Goal: Task Accomplishment & Management: Complete application form

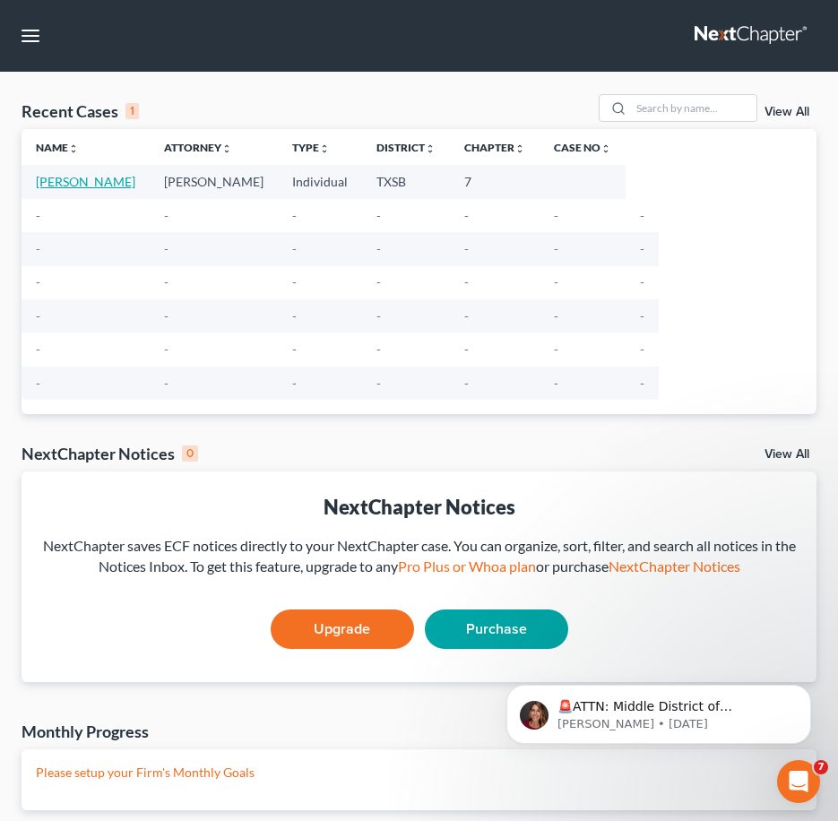
click at [47, 186] on link "[PERSON_NAME]" at bounding box center [86, 181] width 100 height 15
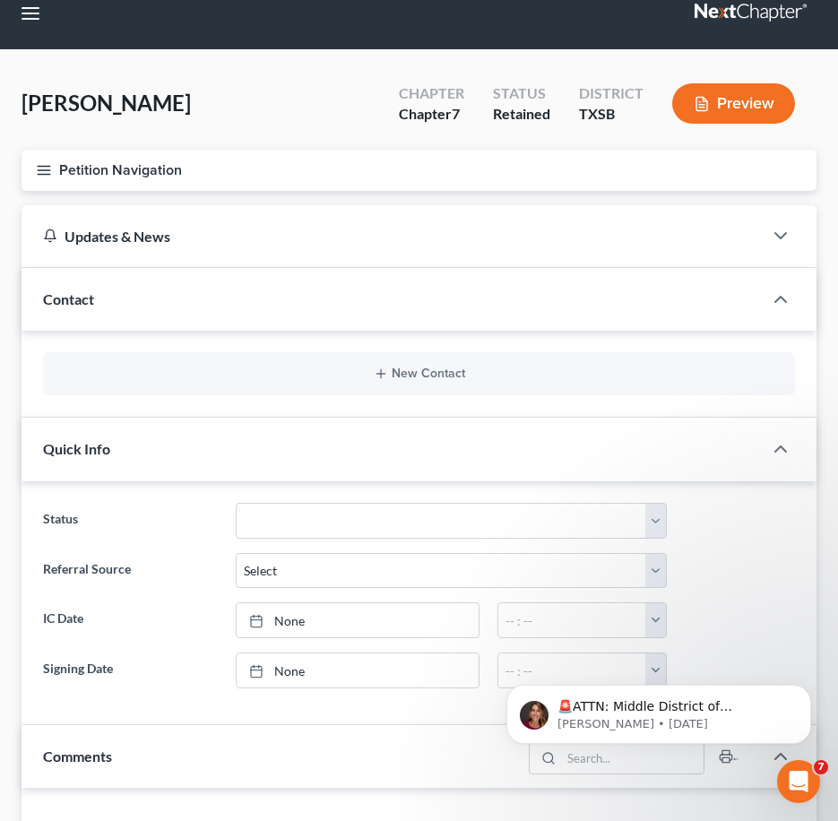
scroll to position [26, 0]
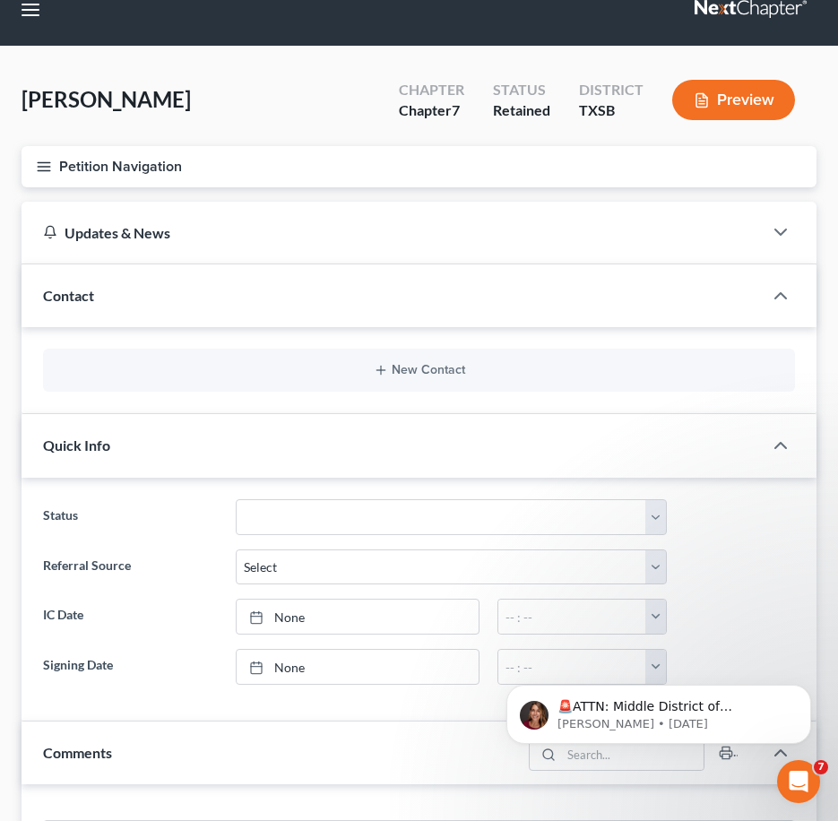
click at [64, 166] on button "Petition Navigation" at bounding box center [419, 166] width 795 height 41
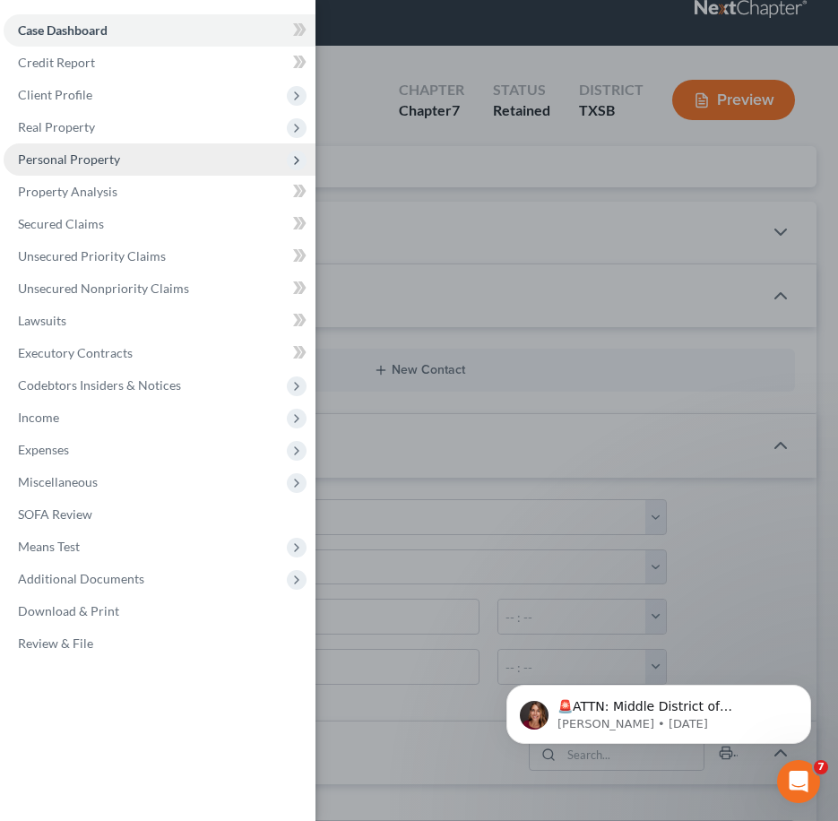
click at [81, 165] on span "Personal Property" at bounding box center [69, 159] width 102 height 15
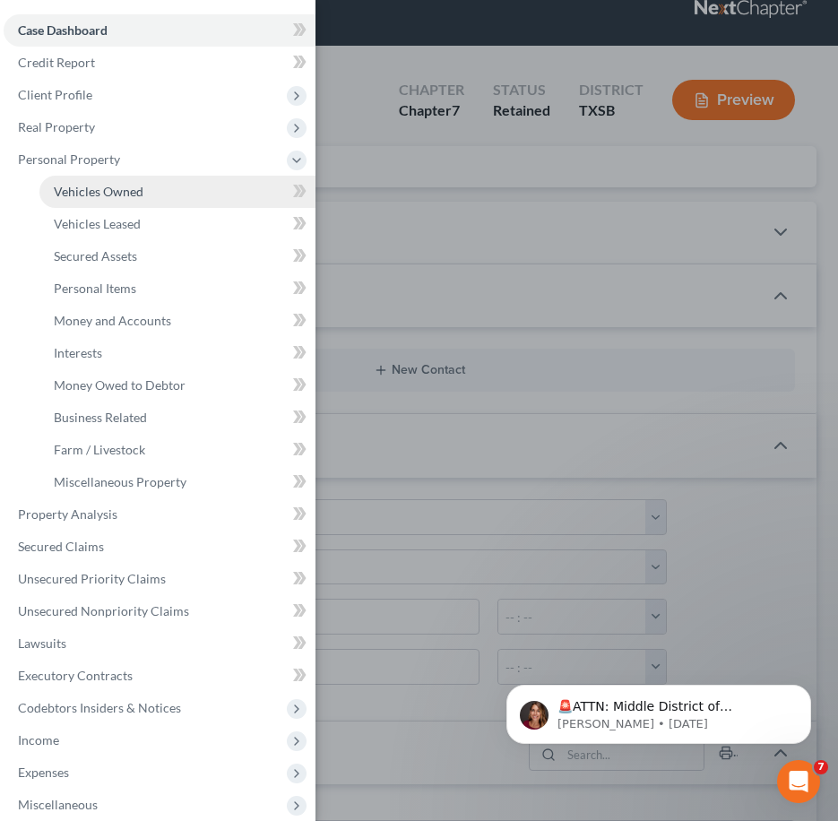
click at [86, 186] on span "Vehicles Owned" at bounding box center [99, 191] width 90 height 15
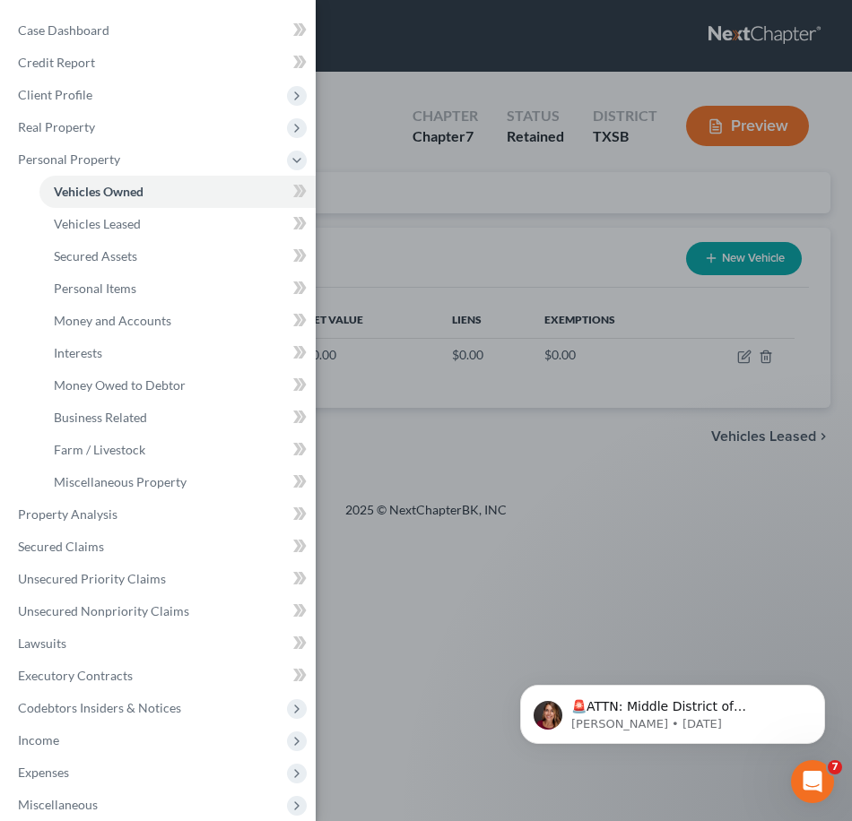
click at [551, 399] on div "Case Dashboard Payments Invoices Payments Payments Credit Report Client Profile" at bounding box center [426, 410] width 852 height 821
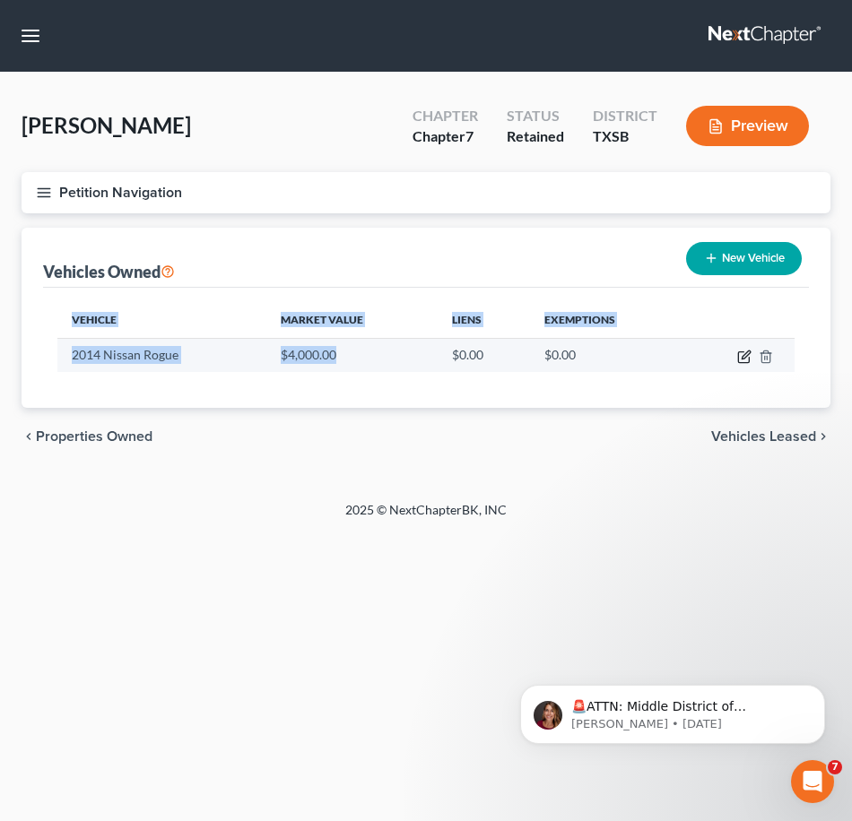
drag, startPoint x: 361, startPoint y: 351, endPoint x: 741, endPoint y: 359, distance: 380.2
click at [741, 359] on tr "2014 Nissan Rogue $4,000.00 $0.00 $0.00" at bounding box center [425, 355] width 737 height 34
click at [741, 359] on icon "button" at bounding box center [745, 355] width 8 height 8
select select "0"
select select "12"
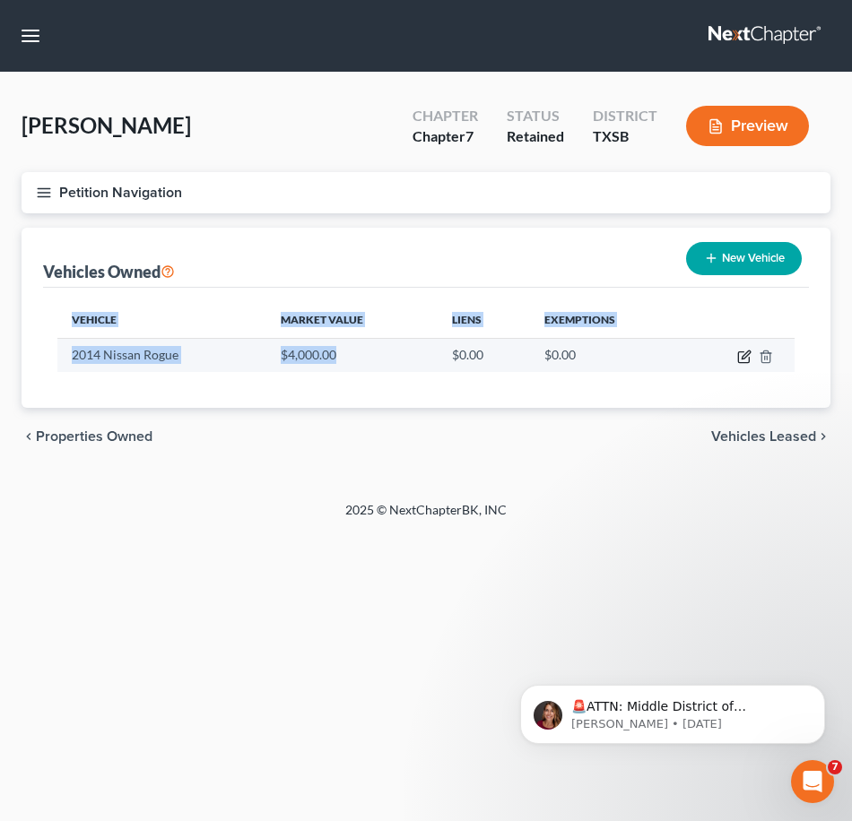
select select "3"
select select "0"
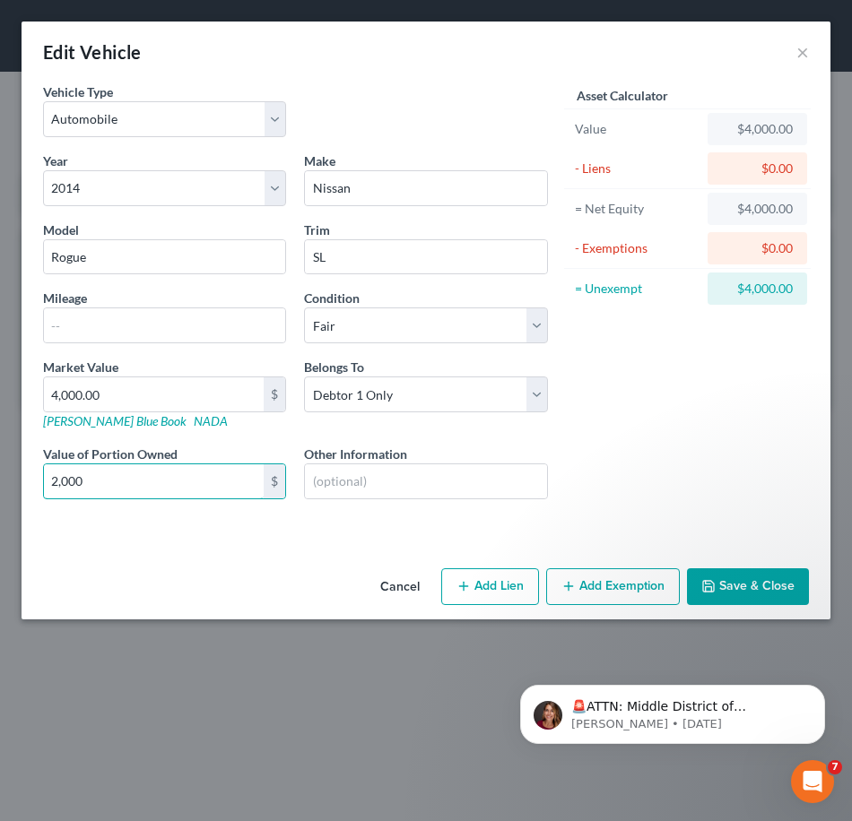
type input "2,000"
click at [150, 516] on div "Year Select 2026 2025 2024 2023 2022 2021 2020 2019 2018 2017 2016 2015 2014 20…" at bounding box center [295, 340] width 523 height 377
click at [161, 333] on input "text" at bounding box center [164, 325] width 241 height 34
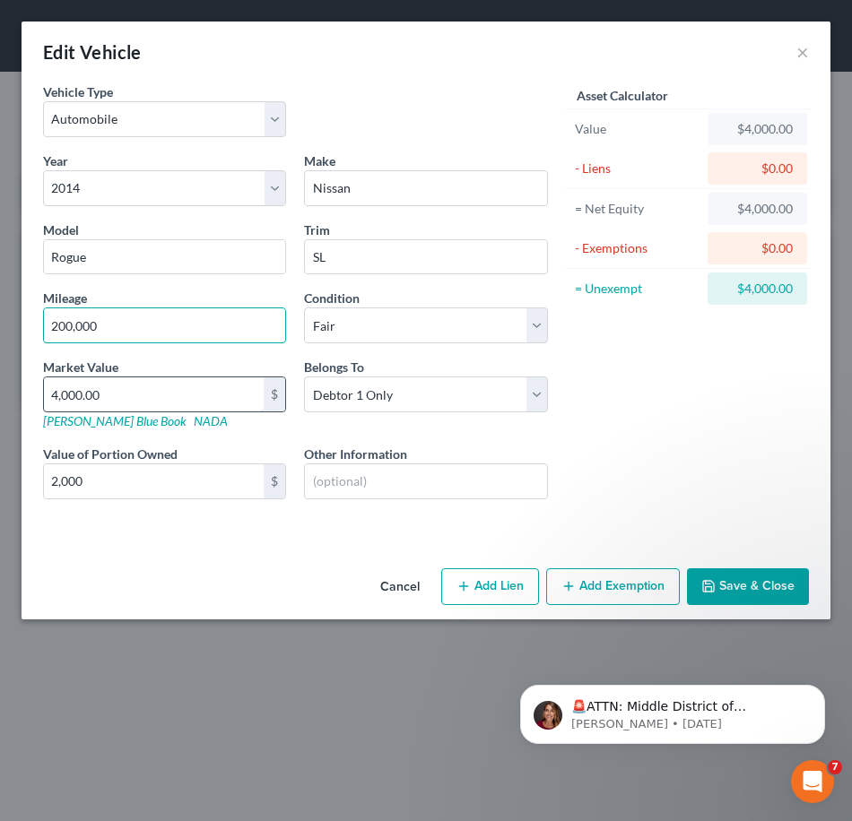
type input "200,000"
click at [176, 405] on input "4,000.00" at bounding box center [154, 394] width 220 height 34
type input "3"
type input "3.00"
type input "30"
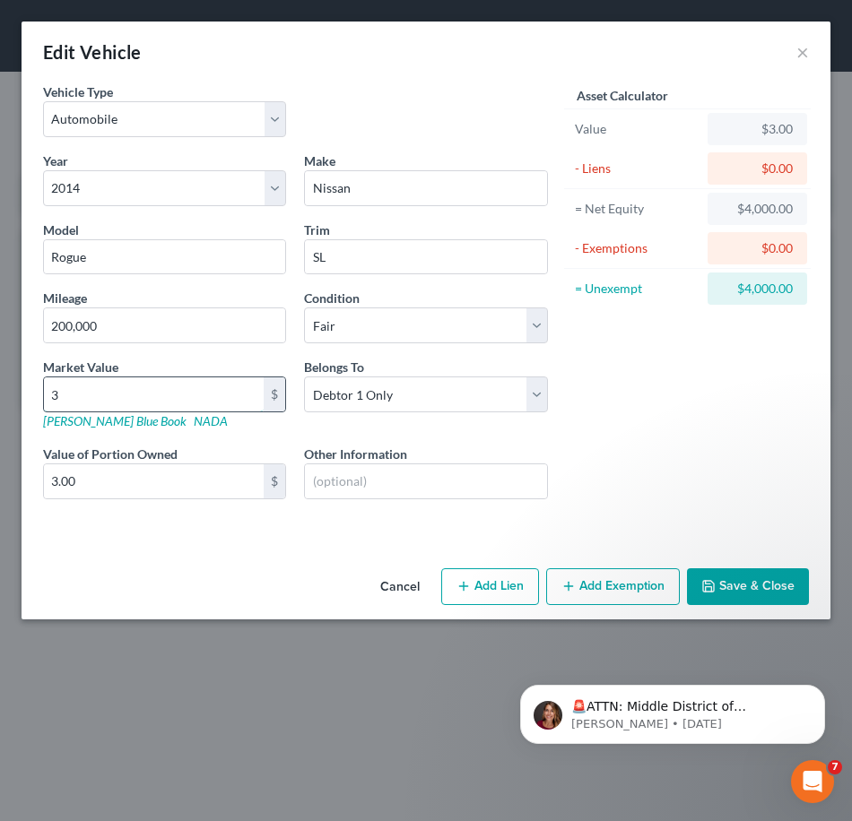
type input "30.00"
type input "300"
type input "300.00"
type input "3000"
type input "3,000.00"
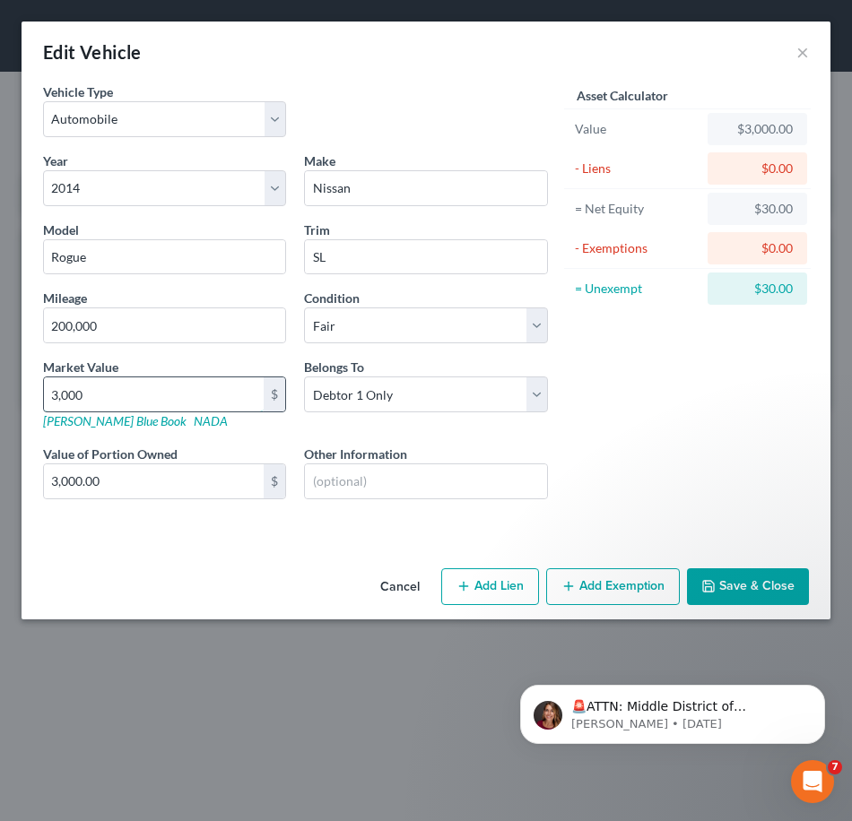
type input "3,0000"
type input "30,000.00"
click at [178, 398] on input "30,000" at bounding box center [154, 394] width 220 height 34
type input "3"
type input "3.00"
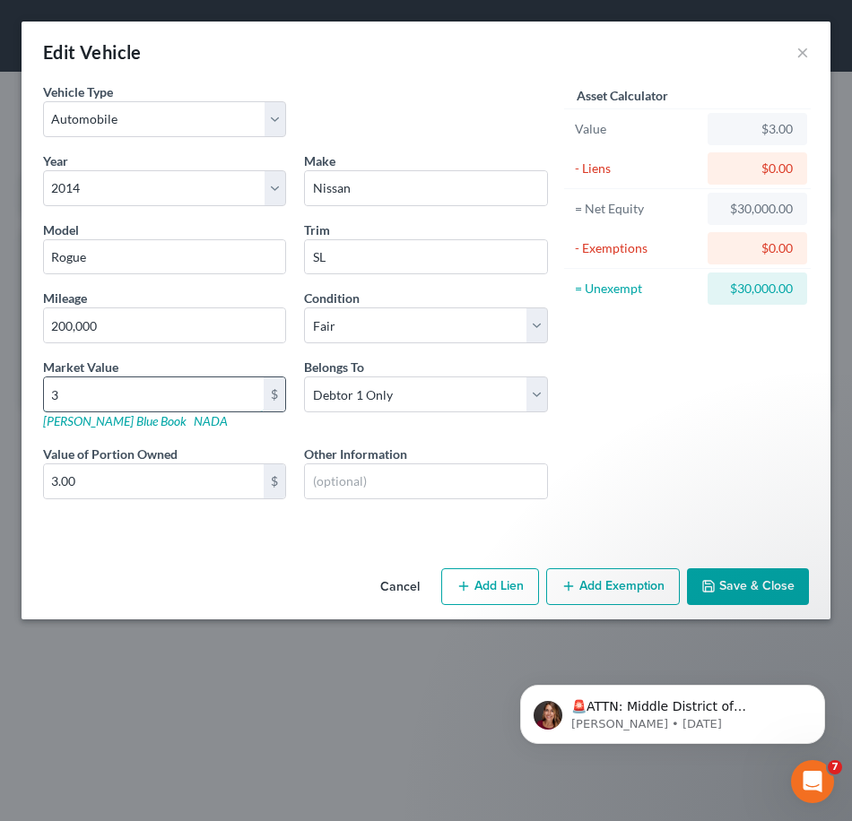
type input "30"
type input "30.00"
type input "300"
type input "300.00"
type input "3000"
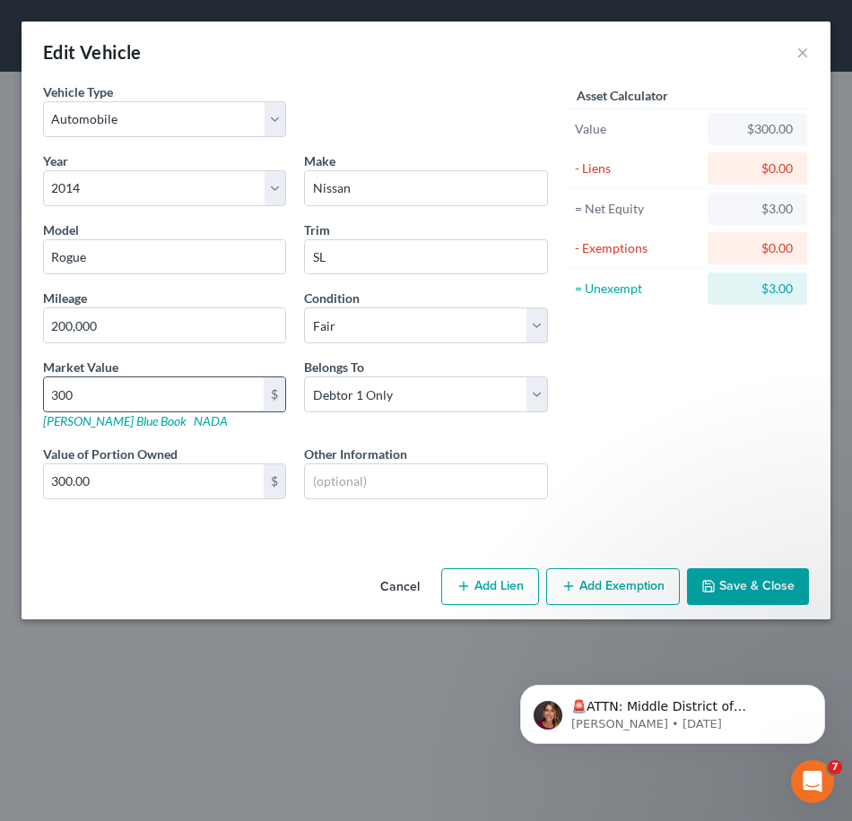
type input "3,000.00"
type input "3,000"
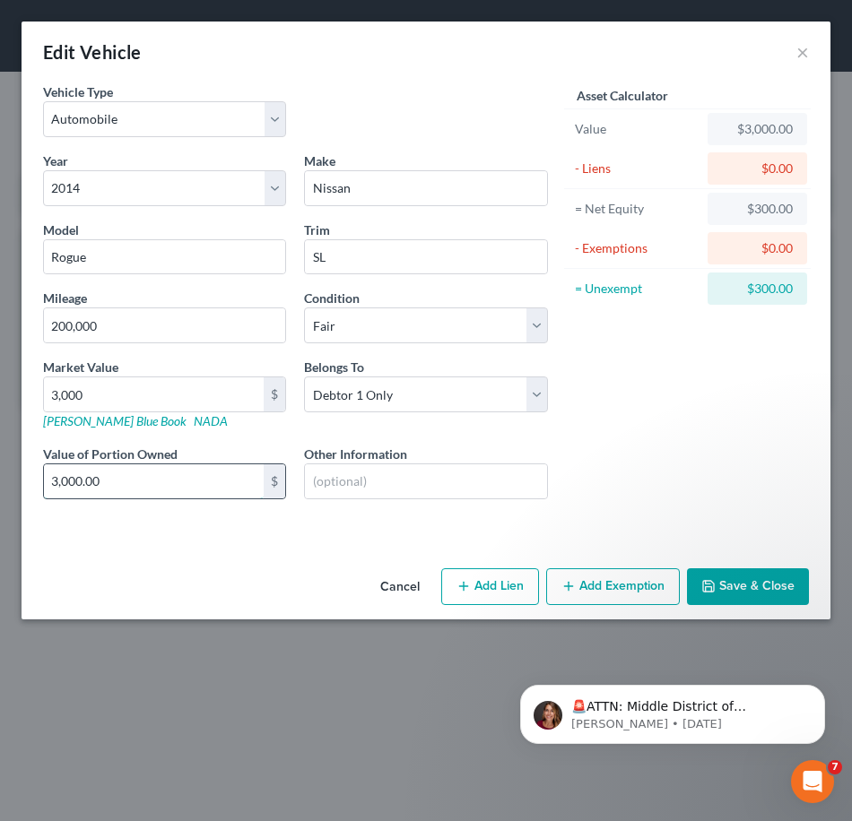
click at [183, 487] on input "3,000.00" at bounding box center [154, 481] width 220 height 34
type input "1,000"
click at [481, 596] on button "Add Lien" at bounding box center [490, 587] width 98 height 38
select select "0"
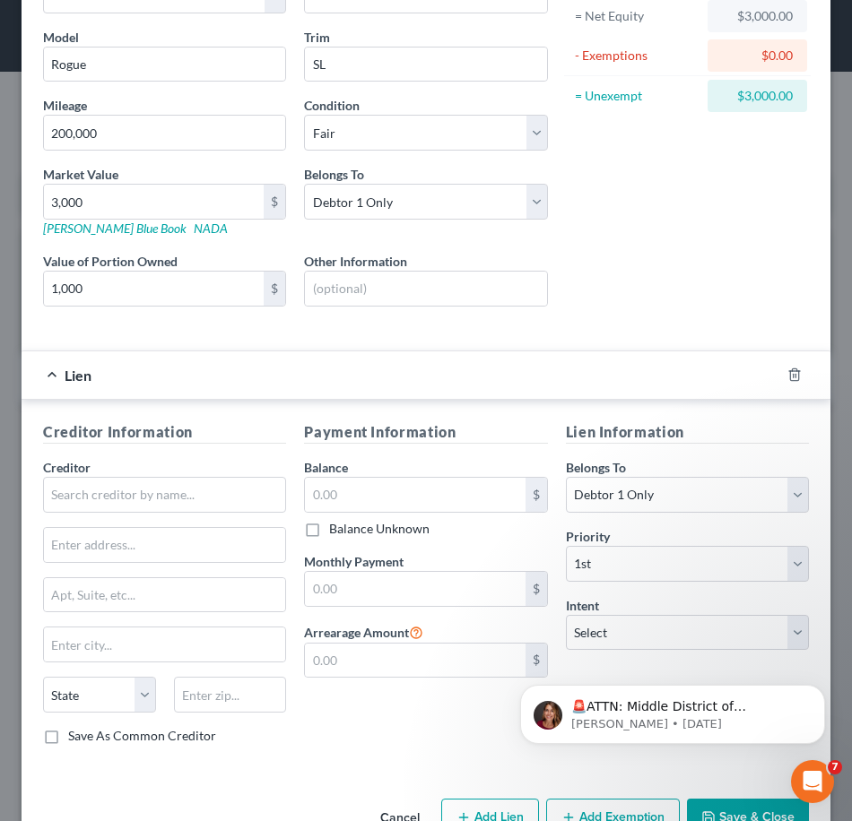
scroll to position [244, 0]
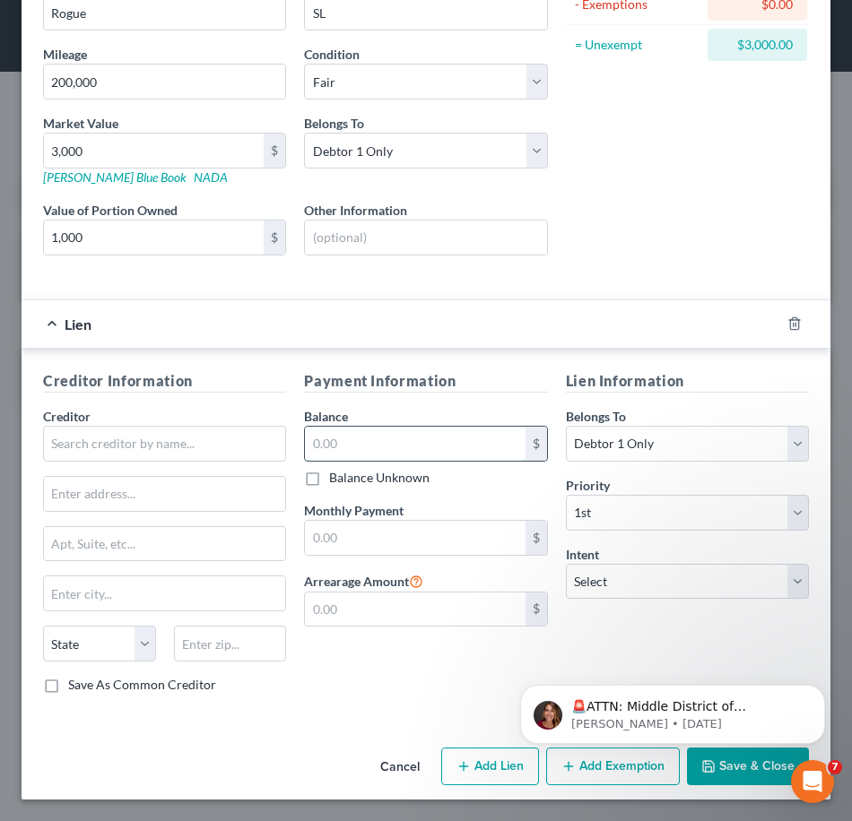
click at [453, 451] on input "text" at bounding box center [415, 444] width 220 height 34
type input "1,943"
click at [485, 550] on input "text" at bounding box center [415, 538] width 220 height 34
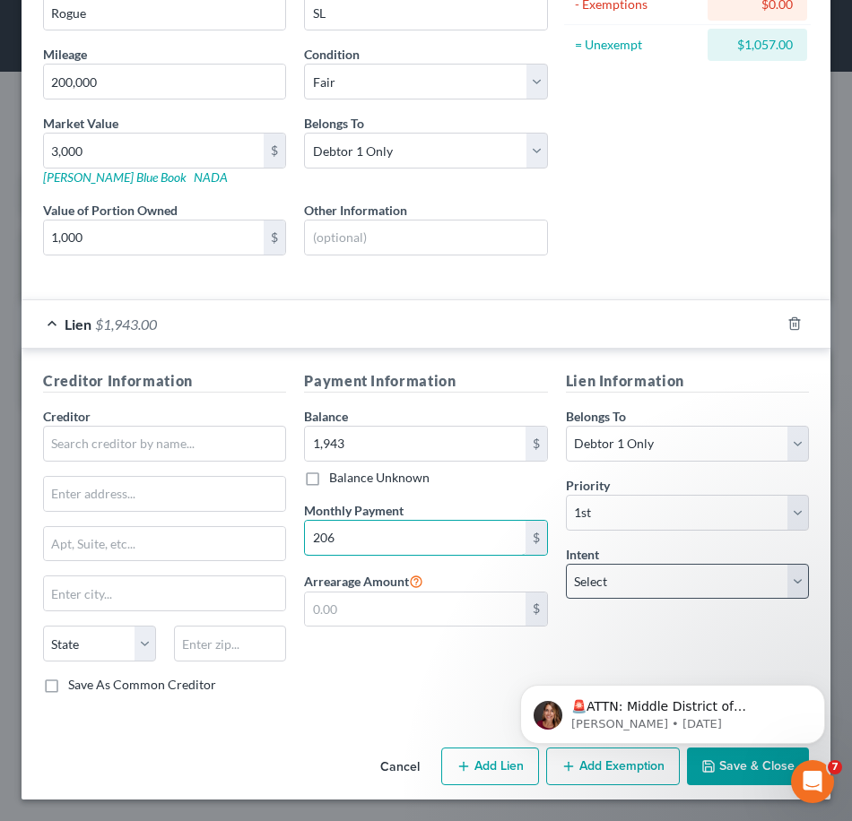
type input "206"
click at [639, 574] on select "Select Surrender Redeem Reaffirm Avoid Other" at bounding box center [687, 582] width 243 height 36
click at [636, 574] on select "Select Surrender Redeem Reaffirm Avoid Other" at bounding box center [687, 582] width 243 height 36
click at [627, 581] on select "Select Surrender Redeem Reaffirm Avoid Other" at bounding box center [687, 582] width 243 height 36
select select "2"
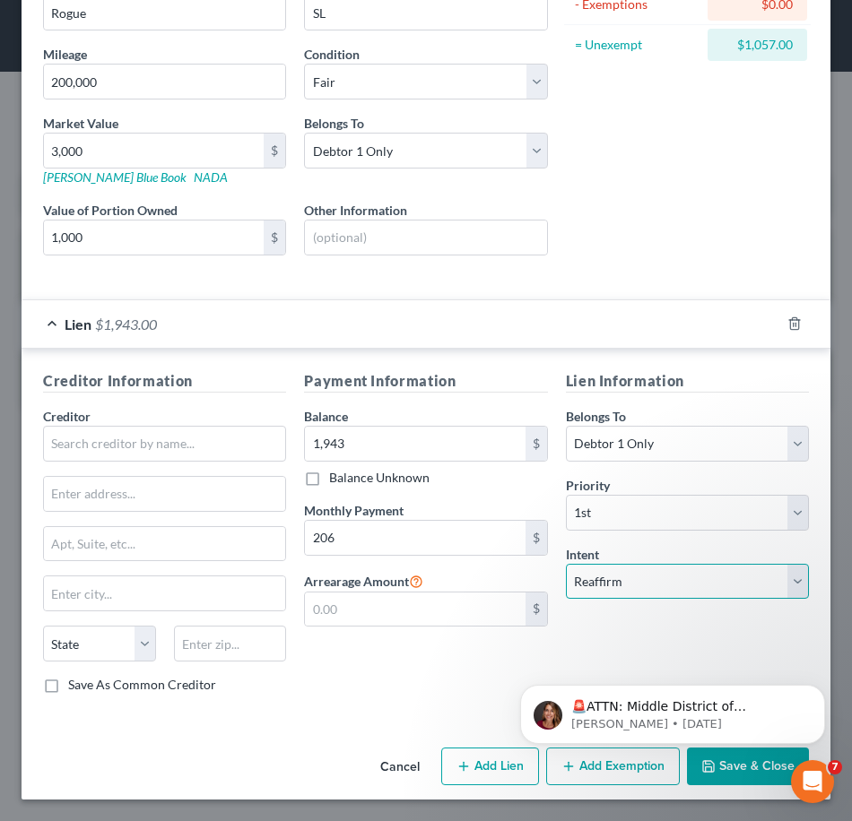
click at [566, 564] on select "Select Surrender Redeem Reaffirm Avoid Other" at bounding box center [687, 582] width 243 height 36
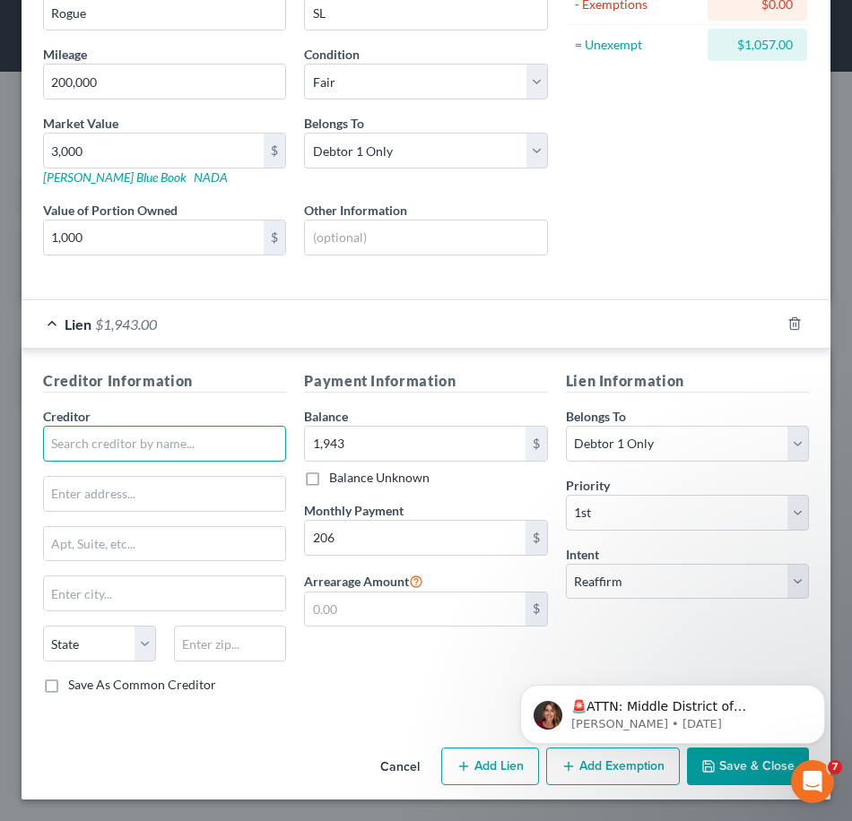
click at [145, 438] on input "text" at bounding box center [164, 444] width 243 height 36
drag, startPoint x: 158, startPoint y: 453, endPoint x: -4, endPoint y: 427, distance: 164.3
click at [0, 427] on html "Home New Case Client Portal Houston Volunteer Lawyers [PERSON_NAME][EMAIL_ADDRE…" at bounding box center [426, 410] width 852 height 821
type input "W"
type input "LoanMart"
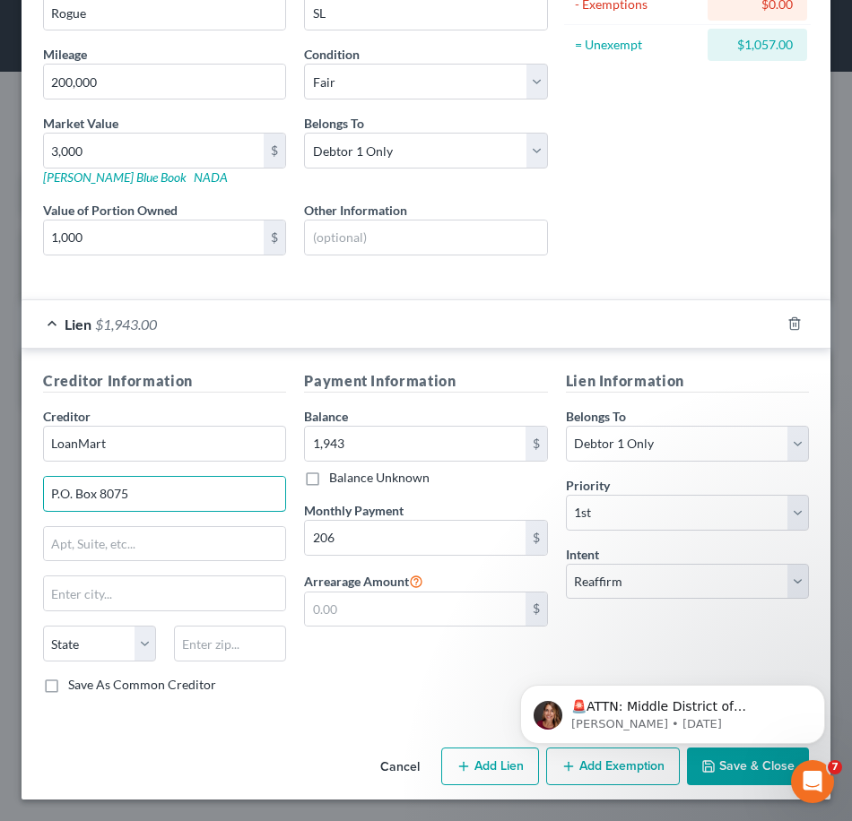
type input "P.O. Box 8075"
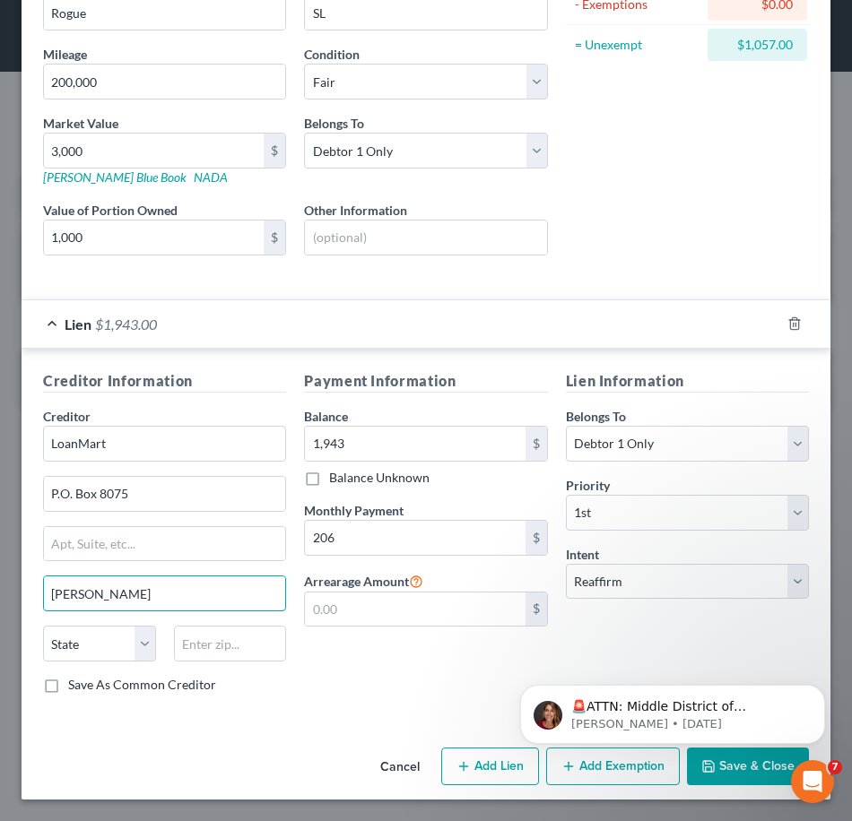
type input "[PERSON_NAME]"
select select "4"
type input "91409"
click at [474, 536] on input "206" at bounding box center [415, 538] width 220 height 34
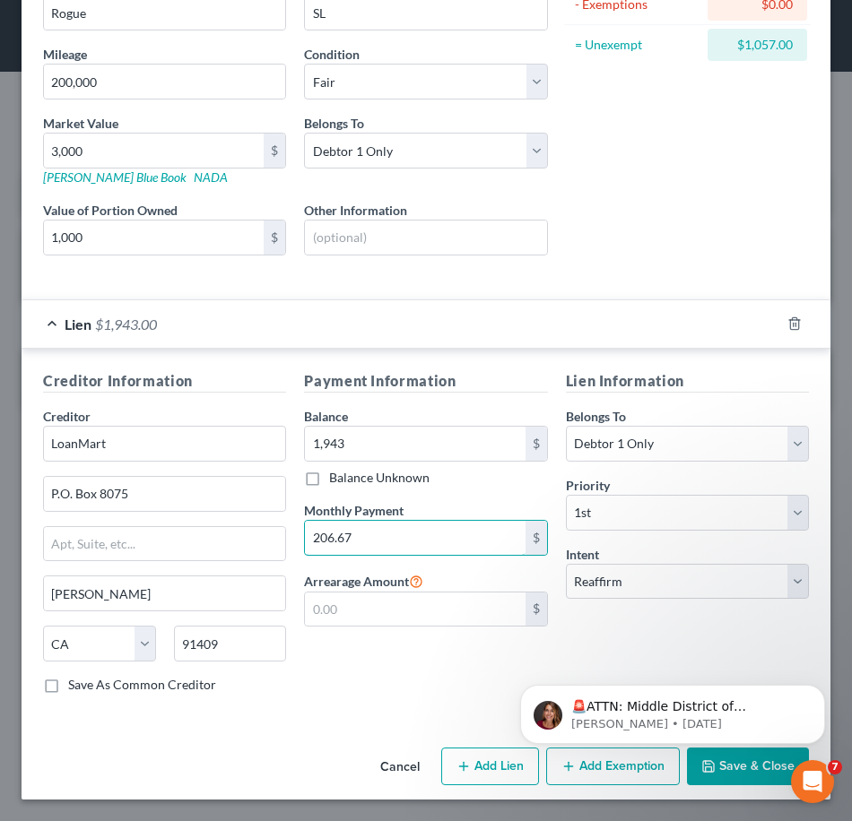
type input "206.67"
click at [703, 645] on div "🚨ATTN: Middle District of [US_STATE] The court has added a new Credit Counselin…" at bounding box center [672, 632] width 330 height 224
click at [778, 585] on div "🚨ATTN: Middle District of [US_STATE] The court has added a new Credit Counselin…" at bounding box center [672, 632] width 330 height 224
click at [772, 582] on div "🚨ATTN: Middle District of [US_STATE] The court has added a new Credit Counselin…" at bounding box center [672, 632] width 330 height 224
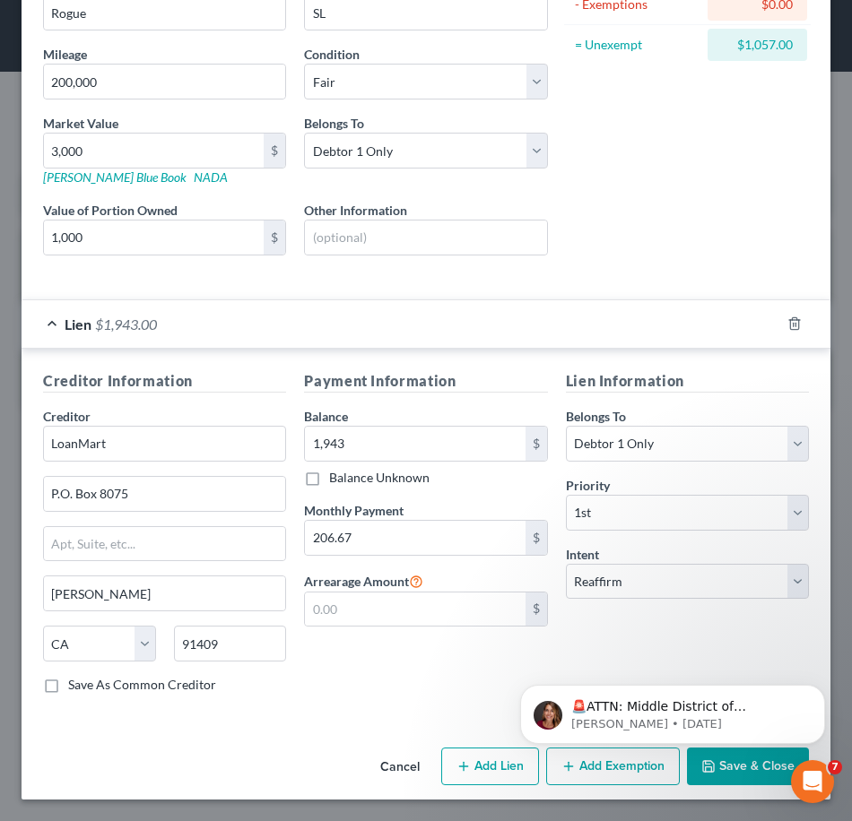
click at [430, 648] on div "Payment Information Balance 1,943.00 $ Balance Unknown Balance Undetermined 1,9…" at bounding box center [425, 539] width 261 height 338
click at [626, 590] on select "Select Surrender Redeem Reaffirm Avoid Other" at bounding box center [687, 582] width 243 height 36
click at [463, 674] on div "Payment Information Balance 1,943.00 $ Balance Unknown Balance Undetermined 1,9…" at bounding box center [425, 539] width 261 height 338
click at [593, 580] on select "Select Surrender Redeem Reaffirm Avoid Other" at bounding box center [687, 582] width 243 height 36
click at [500, 667] on div "Payment Information Balance 1,943.00 $ Balance Unknown Balance Undetermined 1,9…" at bounding box center [425, 539] width 261 height 338
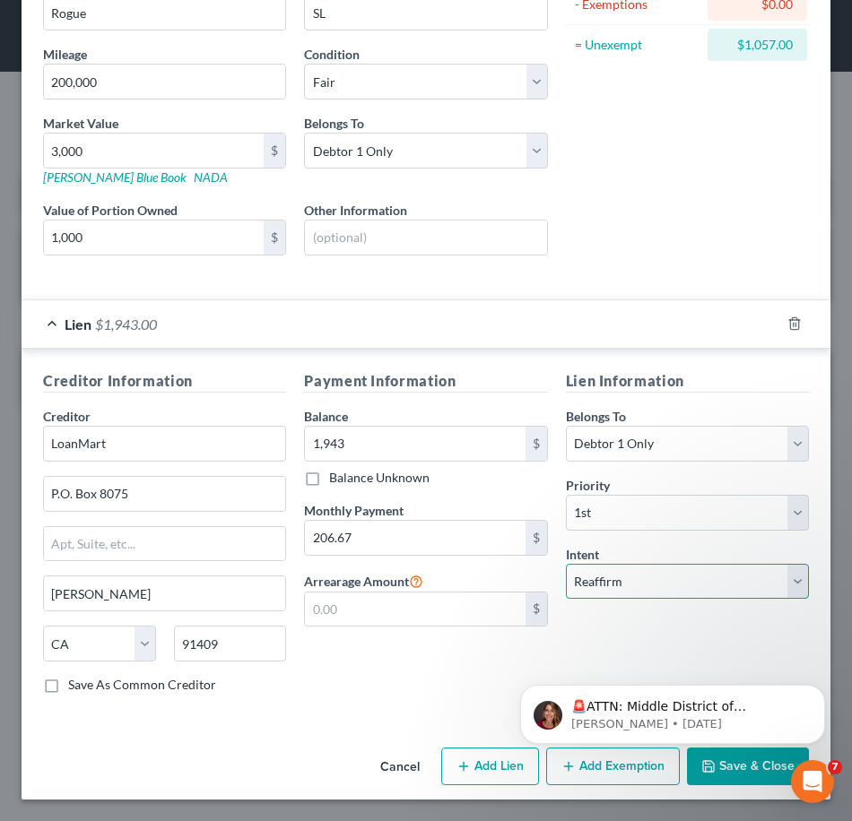
click at [611, 582] on select "Select Surrender Redeem Reaffirm Avoid Other" at bounding box center [687, 582] width 243 height 36
click at [487, 663] on div "Payment Information Balance 1,943.00 $ Balance Unknown Balance Undetermined 1,9…" at bounding box center [425, 539] width 261 height 338
click at [696, 578] on select "Select Surrender Redeem Reaffirm Avoid Other" at bounding box center [687, 582] width 243 height 36
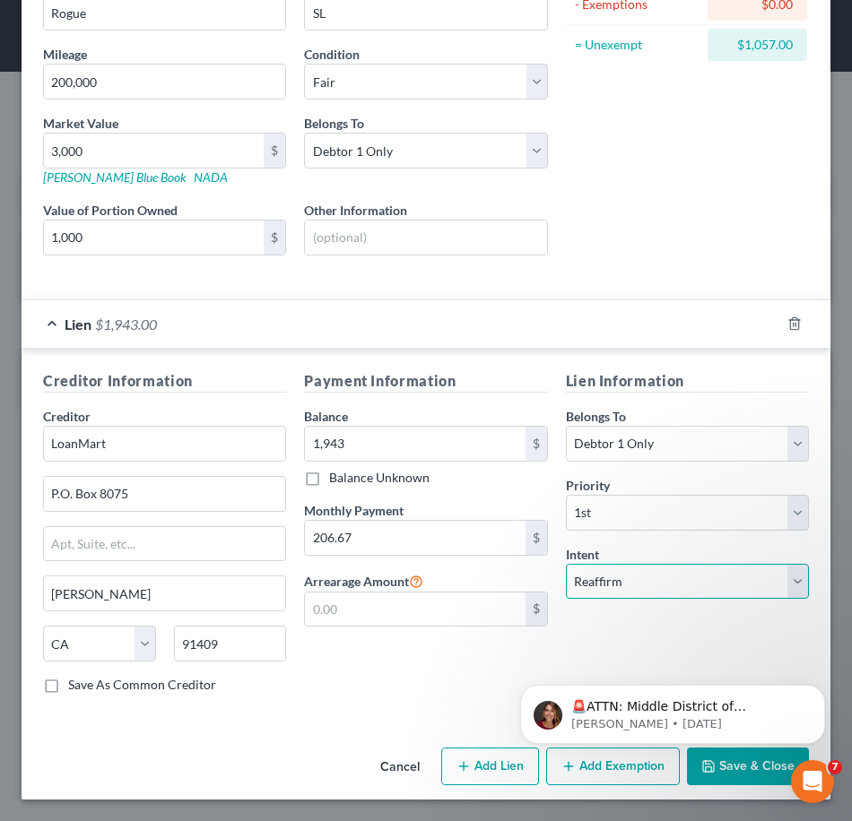
select select "3"
click at [566, 564] on select "Select Surrender Redeem Reaffirm Avoid Other" at bounding box center [687, 582] width 243 height 36
click at [721, 771] on html "🚨ATTN: Middle District of [US_STATE] The court has added a new Credit Counselin…" at bounding box center [672, 710] width 359 height 126
click at [686, 327] on div "Lien $1,943.00" at bounding box center [401, 324] width 758 height 48
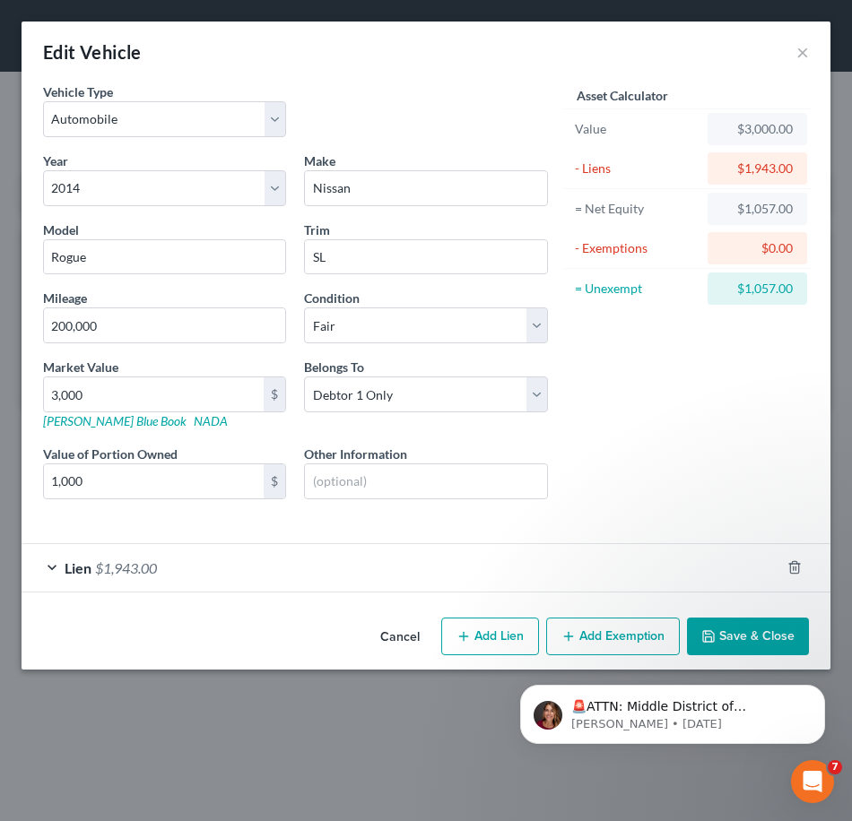
scroll to position [0, 0]
click at [673, 570] on div "Lien $1,943.00" at bounding box center [401, 568] width 758 height 48
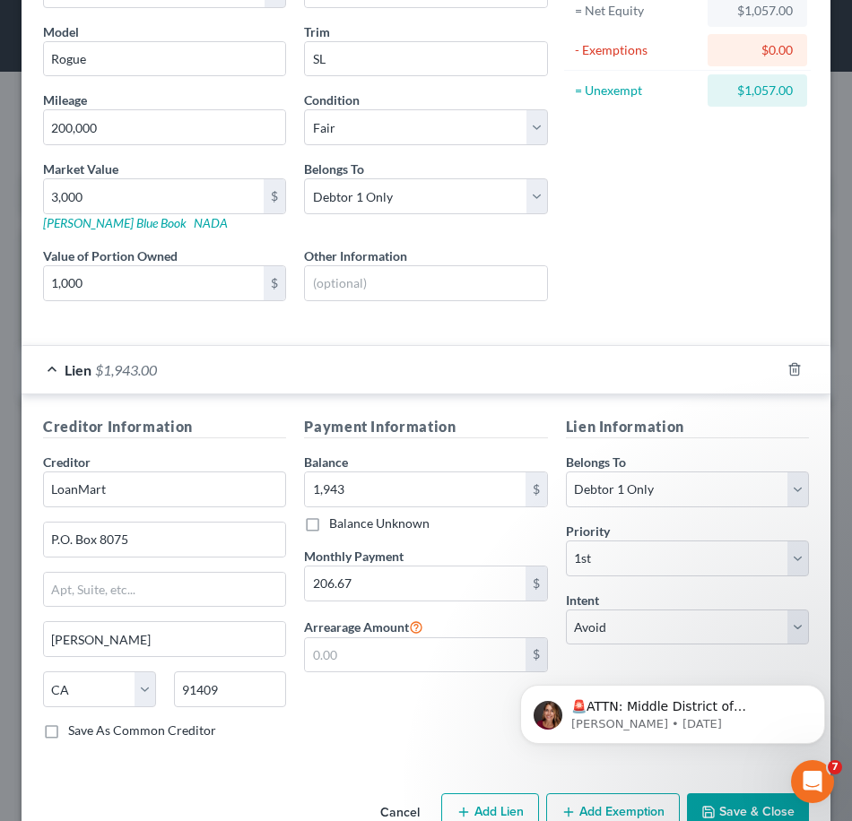
scroll to position [244, 0]
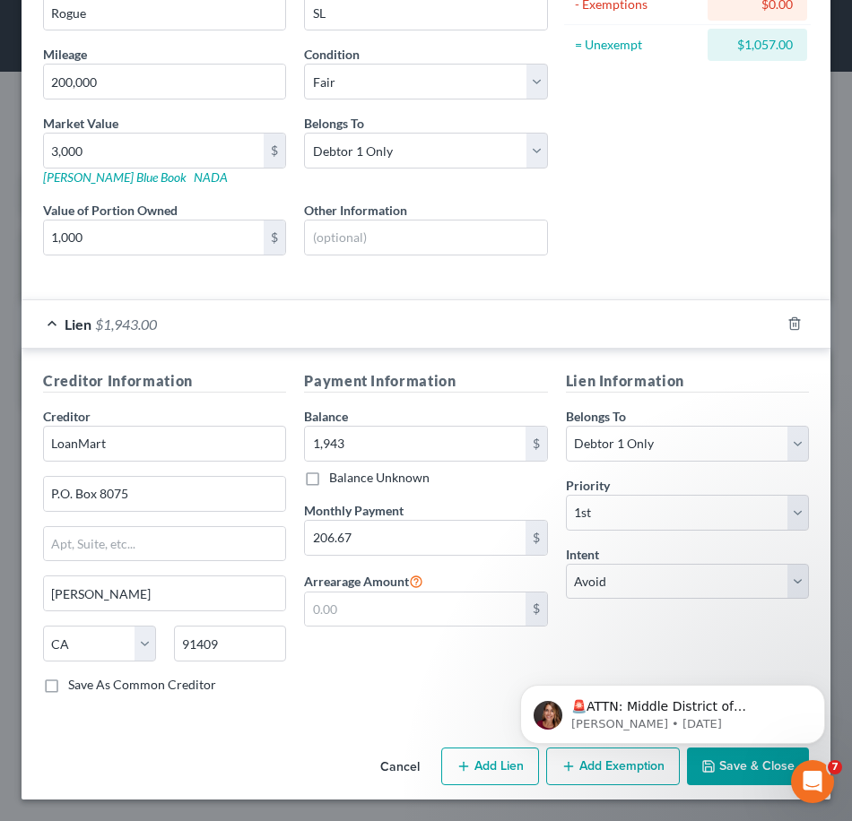
click at [713, 762] on body "🚨ATTN: Middle District of [US_STATE] The court has added a new Credit Counselin…" at bounding box center [672, 709] width 344 height 111
click at [812, 684] on button "Dismiss notification" at bounding box center [819, 690] width 23 height 23
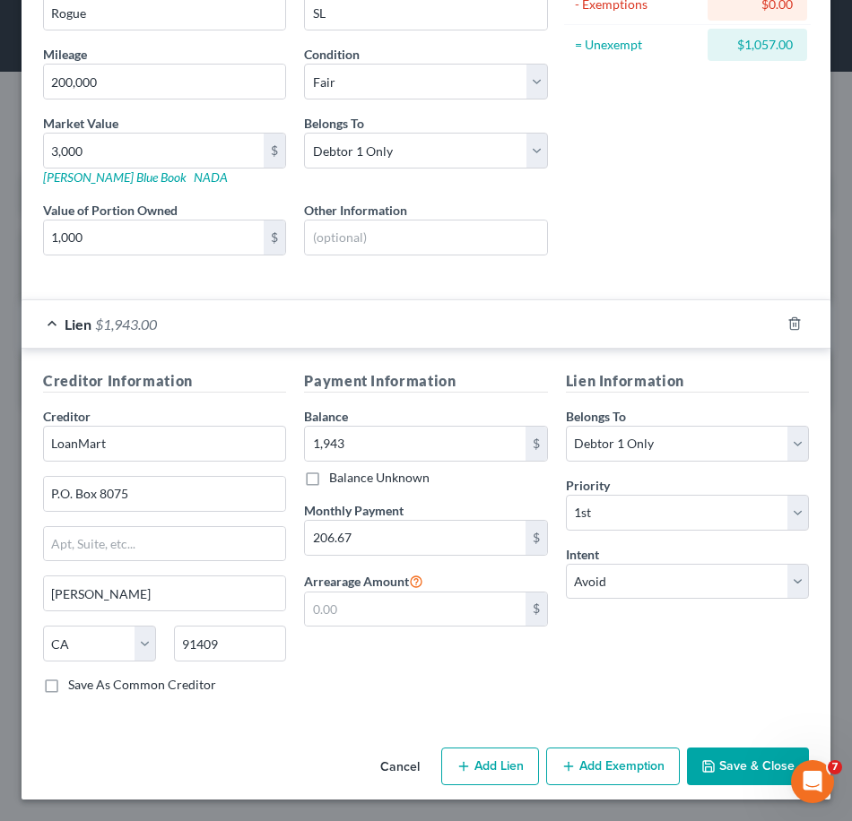
click at [717, 771] on button "Save & Close" at bounding box center [748, 767] width 122 height 38
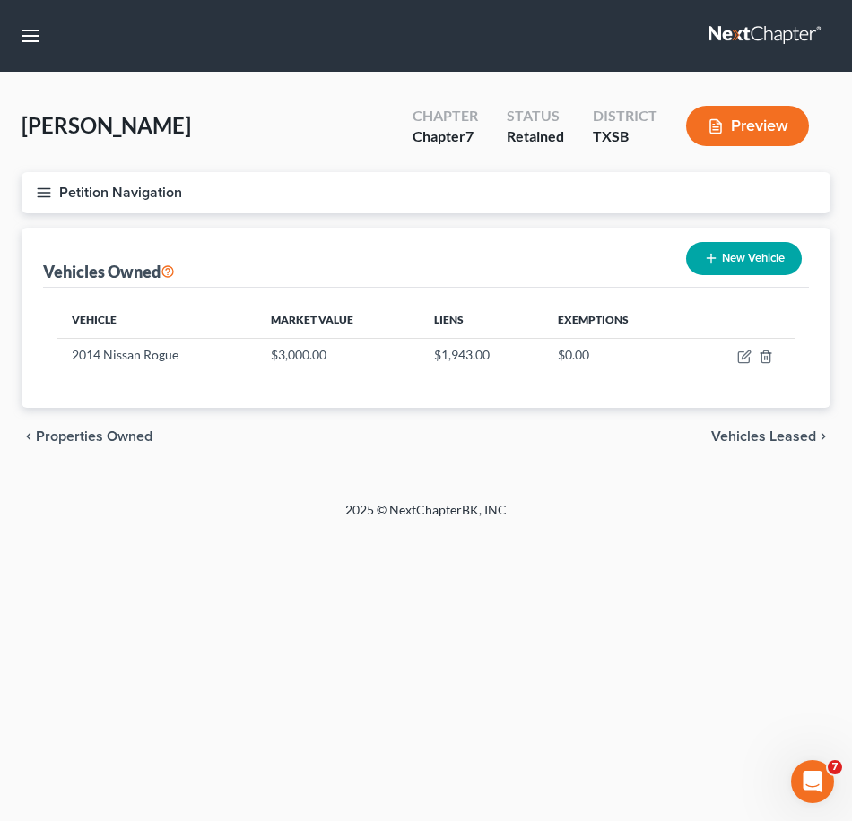
click at [116, 190] on button "Petition Navigation" at bounding box center [426, 192] width 809 height 41
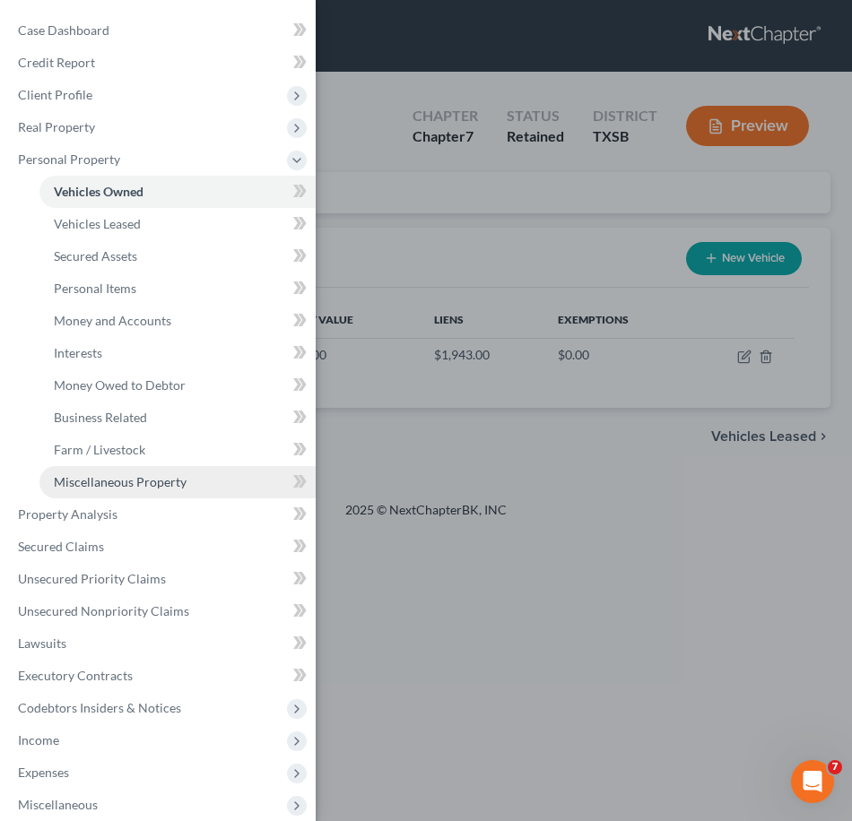
click at [168, 484] on span "Miscellaneous Property" at bounding box center [120, 481] width 133 height 15
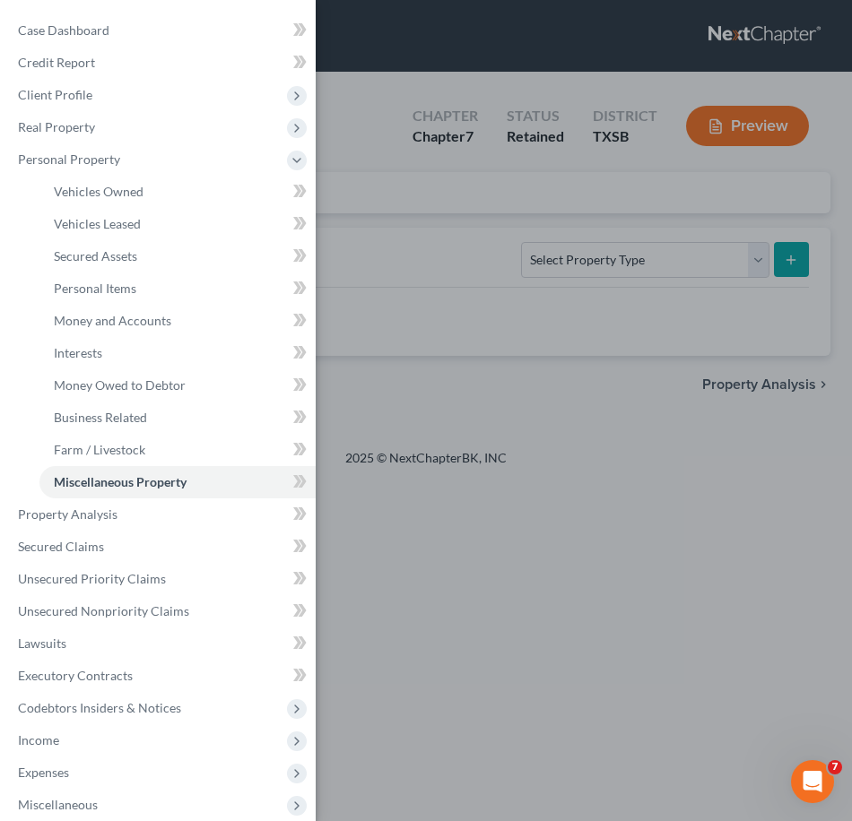
click at [498, 364] on div "Case Dashboard Payments Invoices Payments Payments Credit Report Client Profile" at bounding box center [426, 410] width 852 height 821
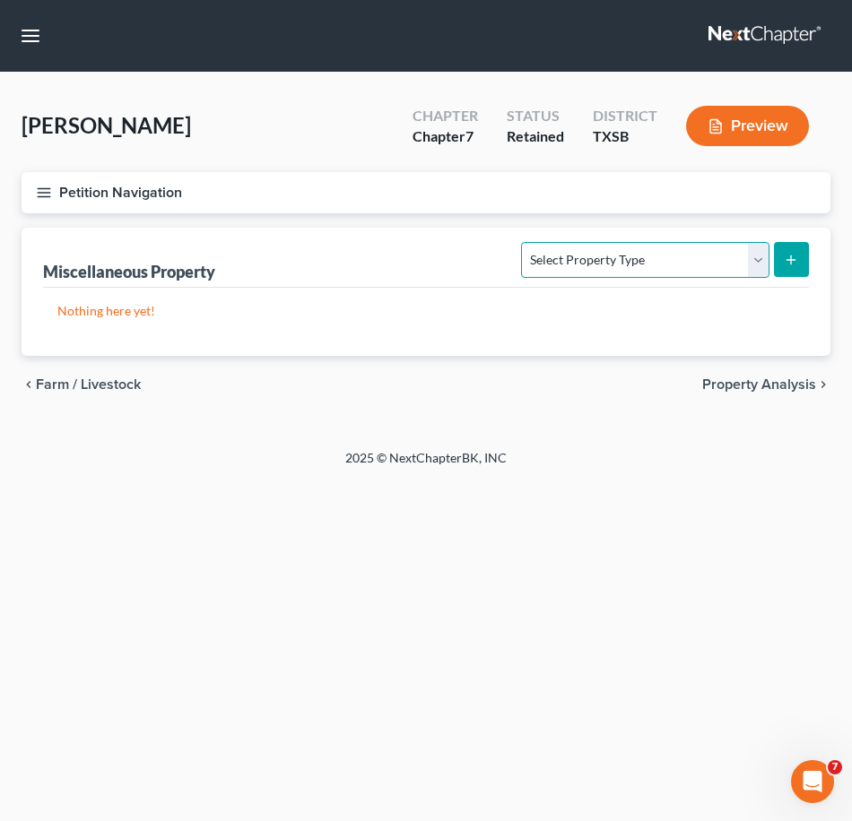
click at [714, 263] on select "Select Property Type Assigned for Creditor Benefit [DATE] Holding for Another N…" at bounding box center [644, 260] width 247 height 36
click at [109, 192] on button "Petition Navigation" at bounding box center [426, 192] width 809 height 41
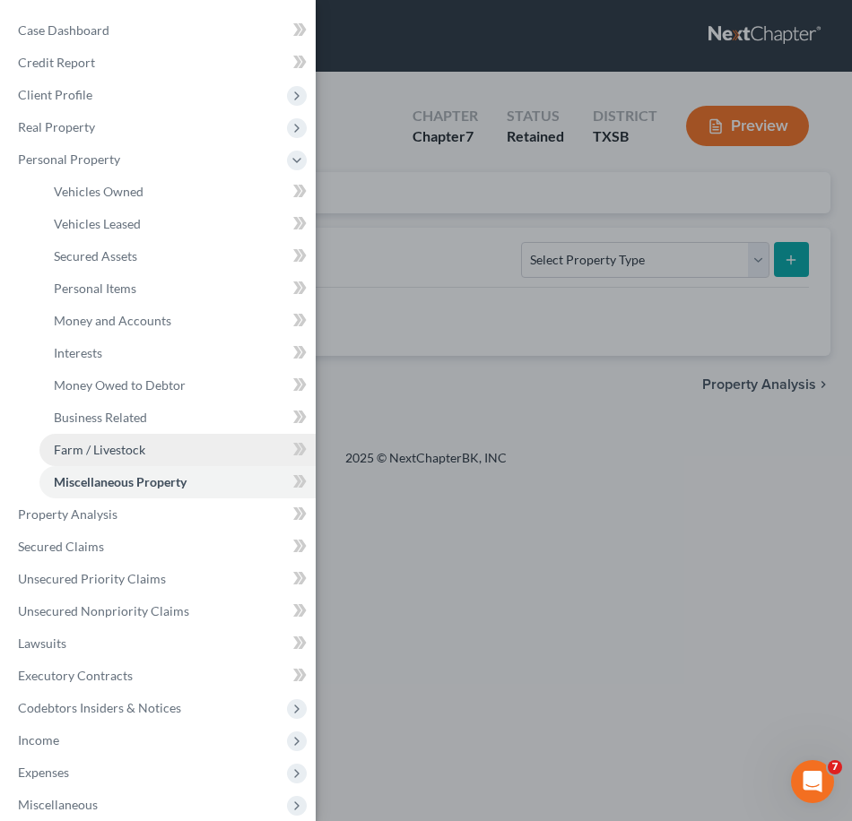
click at [91, 452] on span "Farm / Livestock" at bounding box center [99, 449] width 91 height 15
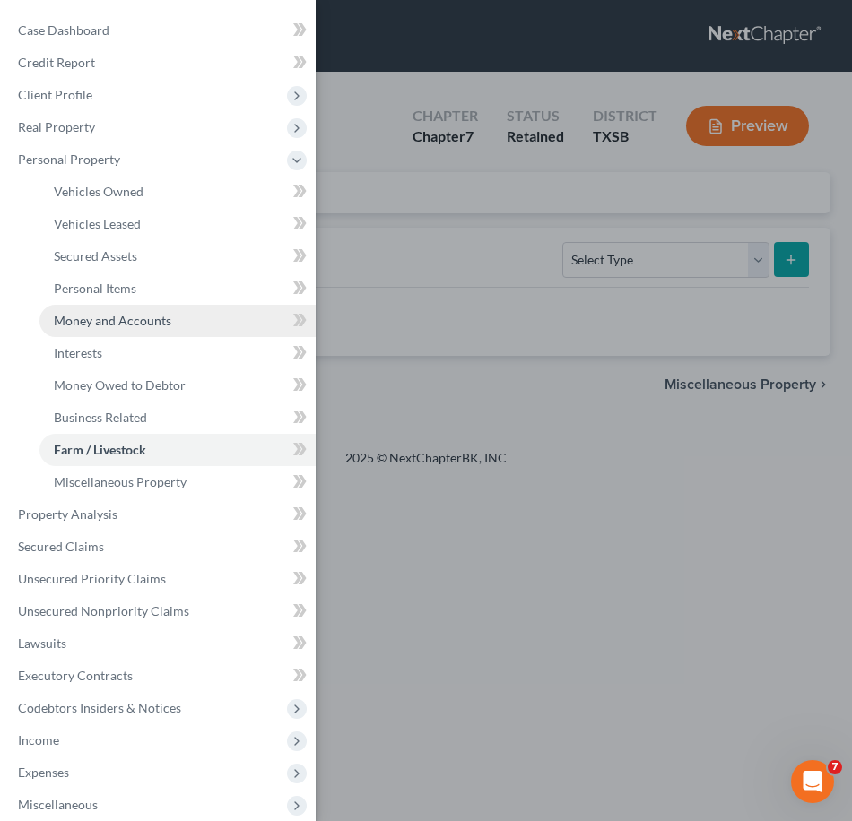
click at [89, 320] on span "Money and Accounts" at bounding box center [112, 320] width 117 height 15
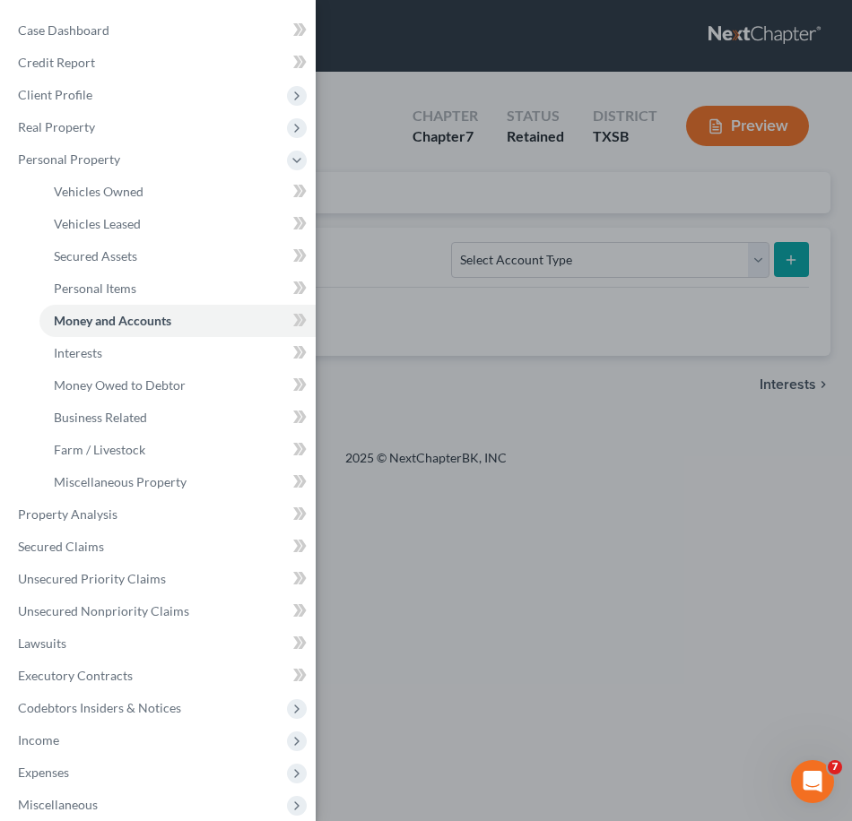
click at [451, 332] on div "Case Dashboard Payments Invoices Payments Payments Credit Report Client Profile" at bounding box center [426, 410] width 852 height 821
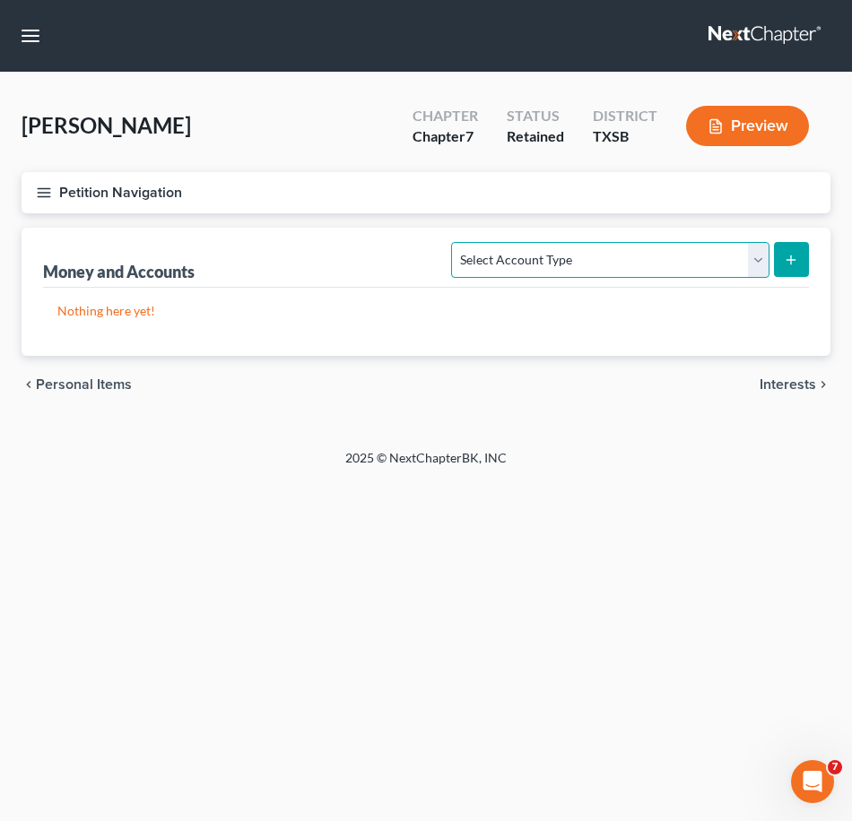
click at [517, 272] on select "Select Account Type Brokerage Cash on Hand Certificates of Deposit Checking Acc…" at bounding box center [609, 260] width 317 height 36
click at [42, 186] on icon "button" at bounding box center [44, 193] width 16 height 16
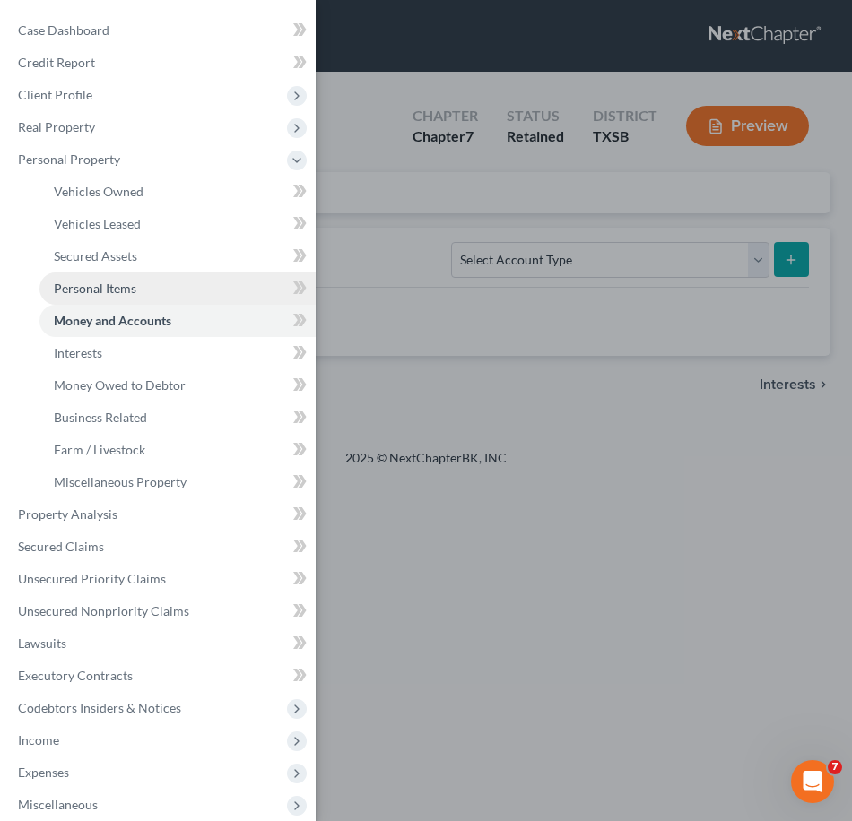
click at [80, 285] on span "Personal Items" at bounding box center [95, 288] width 82 height 15
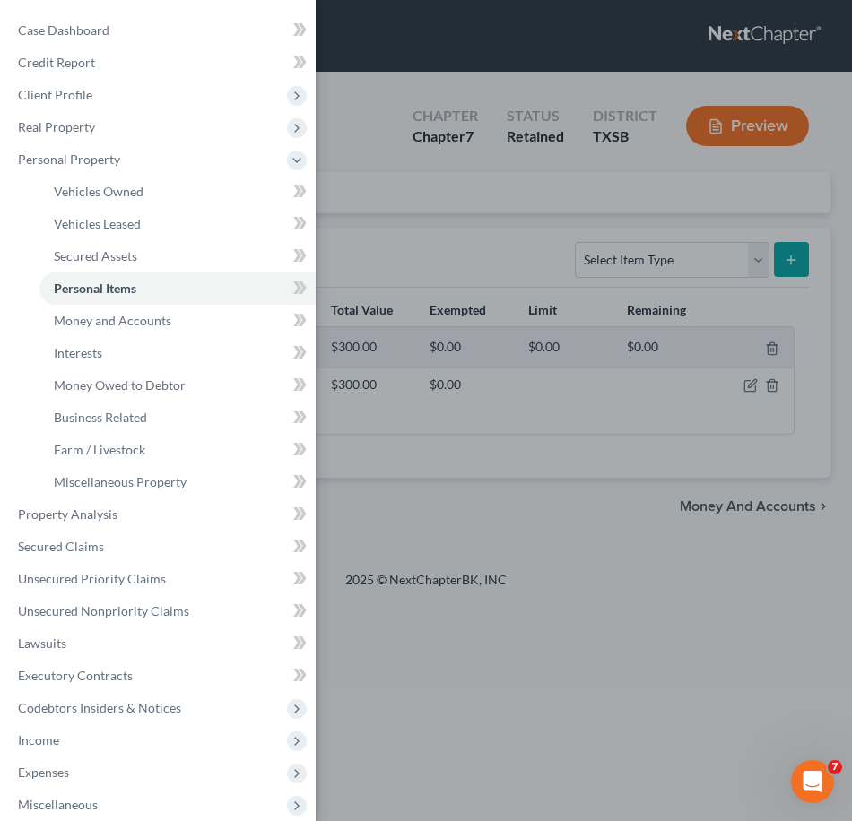
click at [387, 489] on div "Case Dashboard Payments Invoices Payments Payments Credit Report Client Profile" at bounding box center [426, 410] width 852 height 821
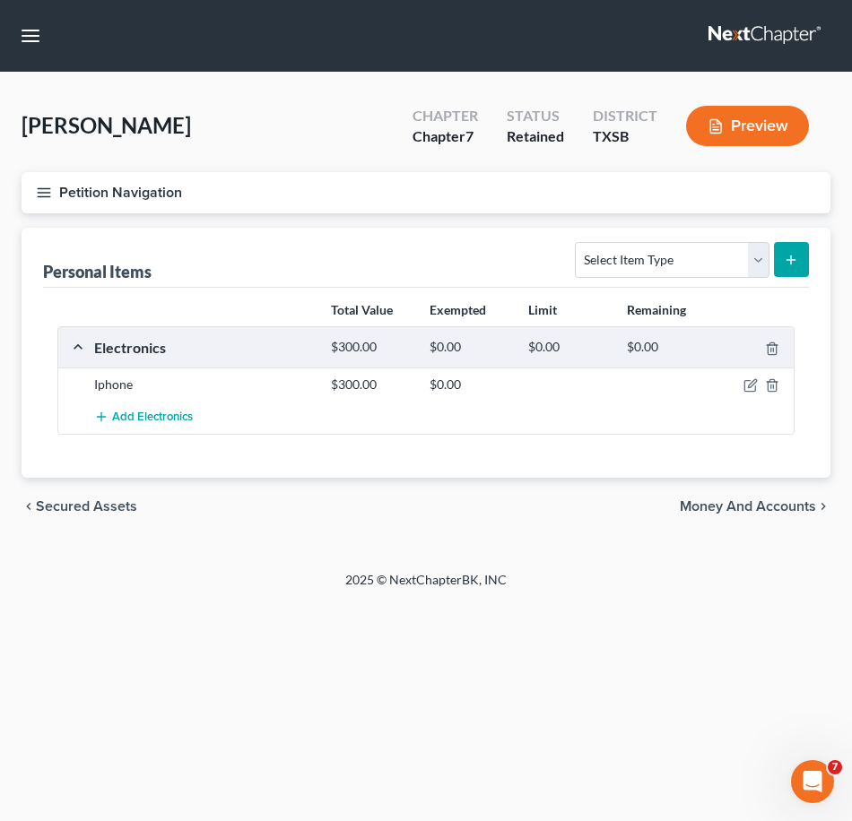
click at [42, 192] on icon "button" at bounding box center [44, 193] width 16 height 16
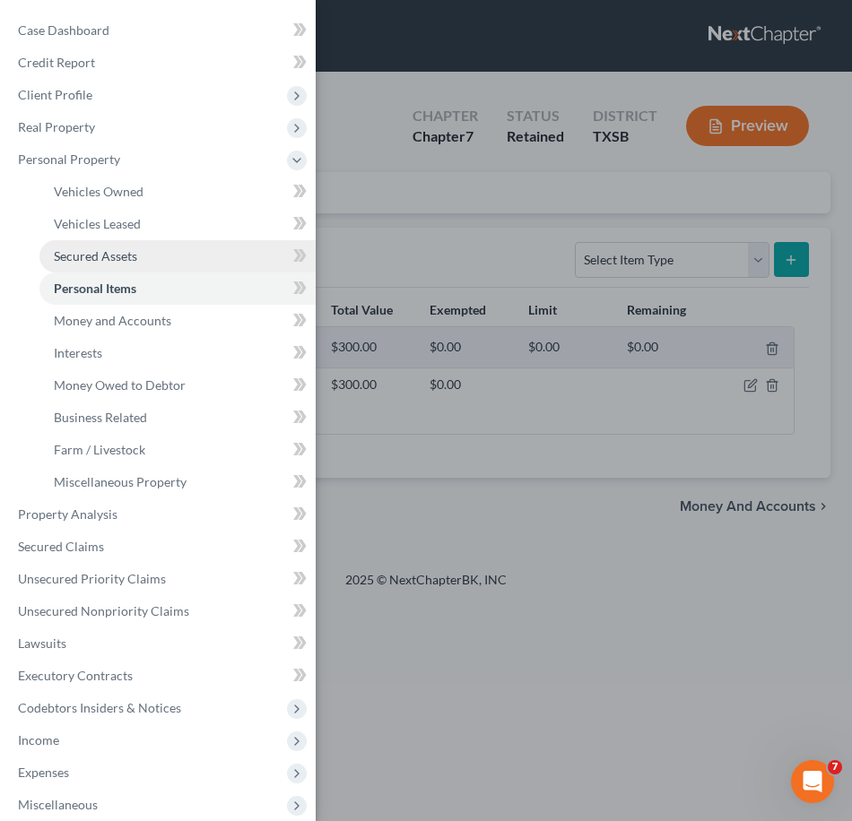
click at [145, 247] on link "Secured Assets" at bounding box center [177, 256] width 276 height 32
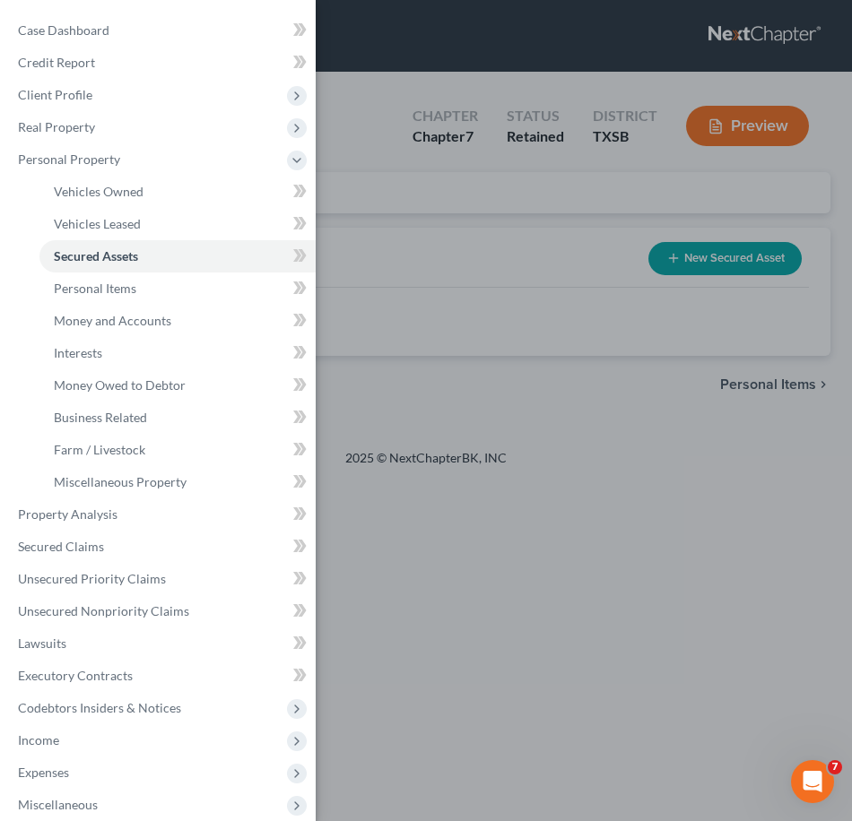
click at [654, 362] on div "Case Dashboard Payments Invoices Payments Payments Credit Report Client Profile" at bounding box center [426, 410] width 852 height 821
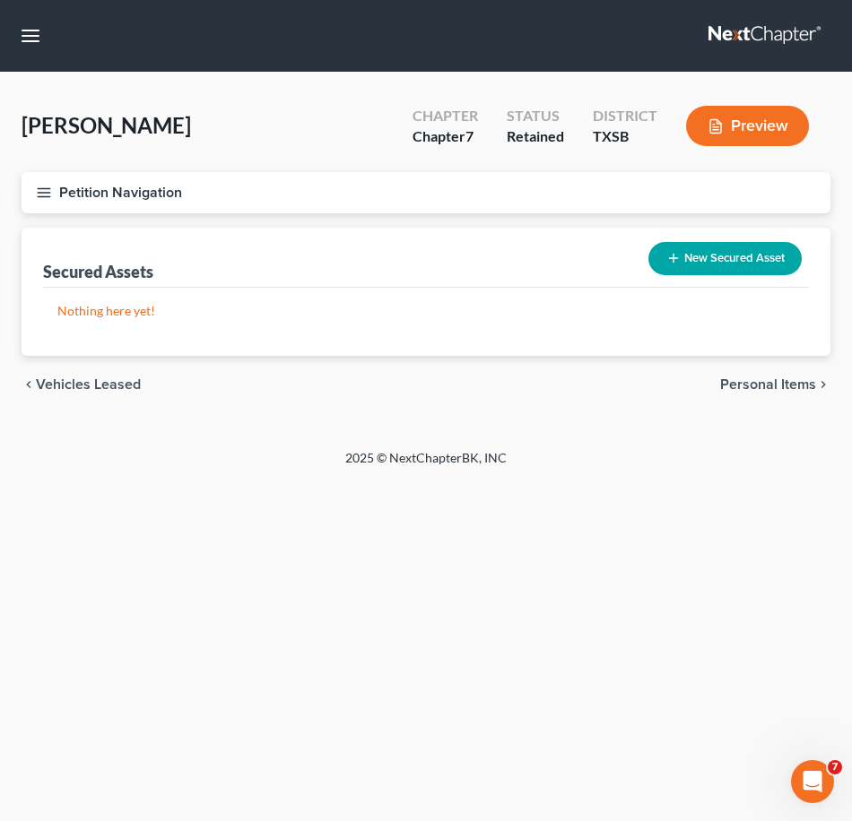
click at [51, 187] on icon "button" at bounding box center [44, 193] width 16 height 16
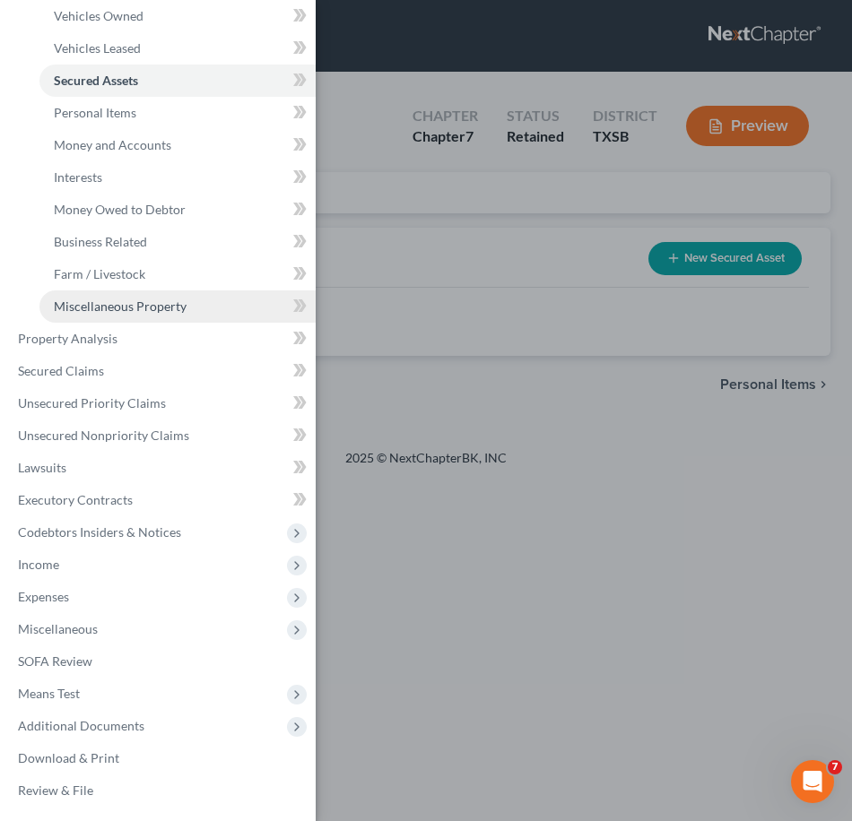
scroll to position [176, 0]
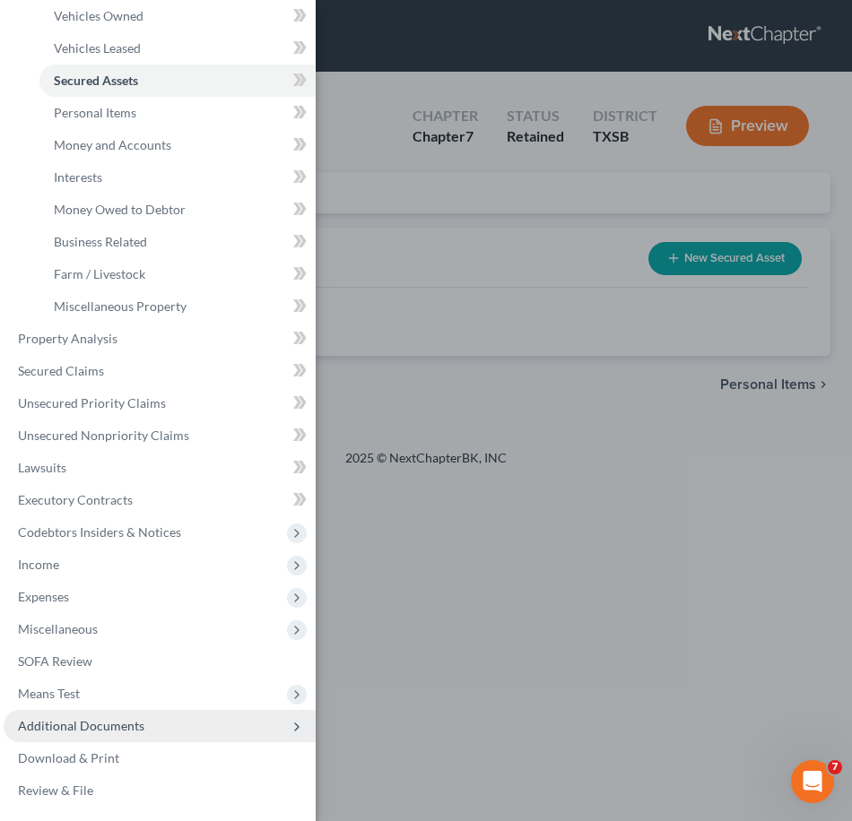
click at [135, 739] on span "Additional Documents" at bounding box center [160, 726] width 312 height 32
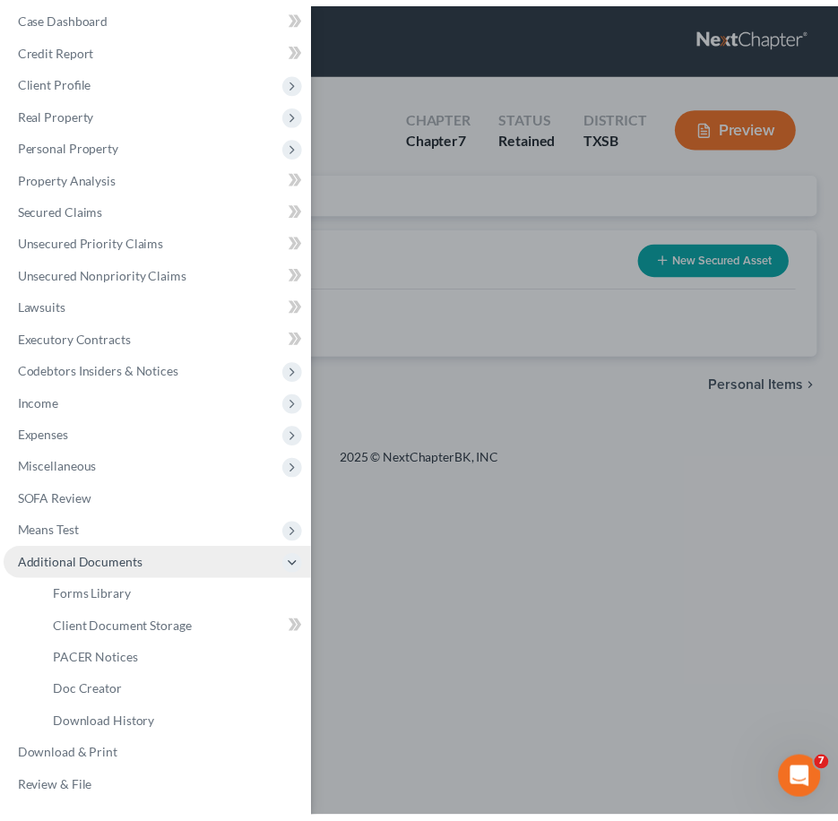
scroll to position [14, 0]
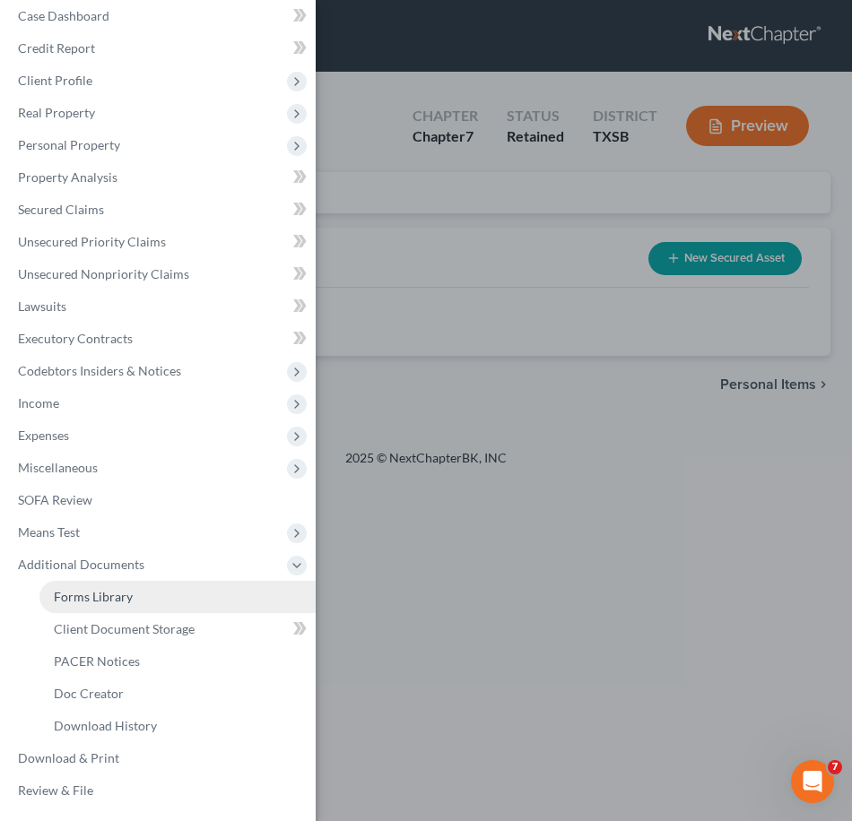
click at [145, 601] on link "Forms Library" at bounding box center [177, 597] width 276 height 32
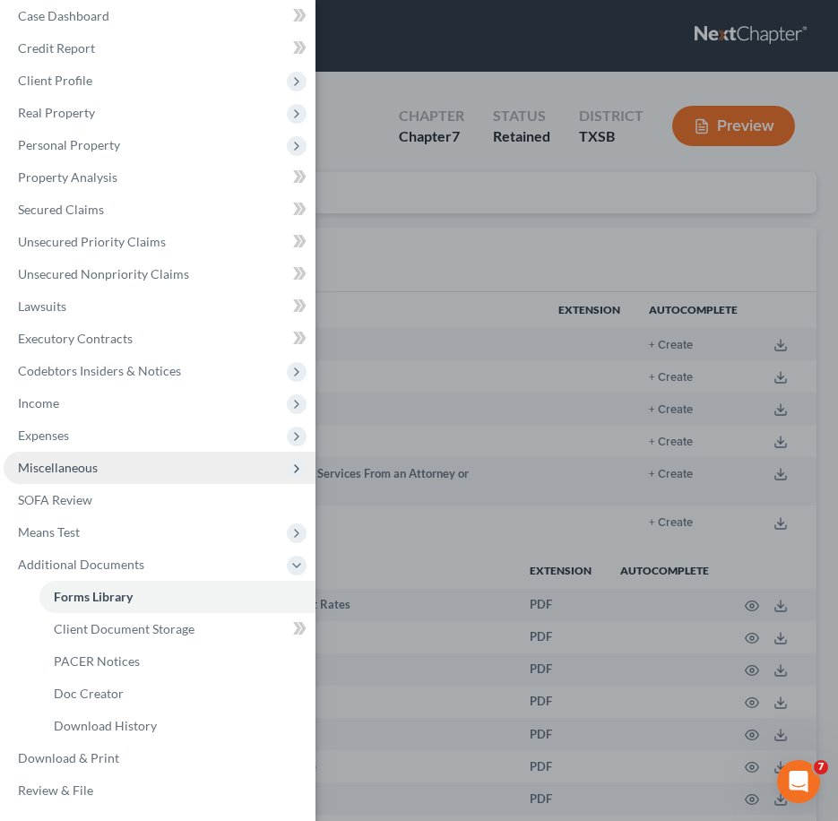
click at [87, 471] on span "Miscellaneous" at bounding box center [58, 467] width 80 height 15
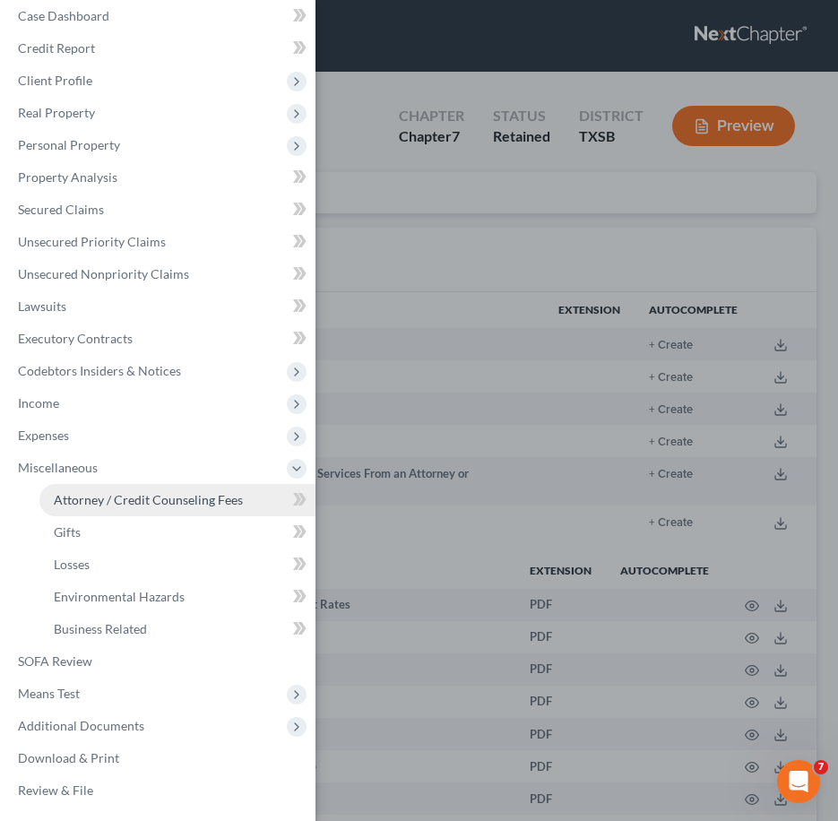
click at [105, 500] on span "Attorney / Credit Counseling Fees" at bounding box center [148, 499] width 189 height 15
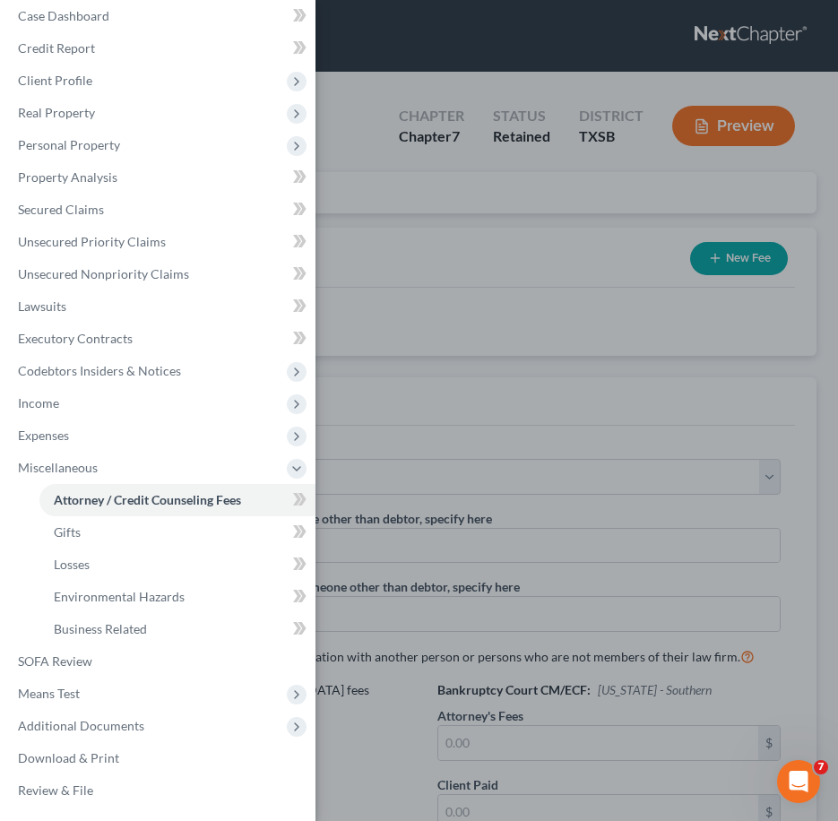
click at [538, 388] on div "Case Dashboard Payments Invoices Payments Payments Credit Report Client Profile" at bounding box center [419, 410] width 838 height 821
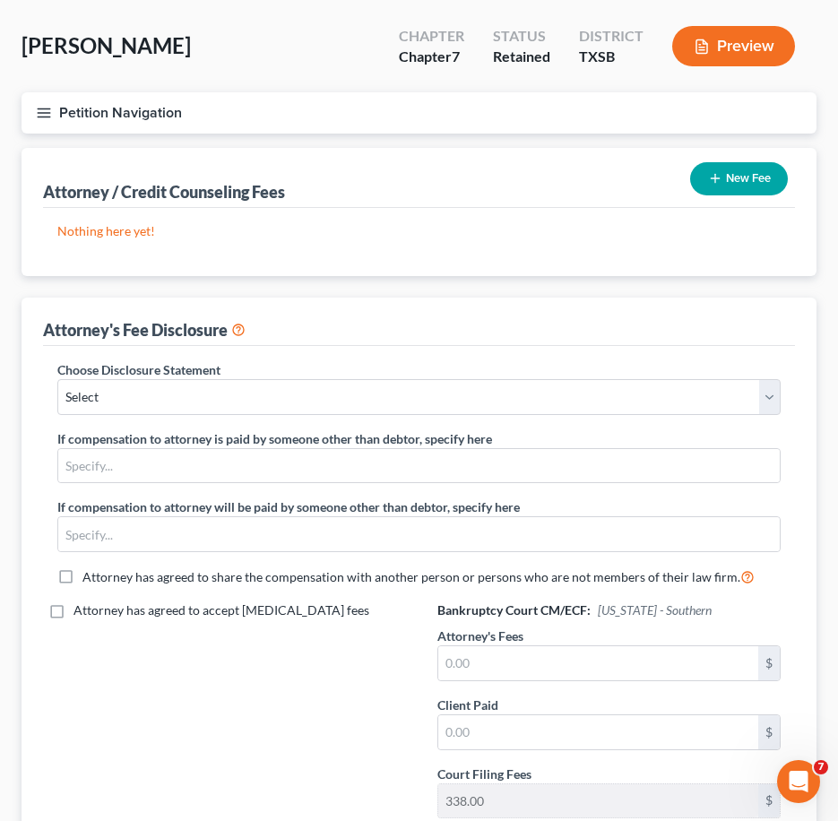
scroll to position [82, 0]
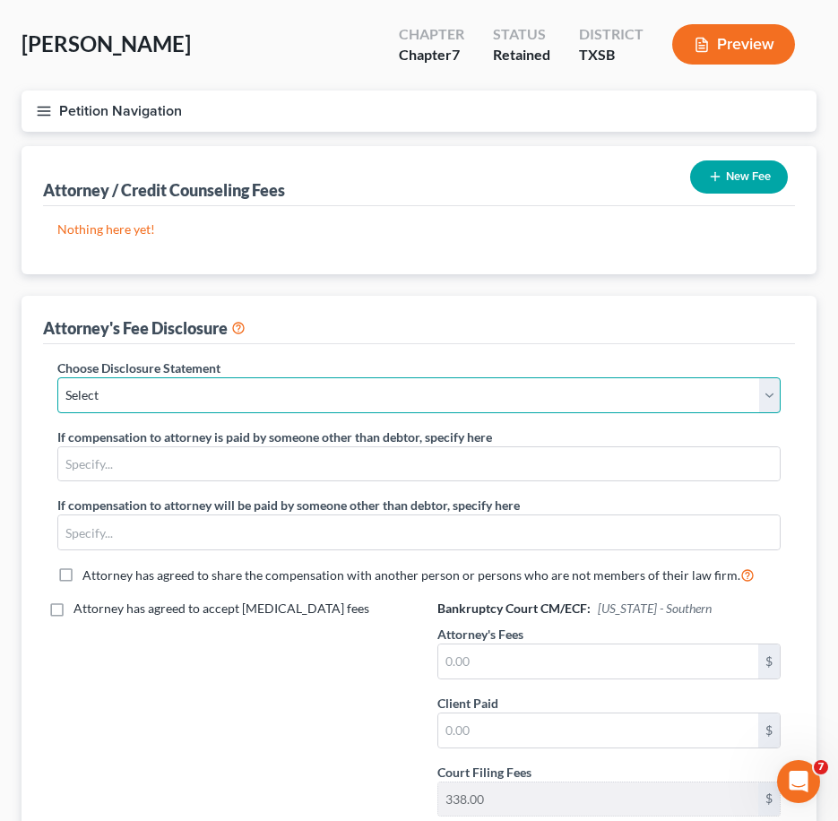
click at [538, 388] on select "Select Attorney for Debtor" at bounding box center [418, 395] width 723 height 36
select select "0"
click at [57, 377] on select "Select Attorney for Debtor" at bounding box center [418, 395] width 723 height 36
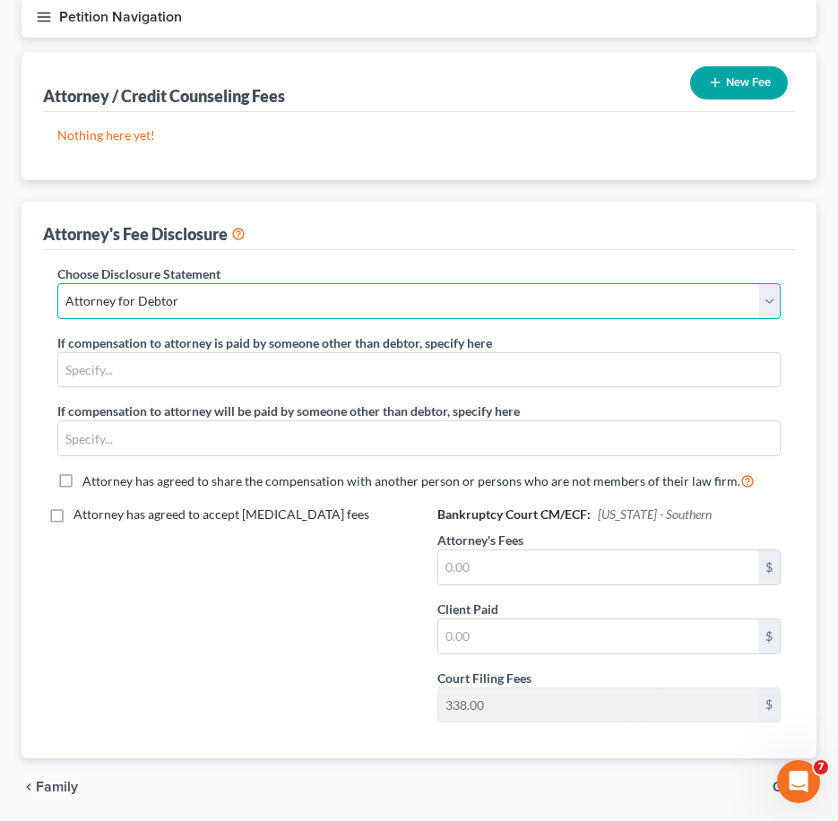
scroll to position [159, 0]
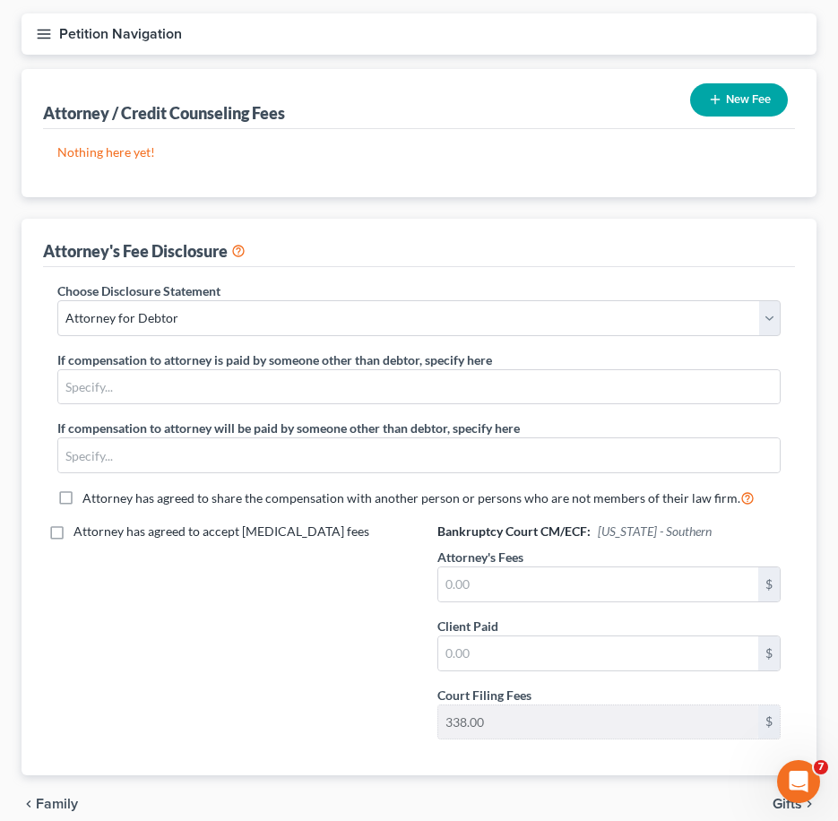
click at [42, 32] on icon "button" at bounding box center [44, 34] width 16 height 16
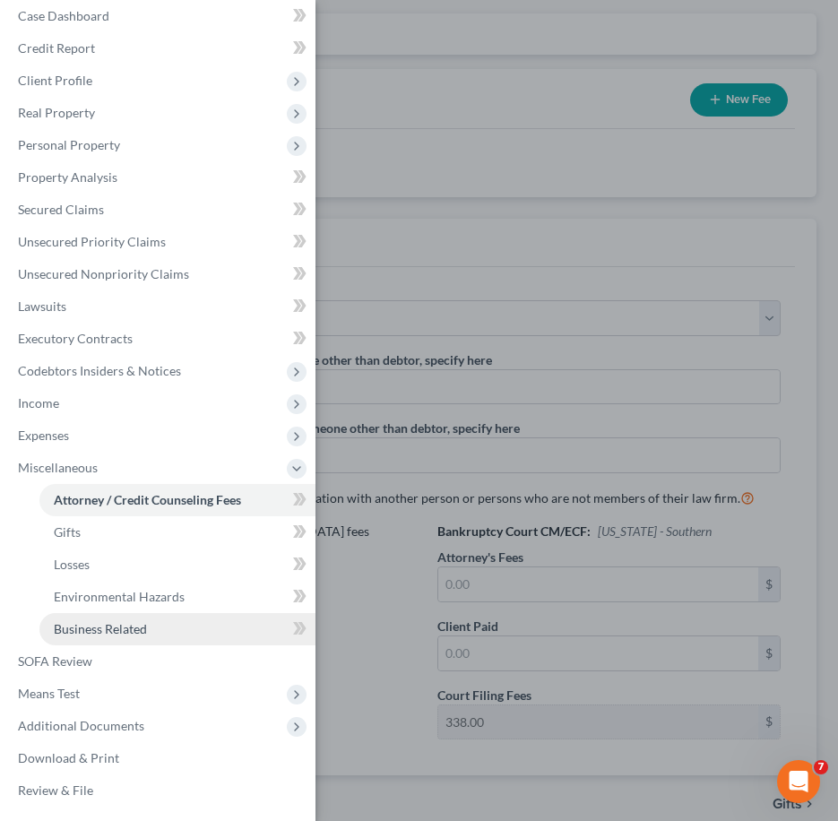
scroll to position [238, 0]
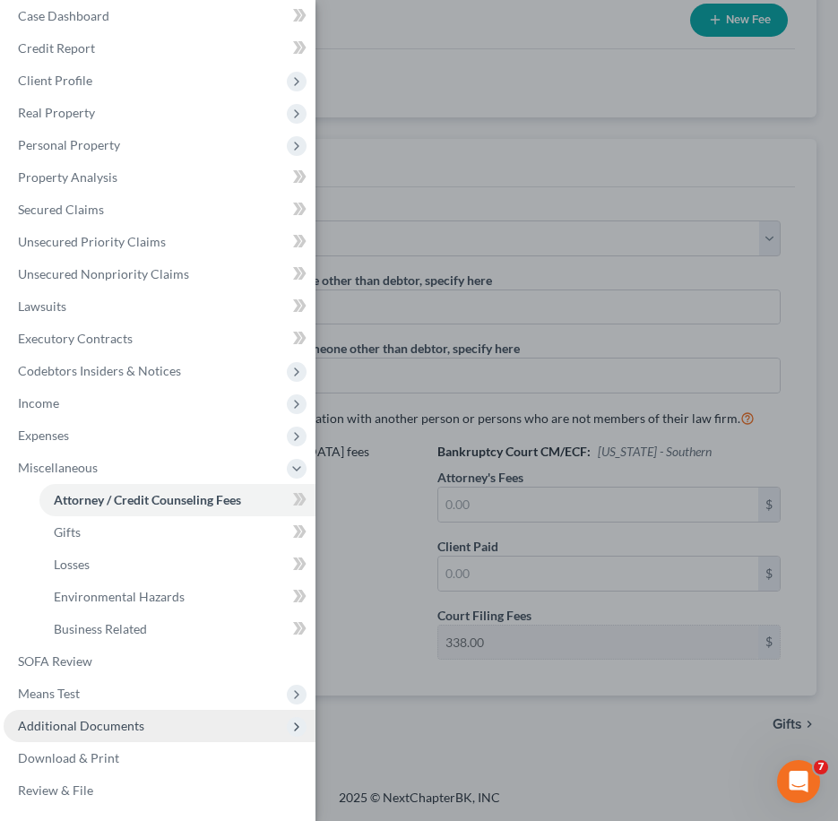
click at [148, 722] on span "Additional Documents" at bounding box center [160, 726] width 312 height 32
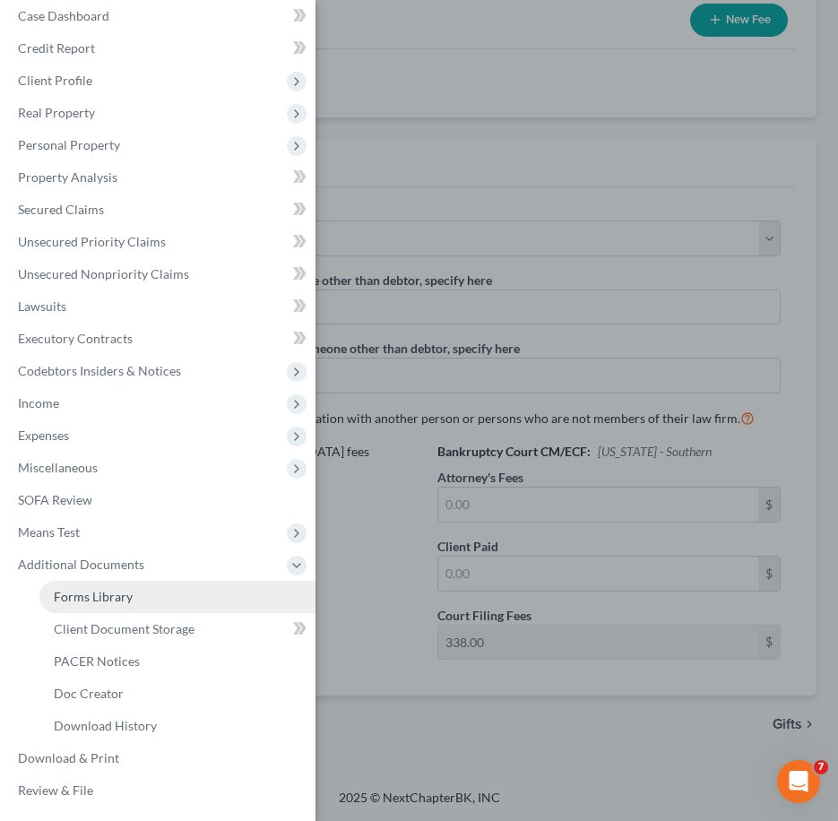
click at [93, 595] on span "Forms Library" at bounding box center [93, 596] width 79 height 15
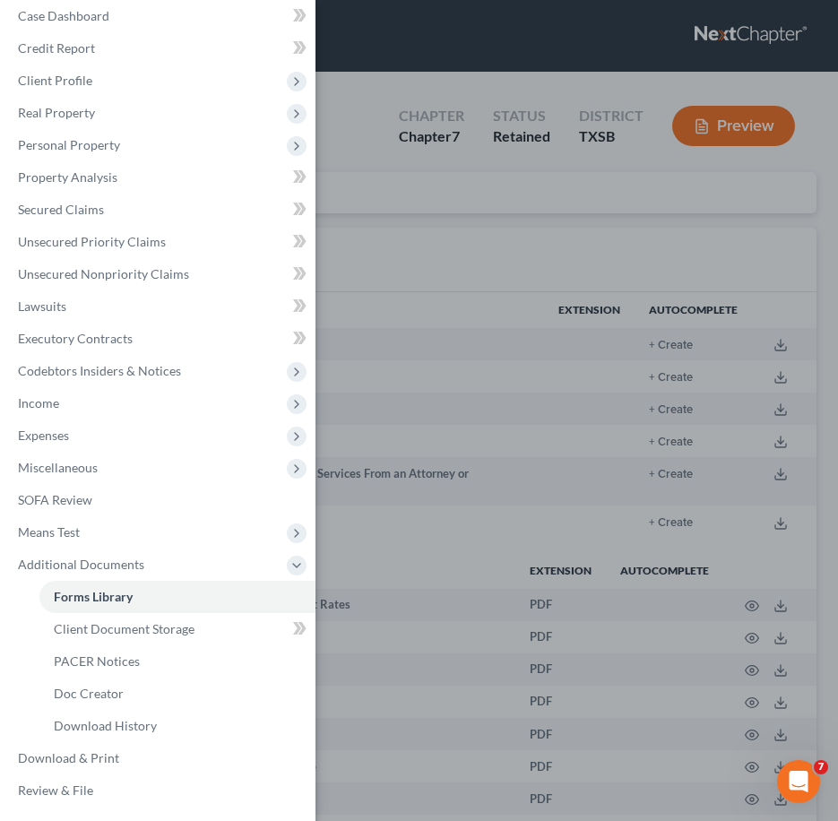
click at [476, 238] on div "Case Dashboard Payments Invoices Payments Payments Credit Report Client Profile" at bounding box center [419, 410] width 838 height 821
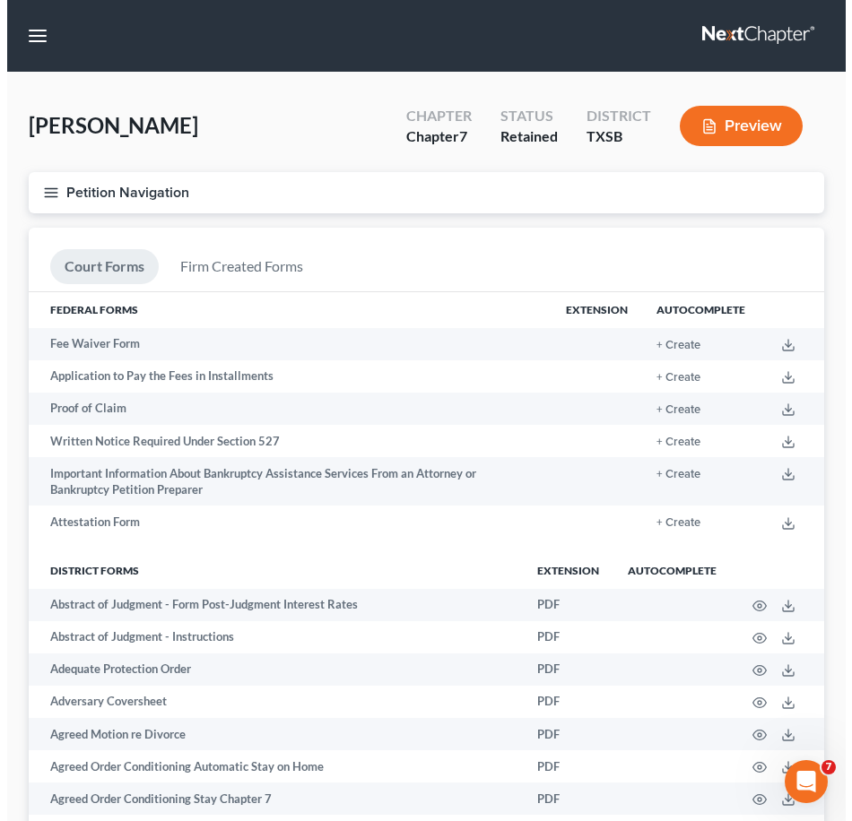
scroll to position [27, 0]
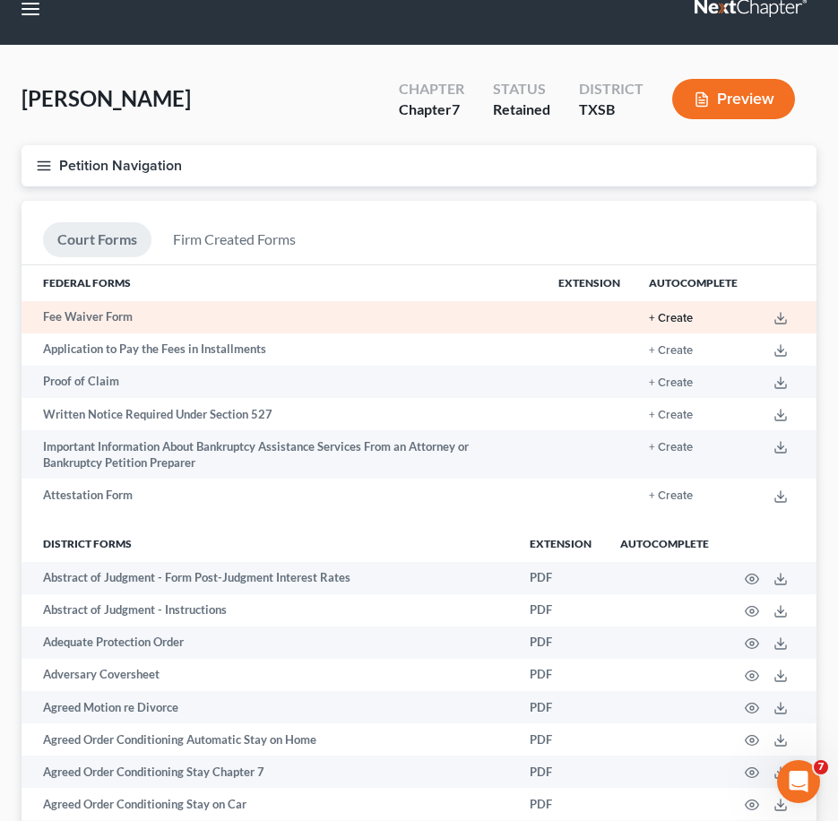
click at [671, 316] on button "+ Create" at bounding box center [671, 319] width 44 height 12
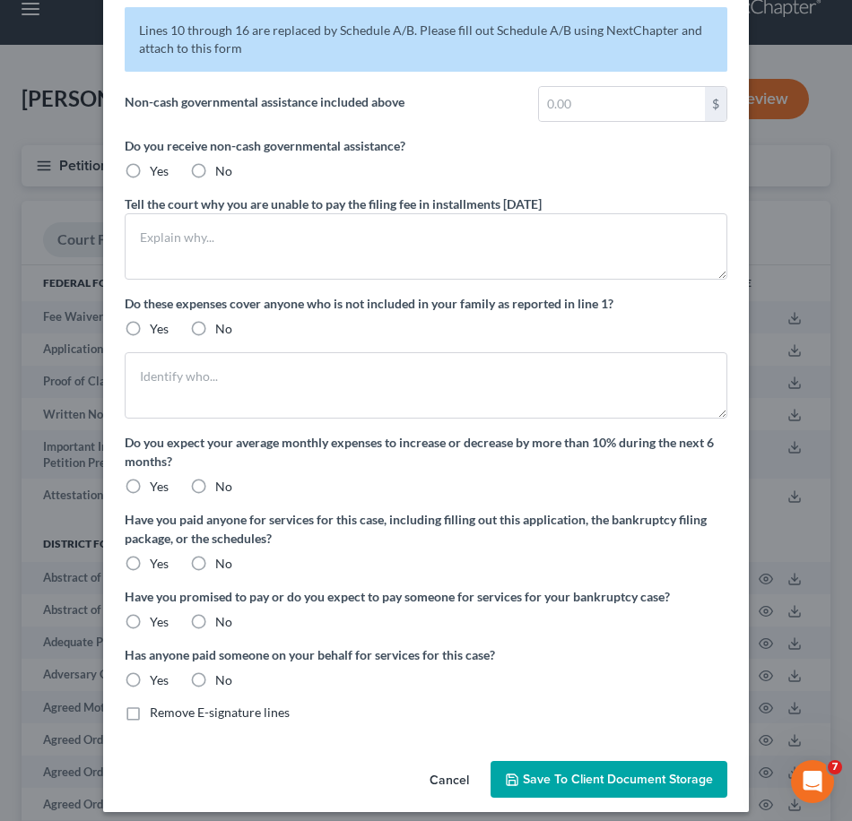
scroll to position [88, 0]
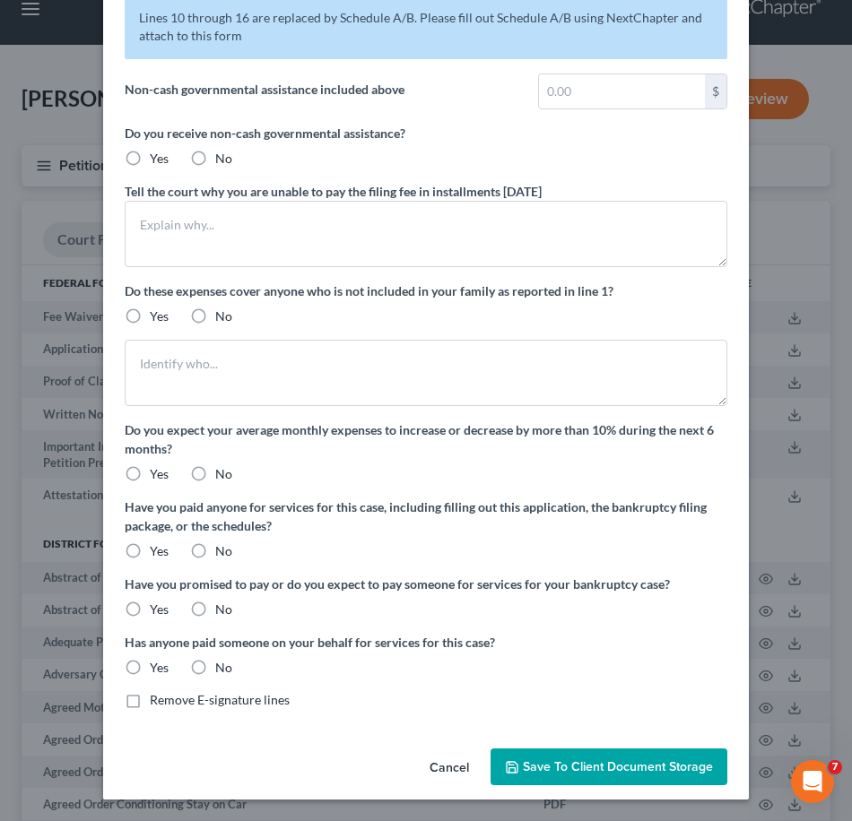
click at [150, 472] on label "Yes" at bounding box center [159, 474] width 19 height 18
click at [157, 472] on input "Yes" at bounding box center [163, 471] width 12 height 12
radio input "true"
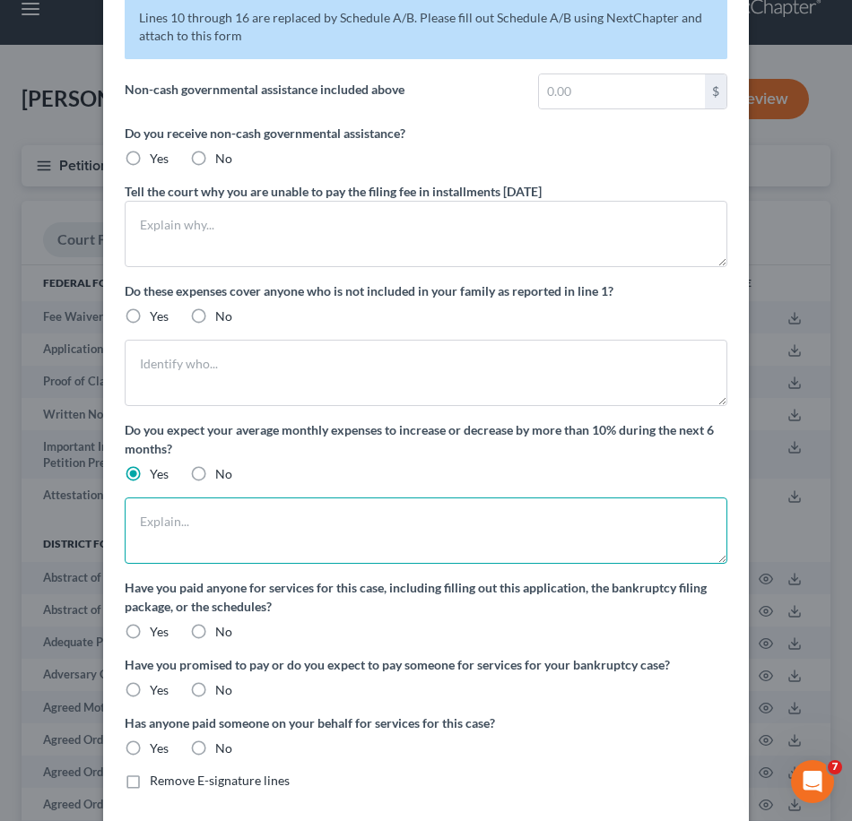
click at [175, 534] on textarea at bounding box center [426, 531] width 602 height 66
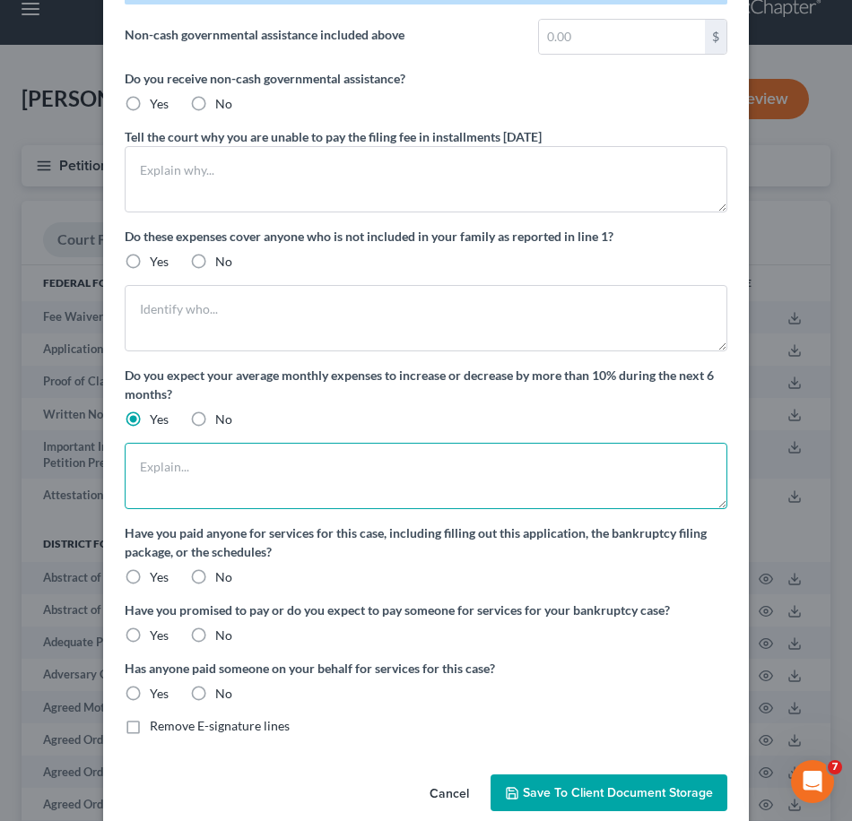
scroll to position [143, 0]
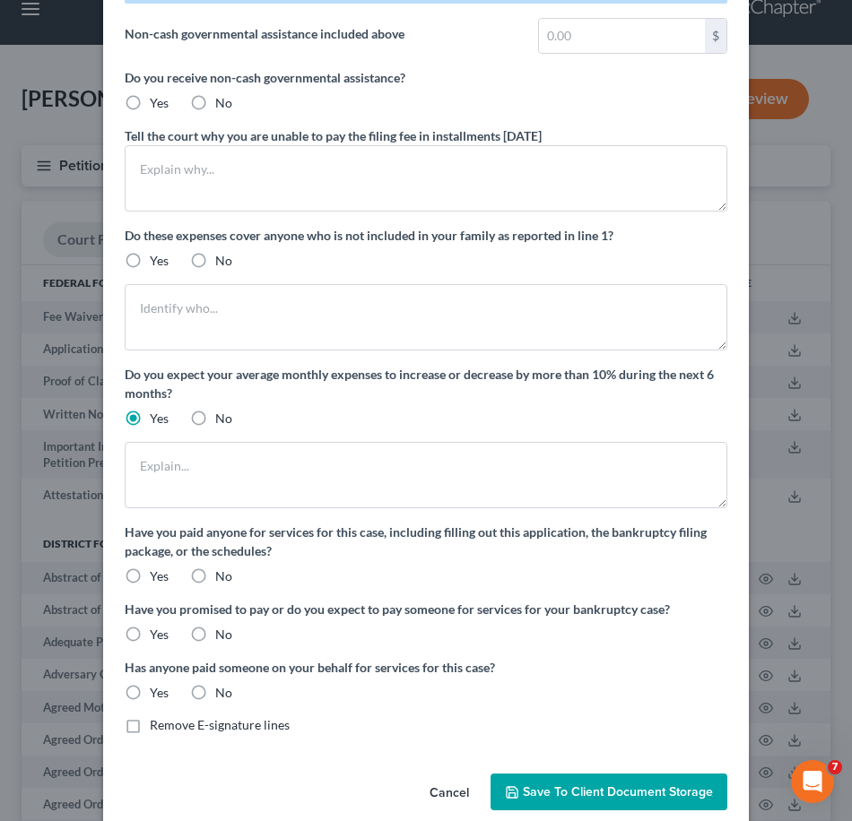
click at [215, 567] on label "No" at bounding box center [223, 576] width 17 height 18
click at [222, 567] on input "No" at bounding box center [228, 573] width 12 height 12
radio input "true"
click at [215, 627] on label "No" at bounding box center [223, 635] width 17 height 18
click at [222, 627] on input "No" at bounding box center [228, 632] width 12 height 12
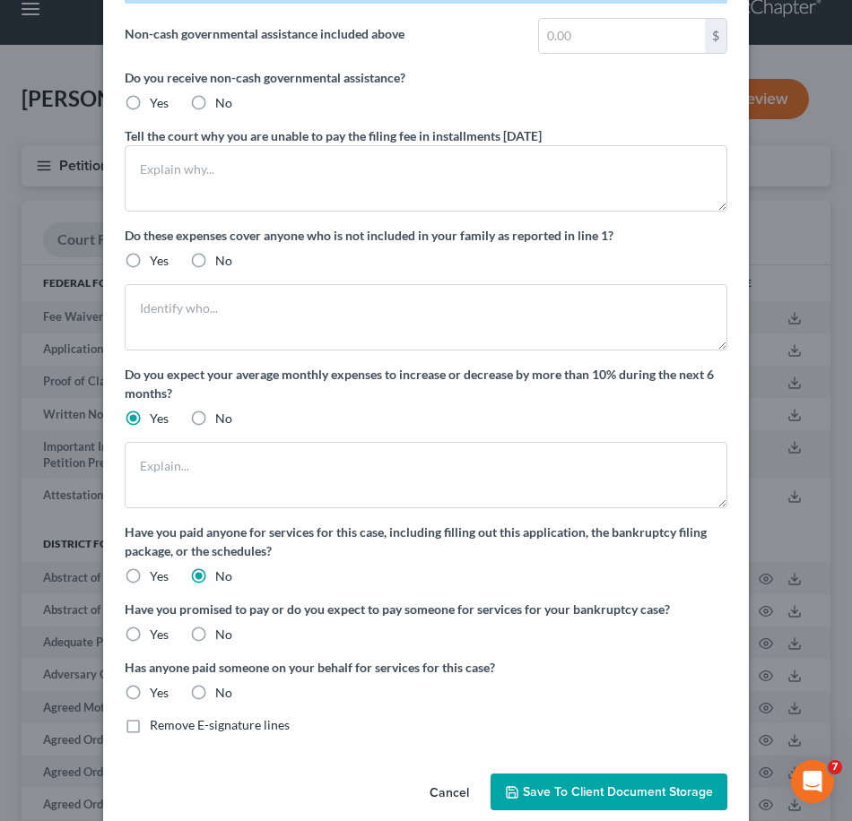
radio input "true"
click at [215, 696] on label "No" at bounding box center [223, 693] width 17 height 18
click at [222, 696] on input "No" at bounding box center [228, 690] width 12 height 12
radio input "true"
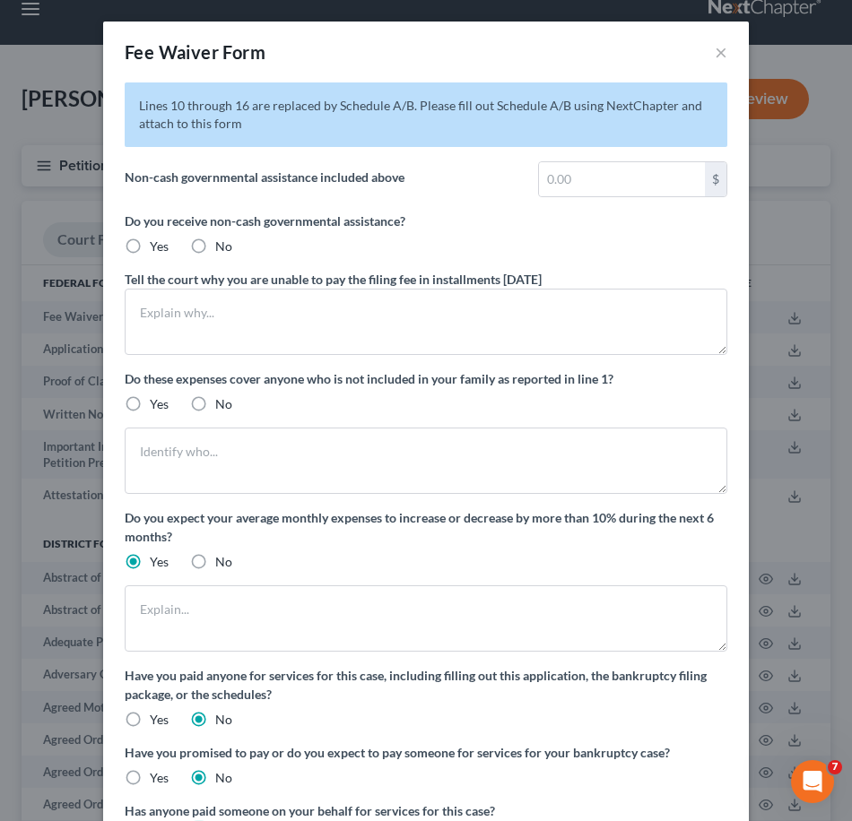
scroll to position [1, 0]
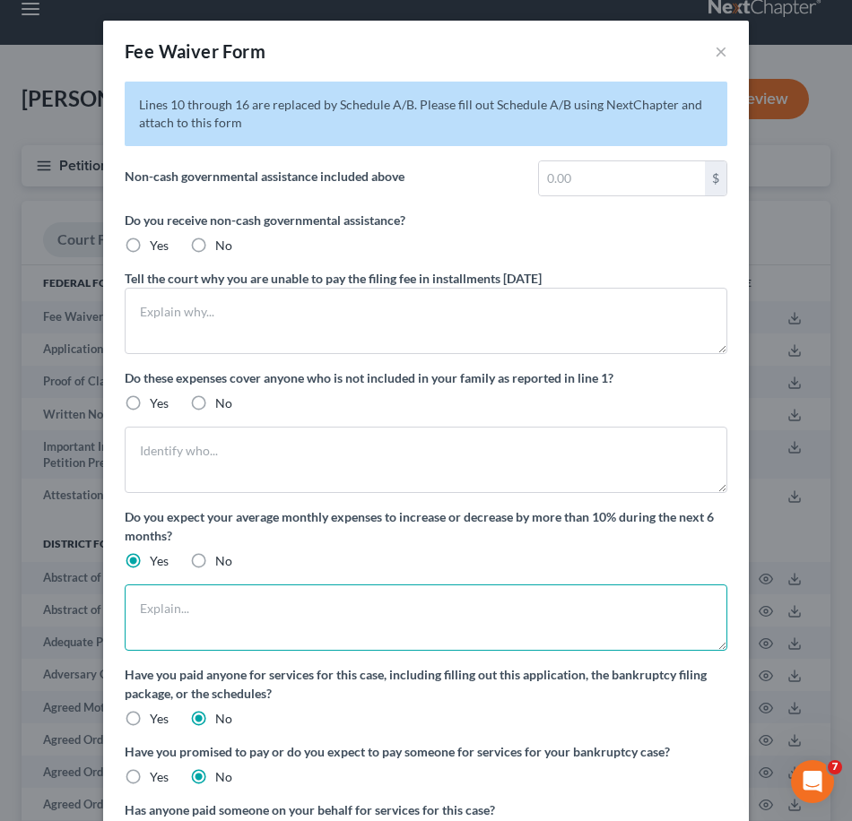
click at [357, 626] on textarea at bounding box center [426, 618] width 602 height 66
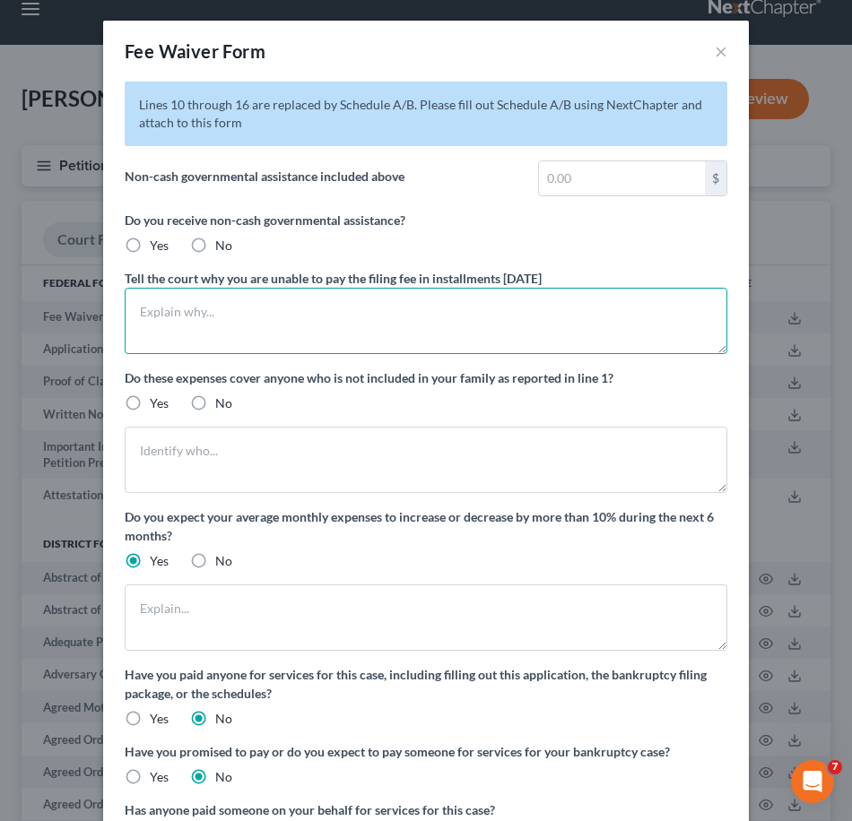
click at [483, 318] on textarea at bounding box center [426, 321] width 602 height 66
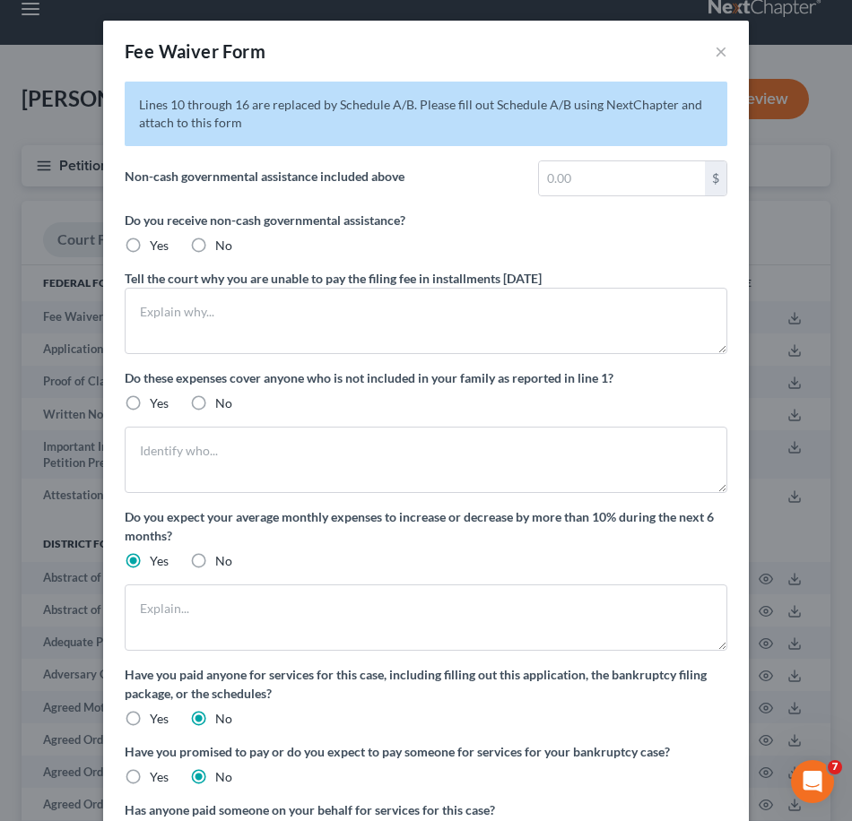
click at [215, 244] on span "No" at bounding box center [223, 245] width 17 height 15
click at [222, 244] on input "No" at bounding box center [228, 243] width 12 height 12
radio input "true"
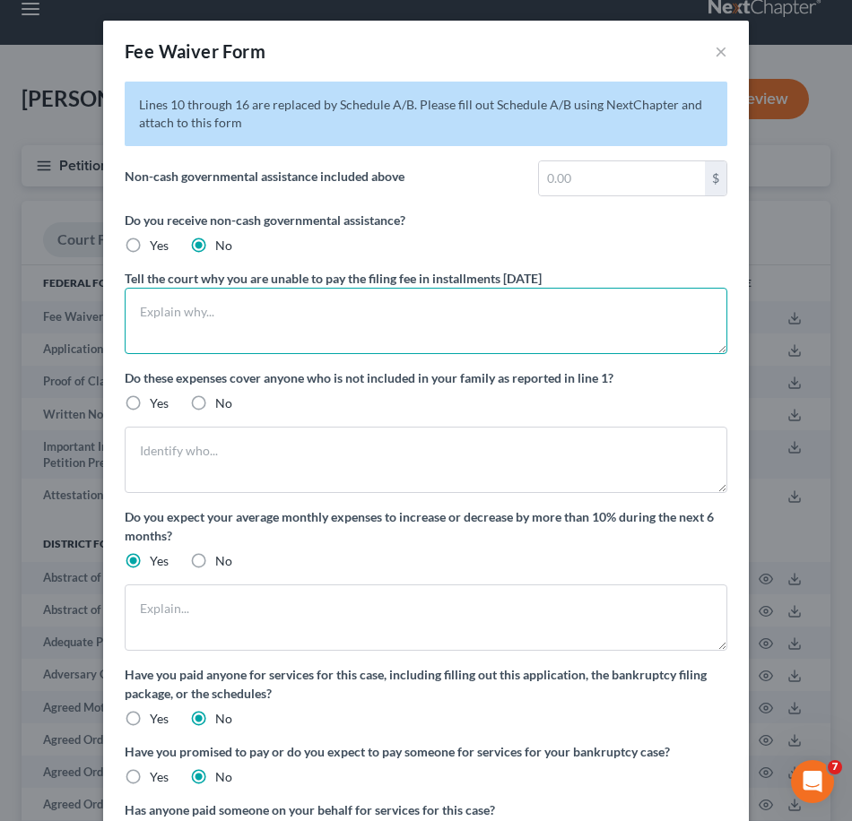
click at [186, 315] on textarea at bounding box center [426, 321] width 602 height 66
type textarea "M"
type textarea "O"
type textarea "Currently unemployed and homeless, only income is from VA disability."
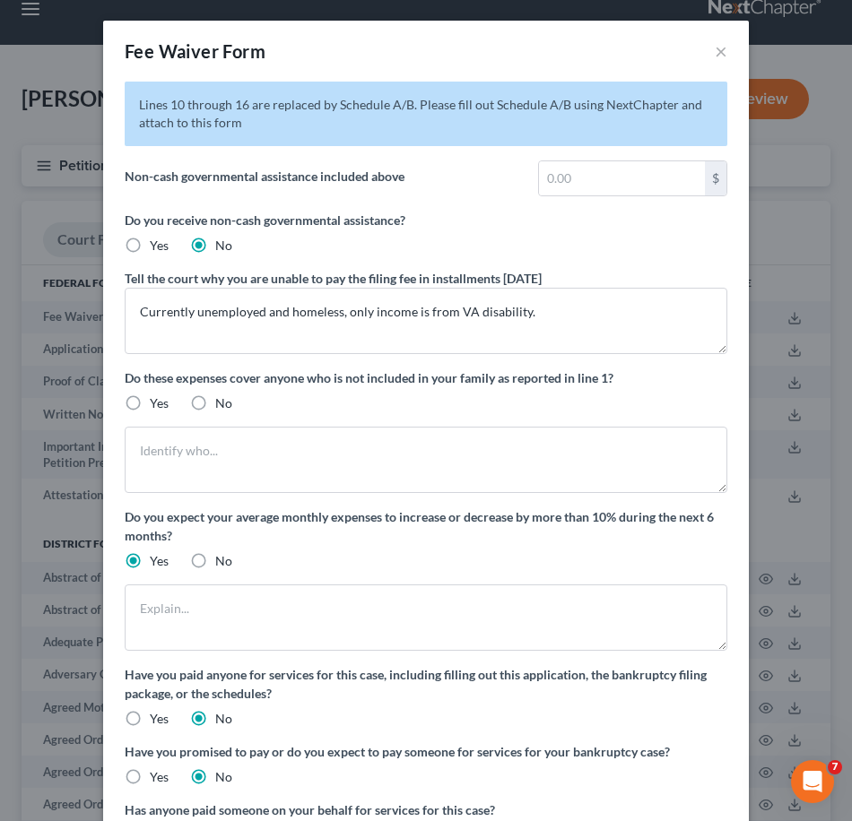
click at [215, 403] on span "No" at bounding box center [223, 402] width 17 height 15
click at [222, 403] on input "No" at bounding box center [228, 400] width 12 height 12
radio input "true"
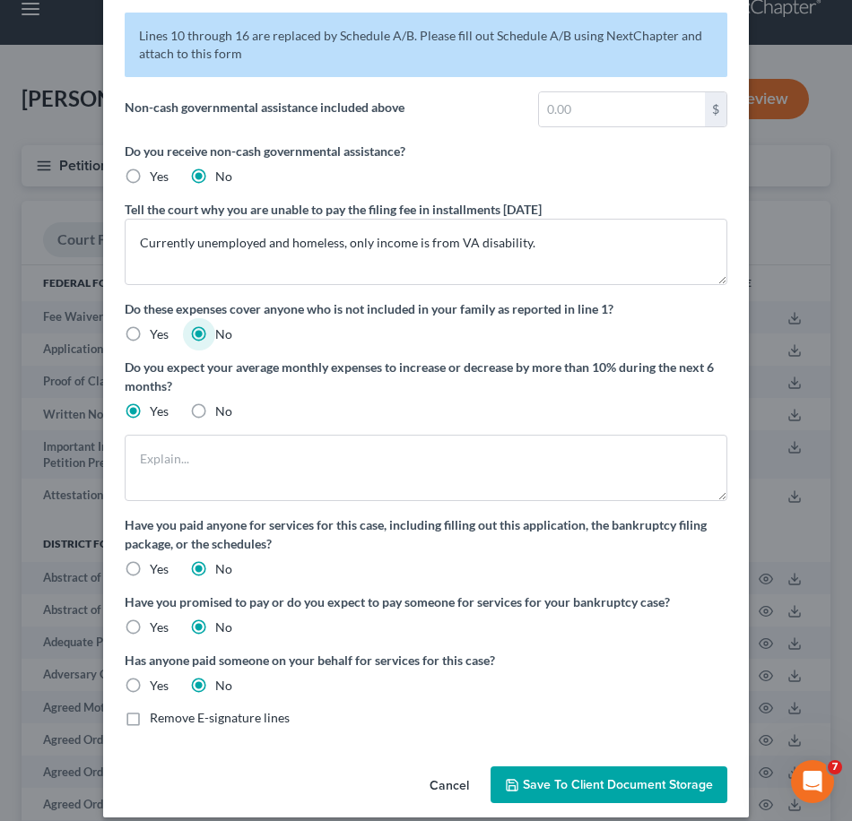
scroll to position [71, 0]
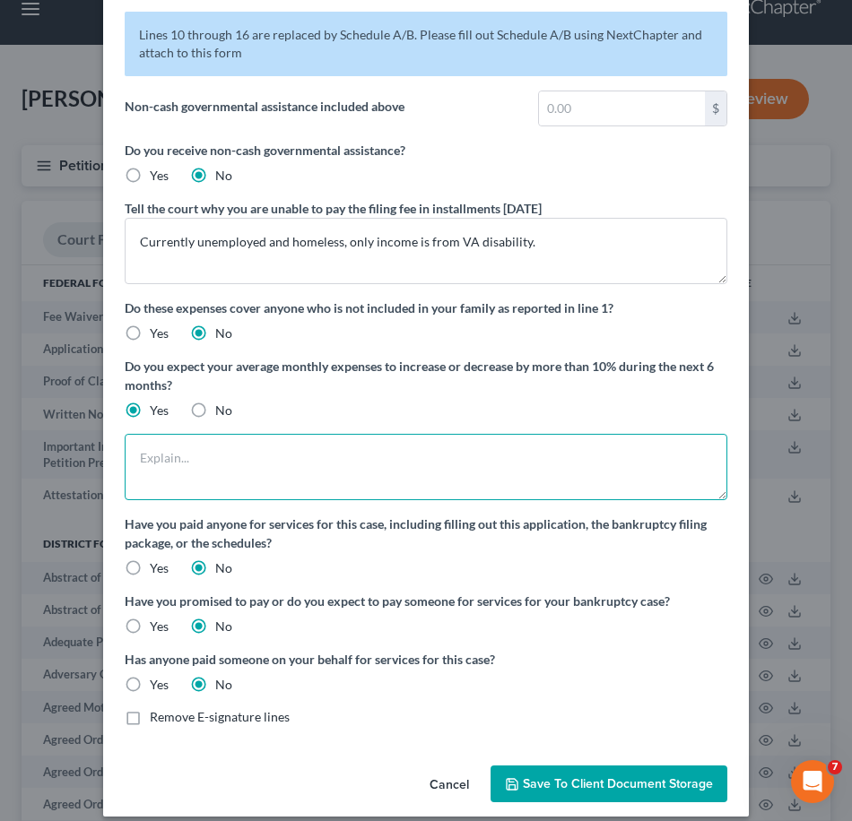
click at [197, 486] on textarea at bounding box center [426, 467] width 602 height 66
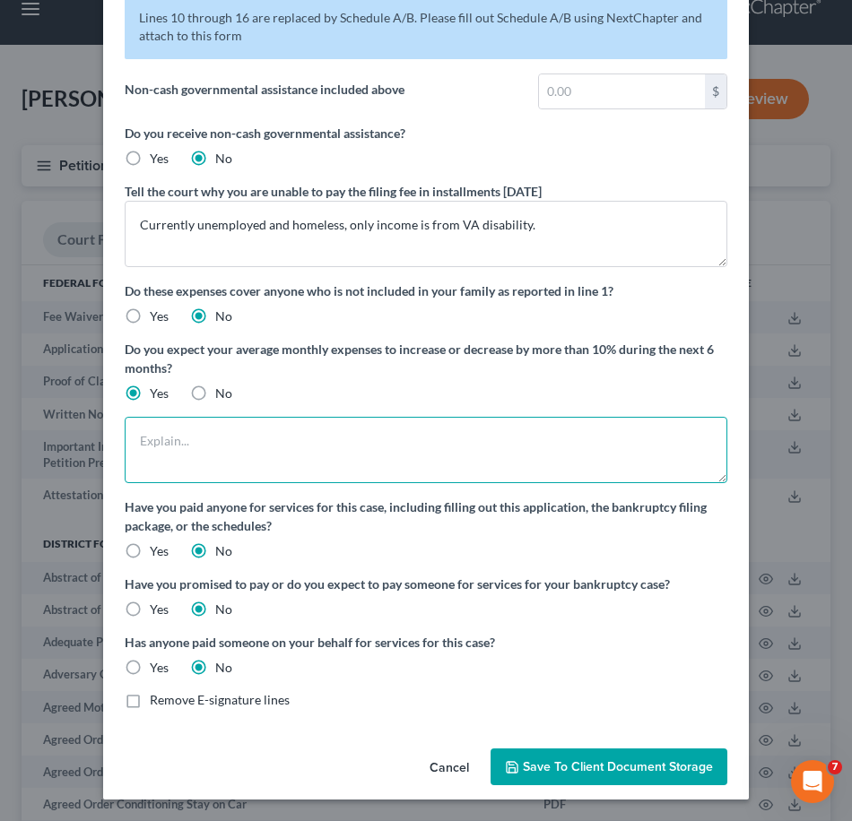
click at [237, 445] on textarea at bounding box center [426, 450] width 602 height 66
type textarea "Will increase if housing is obtained."
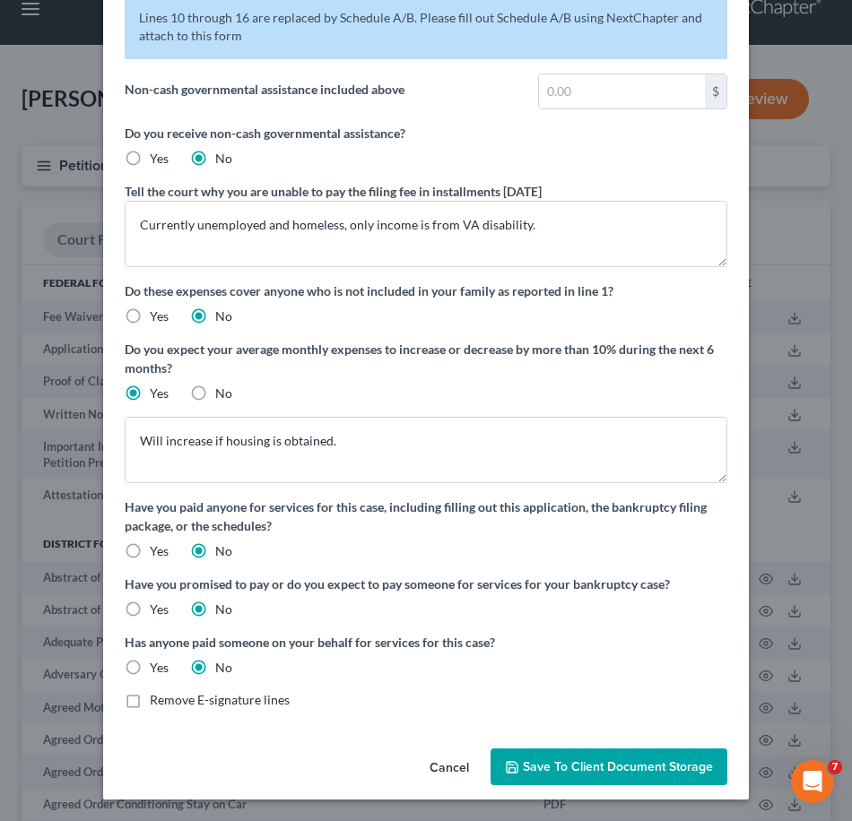
click at [576, 760] on span "Save to Client Document Storage" at bounding box center [618, 766] width 190 height 15
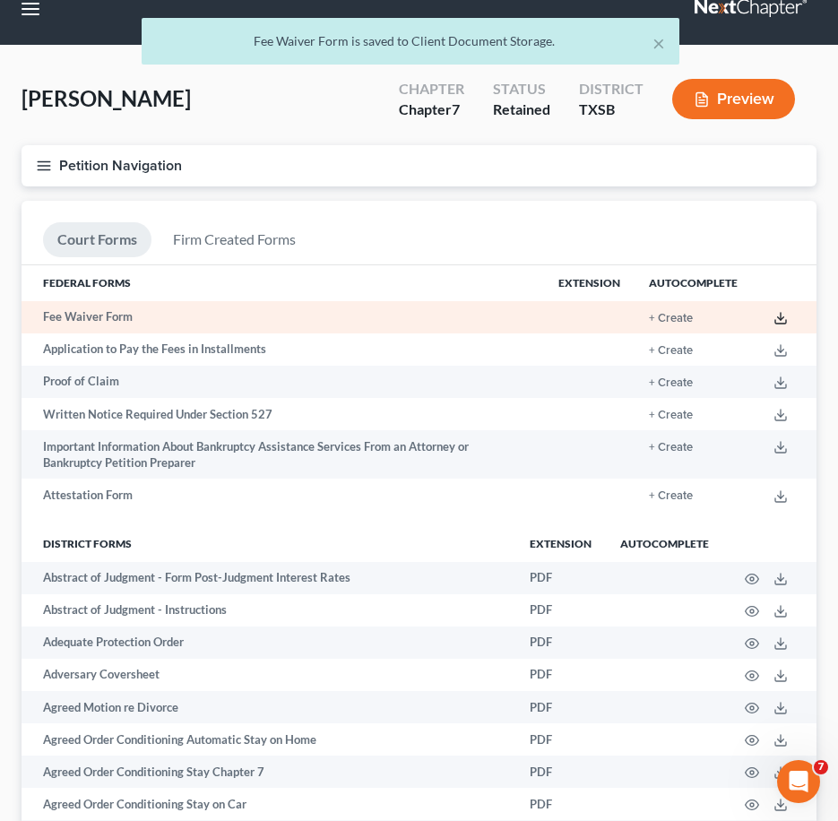
click at [779, 315] on icon at bounding box center [781, 318] width 14 height 14
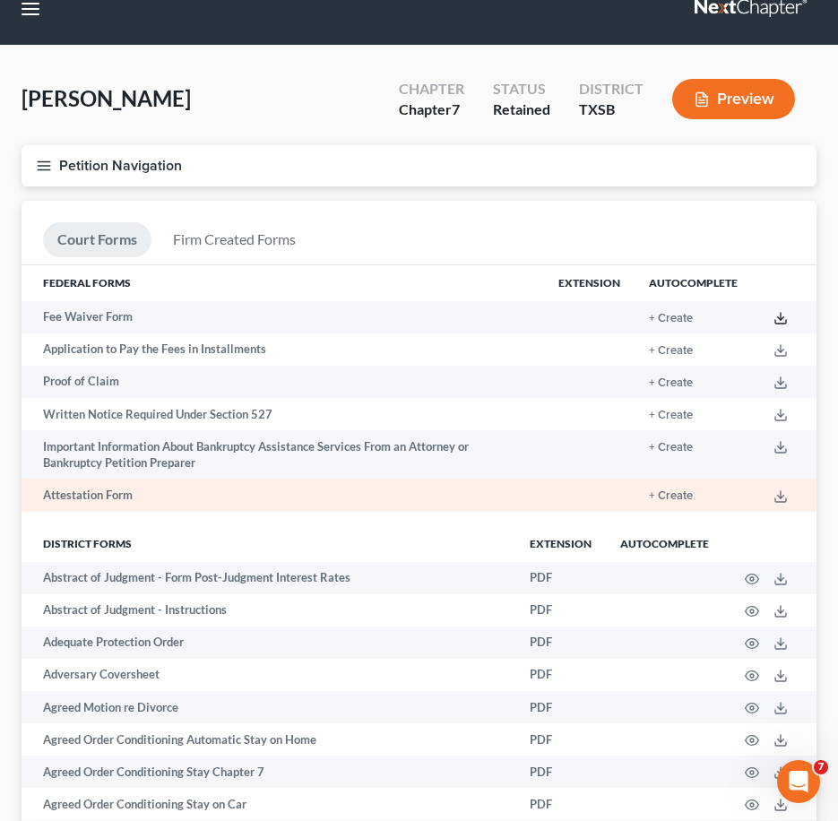
scroll to position [51, 0]
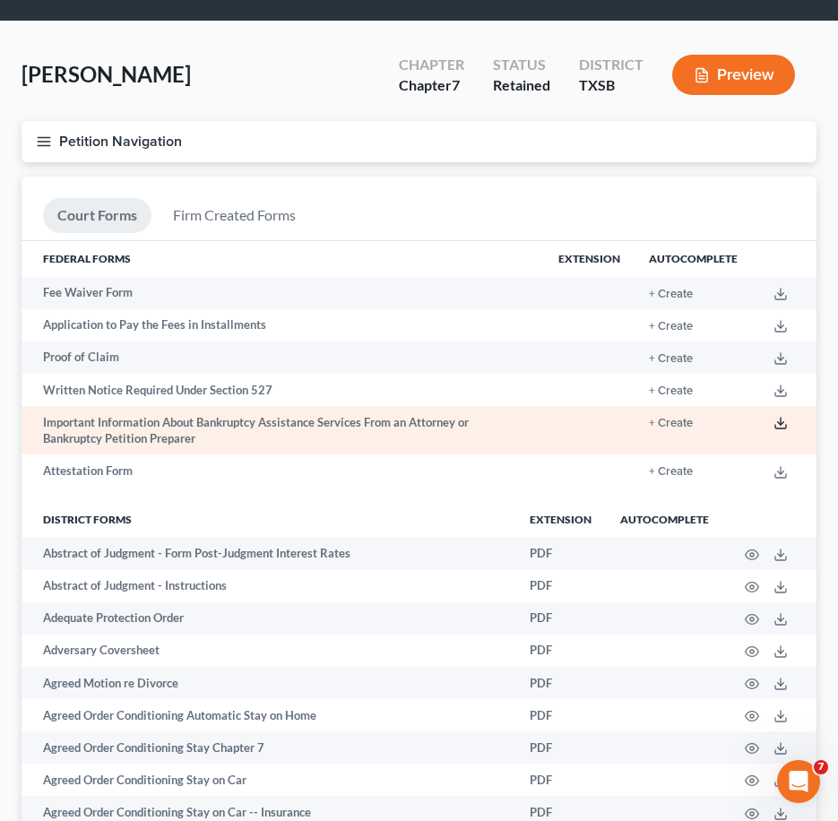
click at [778, 421] on icon at bounding box center [781, 423] width 14 height 14
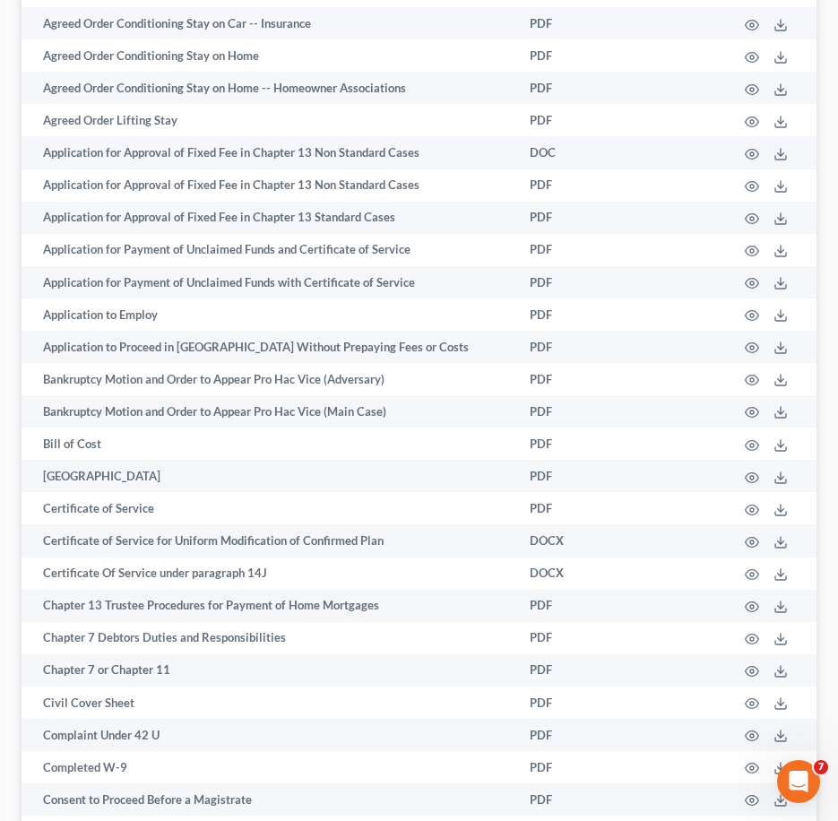
scroll to position [843, 0]
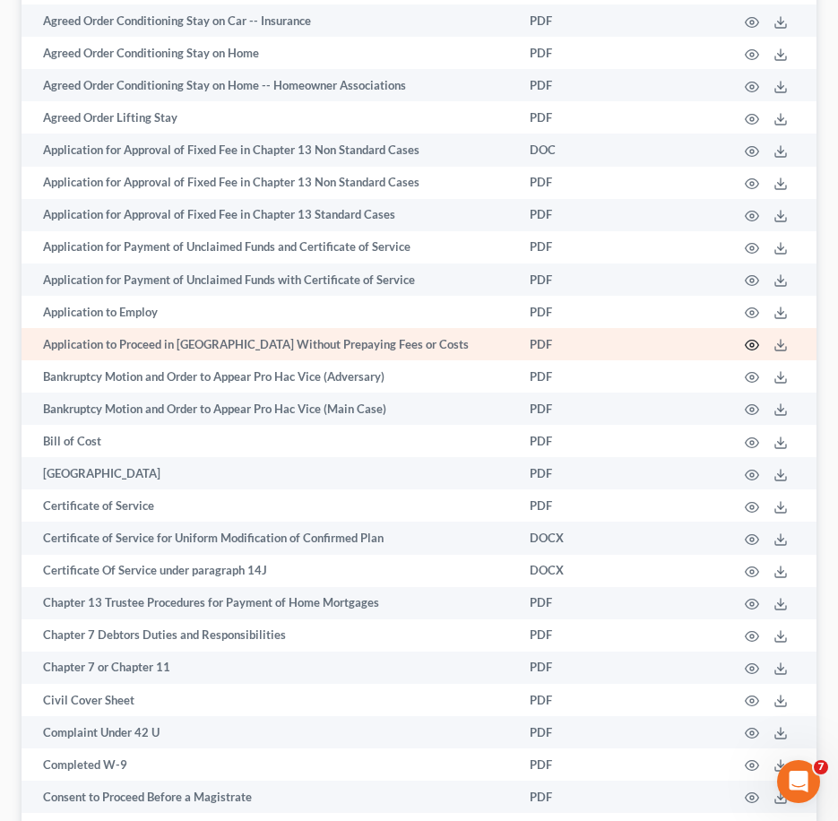
click at [749, 343] on icon "button" at bounding box center [752, 345] width 14 height 14
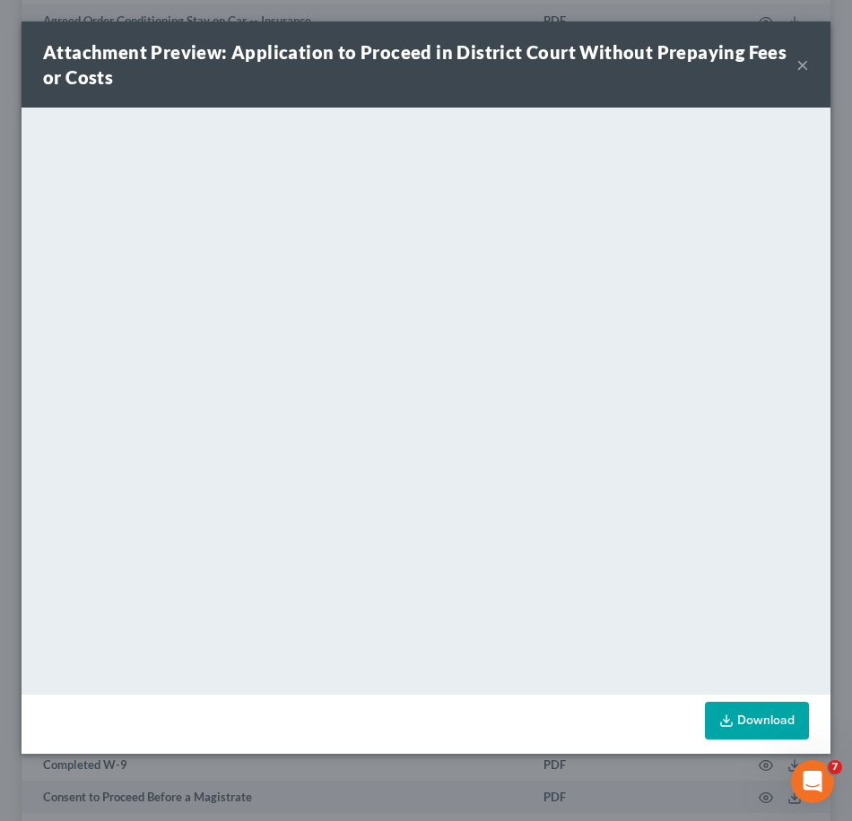
click at [715, 708] on link "Download" at bounding box center [757, 721] width 104 height 38
click at [796, 55] on button "×" at bounding box center [802, 65] width 13 height 22
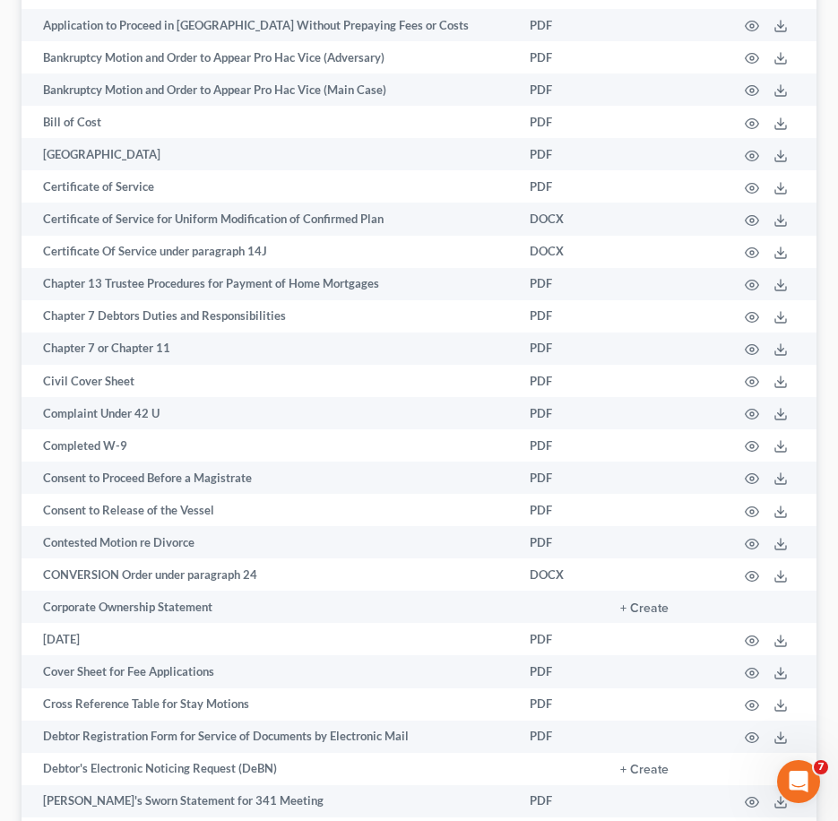
scroll to position [1163, 0]
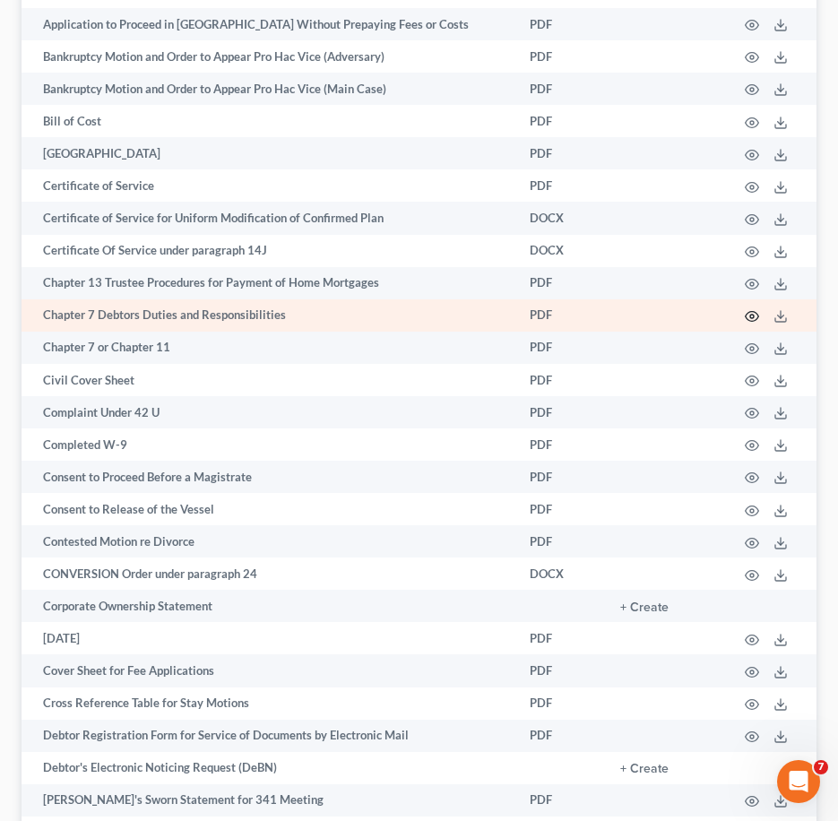
click at [751, 316] on icon "button" at bounding box center [752, 316] width 14 height 14
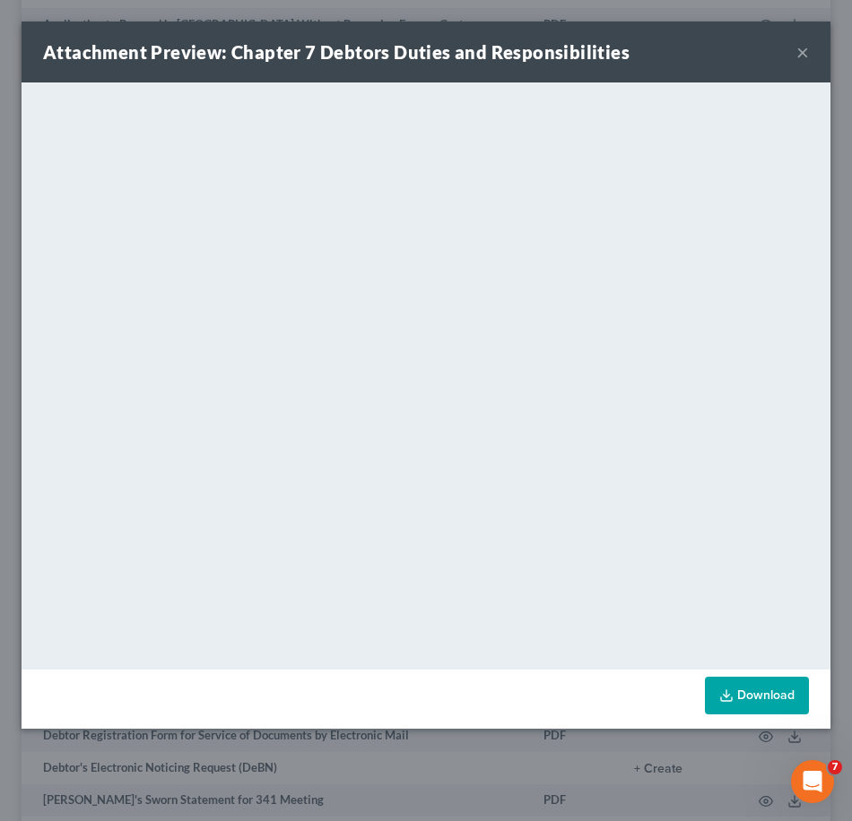
click at [807, 58] on button "×" at bounding box center [802, 52] width 13 height 22
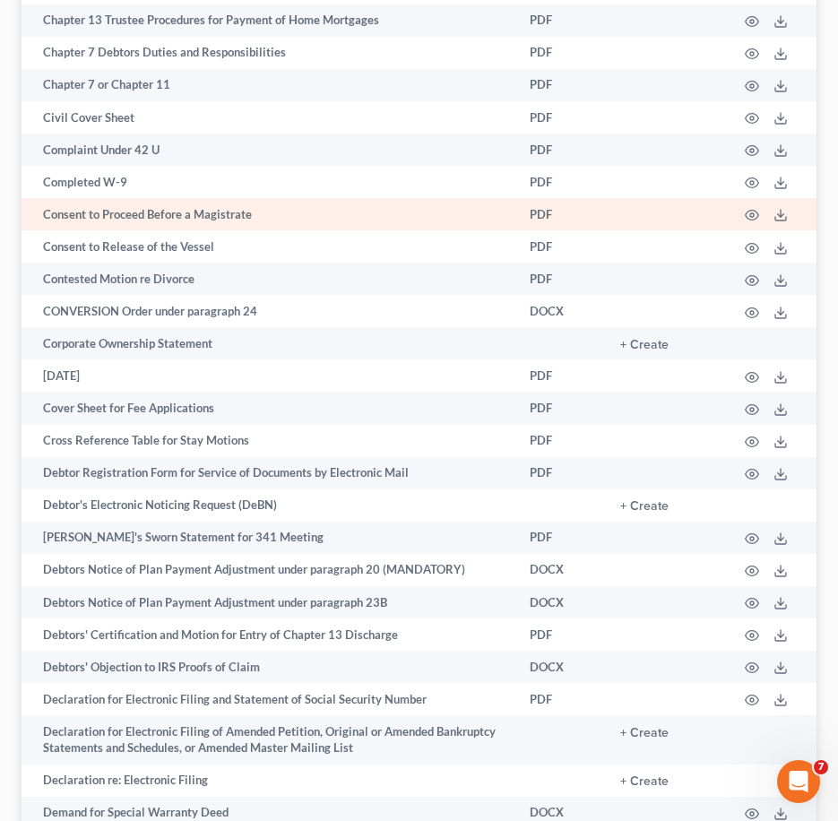
scroll to position [1427, 0]
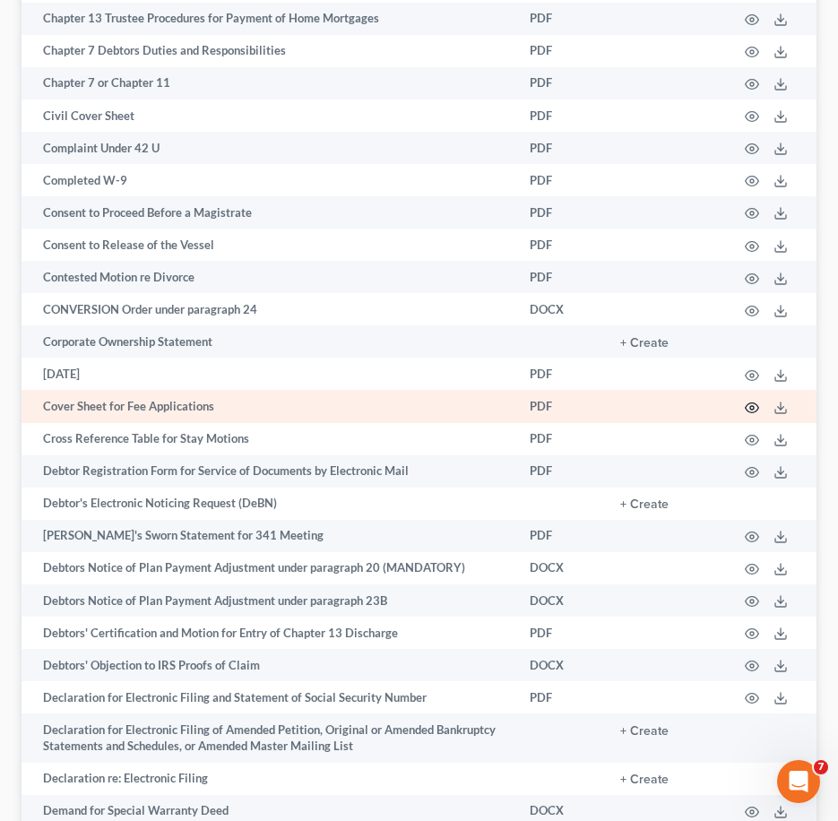
click at [749, 405] on icon "button" at bounding box center [752, 408] width 14 height 14
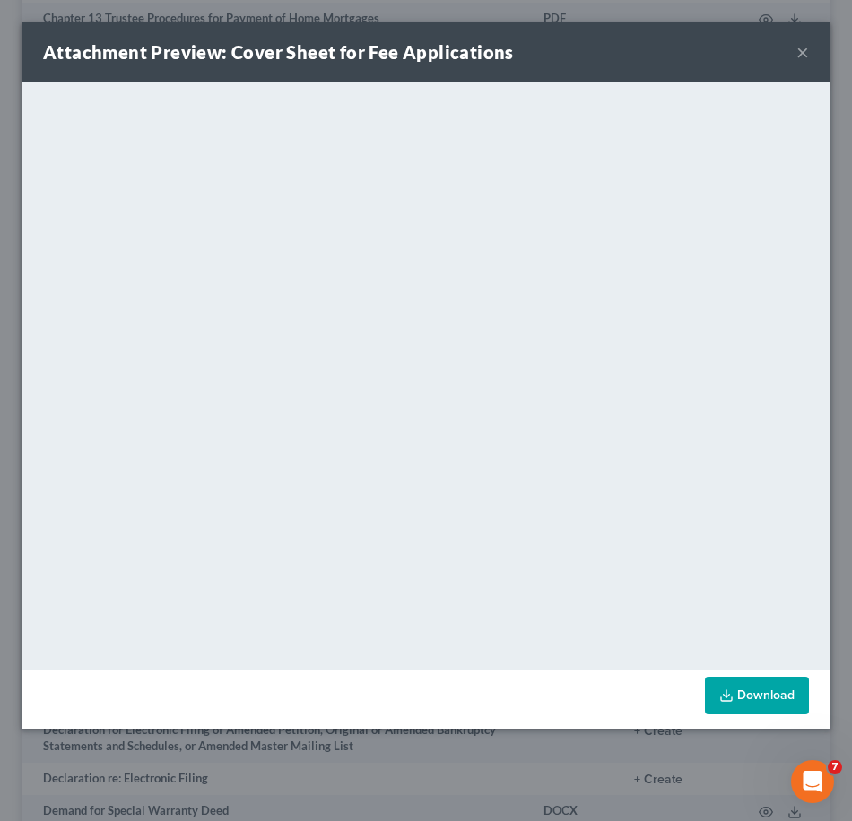
click at [736, 697] on link "Download" at bounding box center [757, 696] width 104 height 38
click at [803, 52] on button "×" at bounding box center [802, 52] width 13 height 22
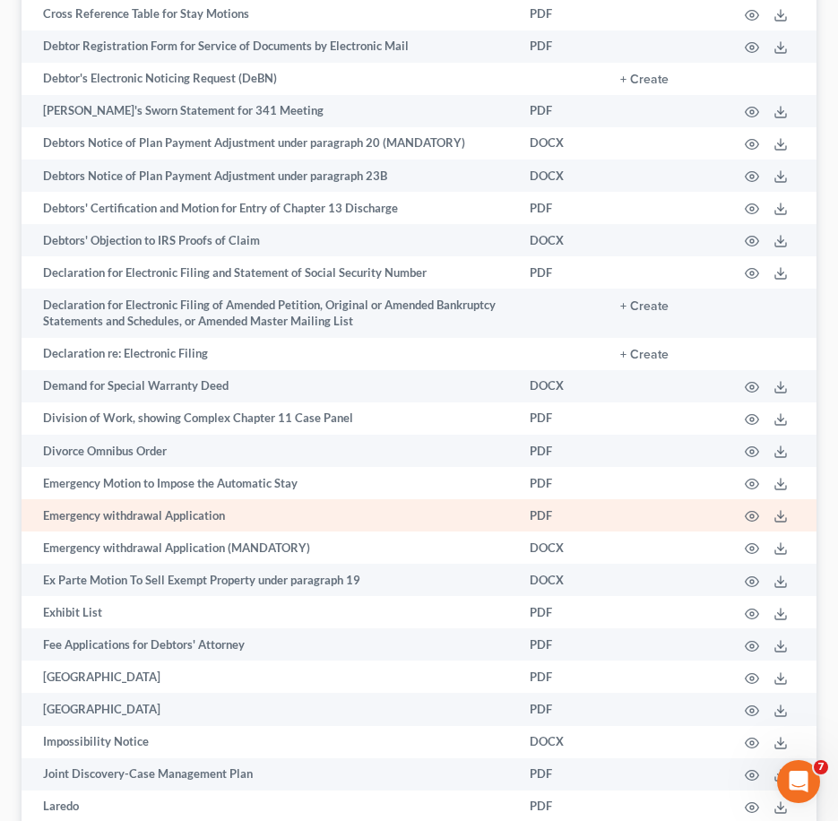
scroll to position [1851, 0]
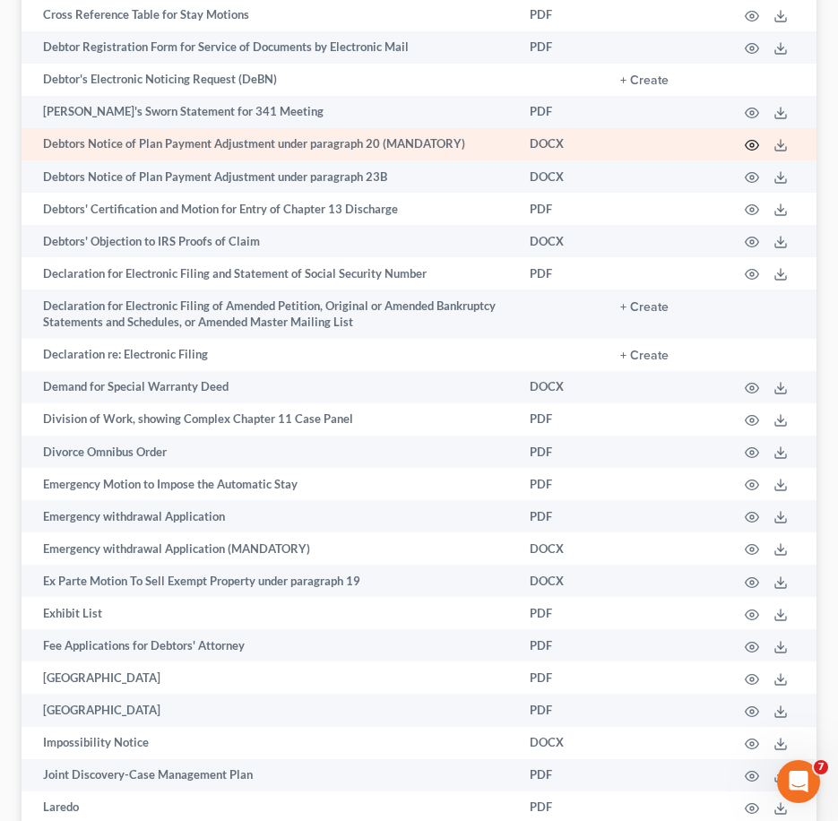
click at [756, 143] on icon "button" at bounding box center [752, 145] width 14 height 14
click at [754, 144] on circle "button" at bounding box center [752, 145] width 4 height 4
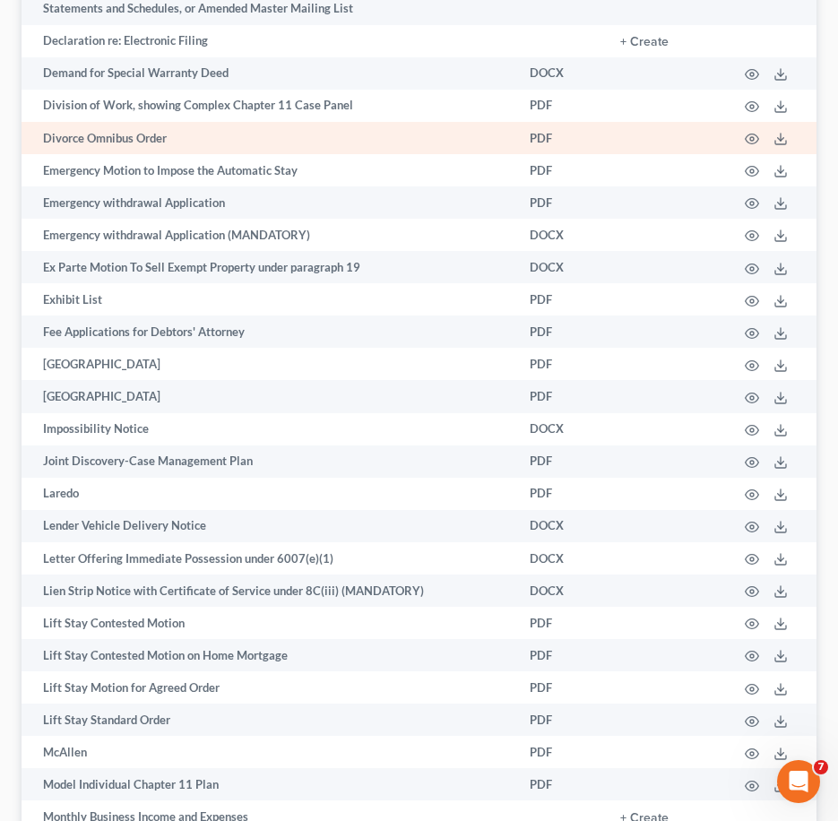
scroll to position [2167, 0]
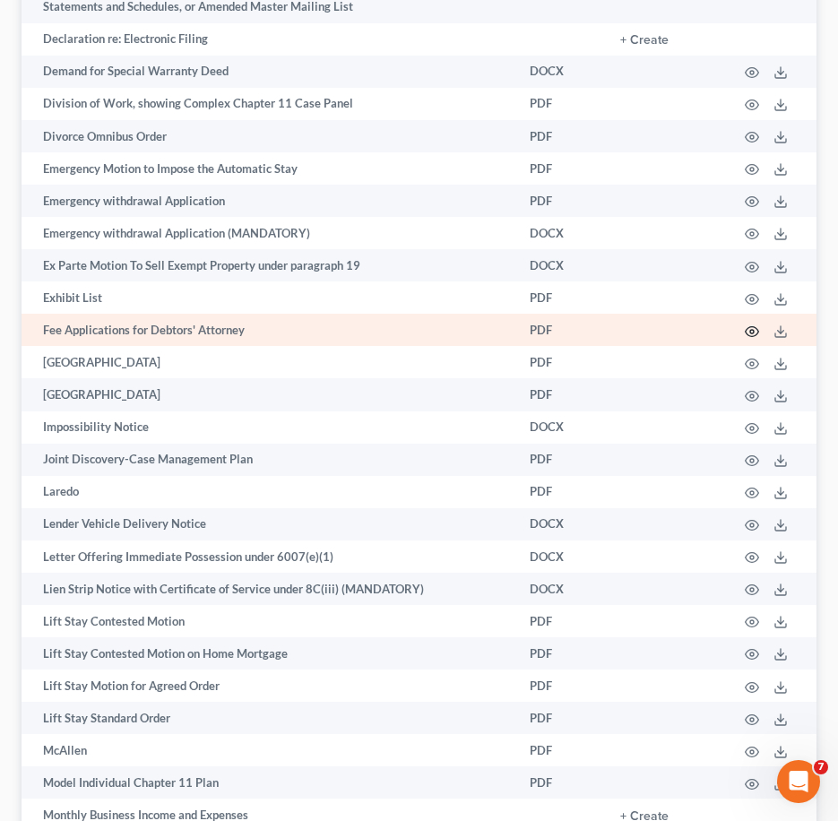
click at [758, 337] on icon "button" at bounding box center [752, 332] width 14 height 14
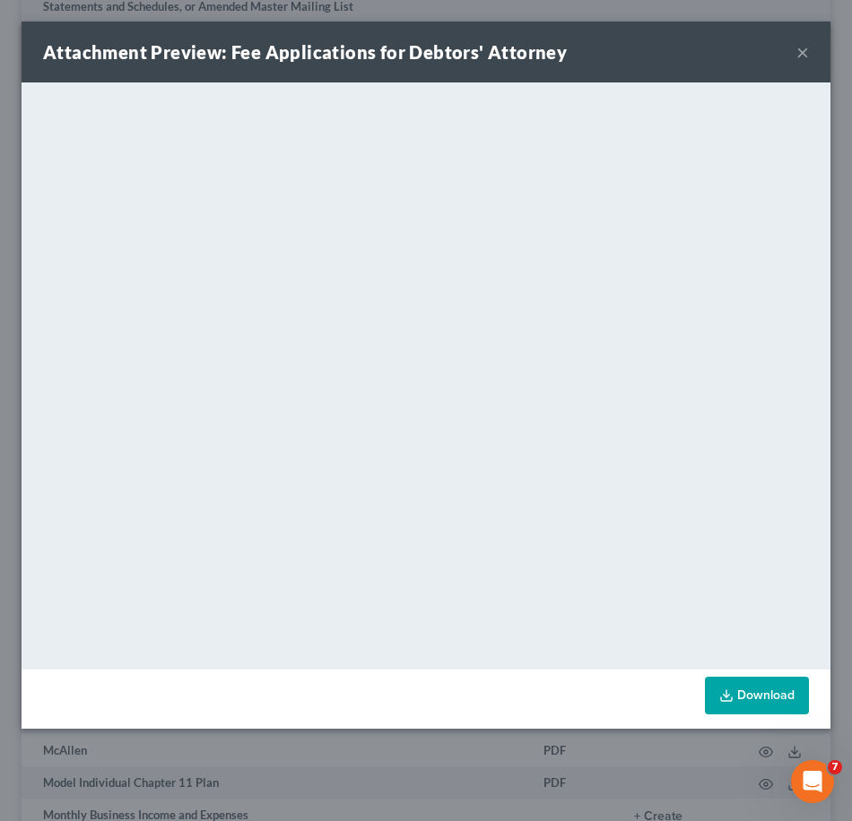
click at [798, 57] on button "×" at bounding box center [802, 52] width 13 height 22
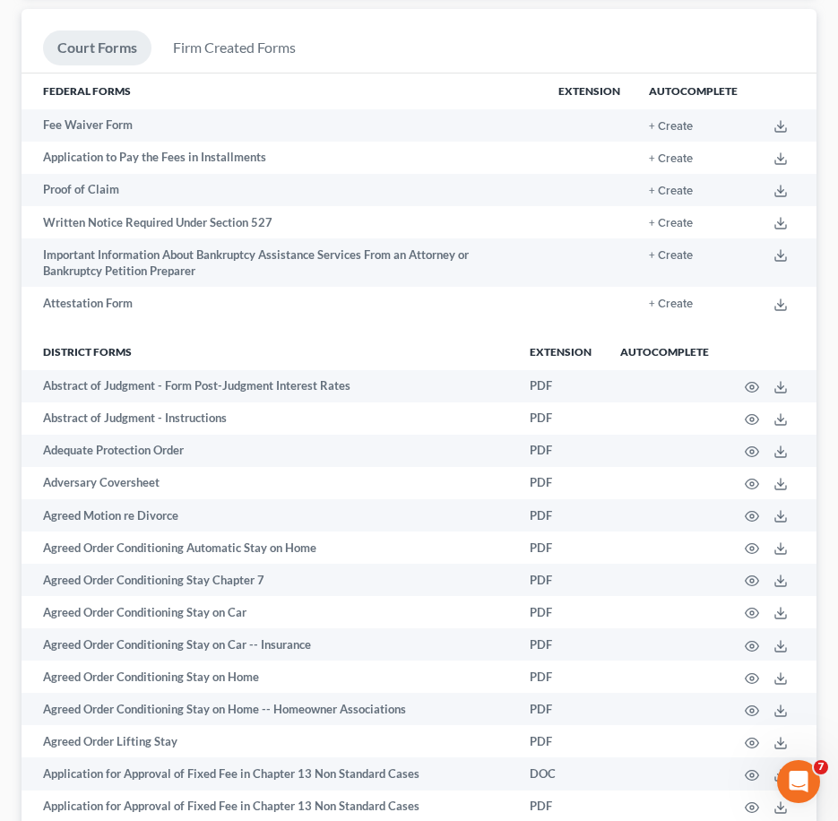
scroll to position [0, 0]
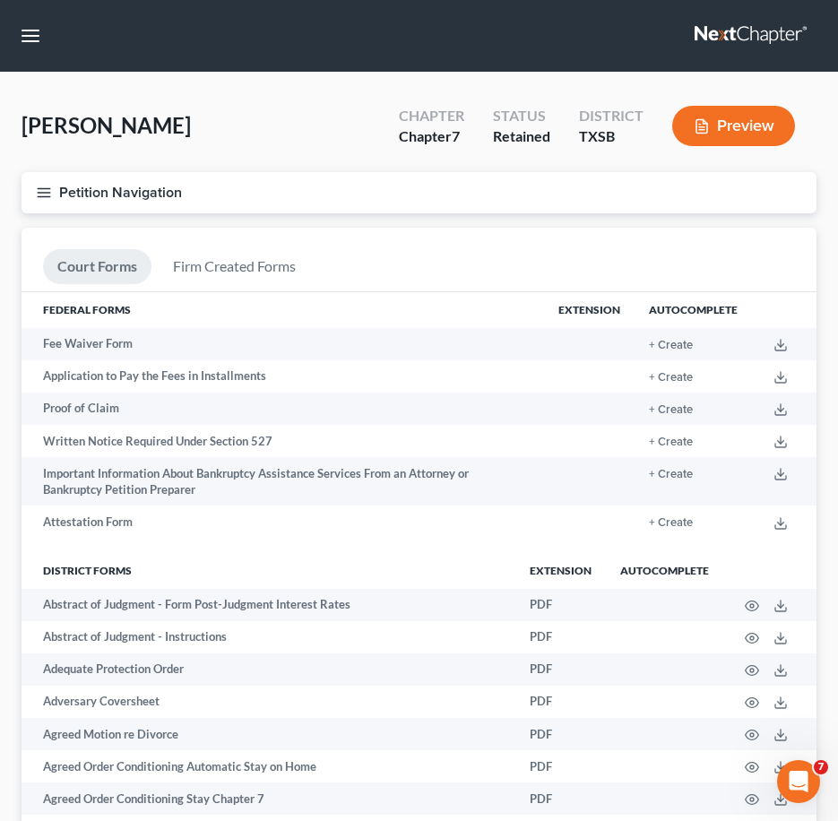
click at [45, 193] on line "button" at bounding box center [44, 193] width 13 height 0
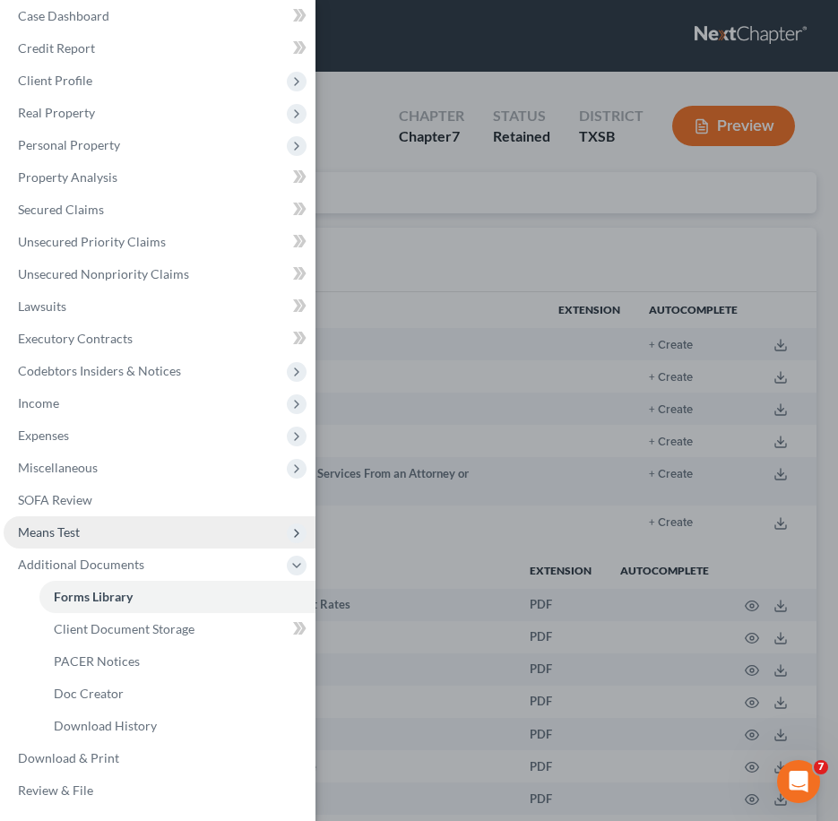
click at [143, 531] on span "Means Test" at bounding box center [160, 532] width 312 height 32
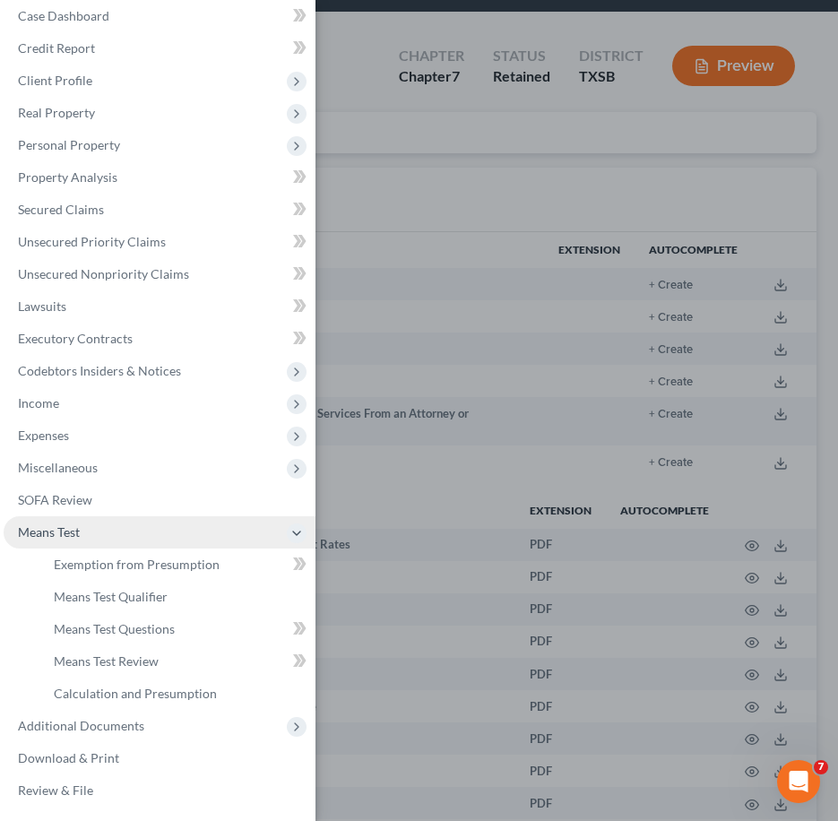
scroll to position [61, 0]
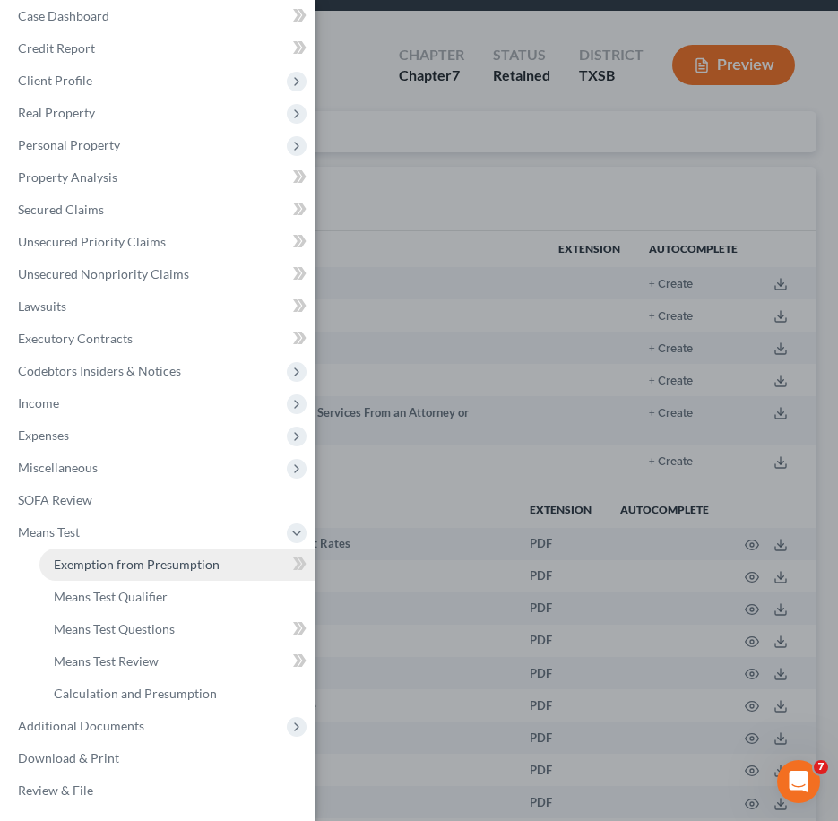
click at [139, 554] on link "Exemption from Presumption" at bounding box center [177, 565] width 276 height 32
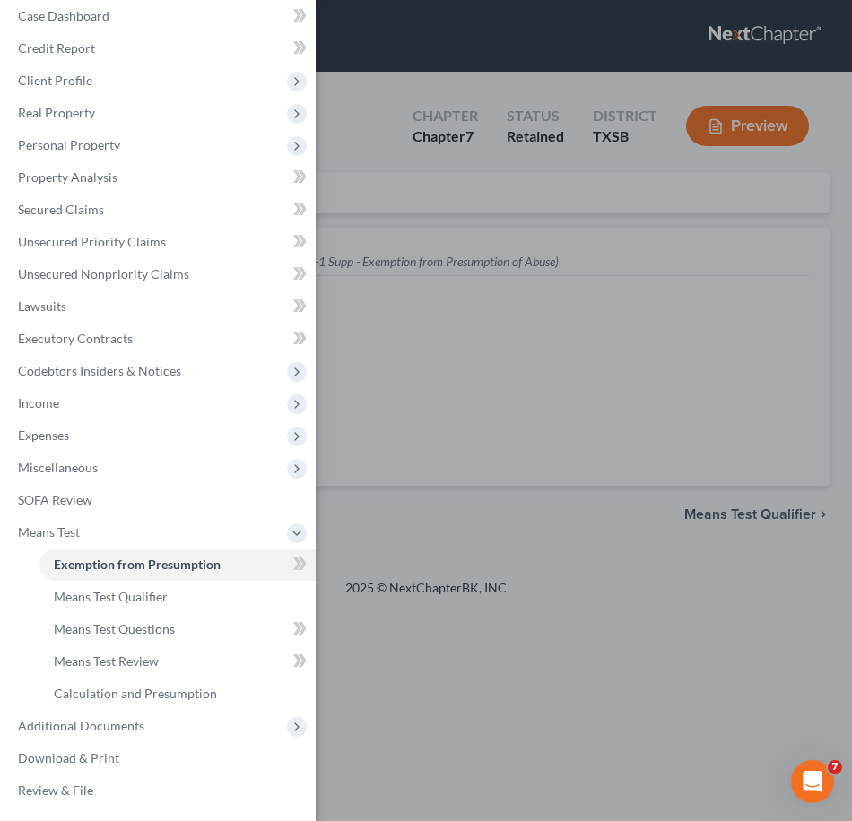
click at [456, 359] on div "Case Dashboard Payments Invoices Payments Payments Credit Report Client Profile" at bounding box center [426, 410] width 852 height 821
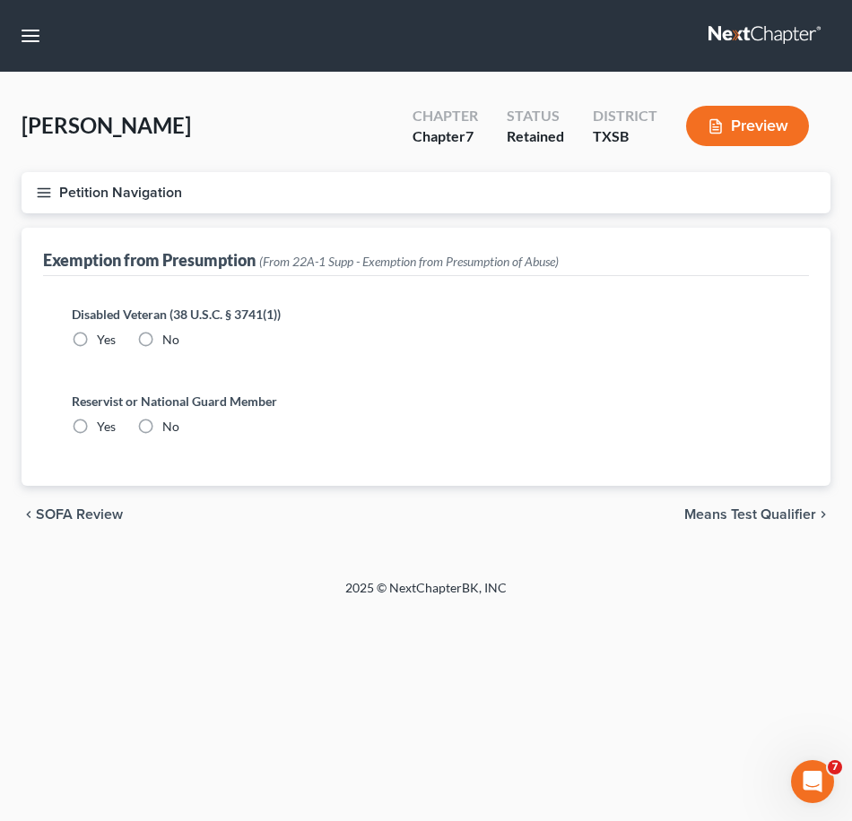
click at [97, 338] on label "Yes" at bounding box center [106, 340] width 19 height 18
click at [104, 338] on input "Yes" at bounding box center [110, 337] width 12 height 12
radio input "true"
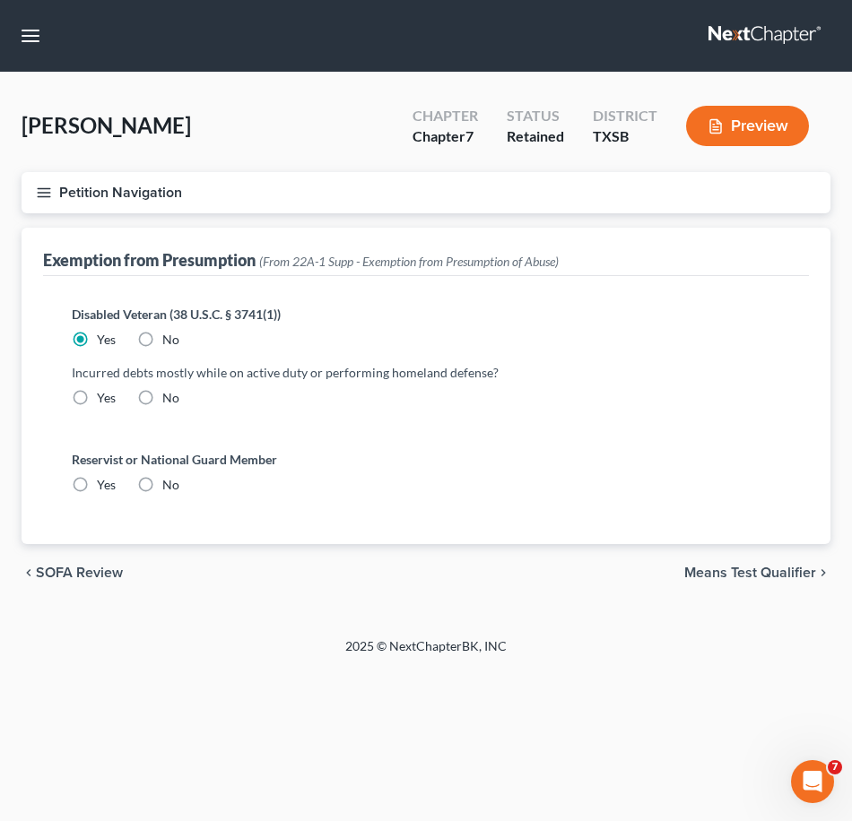
click at [44, 198] on icon "button" at bounding box center [44, 193] width 16 height 16
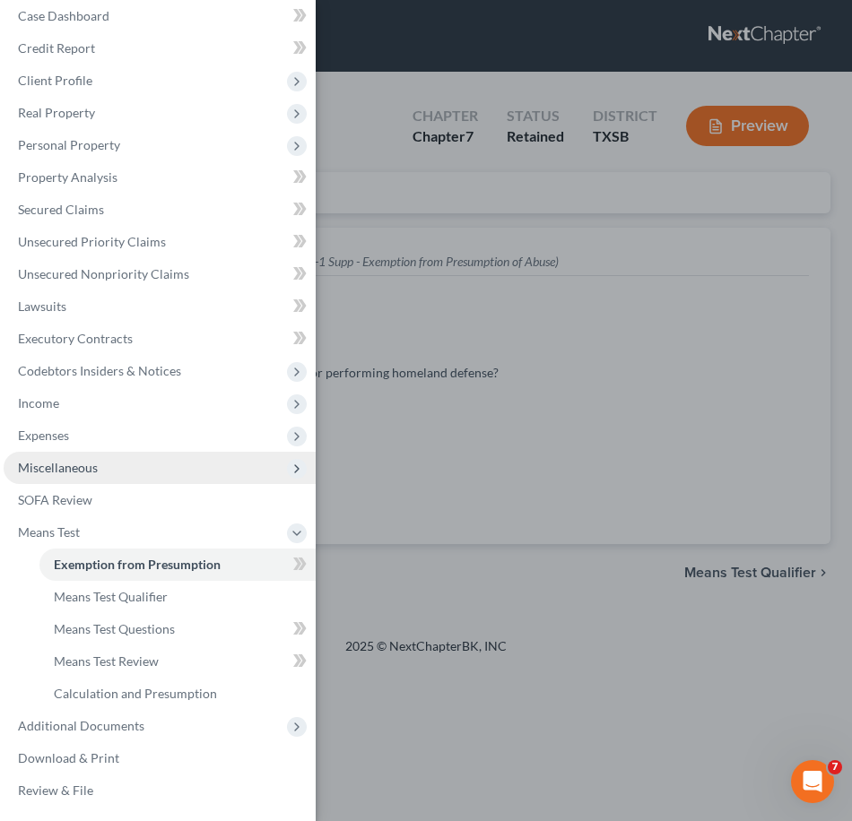
click at [145, 474] on span "Miscellaneous" at bounding box center [160, 468] width 312 height 32
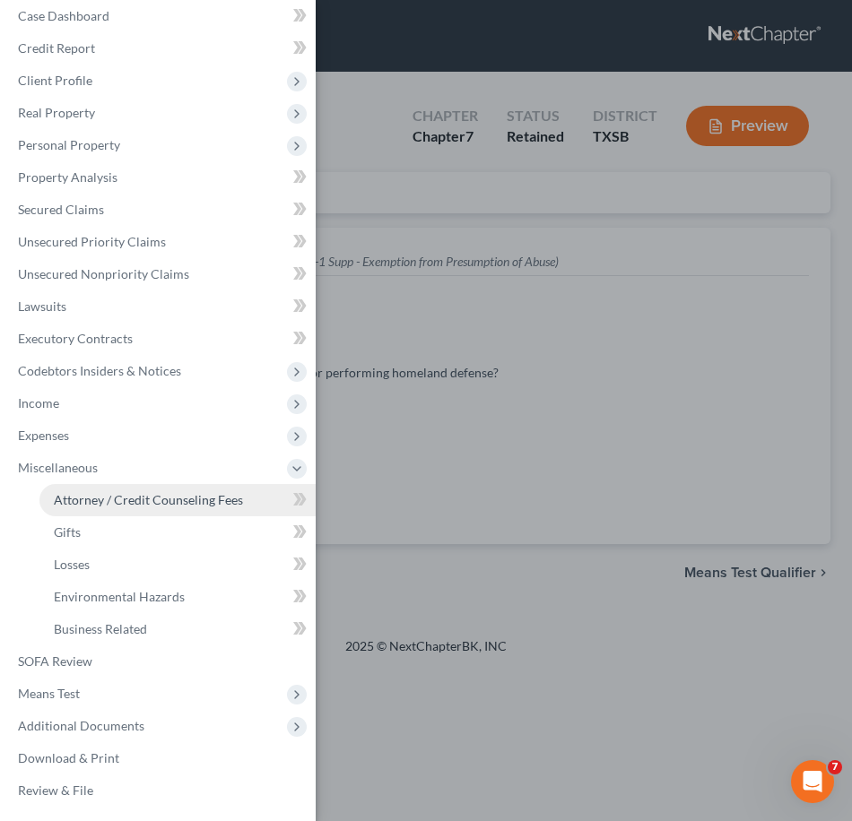
click at [137, 498] on span "Attorney / Credit Counseling Fees" at bounding box center [148, 499] width 189 height 15
select select "0"
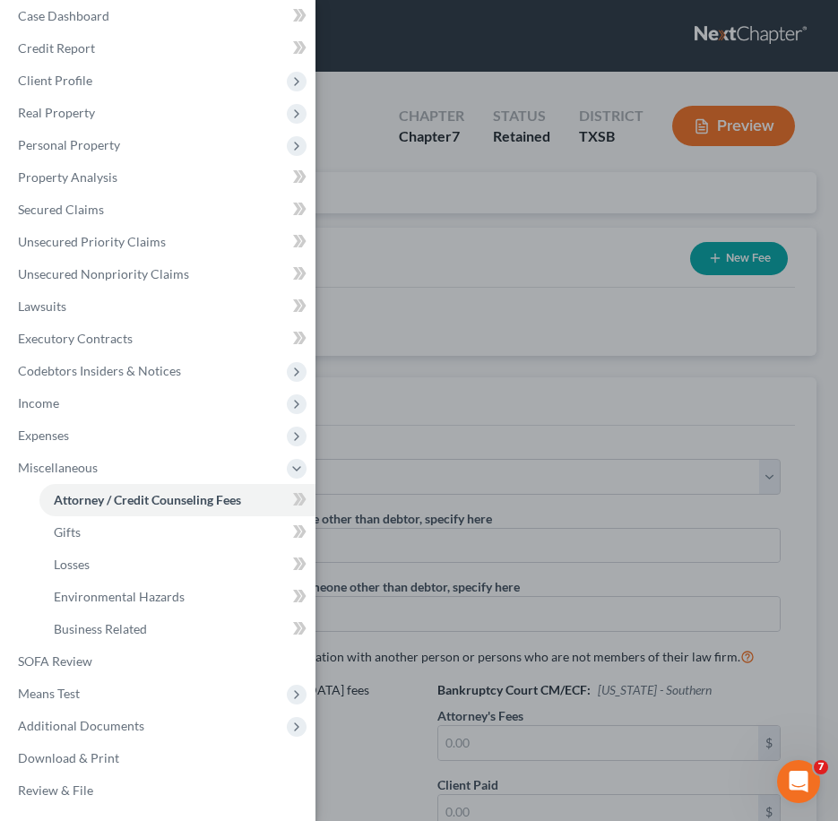
click at [580, 285] on div "Case Dashboard Payments Invoices Payments Payments Credit Report Client Profile" at bounding box center [419, 410] width 838 height 821
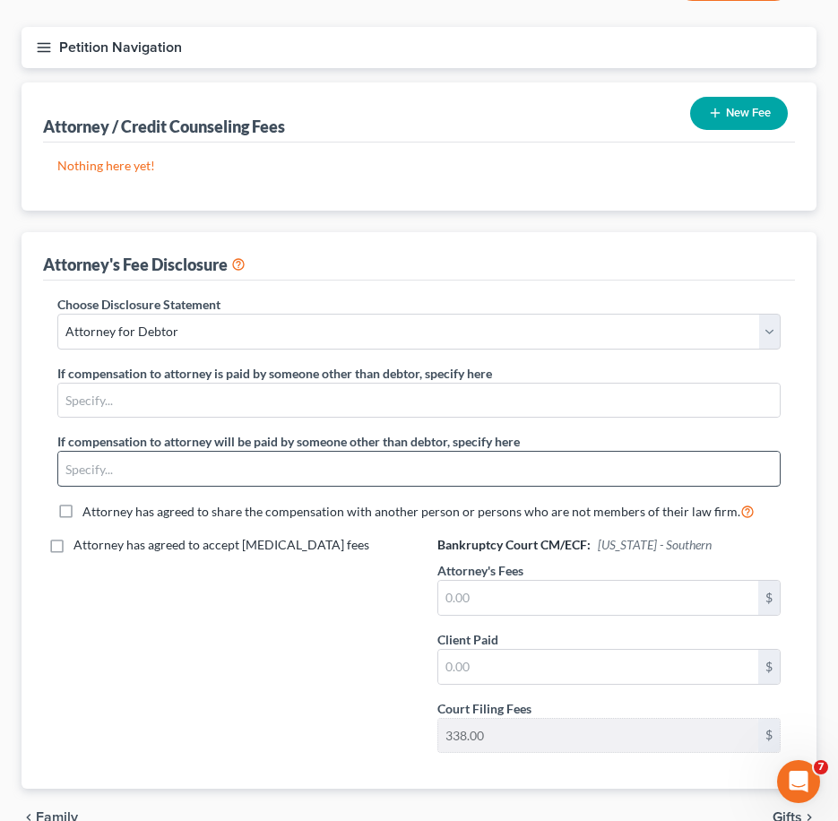
scroll to position [166, 0]
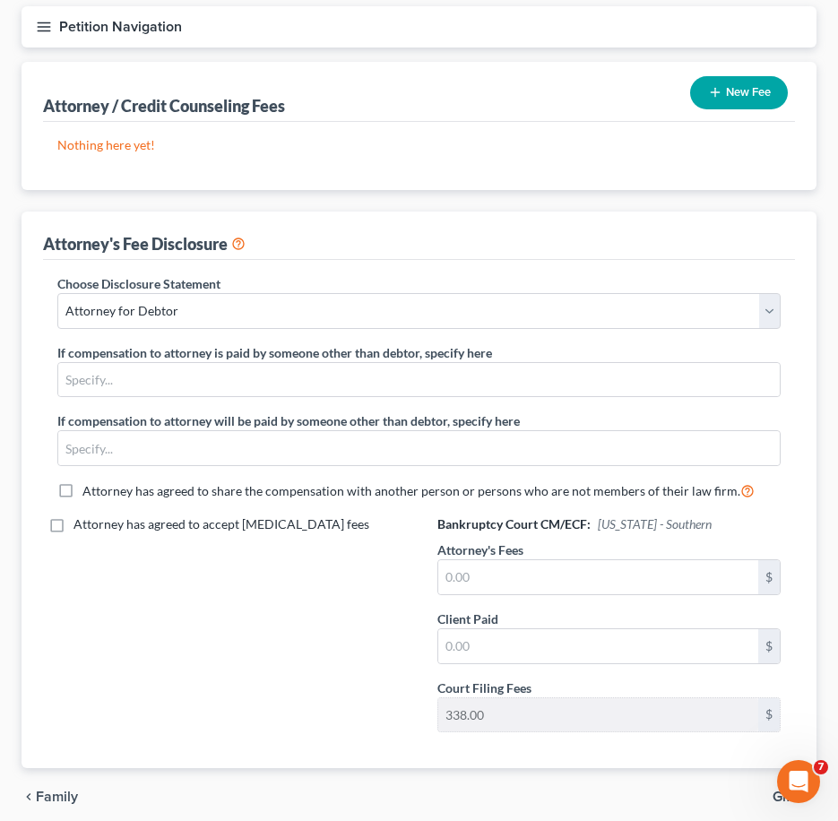
click at [728, 108] on button "New Fee" at bounding box center [739, 92] width 98 height 33
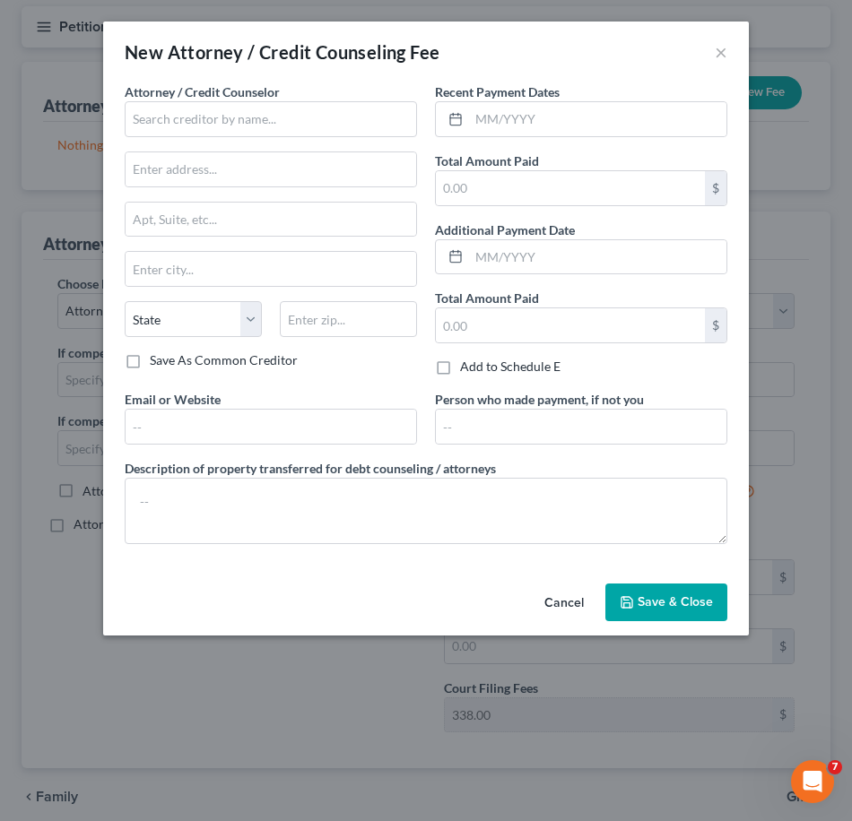
click at [572, 610] on button "Cancel" at bounding box center [564, 603] width 68 height 36
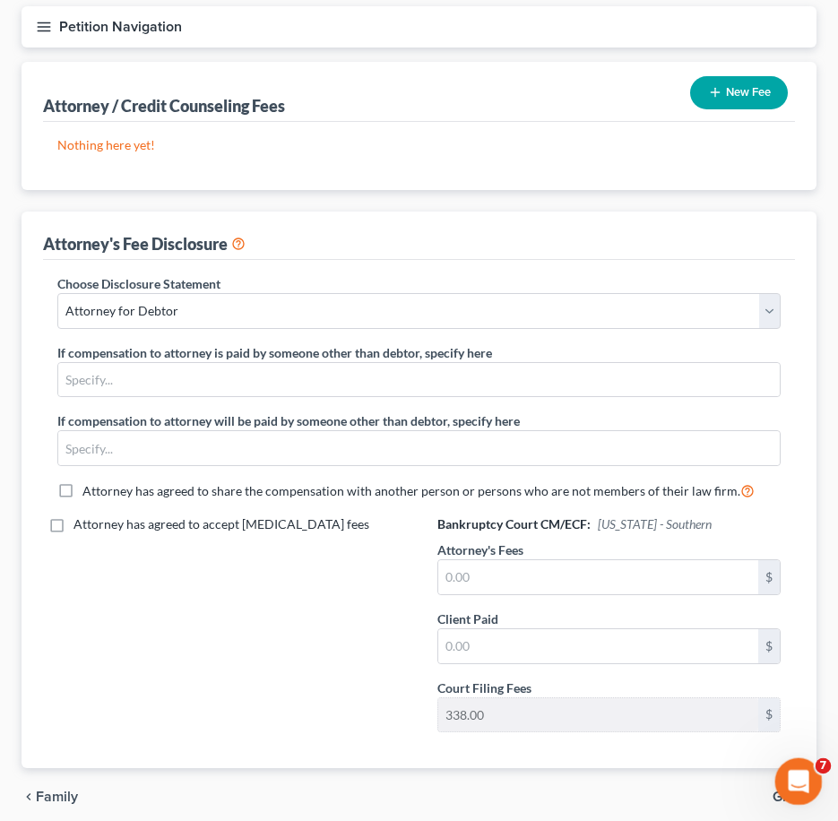
click at [816, 772] on div "Open Intercom Messenger" at bounding box center [796, 778] width 59 height 59
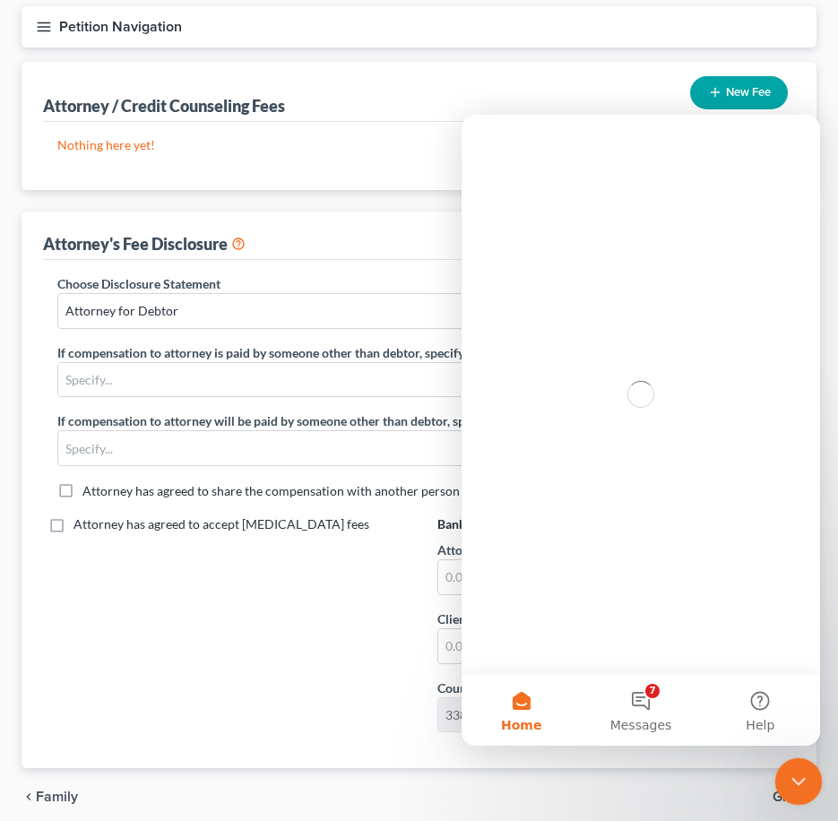
scroll to position [0, 0]
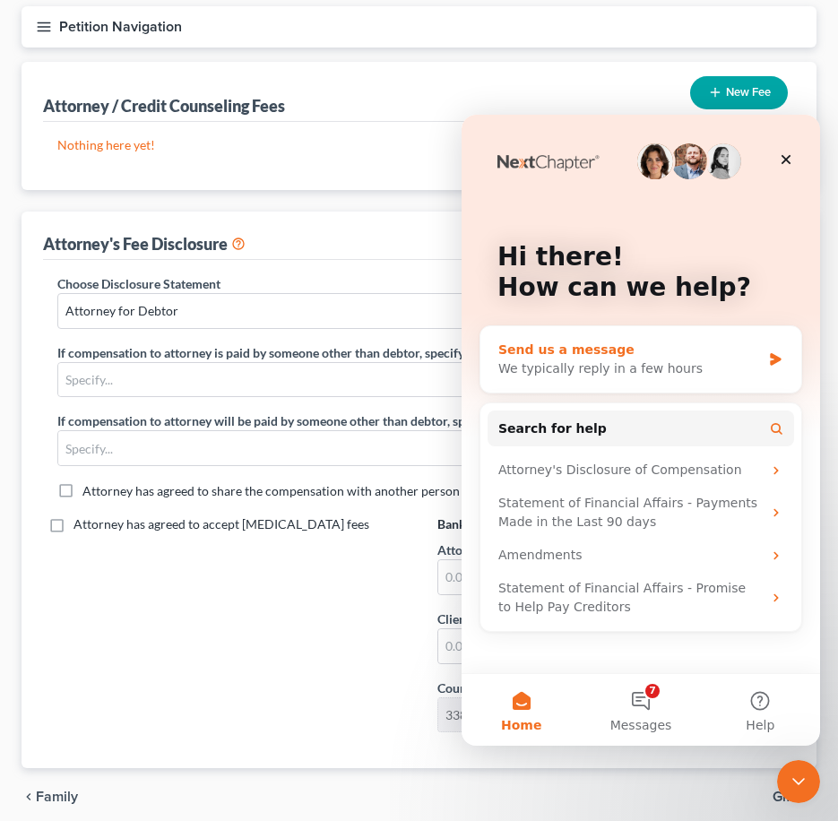
click at [663, 358] on div "Send us a message" at bounding box center [629, 350] width 263 height 19
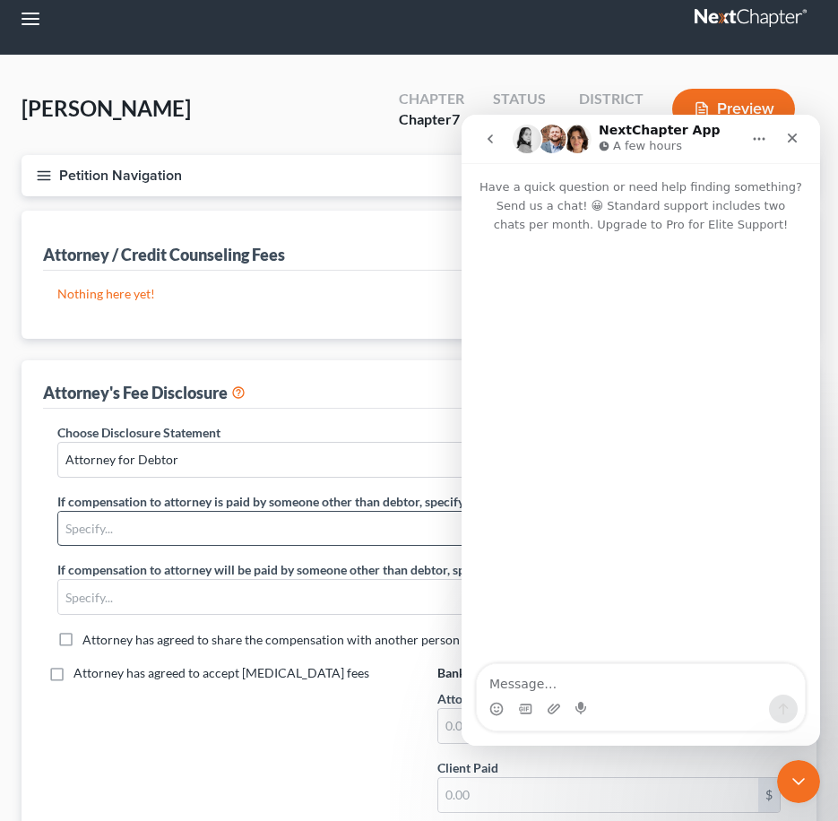
scroll to position [15, 0]
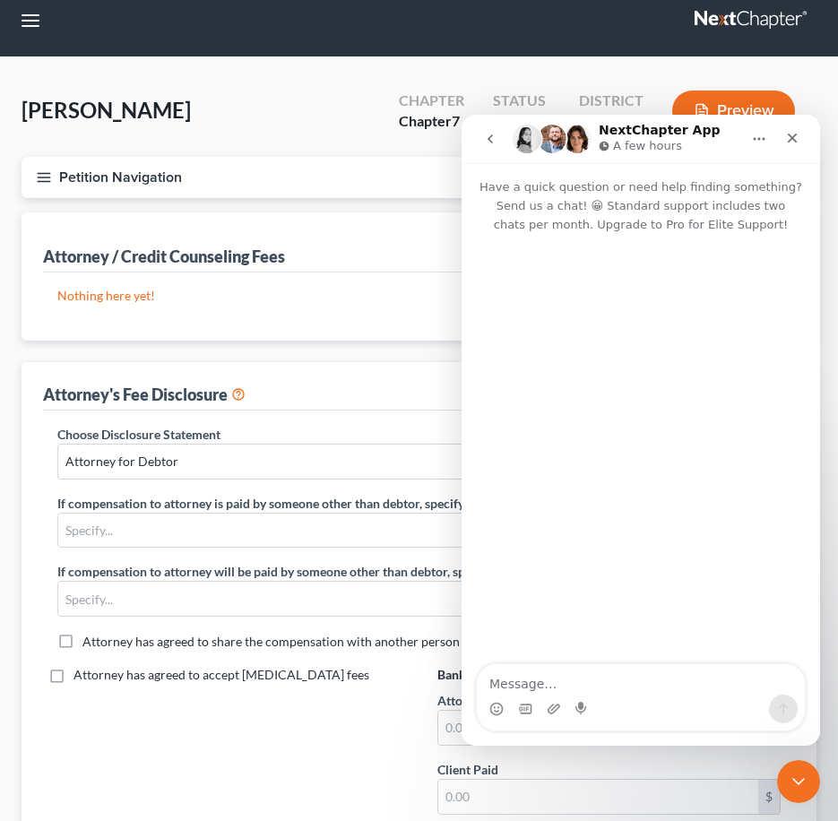
click at [584, 683] on textarea "Message…" at bounding box center [641, 679] width 328 height 30
type textarea "H"
drag, startPoint x: 680, startPoint y: 692, endPoint x: 741, endPoint y: 693, distance: 61.9
click at [741, 693] on textarea "How do I fill out the Attorney Fee disclosure form if I am not charging attorne…" at bounding box center [641, 670] width 328 height 48
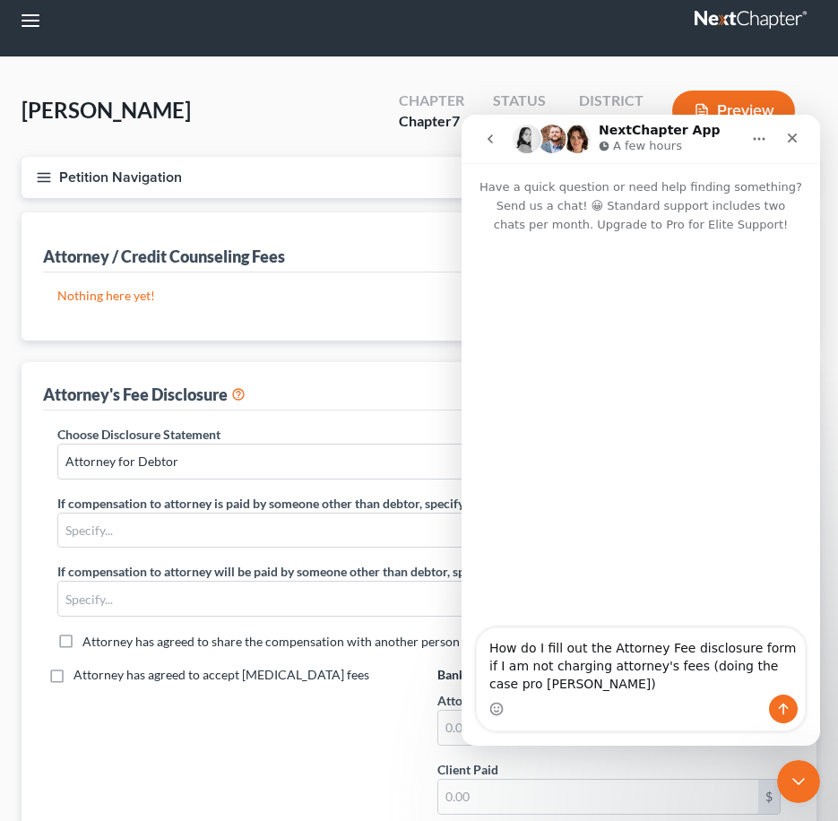
drag, startPoint x: 519, startPoint y: 655, endPoint x: 637, endPoint y: 438, distance: 246.7
click at [637, 438] on div "Have a quick question or need help finding something? Send us a chat! 😀 Standar…" at bounding box center [641, 454] width 359 height 583
click at [556, 665] on textarea "How do I fill out the Attorney Fee disclosure form if I am not charging attorne…" at bounding box center [641, 661] width 328 height 66
type textarea "How do I fill out the Attorney Fee disclosure form if I am not charging attorne…"
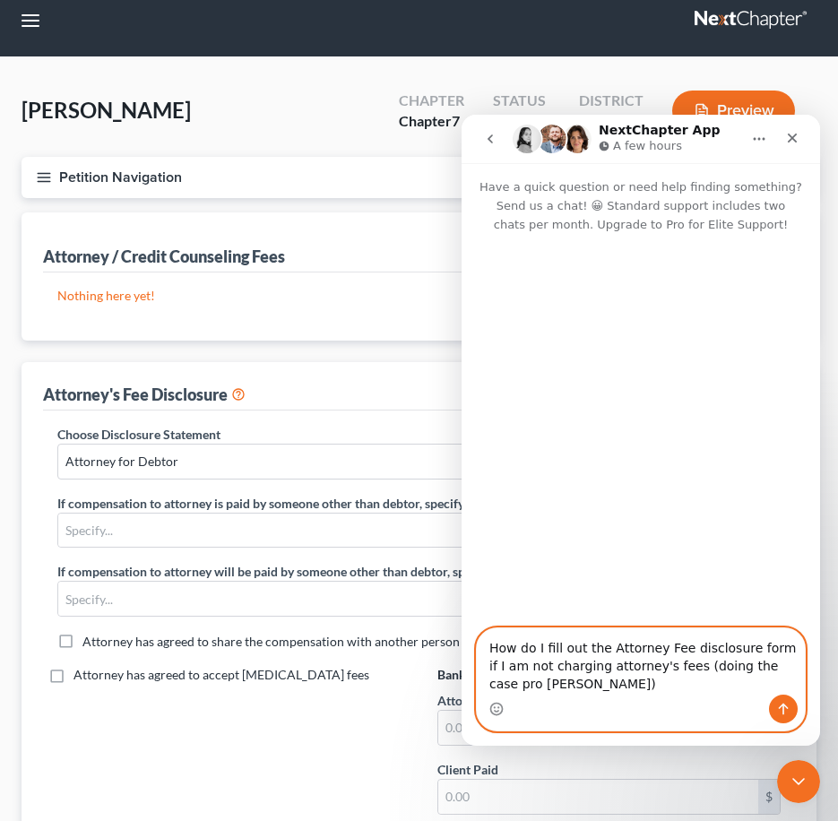
click at [568, 692] on textarea "How do I fill out the Attorney Fee disclosure form if I am not charging attorne…" at bounding box center [641, 661] width 328 height 66
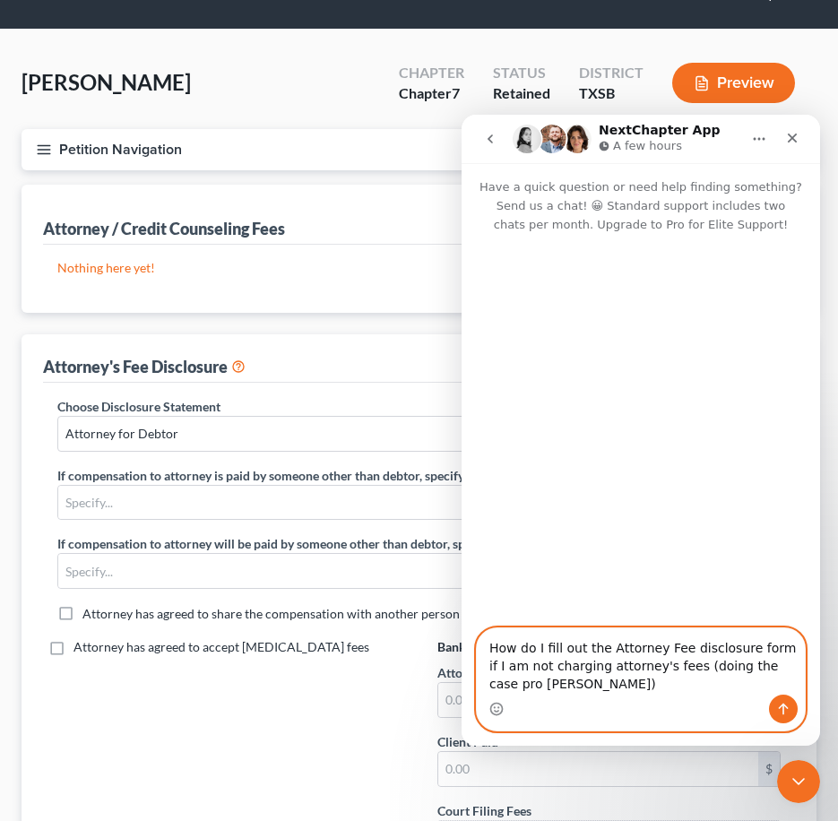
scroll to position [0, 0]
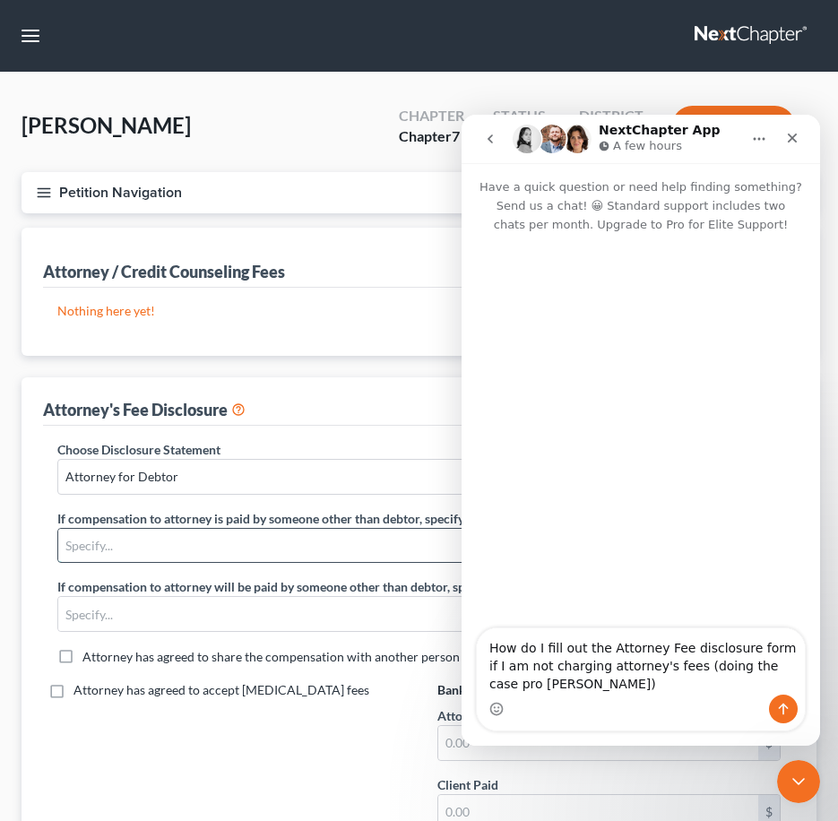
click at [352, 550] on input "text" at bounding box center [419, 546] width 722 height 34
click at [794, 134] on icon "Close" at bounding box center [792, 138] width 14 height 14
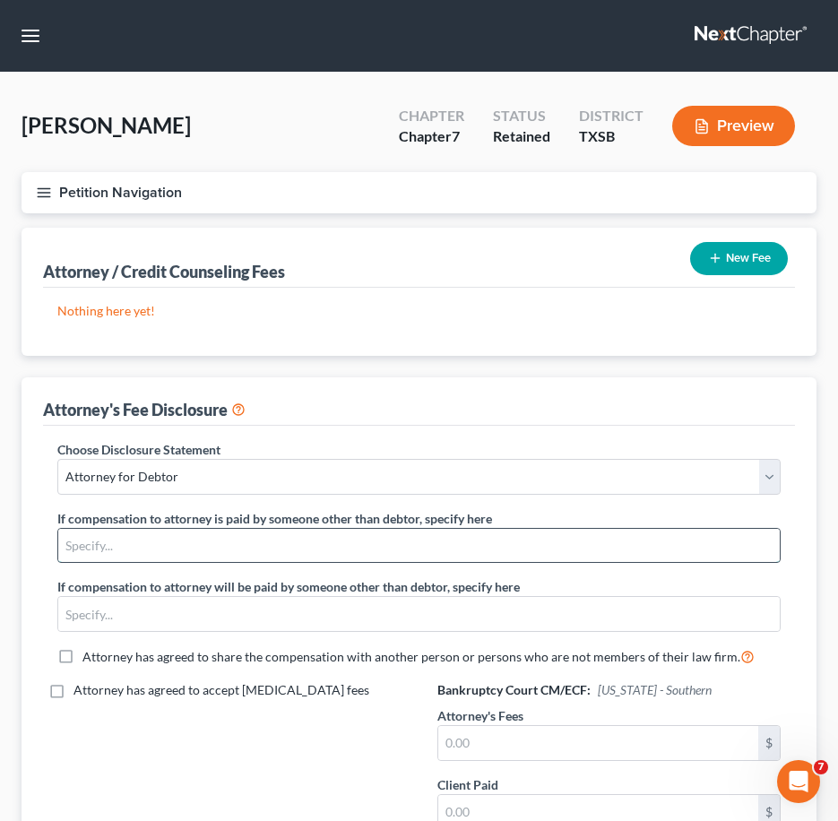
click at [259, 559] on input "text" at bounding box center [419, 546] width 722 height 34
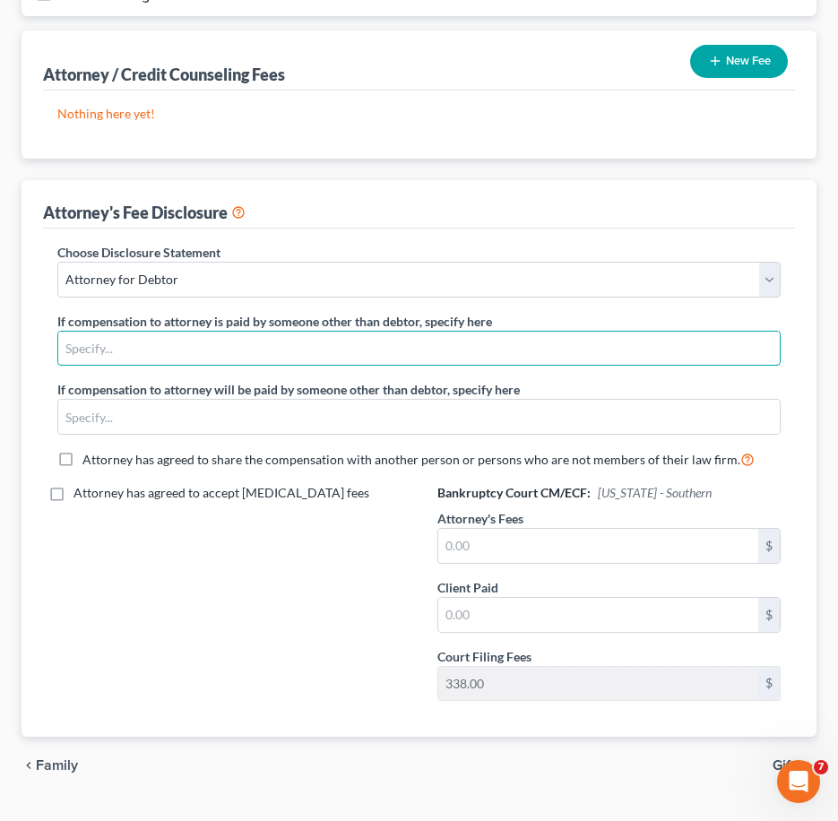
scroll to position [200, 0]
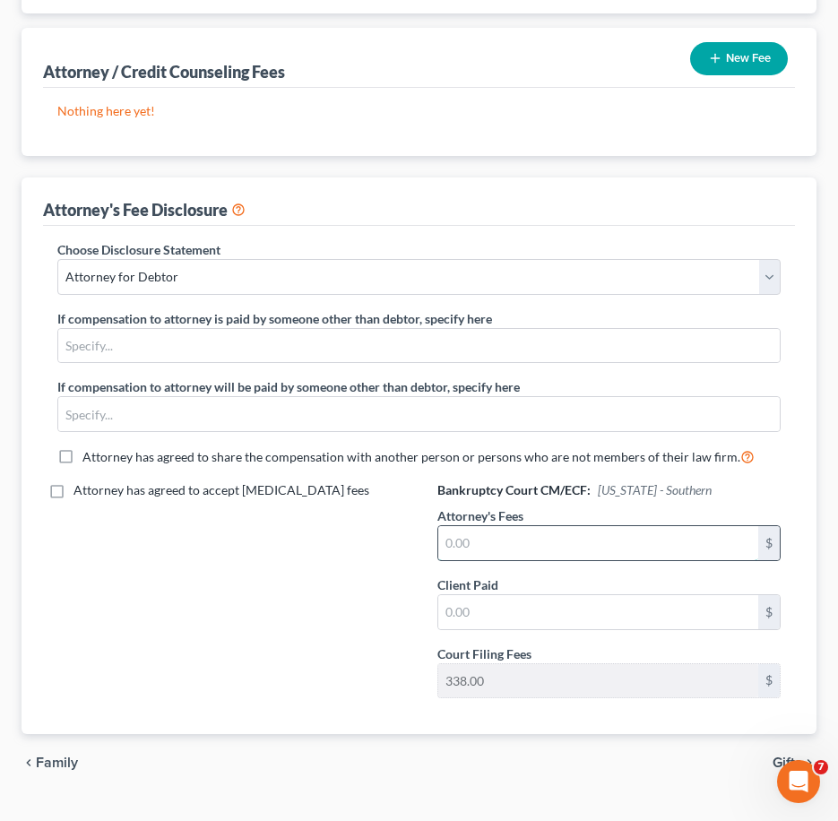
click at [524, 545] on input "text" at bounding box center [598, 543] width 321 height 34
type input "0.00"
click at [524, 614] on input "text" at bounding box center [598, 612] width 321 height 34
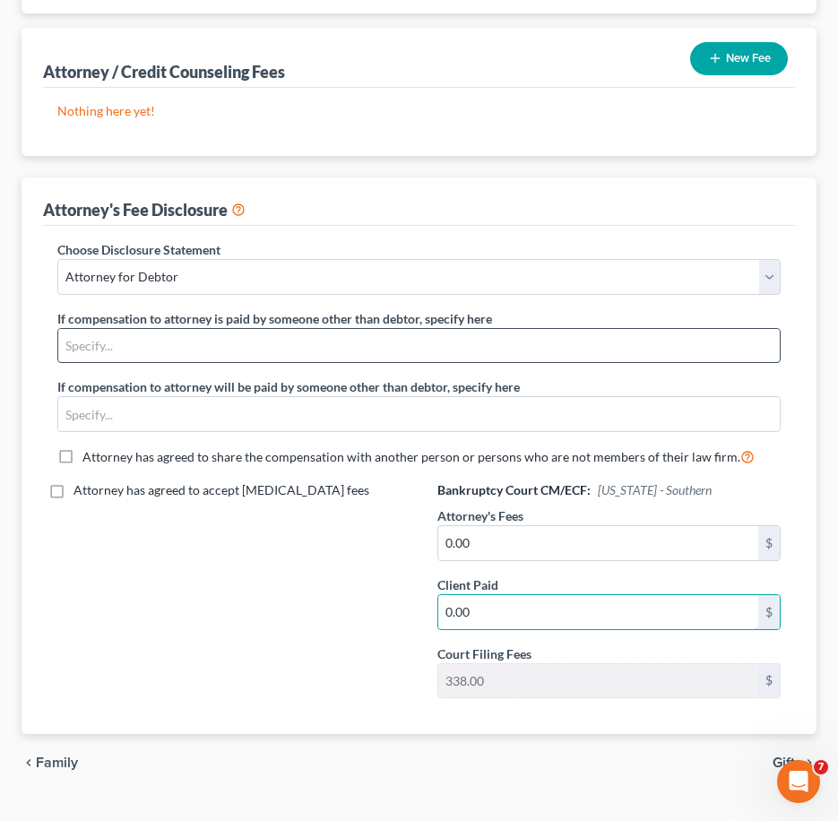
type input "0.00"
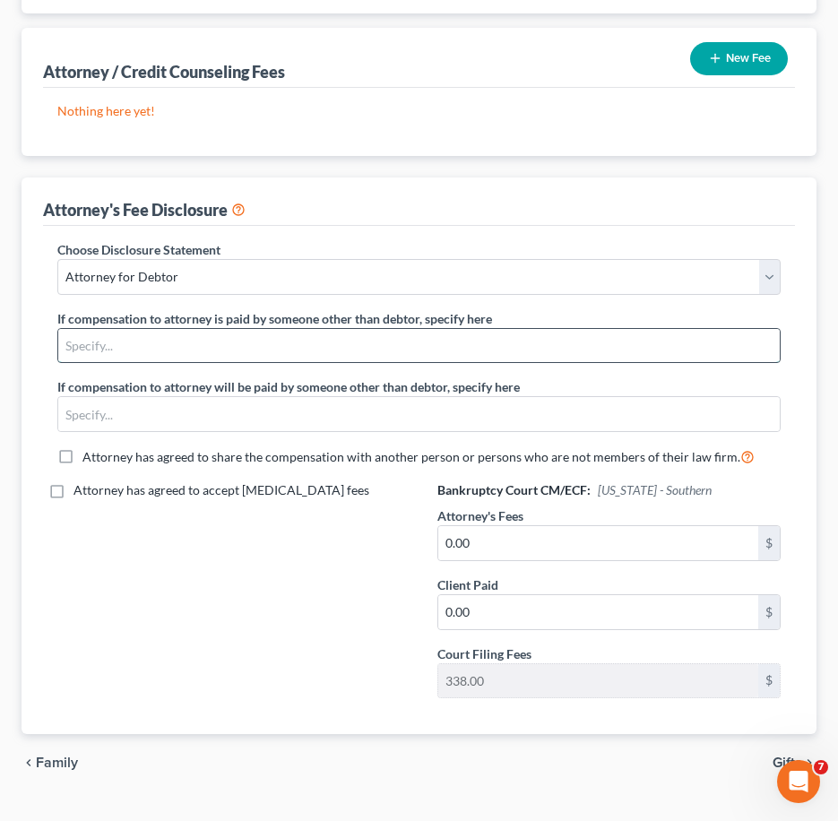
click at [138, 350] on input "text" at bounding box center [419, 346] width 722 height 34
type input "Houston Volunteer Lawyers Program"
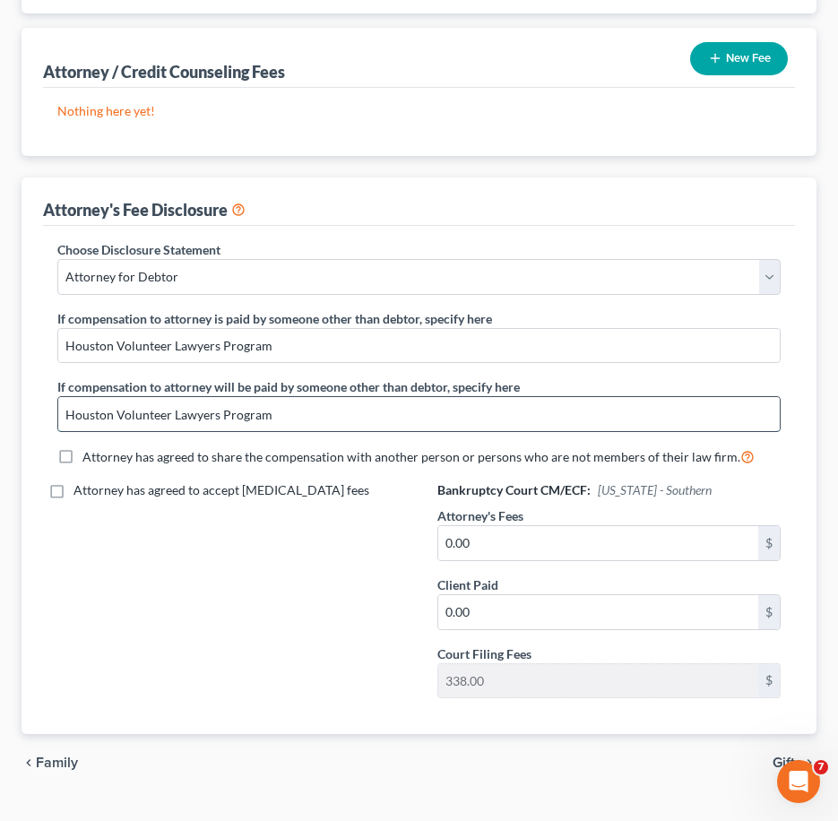
scroll to position [238, 0]
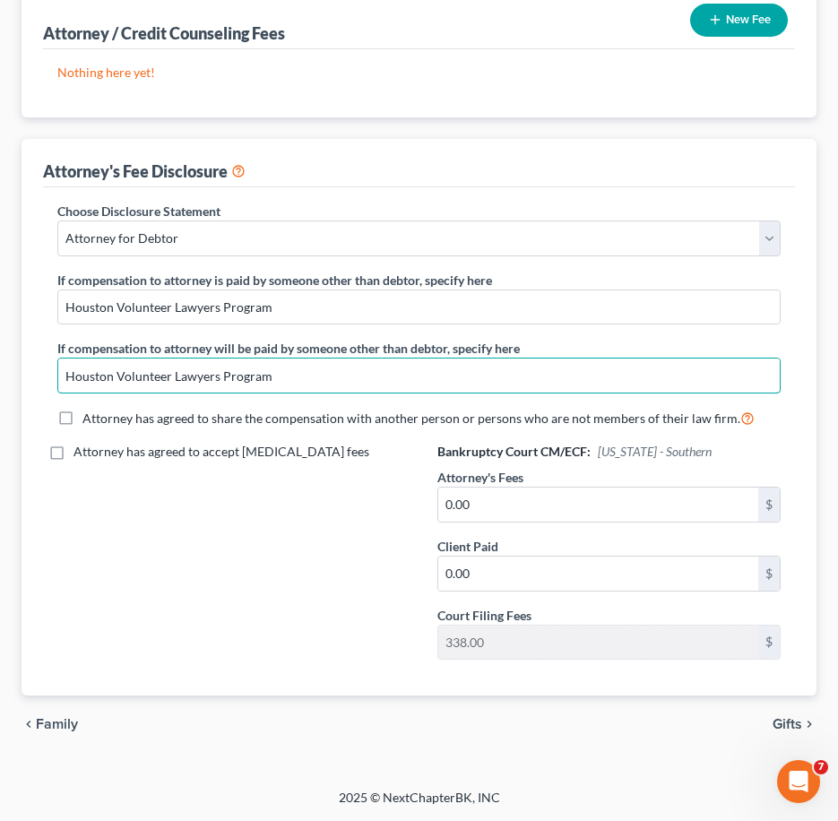
type input "Houston Volunteer Lawyers Program"
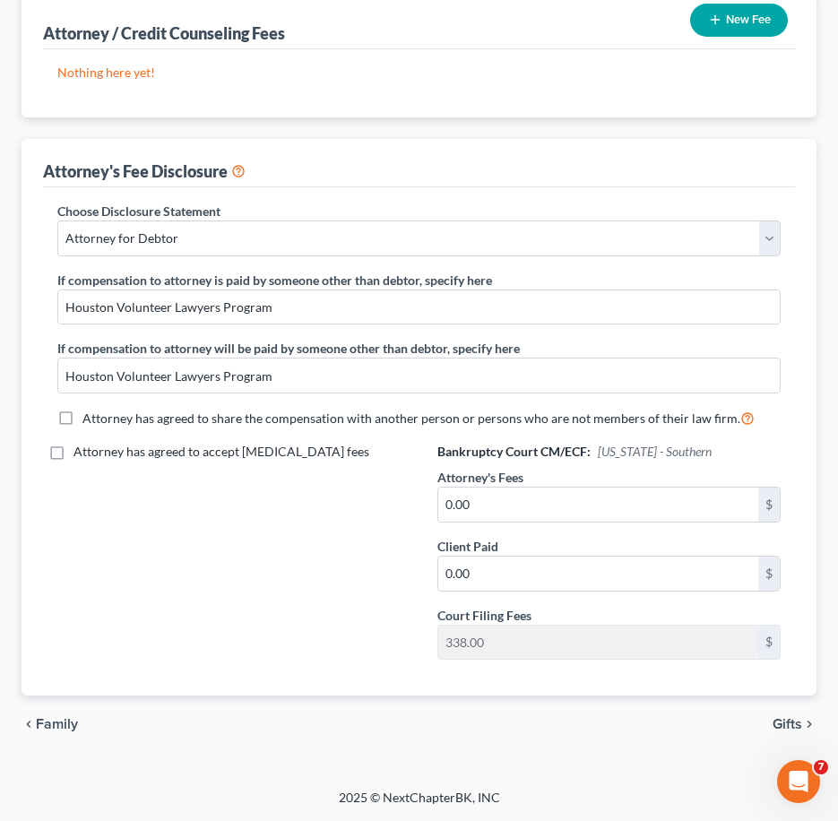
click at [673, 681] on div "Choose Disclosure Statement Select Attorney for Debtor If compensation to attor…" at bounding box center [419, 441] width 752 height 509
click at [784, 727] on span "Gifts" at bounding box center [788, 724] width 30 height 14
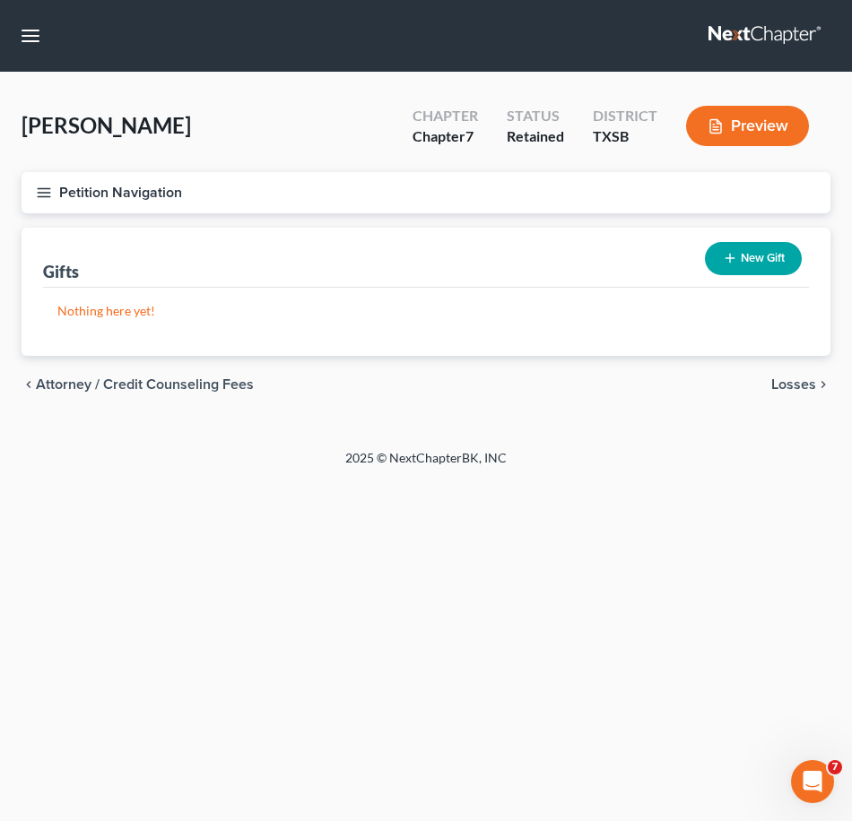
click at [92, 378] on span "Attorney / Credit Counseling Fees" at bounding box center [145, 384] width 218 height 14
select select "0"
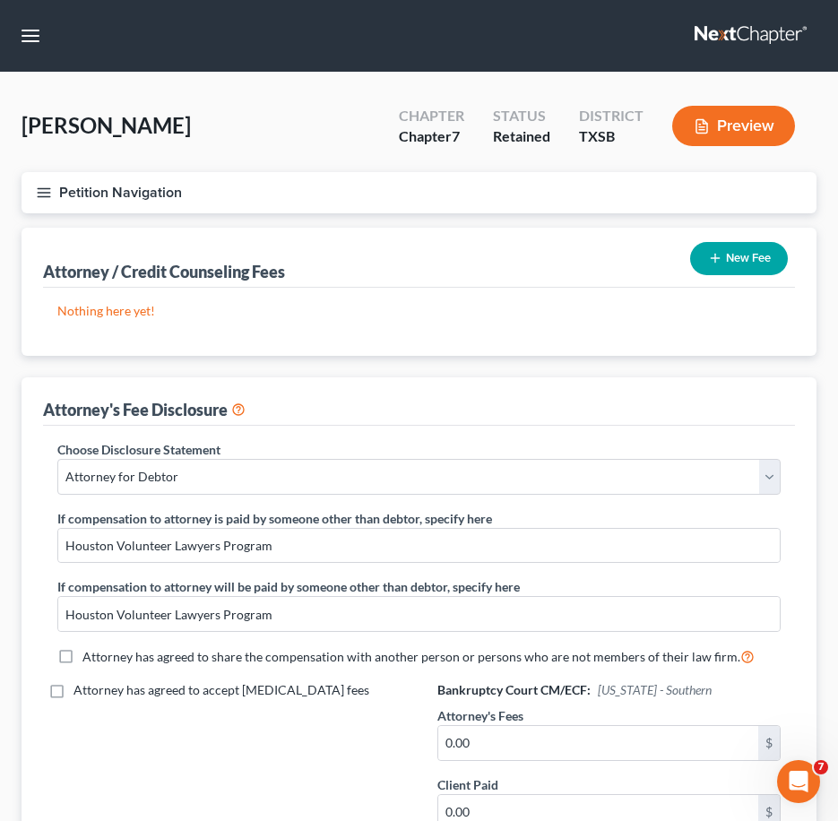
click at [239, 408] on icon at bounding box center [238, 408] width 14 height 17
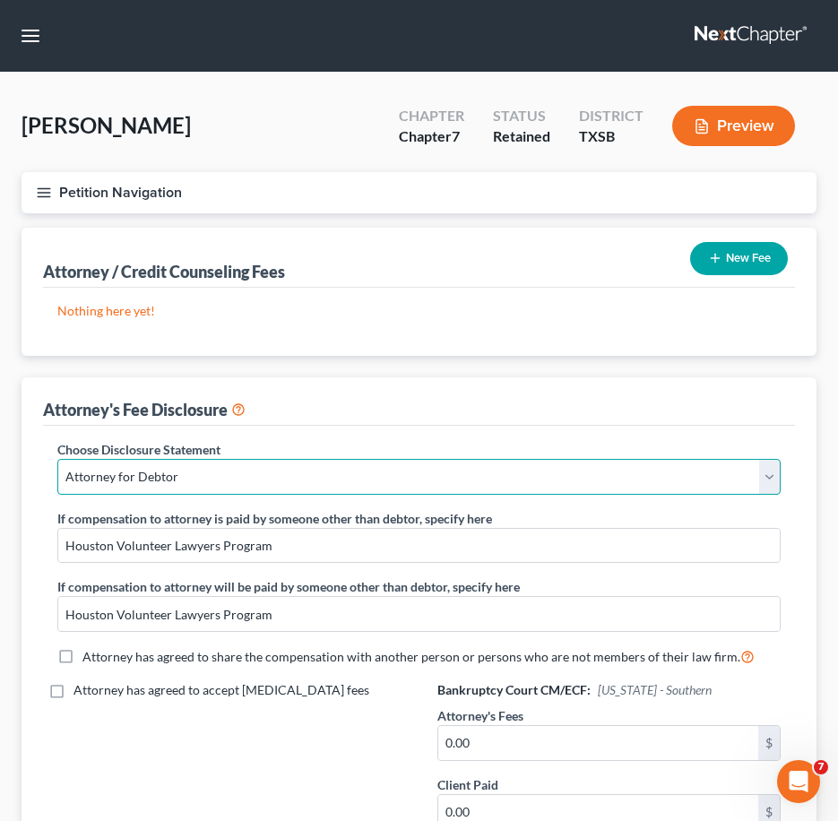
click at [254, 487] on select "Select Attorney for Debtor" at bounding box center [418, 477] width 723 height 36
click at [282, 472] on select "Select Attorney for Debtor" at bounding box center [418, 477] width 723 height 36
drag, startPoint x: 251, startPoint y: 476, endPoint x: 40, endPoint y: 467, distance: 210.9
click at [40, 467] on div "Choose Disclosure Statement Select Attorney for Debtor If compensation to attor…" at bounding box center [418, 560] width 759 height 241
select select
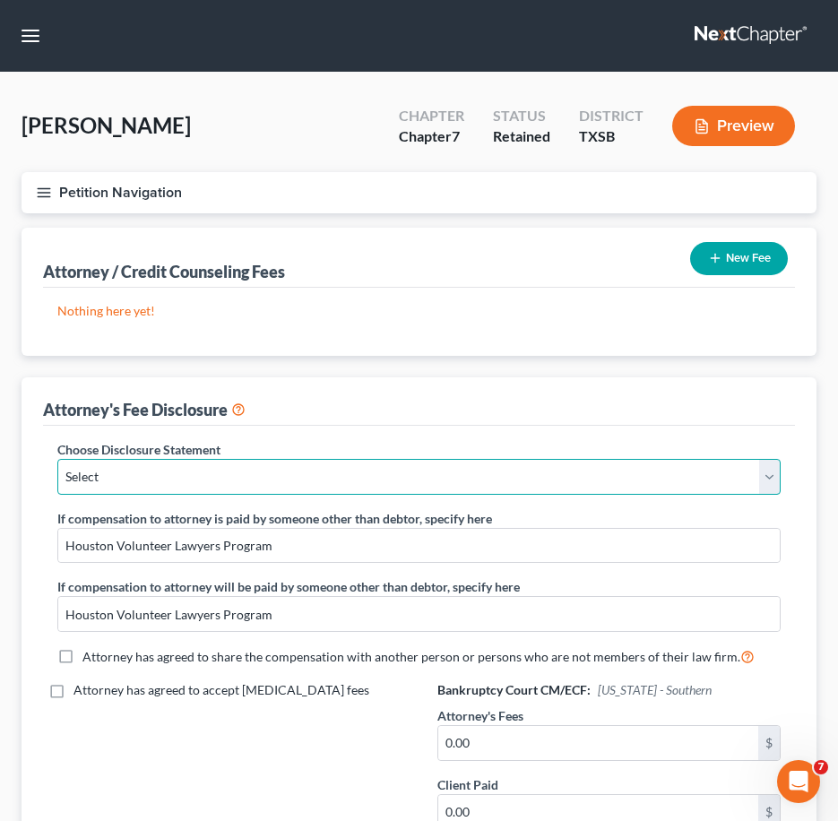
click at [57, 459] on select "Select Attorney for Debtor" at bounding box center [418, 477] width 723 height 36
click at [168, 484] on select "Select Attorney for Debtor" at bounding box center [418, 477] width 723 height 36
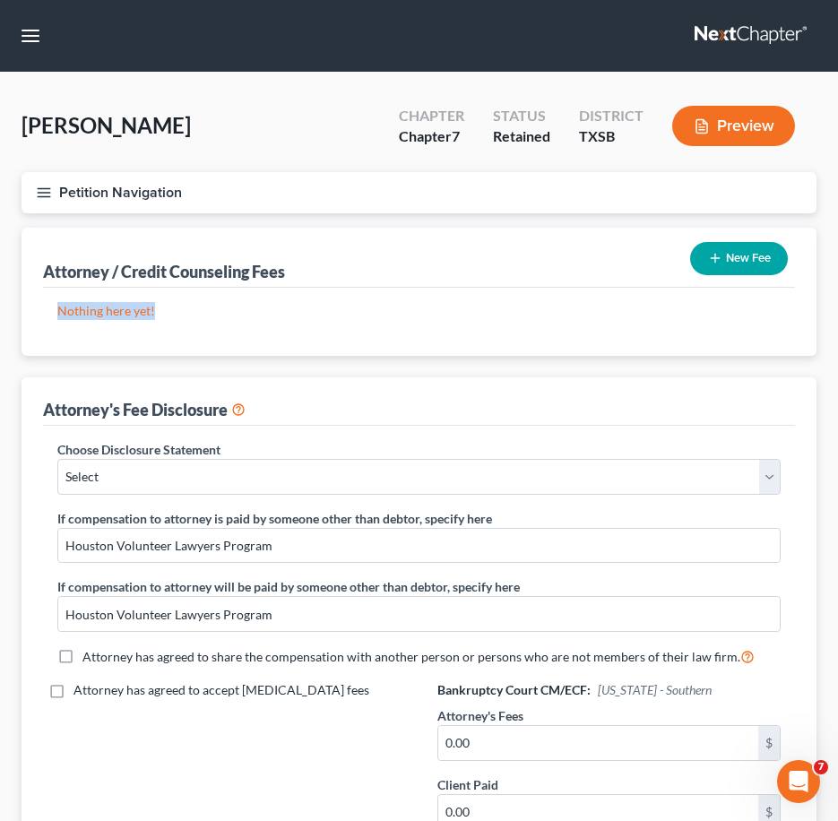
drag, startPoint x: 782, startPoint y: 318, endPoint x: 751, endPoint y: 246, distance: 78.8
click at [751, 246] on div "Attorney / Credit Counseling Fees New Fee Nothing here yet! Attorney / Credit C…" at bounding box center [419, 292] width 795 height 128
click at [751, 246] on button "New Fee" at bounding box center [739, 258] width 98 height 33
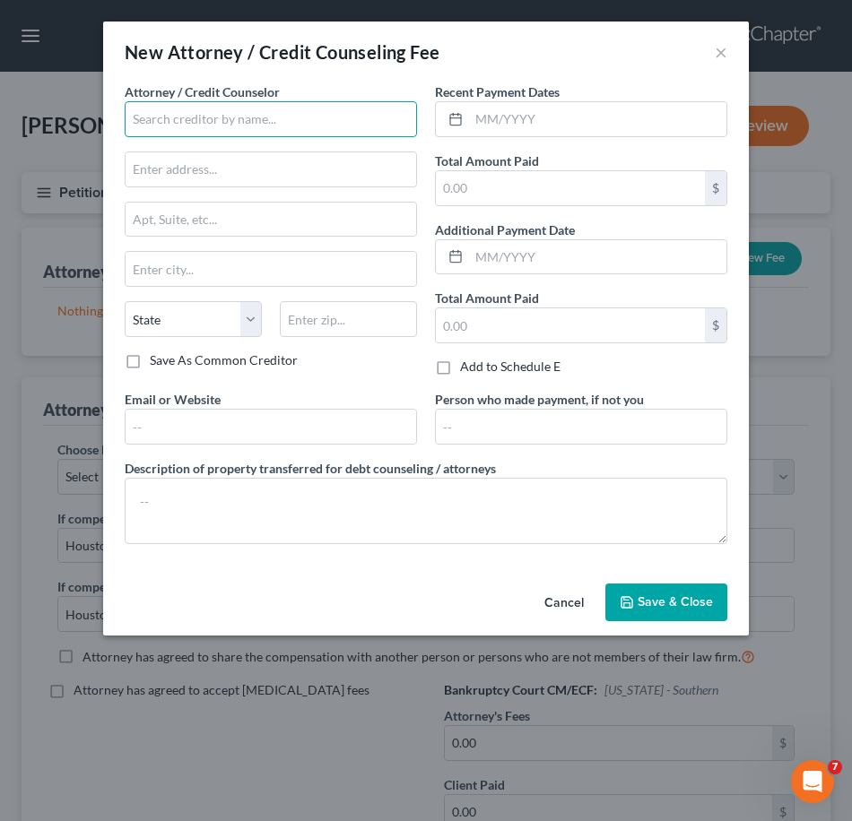
click at [364, 133] on input "text" at bounding box center [271, 119] width 292 height 36
type input "Houston Volunteer Lawyers Program"
type input "[STREET_ADDRESS][US_STATE]"
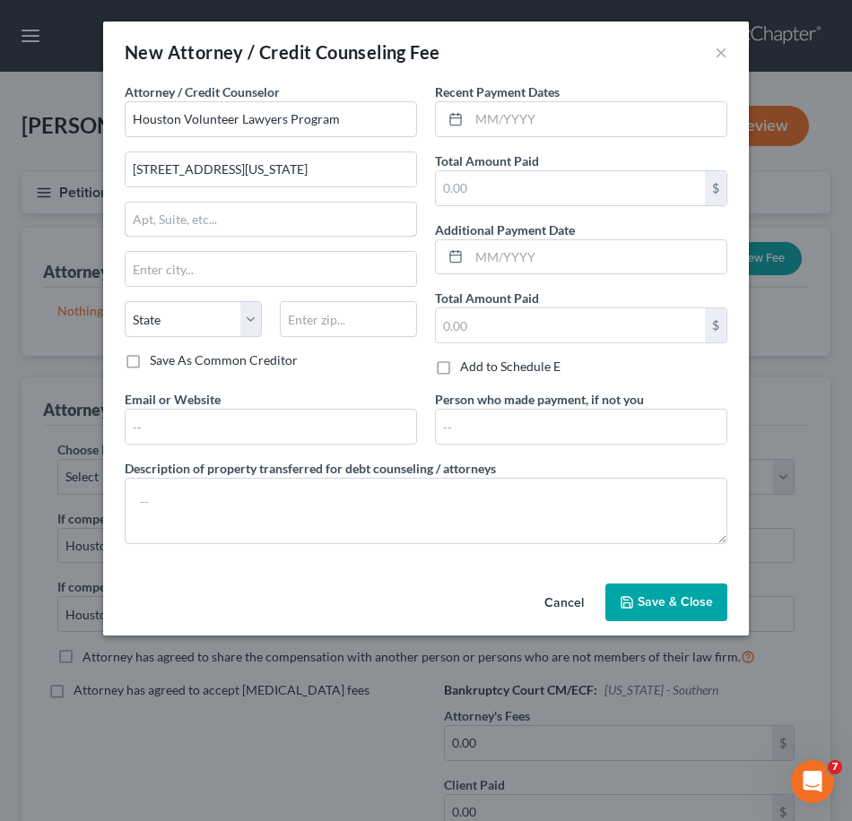
type input "Suite 3600"
type input "[GEOGRAPHIC_DATA]"
select select "45"
type input "77002"
type input "[PERSON_NAME][EMAIL_ADDRESS][PERSON_NAME][DOMAIN_NAME]"
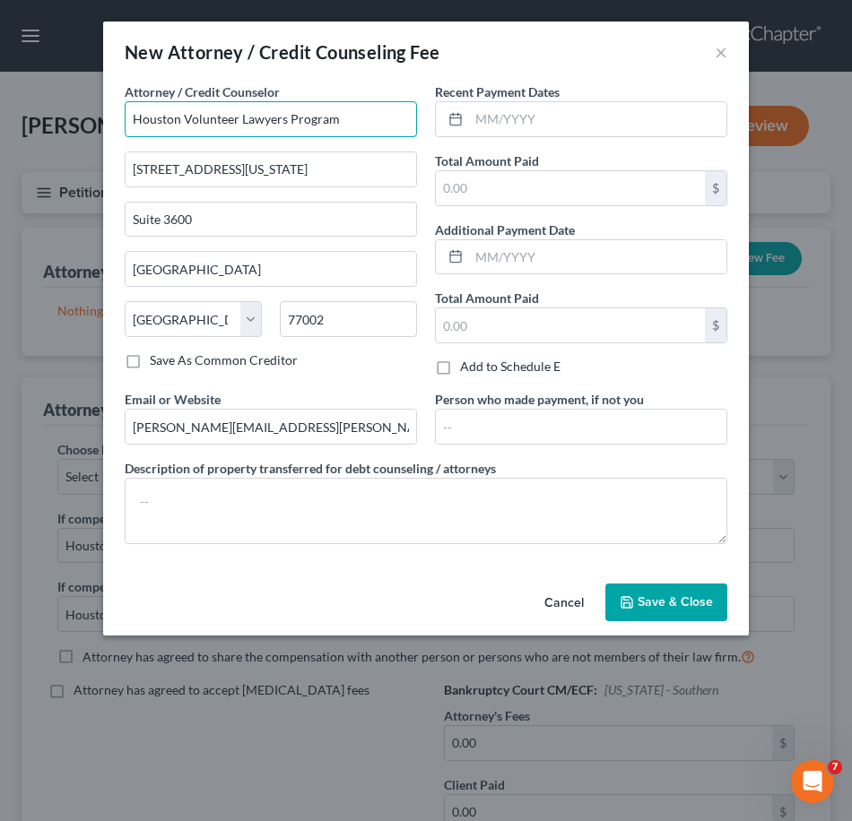
drag, startPoint x: 346, startPoint y: 114, endPoint x: 74, endPoint y: 109, distance: 272.6
click at [74, 109] on div "New Attorney / Credit Counseling Fee × Attorney / Credit Counselor * [GEOGRAPHI…" at bounding box center [426, 410] width 852 height 821
type input "[PERSON_NAME]"
click at [661, 609] on span "Save & Close" at bounding box center [674, 601] width 75 height 15
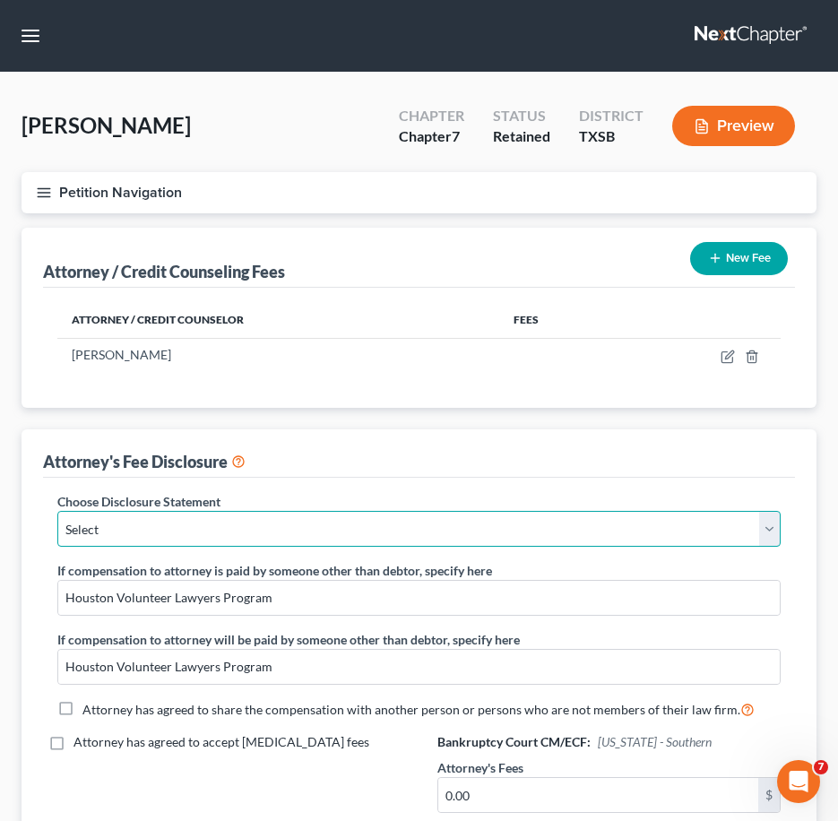
click at [598, 531] on select "Select Attorney for Debtor" at bounding box center [418, 529] width 723 height 36
click at [623, 521] on select "Select Attorney for Debtor" at bounding box center [418, 529] width 723 height 36
select select "0"
click at [57, 511] on select "Select Attorney for Debtor" at bounding box center [418, 529] width 723 height 36
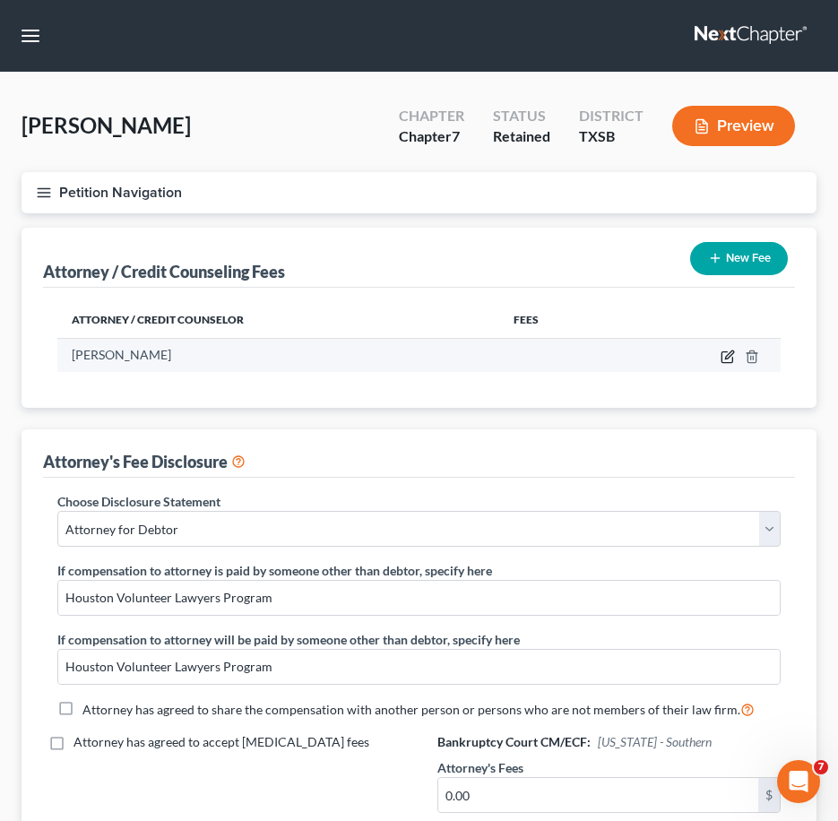
click at [732, 358] on icon "button" at bounding box center [728, 357] width 14 height 14
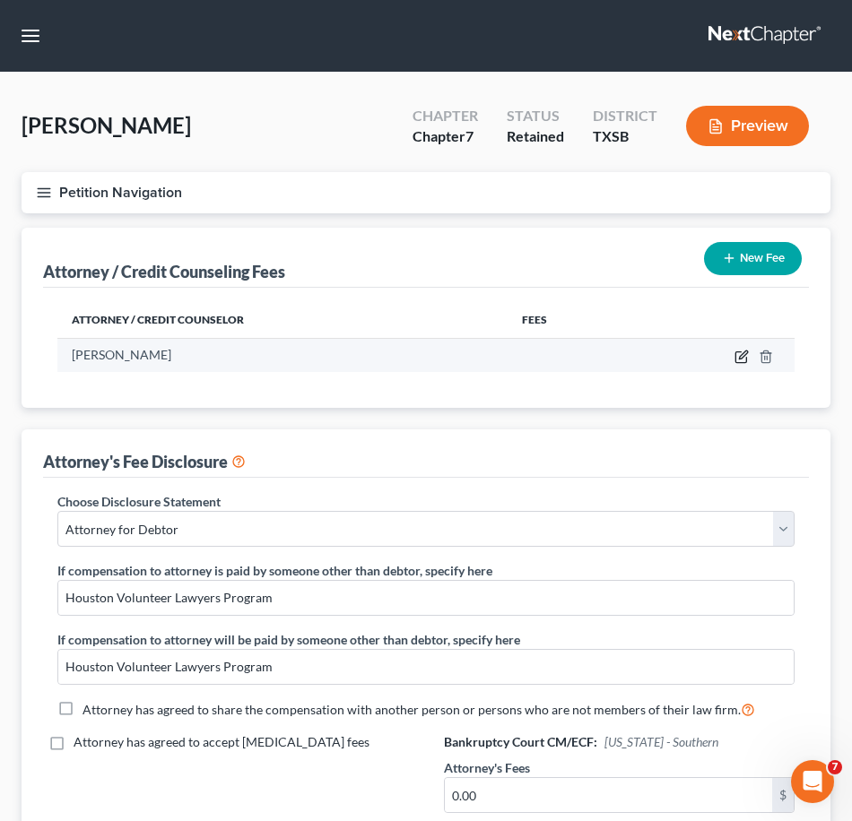
select select "45"
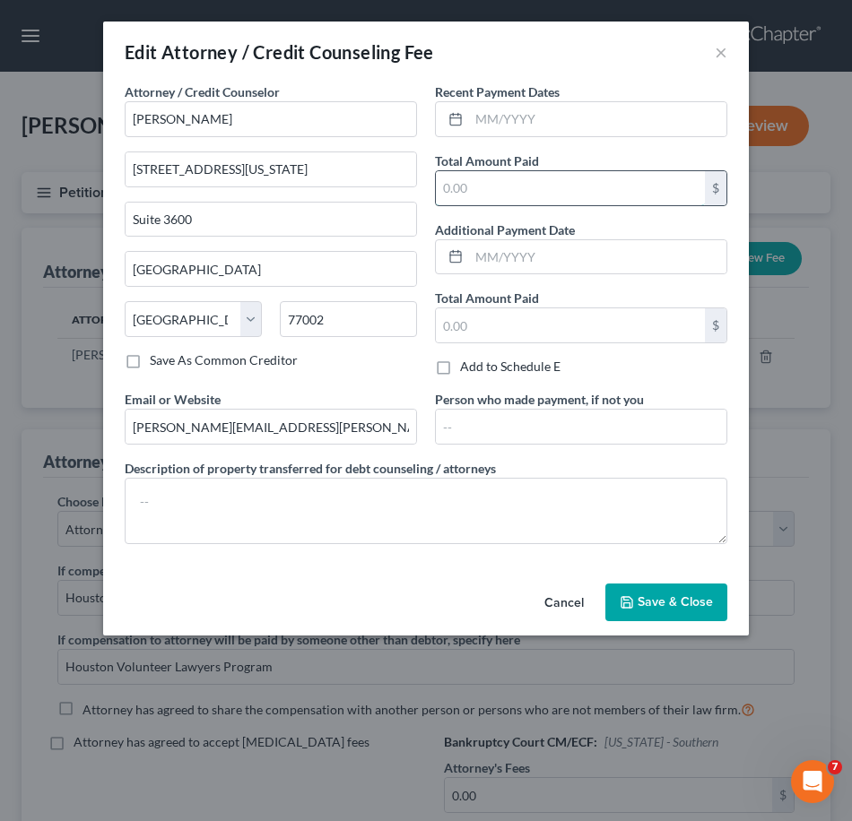
click at [588, 186] on input "text" at bounding box center [570, 188] width 269 height 34
type input "0"
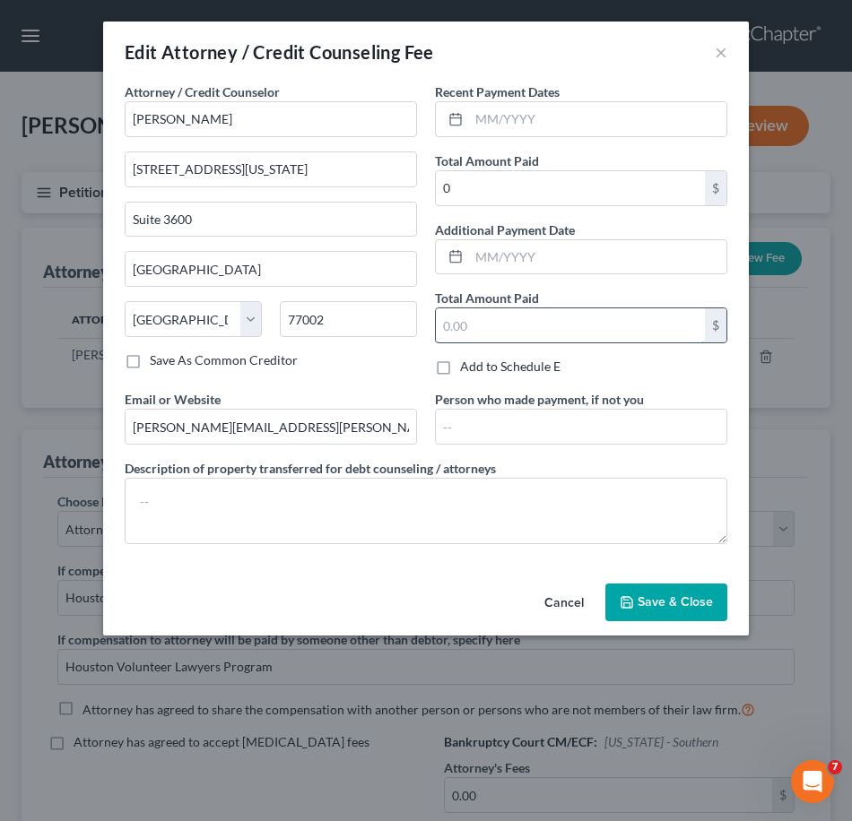
click at [487, 321] on input "text" at bounding box center [570, 325] width 269 height 34
type input "0"
click at [639, 581] on div "Cancel Save & Close" at bounding box center [425, 605] width 645 height 59
click at [644, 605] on span "Save & Close" at bounding box center [674, 601] width 75 height 15
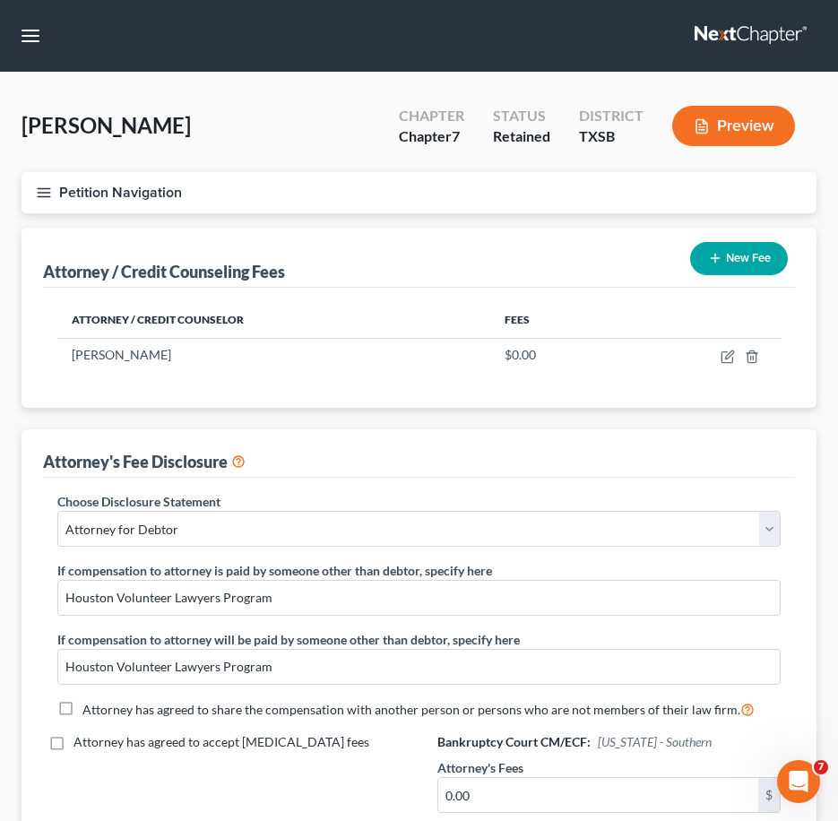
click at [51, 188] on icon "button" at bounding box center [44, 193] width 16 height 16
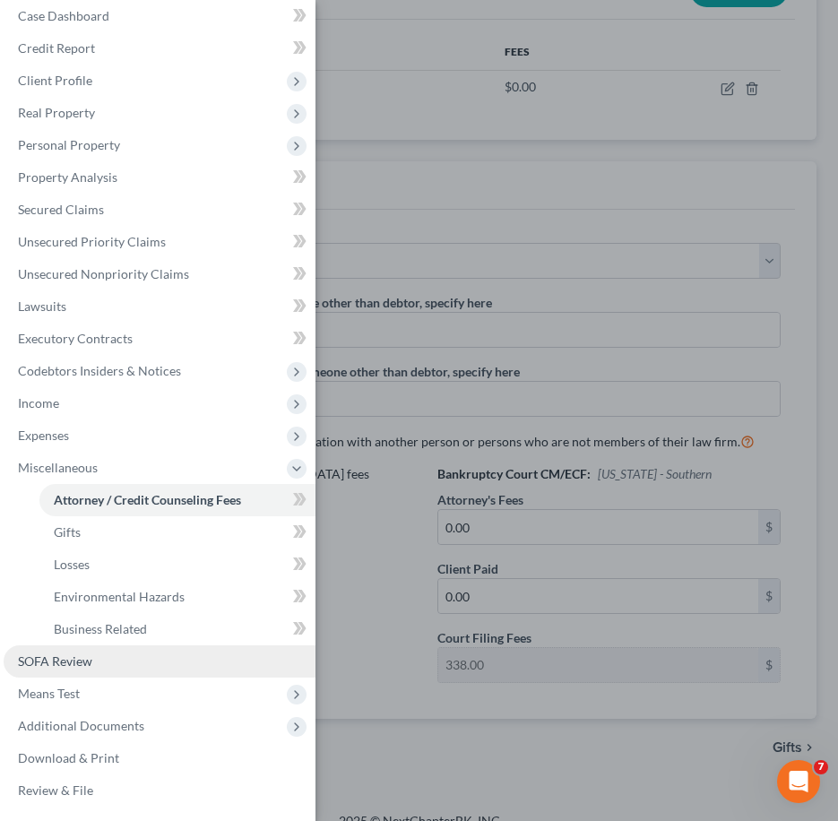
scroll to position [291, 0]
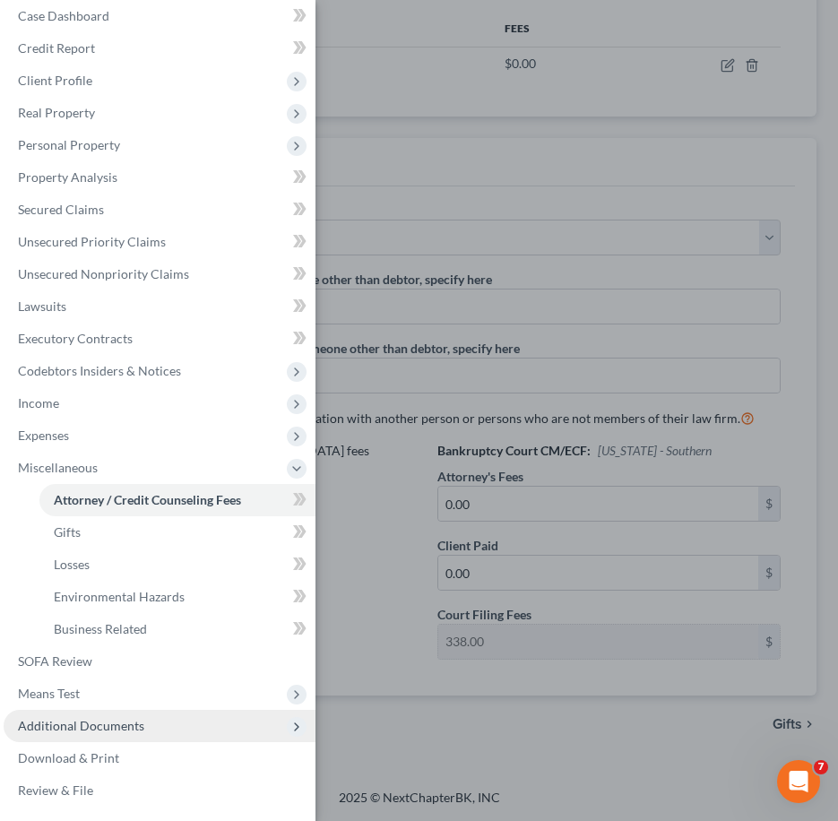
click at [120, 727] on span "Additional Documents" at bounding box center [81, 725] width 126 height 15
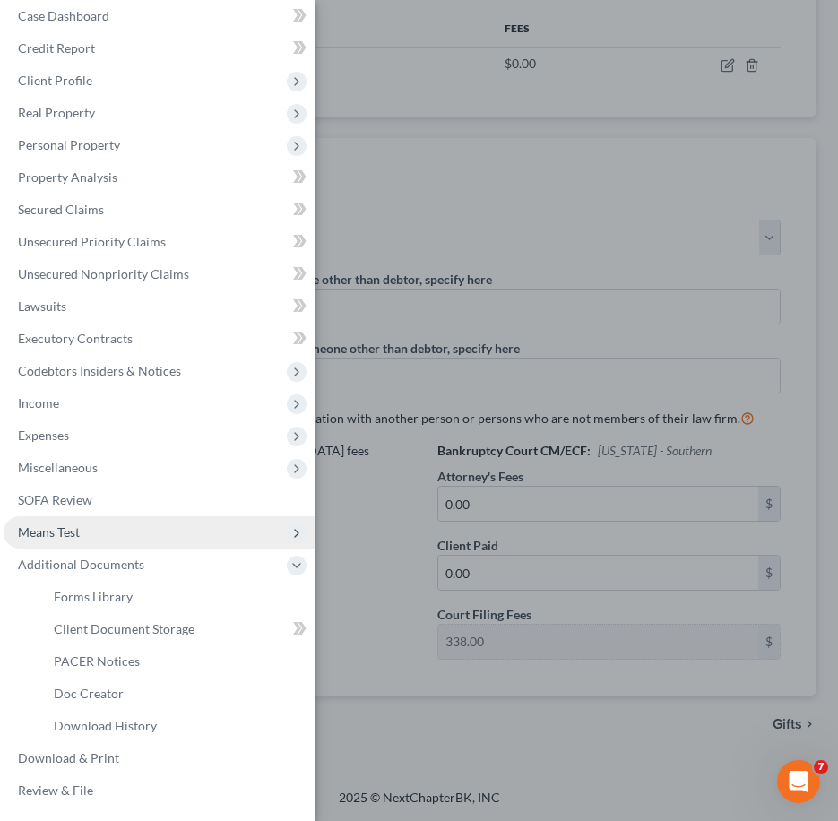
scroll to position [0, 0]
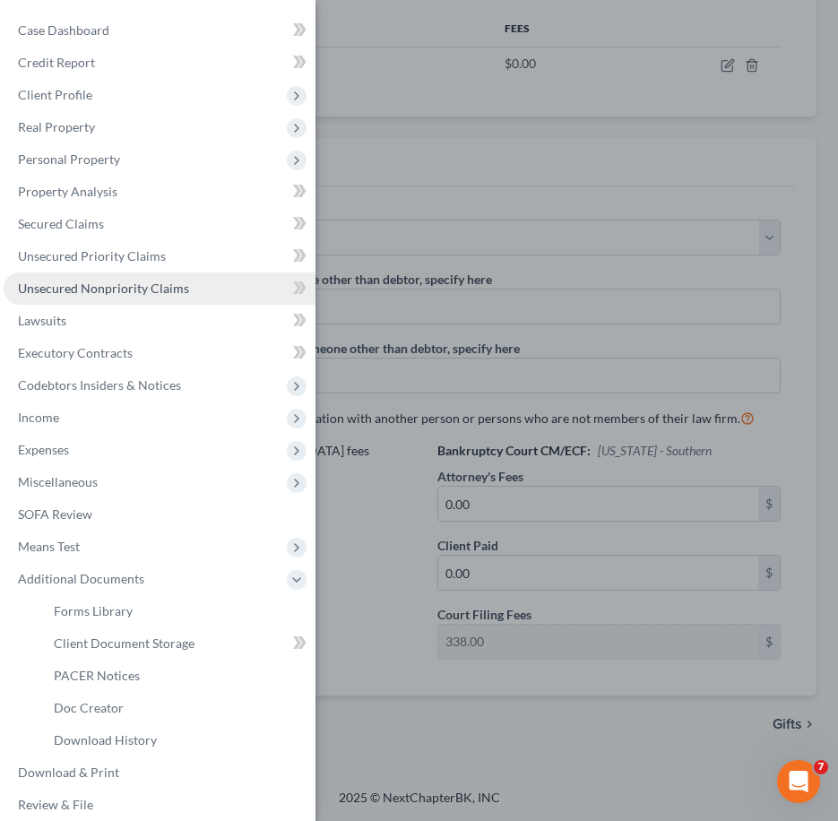
click at [123, 290] on span "Unsecured Nonpriority Claims" at bounding box center [103, 288] width 171 height 15
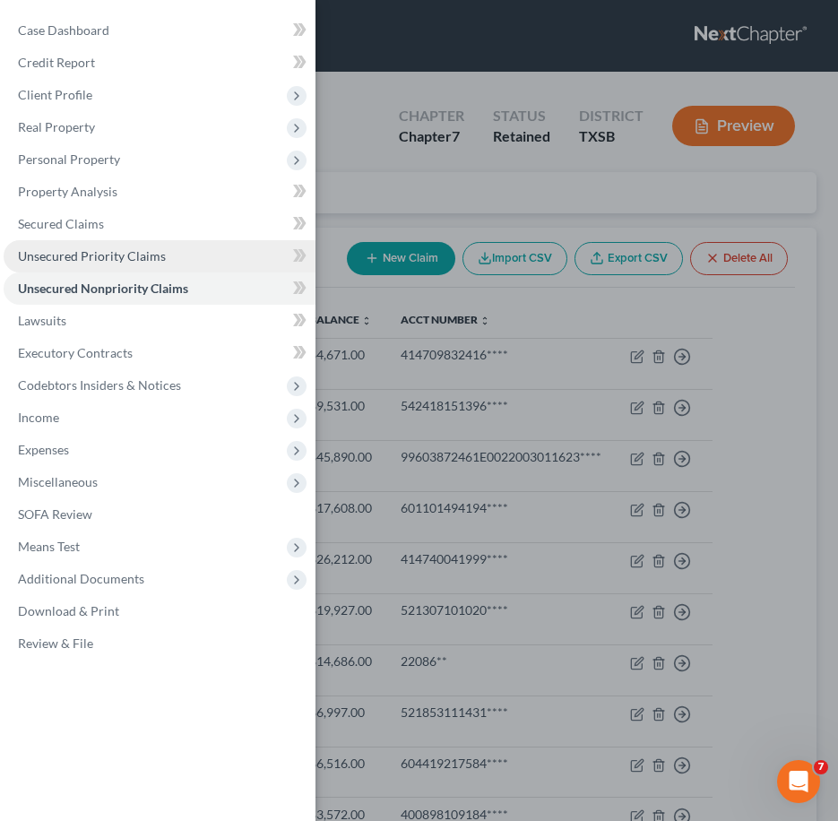
click at [134, 242] on link "Unsecured Priority Claims" at bounding box center [160, 256] width 312 height 32
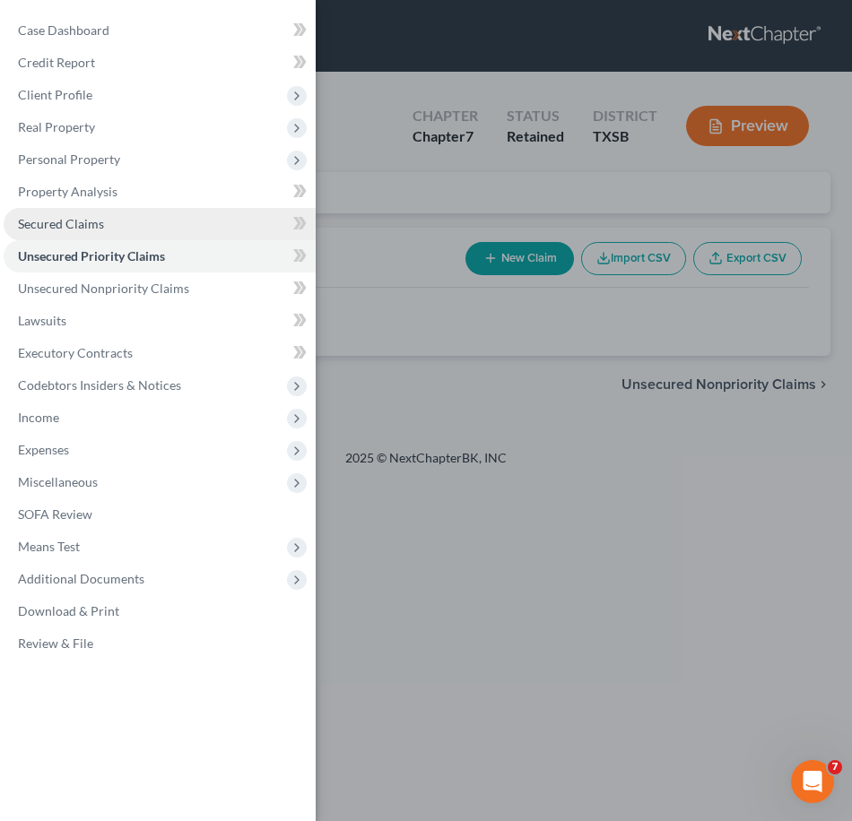
click at [134, 231] on link "Secured Claims" at bounding box center [160, 224] width 312 height 32
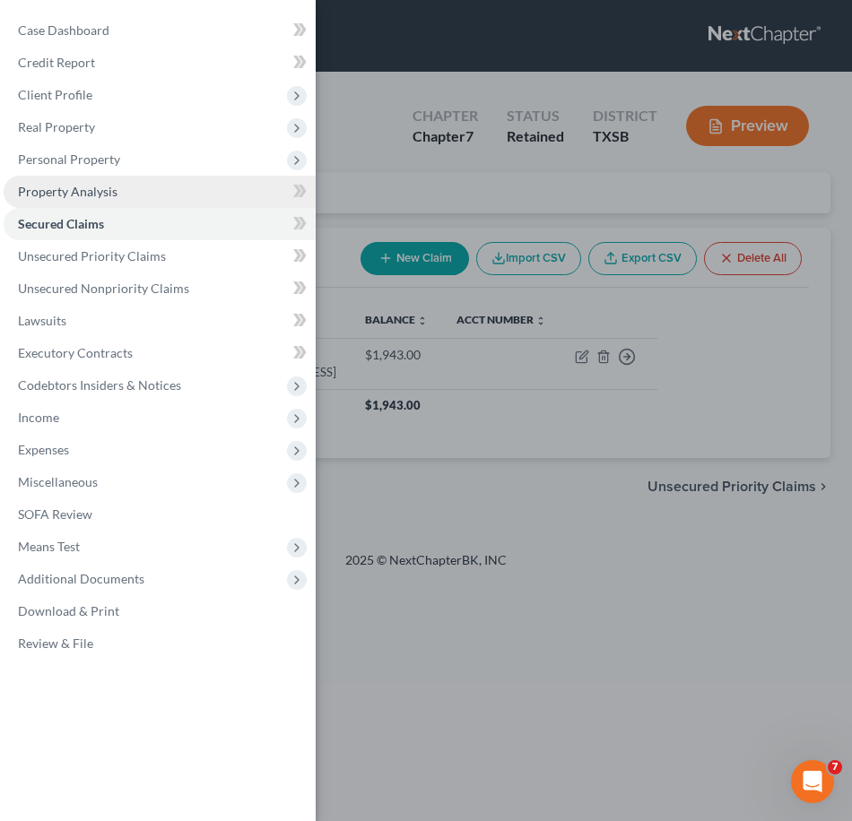
click at [142, 196] on link "Property Analysis" at bounding box center [160, 192] width 312 height 32
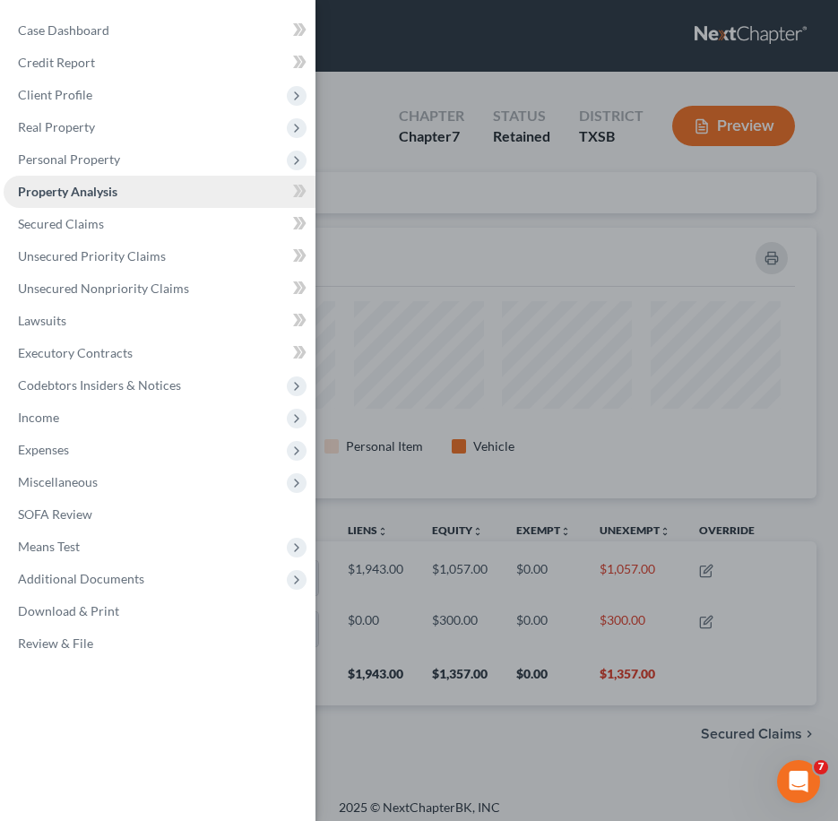
scroll to position [271, 795]
click at [474, 247] on div "Case Dashboard Payments Invoices Payments Payments Credit Report Client Profile" at bounding box center [419, 410] width 838 height 821
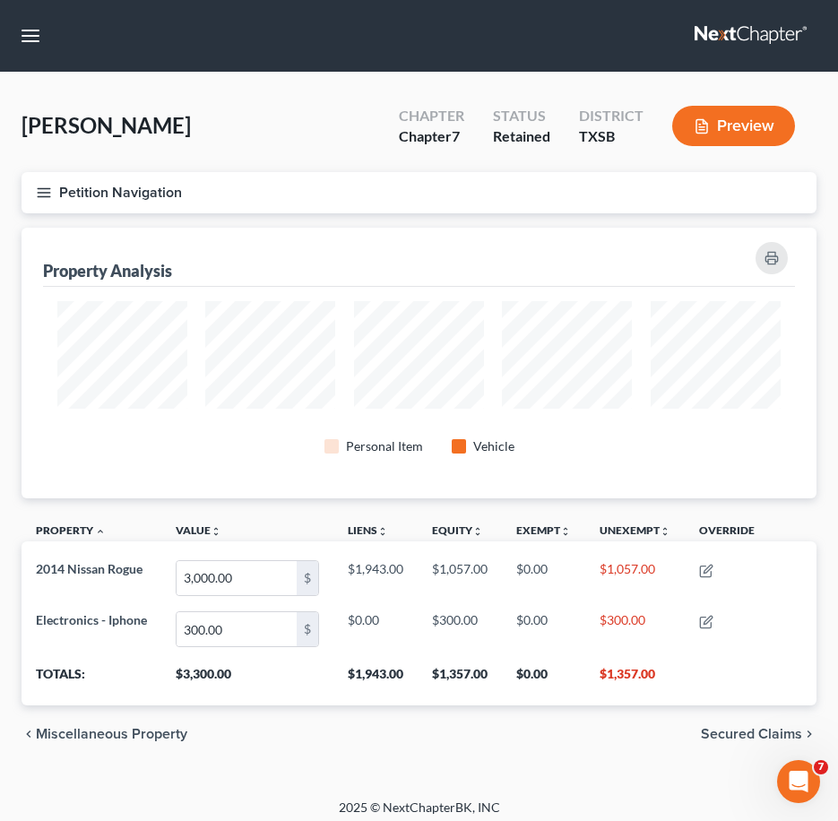
scroll to position [1, 0]
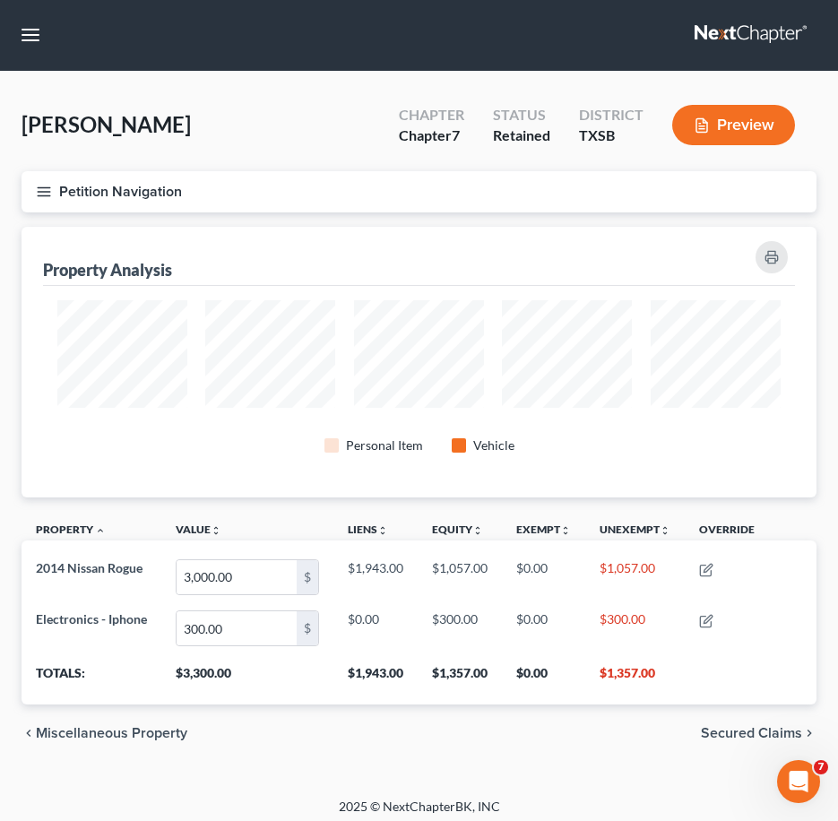
click at [36, 185] on icon "button" at bounding box center [44, 192] width 16 height 16
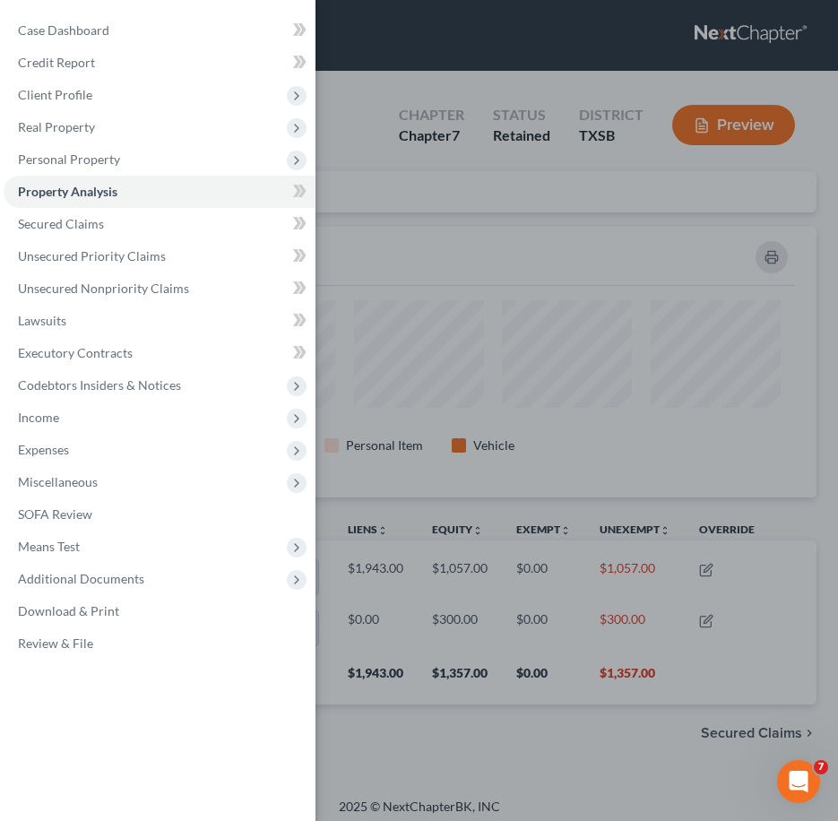
scroll to position [0, 0]
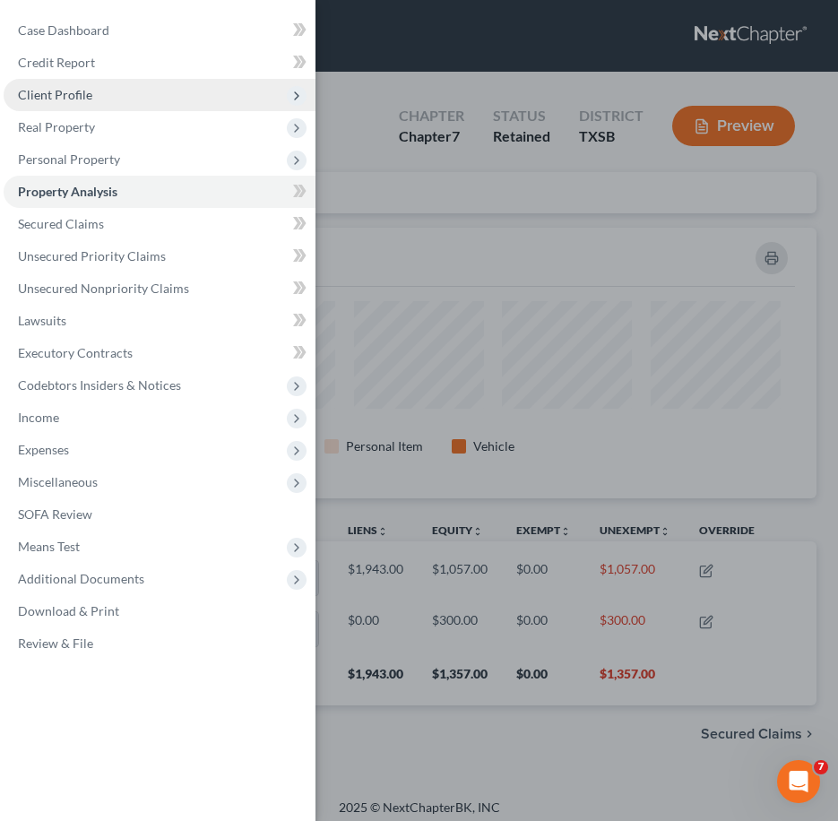
click at [152, 102] on span "Client Profile" at bounding box center [160, 95] width 312 height 32
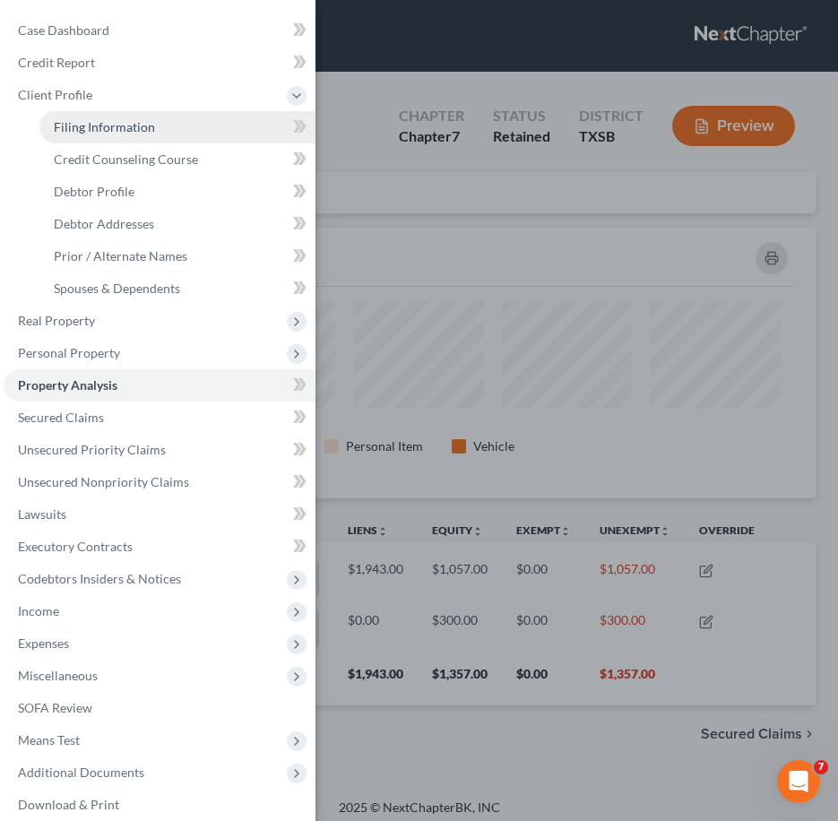
click at [154, 134] on link "Filing Information" at bounding box center [177, 127] width 276 height 32
select select "1"
select select "0"
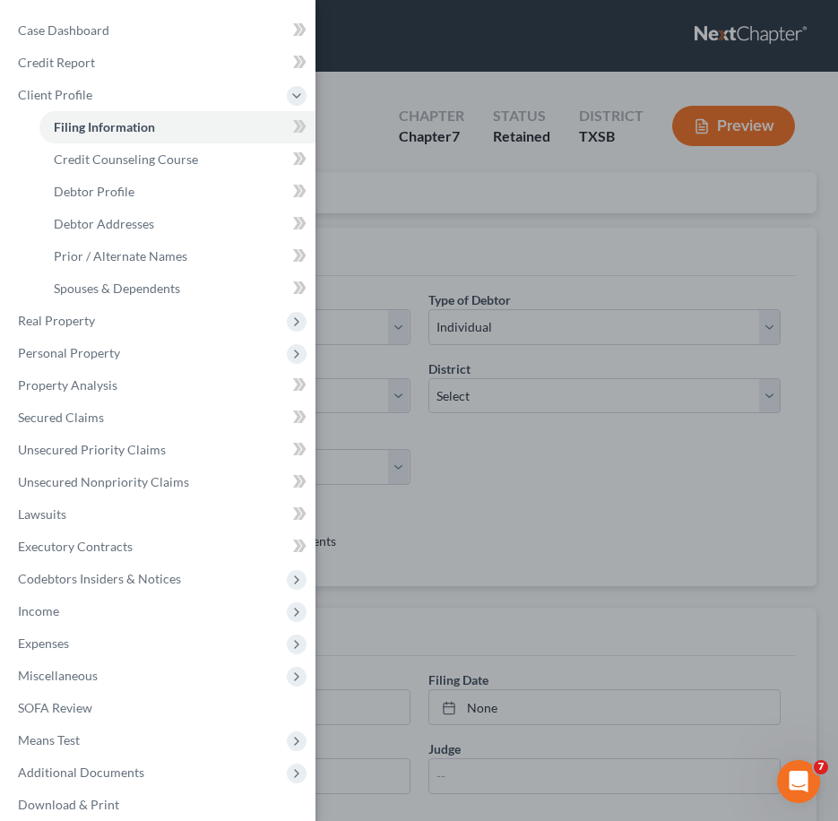
click at [459, 242] on div "Case Dashboard Payments Invoices Payments Payments Credit Report Client Profile" at bounding box center [419, 410] width 838 height 821
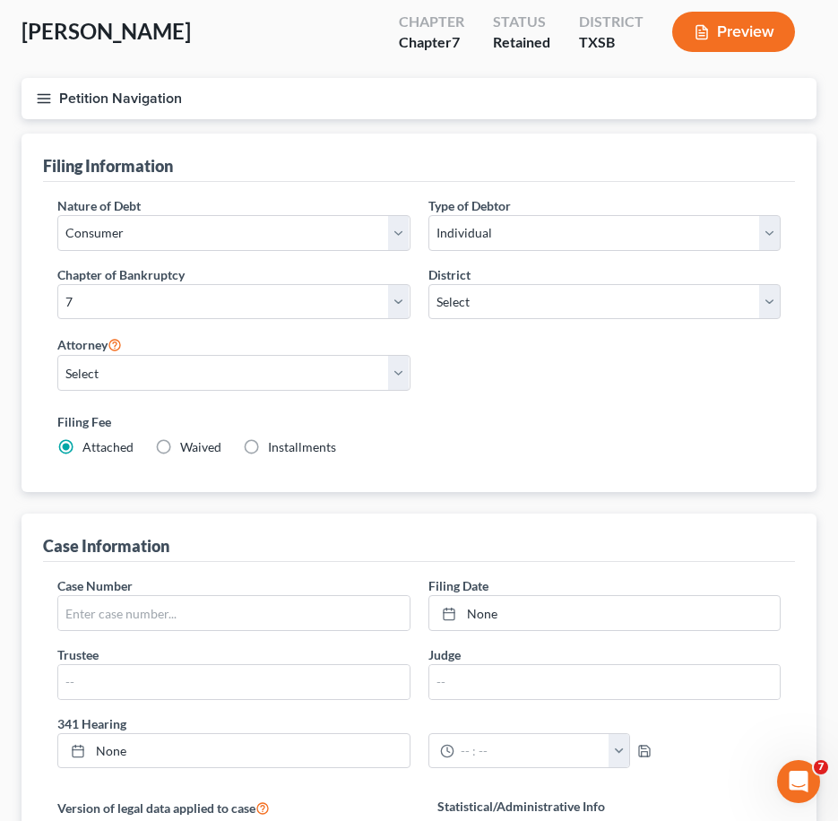
scroll to position [100, 0]
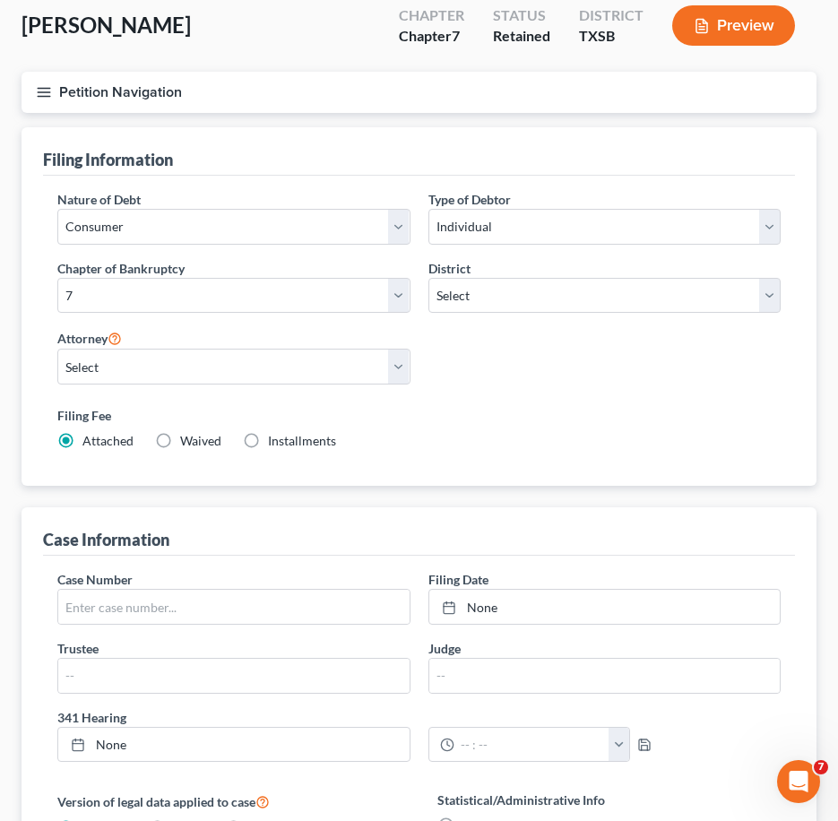
click at [183, 444] on span "Waived" at bounding box center [200, 440] width 41 height 15
click at [187, 444] on input "Waived Waived" at bounding box center [193, 438] width 12 height 12
radio input "true"
radio input "false"
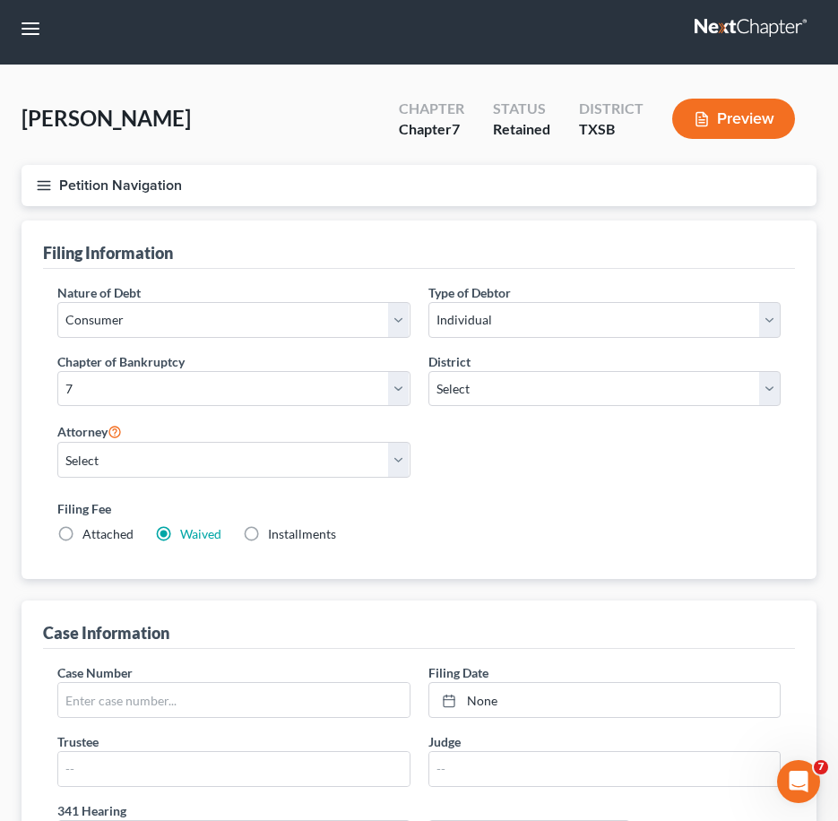
scroll to position [6, 0]
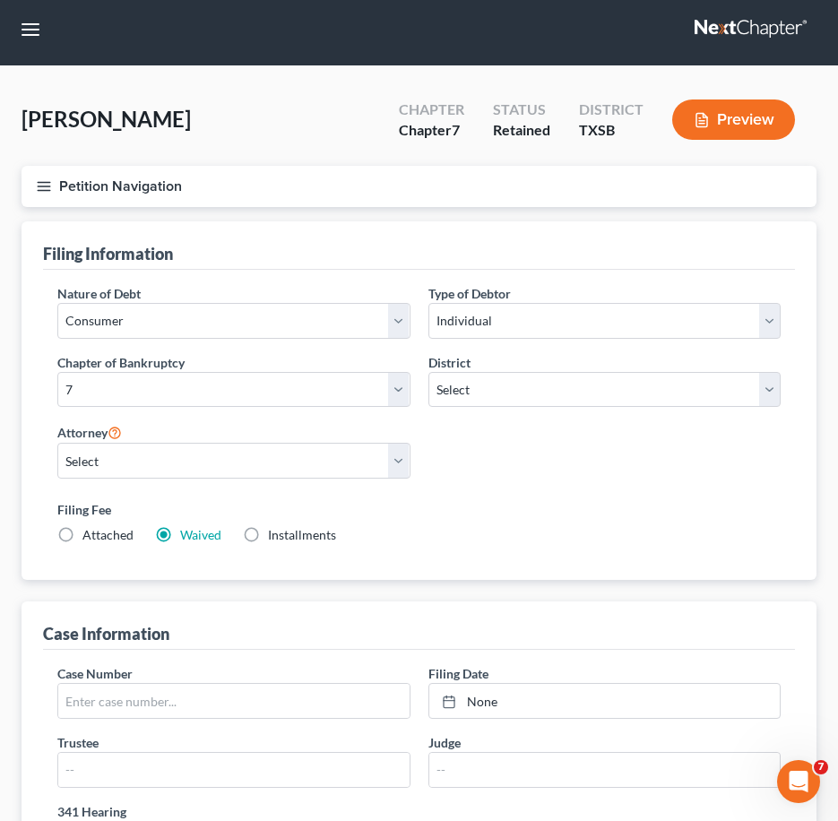
click at [45, 184] on icon "button" at bounding box center [44, 186] width 16 height 16
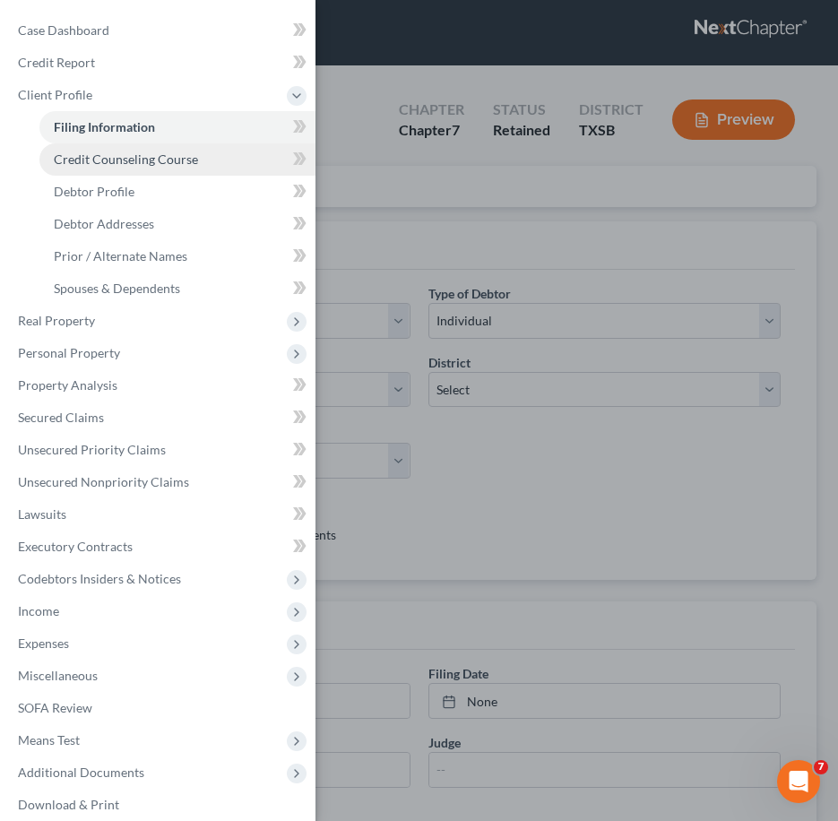
click at [119, 163] on span "Credit Counseling Course" at bounding box center [126, 159] width 144 height 15
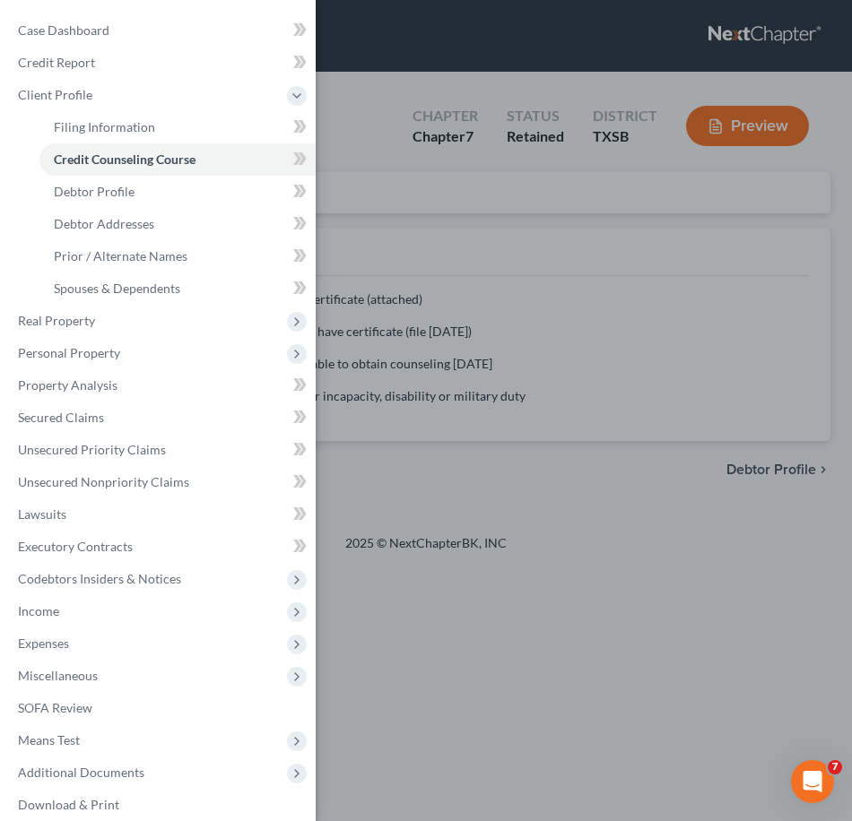
click at [617, 325] on div "Case Dashboard Payments Invoices Payments Payments Credit Report Client Profile" at bounding box center [426, 410] width 852 height 821
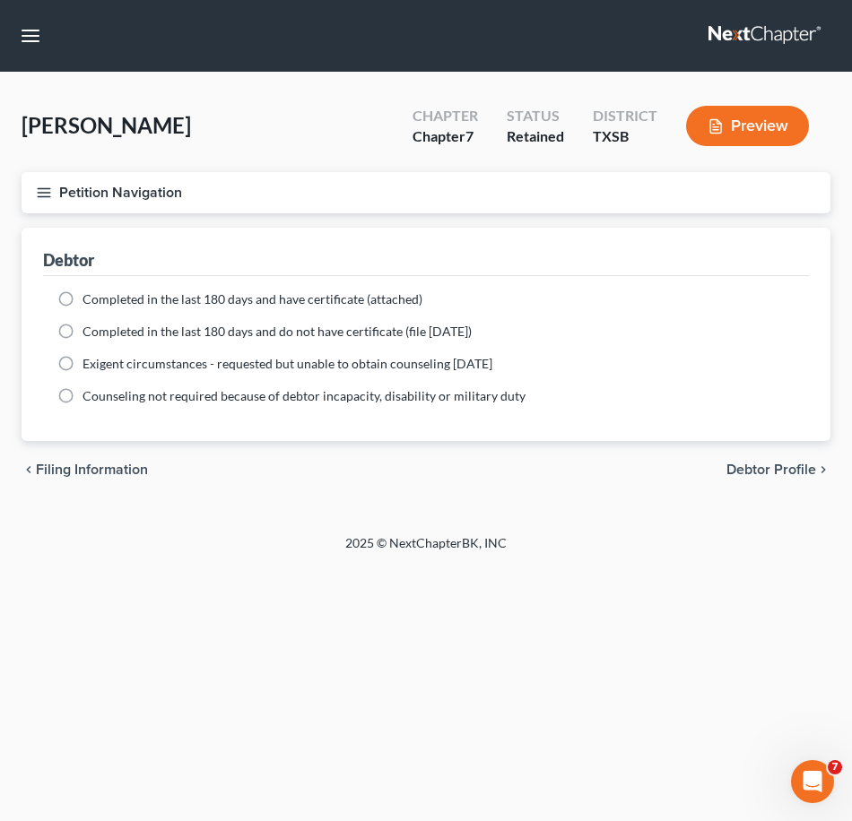
click at [174, 306] on span "Completed in the last 180 days and have certificate (attached)" at bounding box center [252, 298] width 340 height 15
click at [101, 302] on input "Completed in the last 180 days and have certificate (attached)" at bounding box center [96, 296] width 12 height 12
radio input "true"
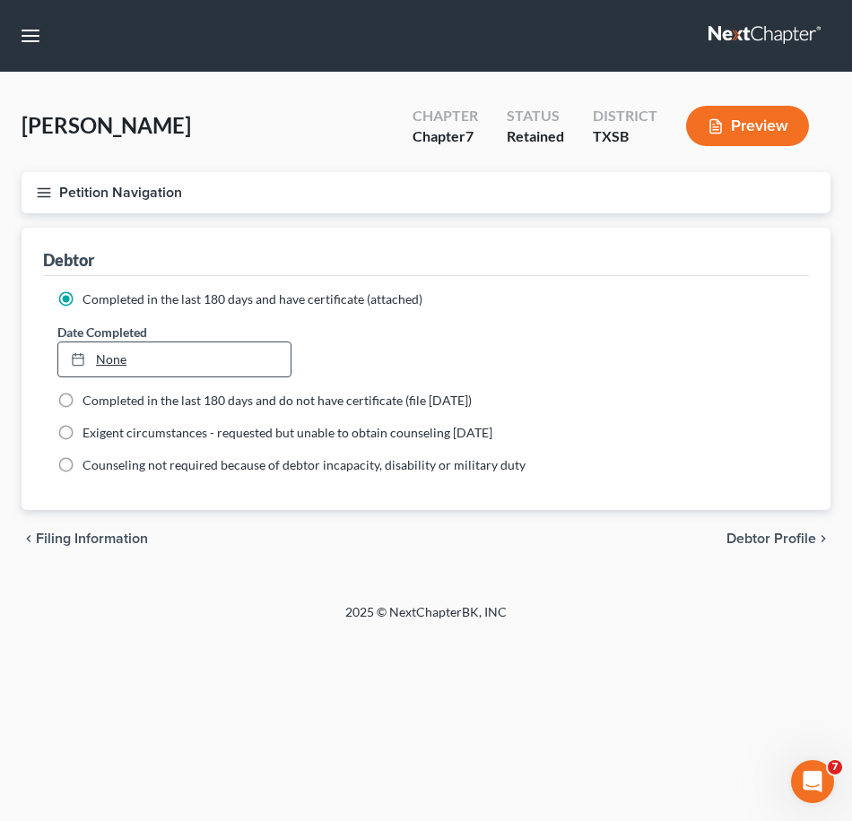
click at [129, 362] on link "None" at bounding box center [174, 359] width 232 height 34
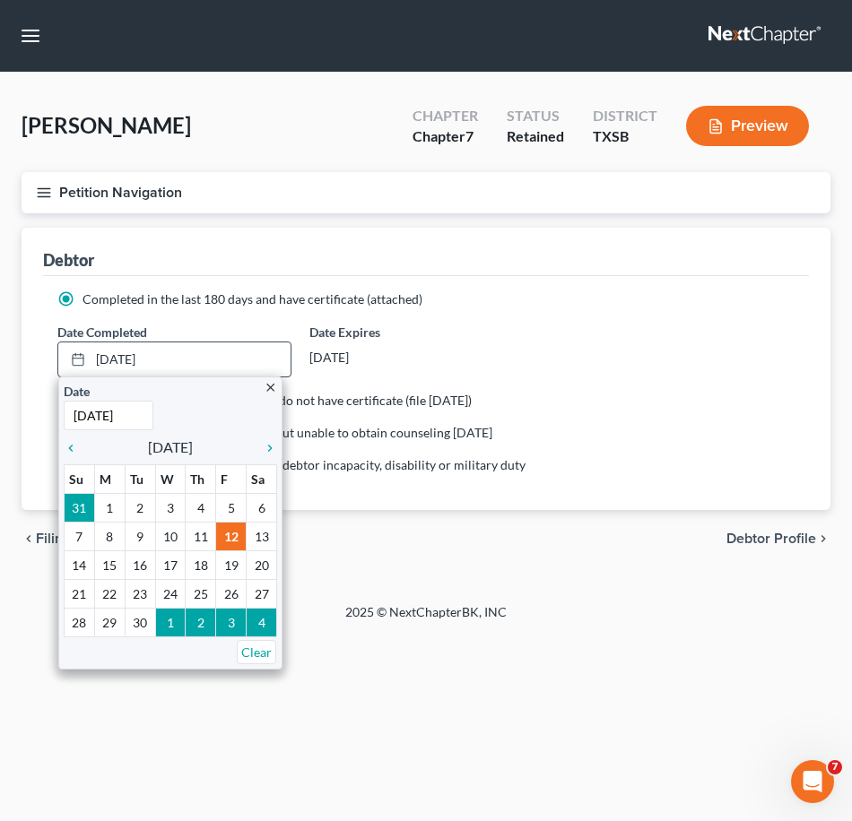
click at [141, 423] on input "[DATE]" at bounding box center [109, 416] width 90 height 30
click at [75, 415] on input "[DATE]" at bounding box center [109, 416] width 90 height 30
type input "[DATE]"
click at [75, 446] on icon "chevron_left" at bounding box center [75, 448] width 23 height 14
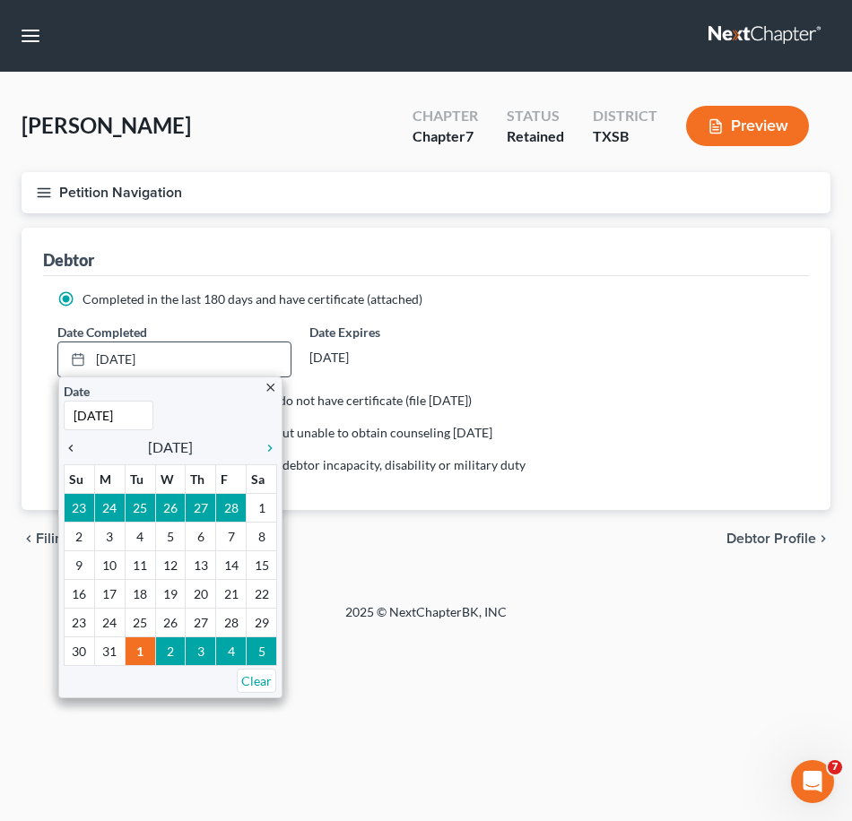
click at [75, 446] on icon "chevron_left" at bounding box center [75, 448] width 23 height 14
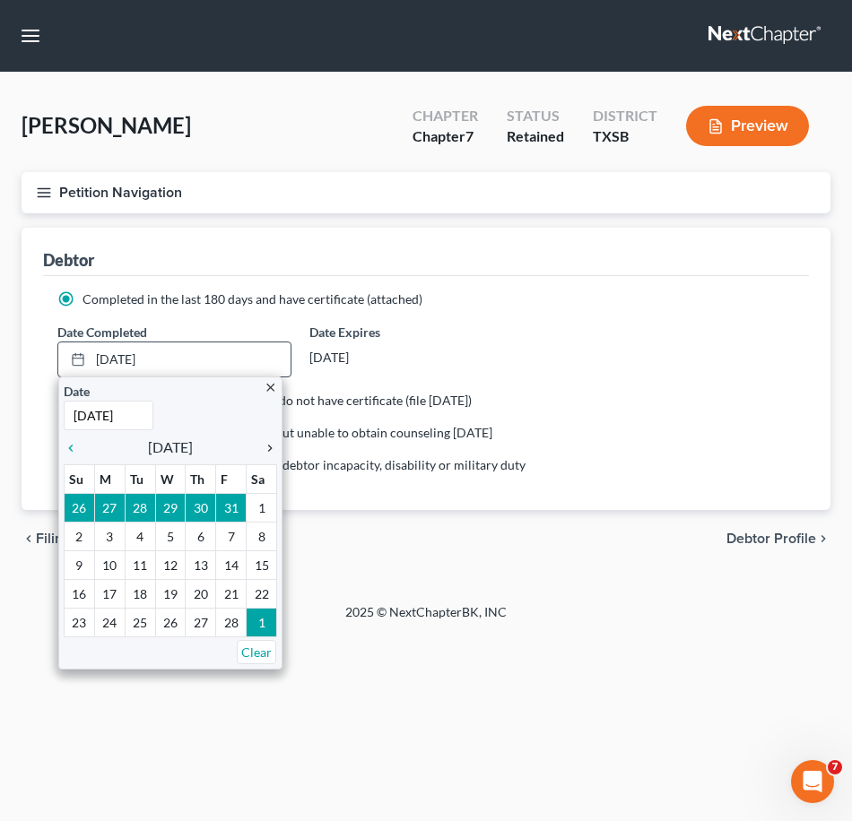
click at [275, 447] on icon "chevron_right" at bounding box center [265, 448] width 23 height 14
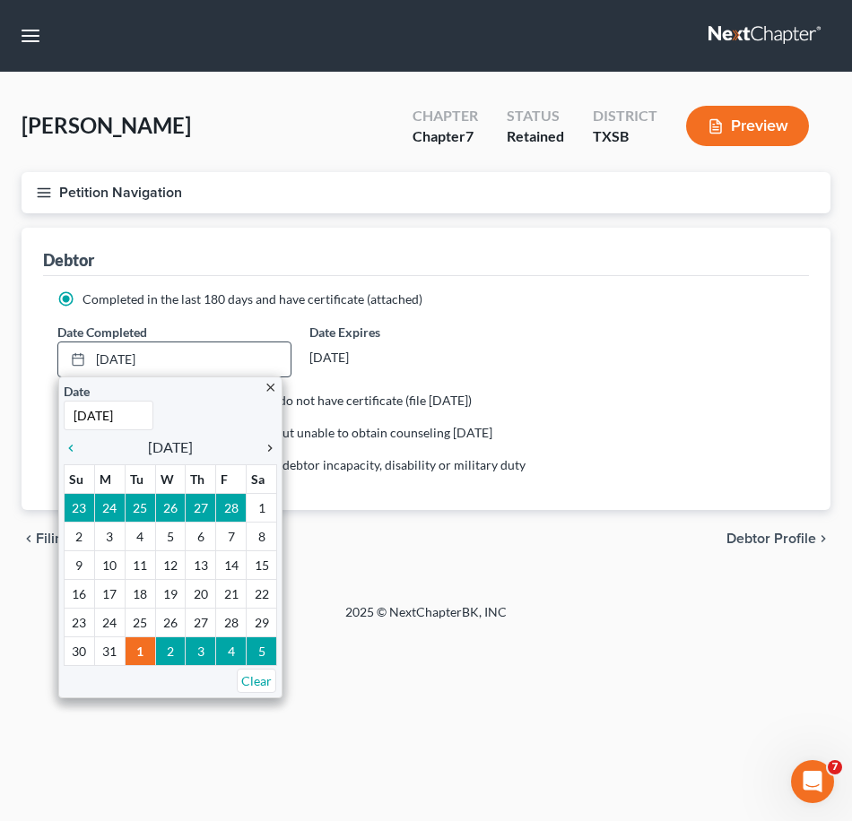
click at [275, 447] on icon "chevron_right" at bounding box center [265, 448] width 23 height 14
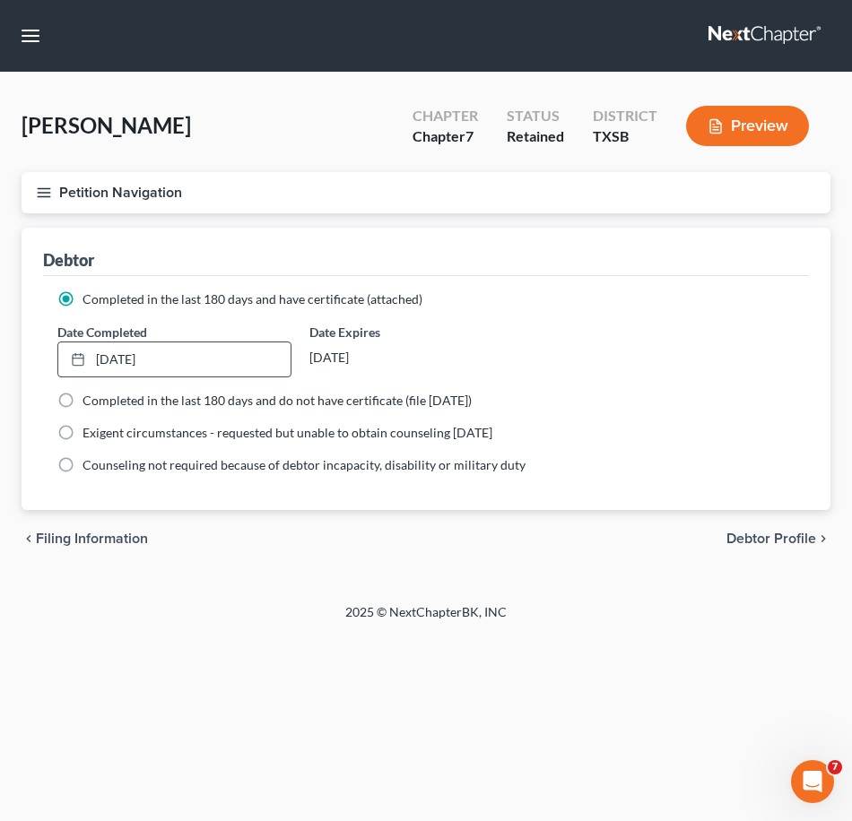
click at [51, 195] on icon "button" at bounding box center [44, 193] width 16 height 16
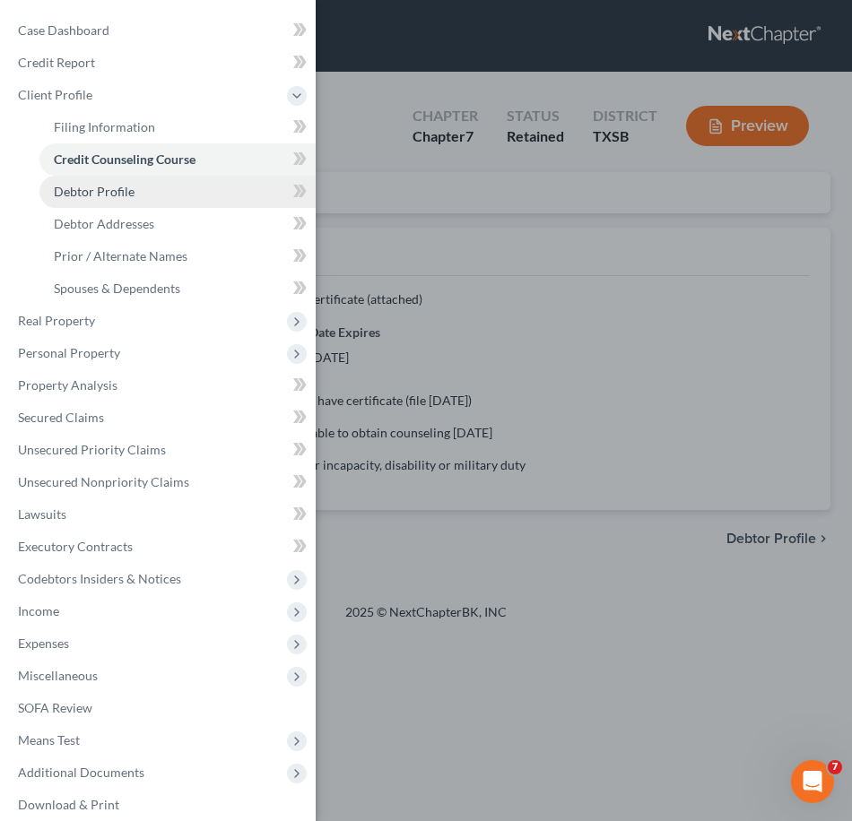
click at [175, 203] on link "Debtor Profile" at bounding box center [177, 192] width 276 height 32
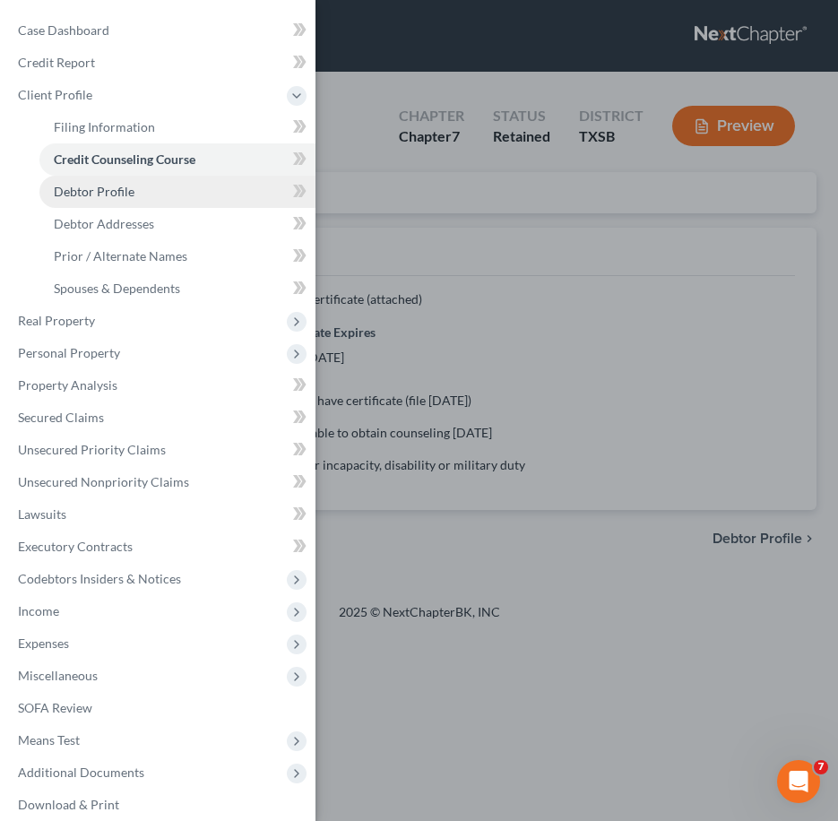
select select "0"
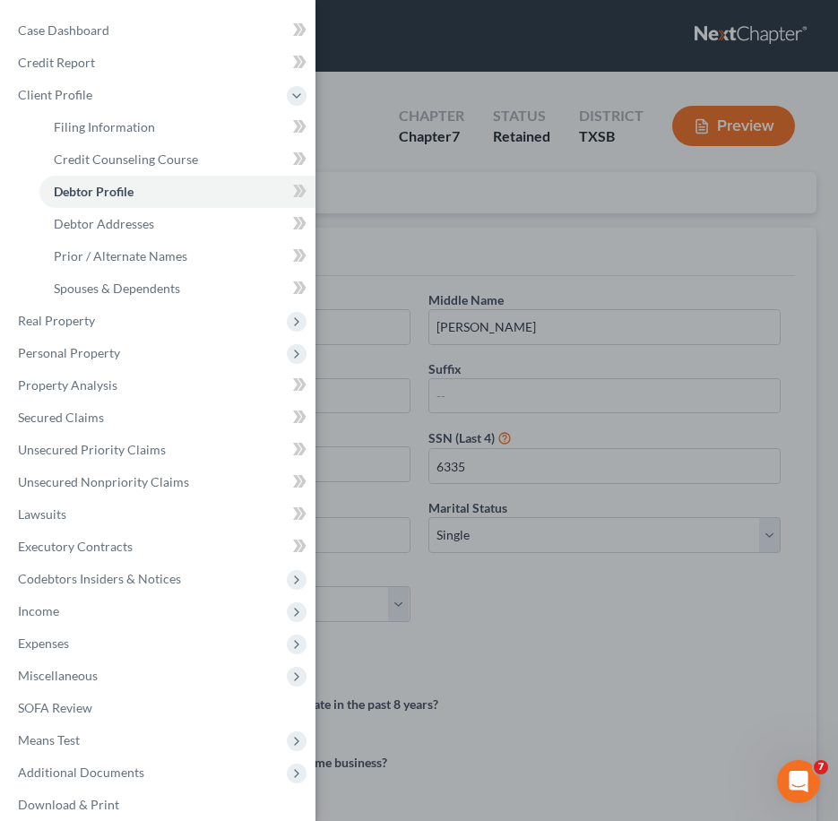
click at [438, 236] on div "Case Dashboard Payments Invoices Payments Payments Credit Report Client Profile" at bounding box center [419, 410] width 838 height 821
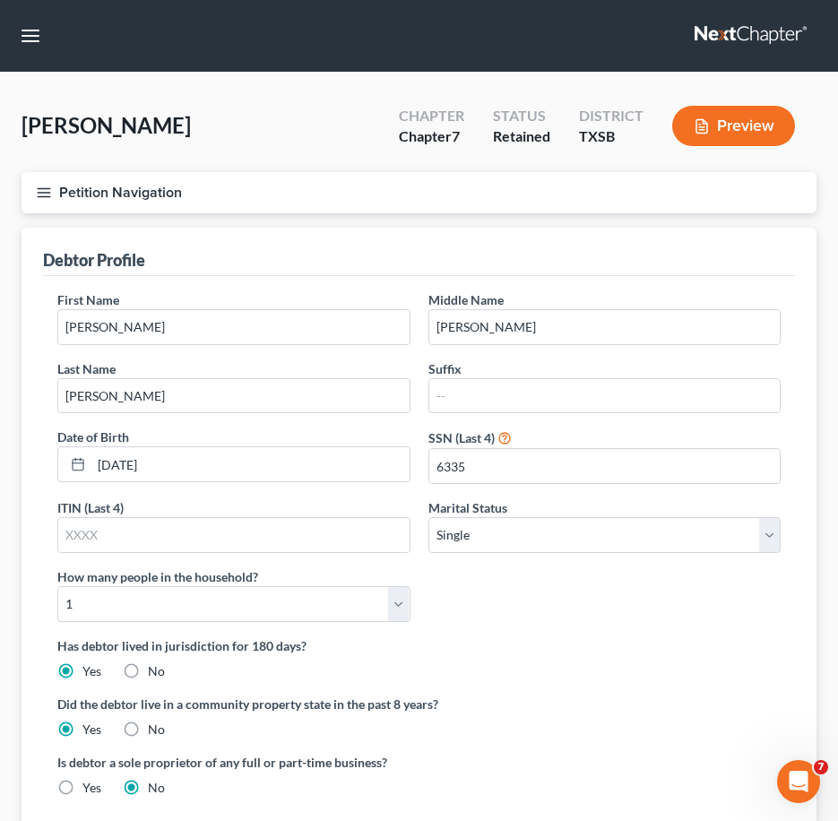
click at [52, 197] on button "Petition Navigation" at bounding box center [419, 192] width 795 height 41
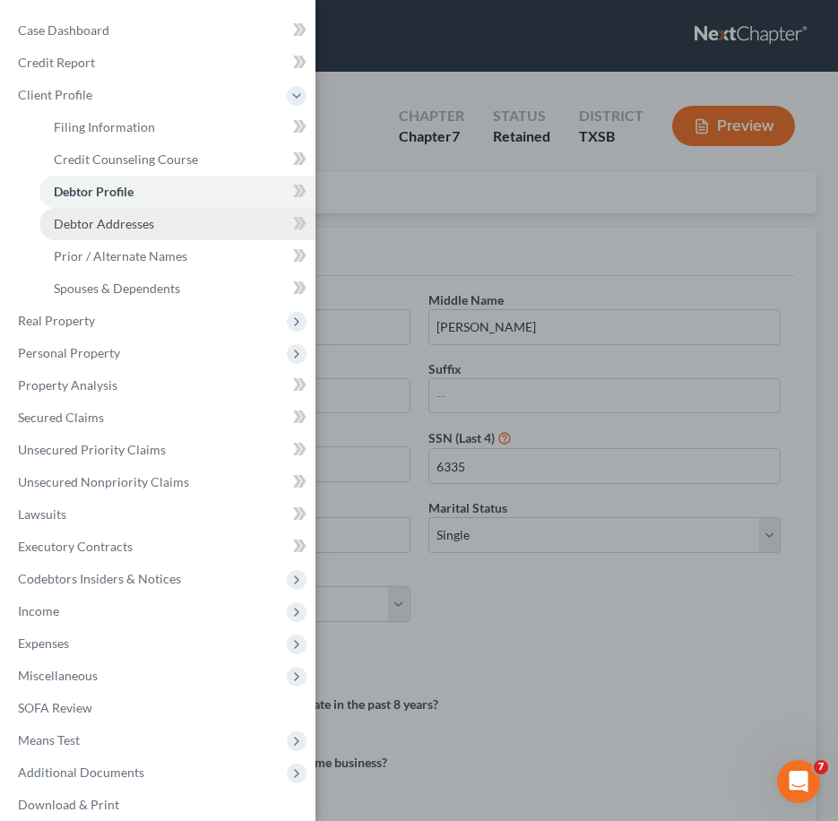
click at [163, 227] on link "Debtor Addresses" at bounding box center [177, 224] width 276 height 32
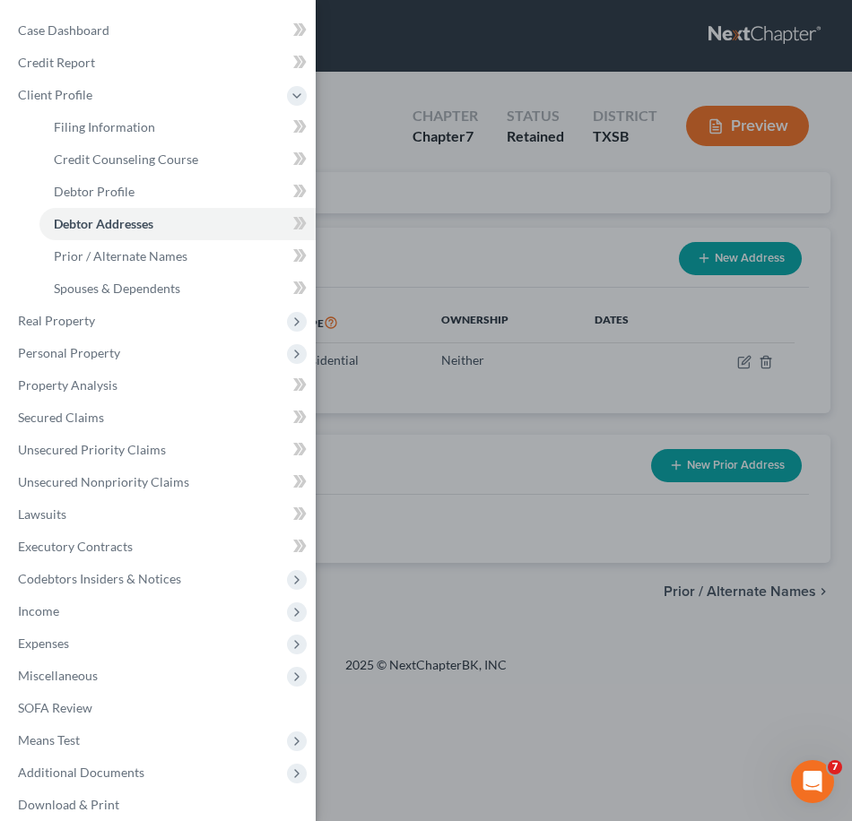
click at [481, 235] on div "Case Dashboard Payments Invoices Payments Payments Credit Report Client Profile" at bounding box center [426, 410] width 852 height 821
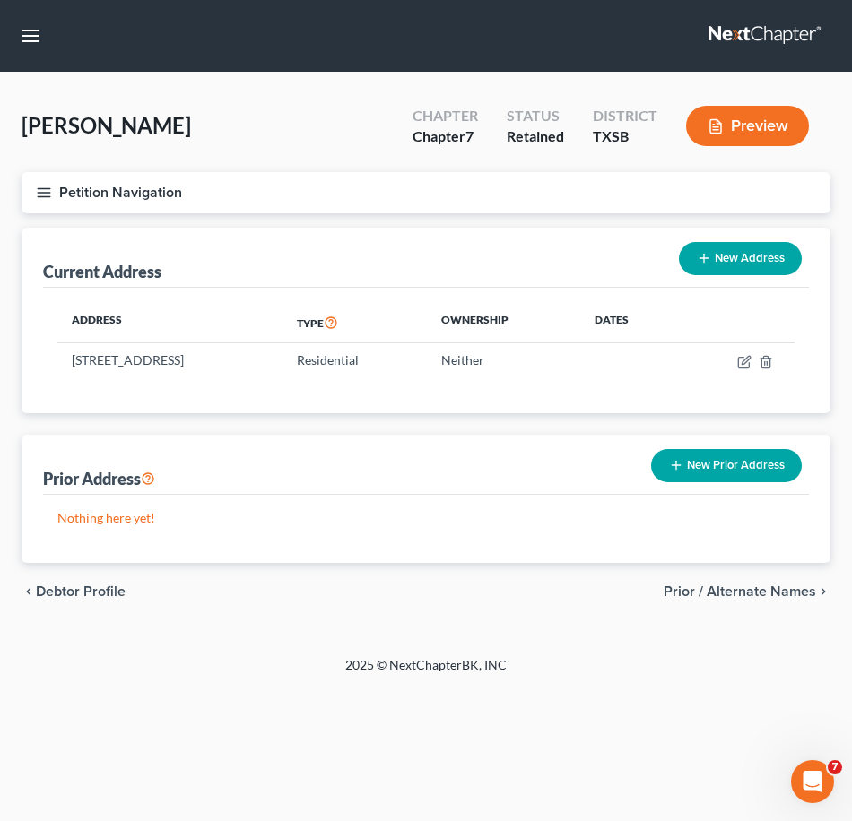
click at [39, 193] on line "button" at bounding box center [44, 193] width 13 height 0
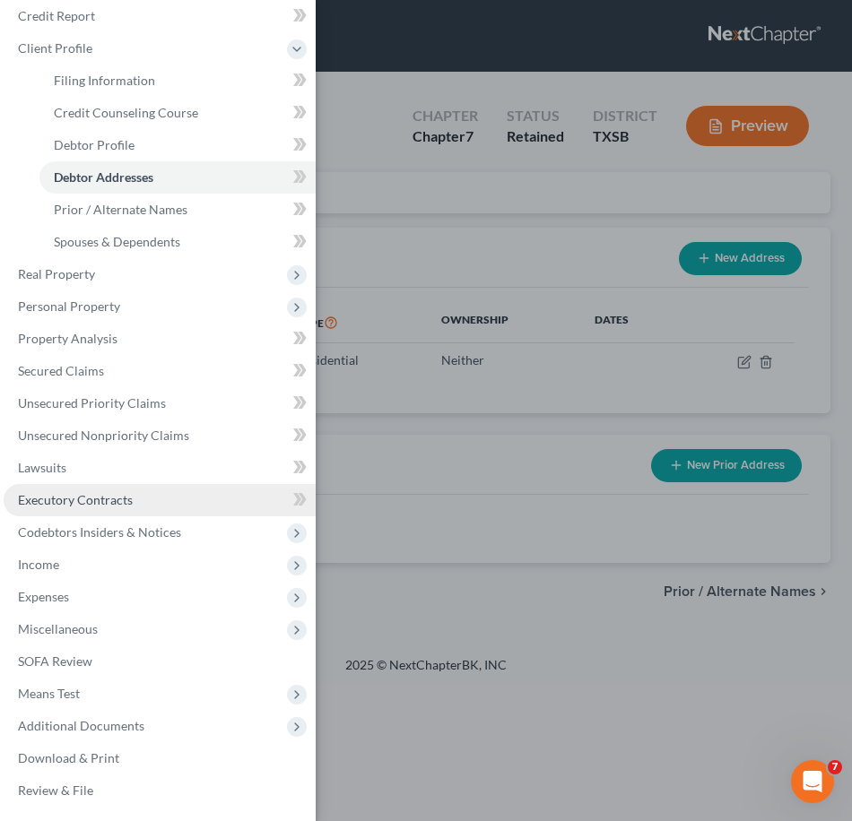
scroll to position [47, 0]
click at [167, 562] on span "Income" at bounding box center [160, 565] width 312 height 32
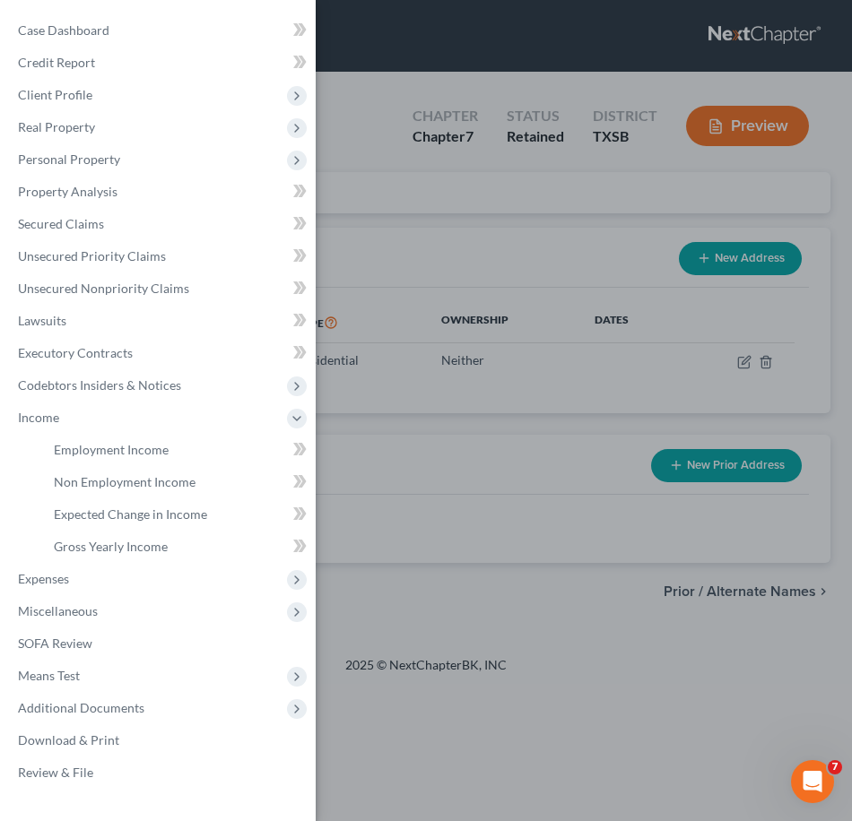
scroll to position [0, 0]
click at [148, 487] on span "Non Employment Income" at bounding box center [125, 481] width 142 height 15
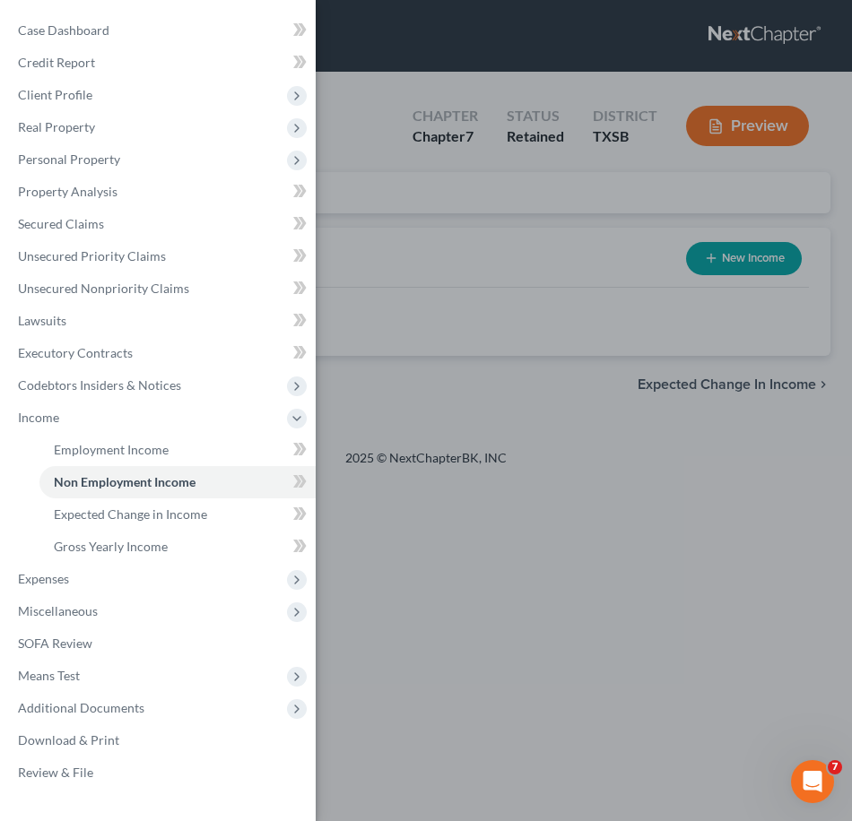
click at [542, 354] on div "Case Dashboard Payments Invoices Payments Payments Credit Report Client Profile" at bounding box center [426, 410] width 852 height 821
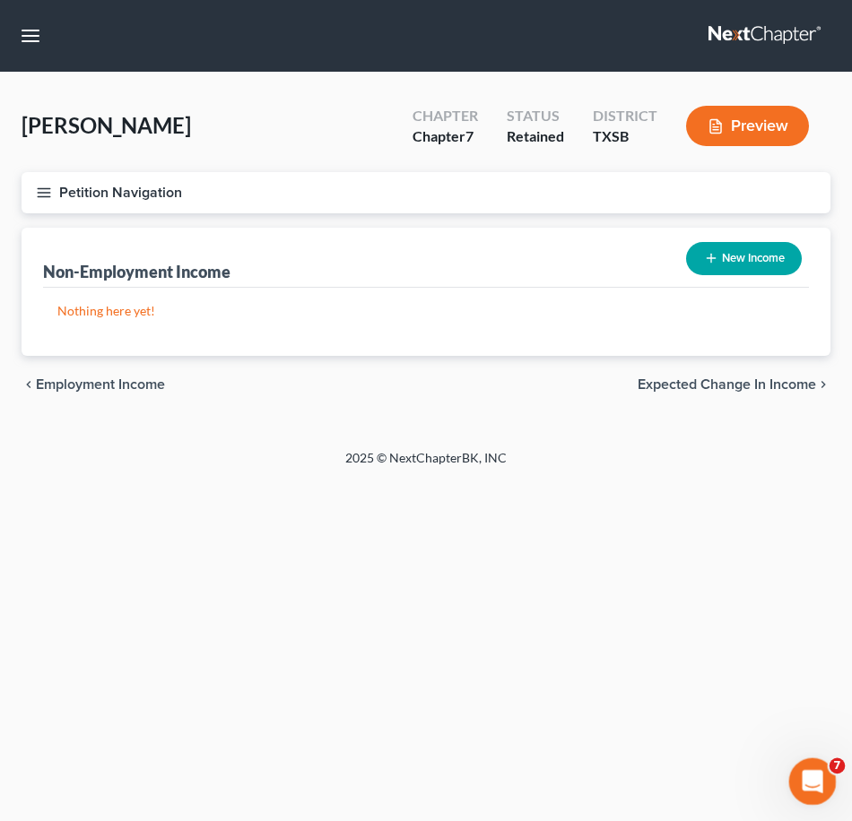
click at [802, 782] on icon "Open Intercom Messenger" at bounding box center [810, 780] width 30 height 30
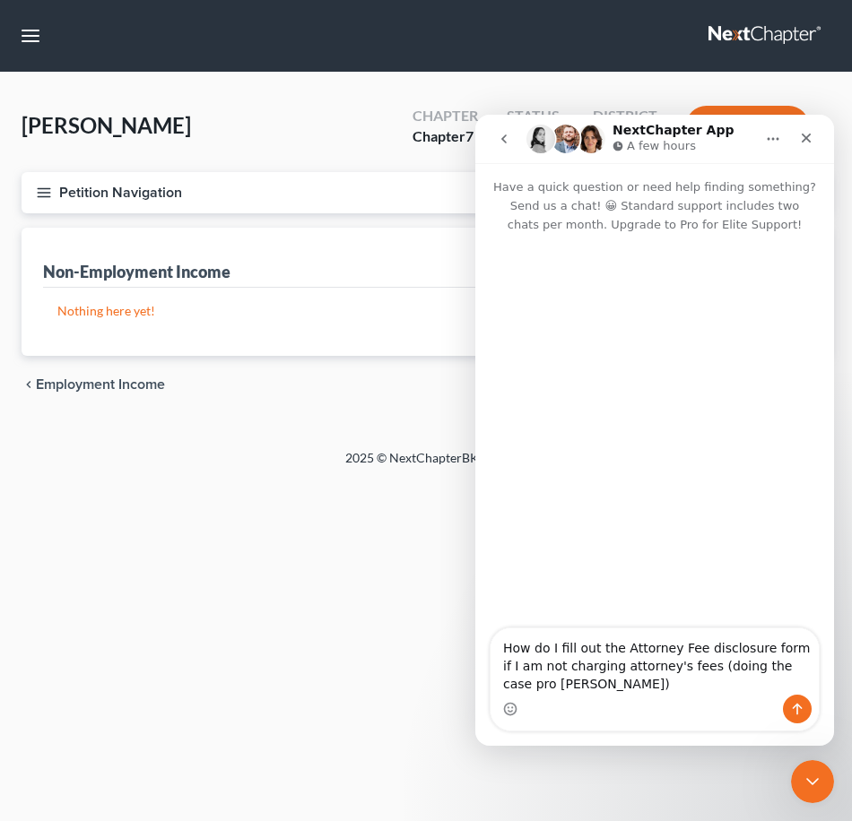
drag, startPoint x: 571, startPoint y: 681, endPoint x: 460, endPoint y: 599, distance: 138.4
click at [475, 599] on html "NextChapter App A few hours Have a quick question or need help finding somethin…" at bounding box center [654, 430] width 359 height 631
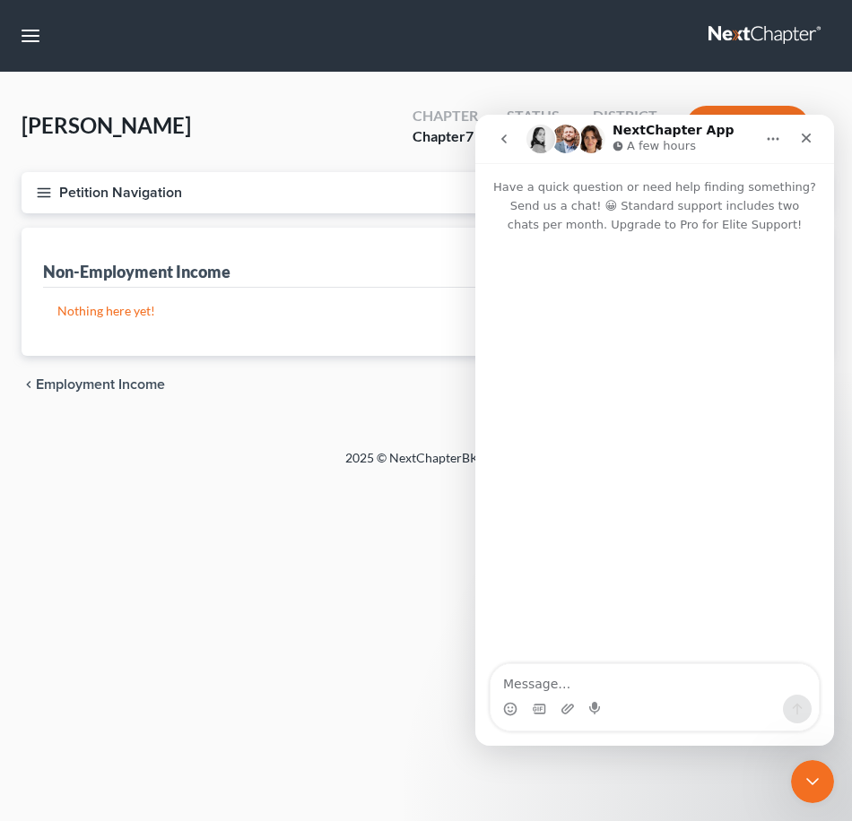
click at [271, 377] on div "chevron_left Employment Income Expected Change in Income chevron_right" at bounding box center [426, 384] width 809 height 57
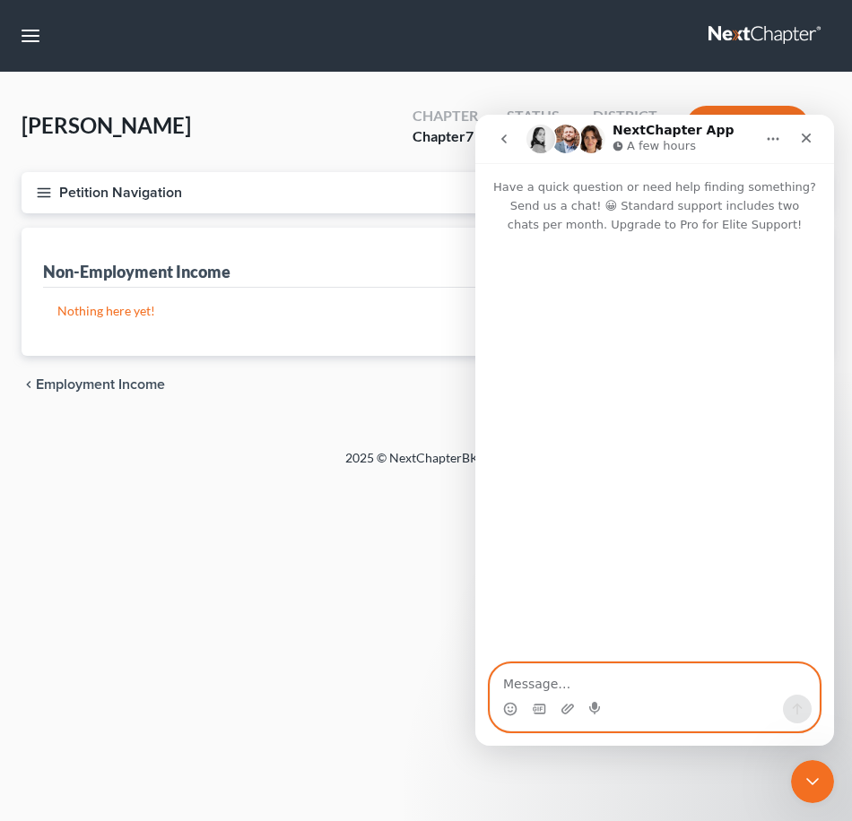
click at [635, 673] on textarea "Message…" at bounding box center [654, 679] width 328 height 30
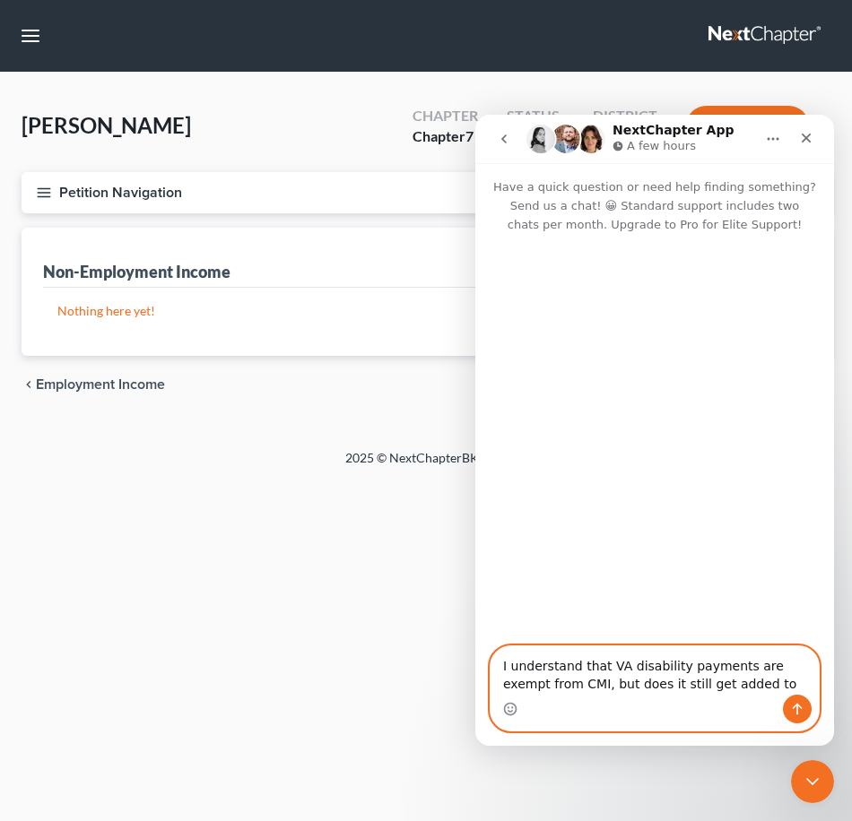
type textarea "I understand that VA disability payments are exempt from CMI, but does it still…"
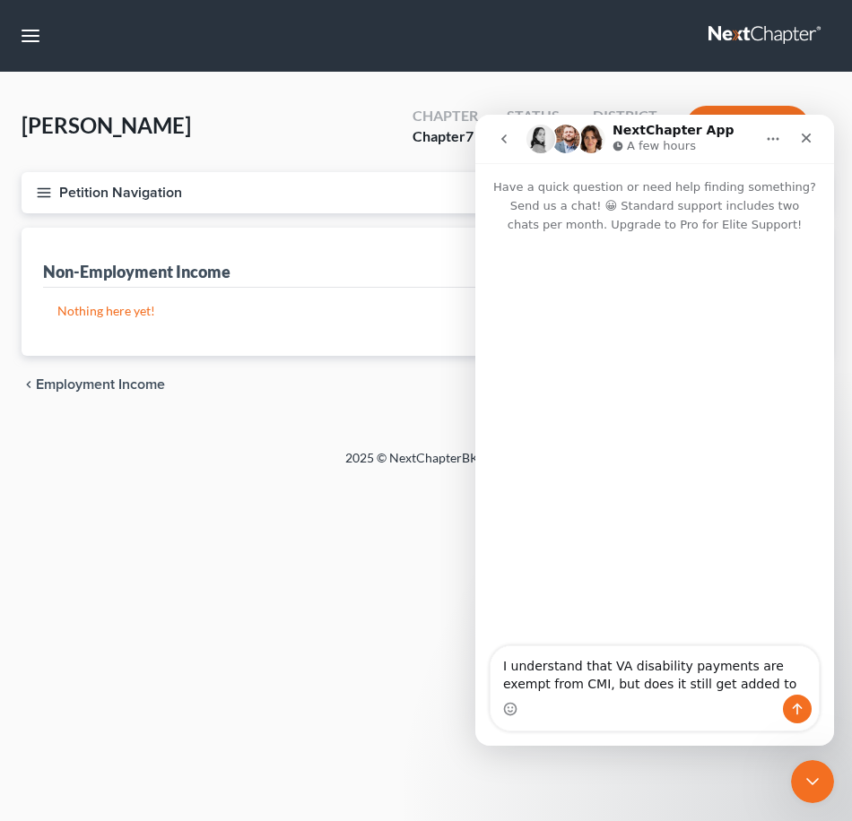
click at [134, 316] on p "Nothing here yet!" at bounding box center [425, 311] width 737 height 18
click at [270, 354] on div "Nothing here yet! Income Source For Current Monthly Income Sorting..." at bounding box center [426, 322] width 766 height 68
click at [795, 131] on div "Close" at bounding box center [806, 138] width 32 height 32
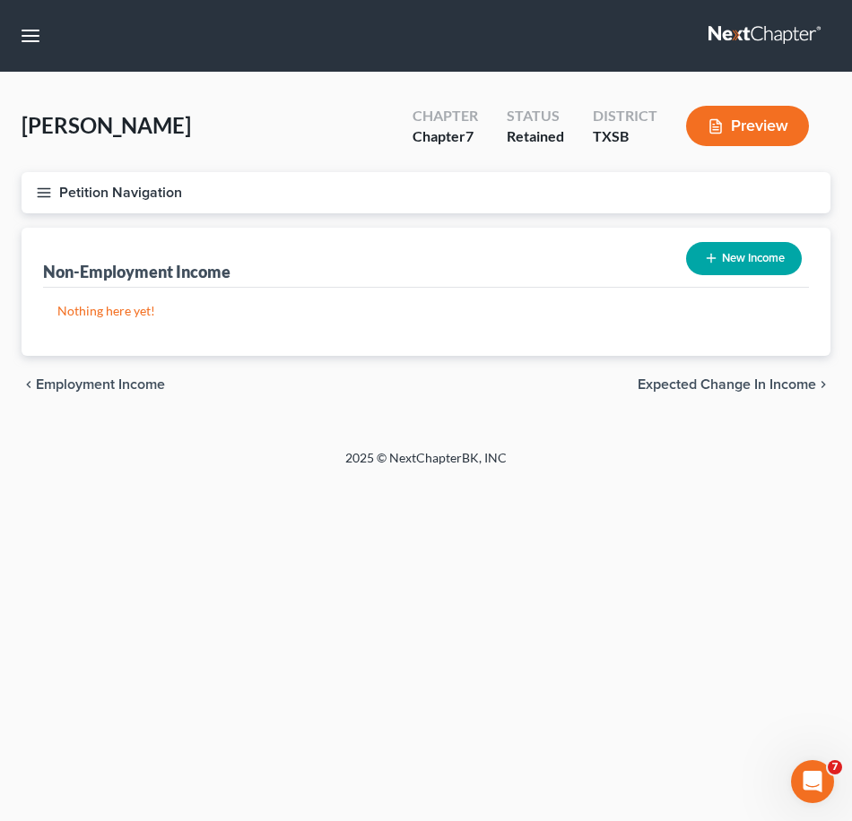
click at [732, 260] on button "New Income" at bounding box center [744, 258] width 116 height 33
select select "0"
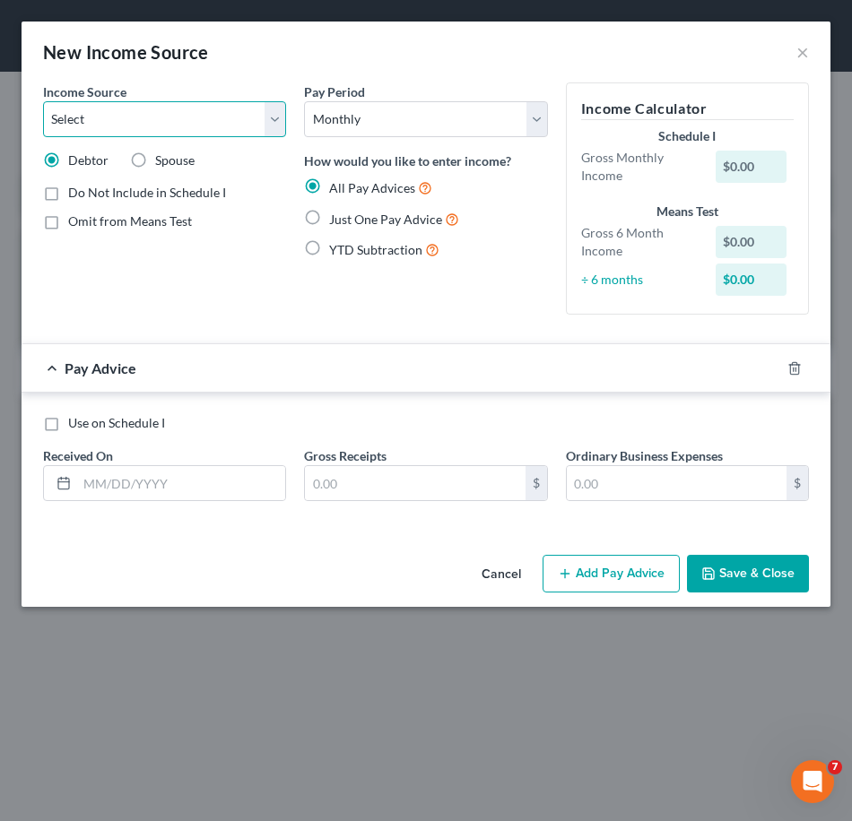
click at [279, 127] on select "Select Unemployment Disability (from employer) Pension Retirement Social Securi…" at bounding box center [164, 119] width 243 height 36
select select "12"
click at [43, 101] on select "Select Unemployment Disability (from employer) Pension Retirement Social Securi…" at bounding box center [164, 119] width 243 height 36
click at [223, 195] on div "Do Not Include in Schedule I" at bounding box center [164, 193] width 243 height 18
click at [166, 196] on span "Do Not Include in Schedule I" at bounding box center [147, 192] width 158 height 15
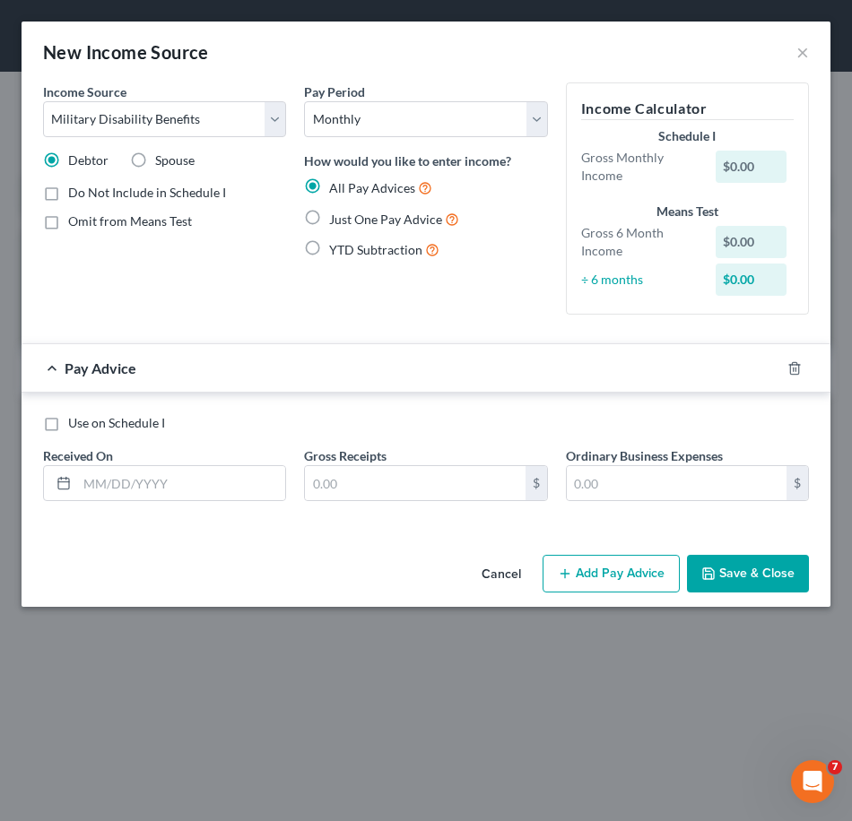
click at [87, 195] on input "Do Not Include in Schedule I" at bounding box center [81, 190] width 12 height 12
checkbox input "true"
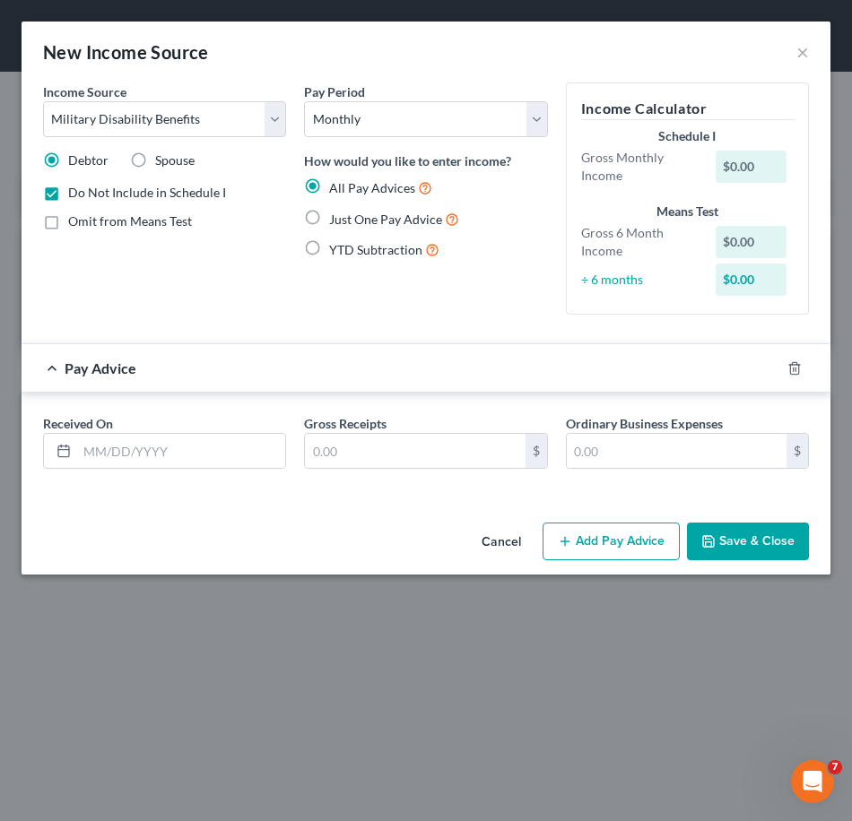
click at [143, 223] on span "Omit from Means Test" at bounding box center [130, 220] width 124 height 15
click at [87, 223] on input "Omit from Means Test" at bounding box center [81, 218] width 12 height 12
click at [108, 219] on span "Omit from Means Test" at bounding box center [130, 220] width 124 height 15
click at [87, 219] on input "Omit from Means Test" at bounding box center [81, 218] width 12 height 12
click at [135, 215] on span "Omit from Means Test" at bounding box center [130, 220] width 124 height 15
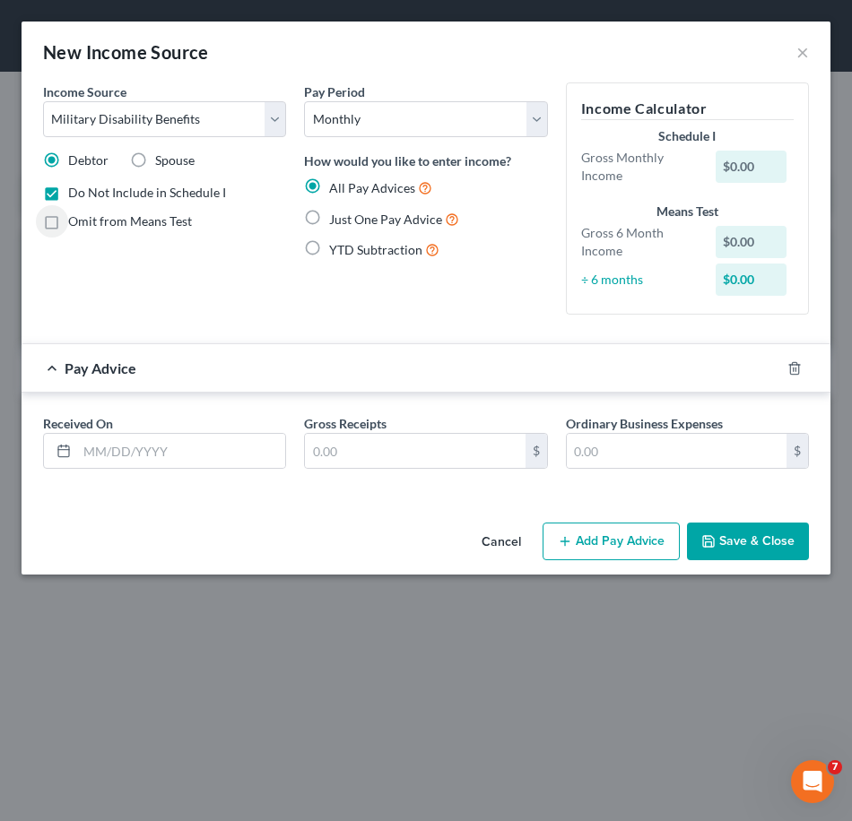
click at [87, 215] on input "Omit from Means Test" at bounding box center [81, 218] width 12 height 12
checkbox input "true"
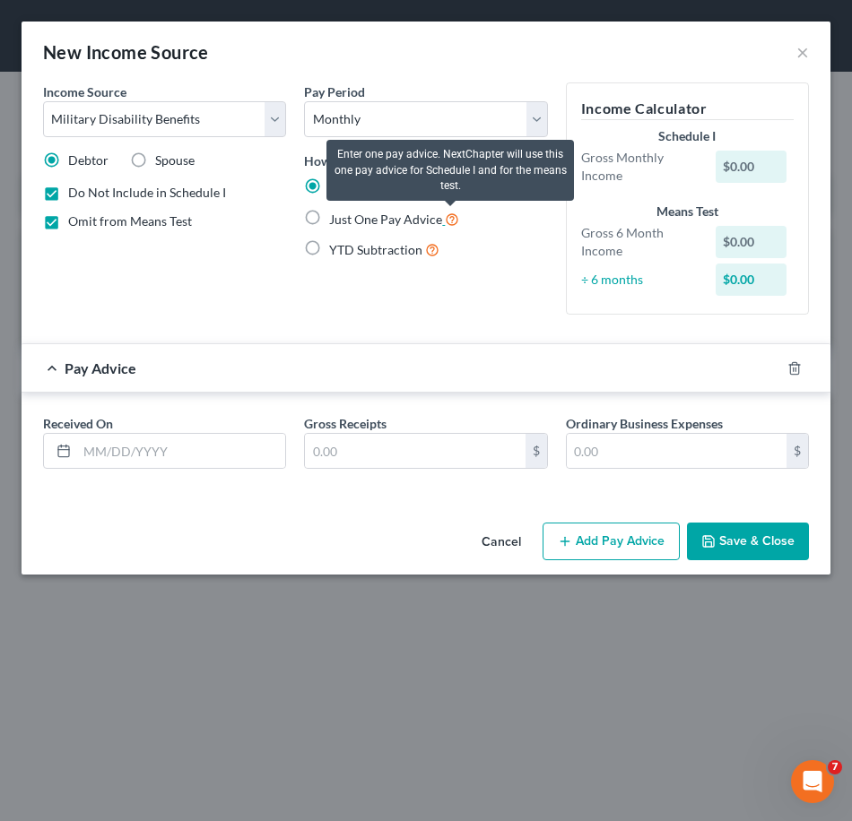
click at [448, 218] on icon at bounding box center [452, 218] width 14 height 17
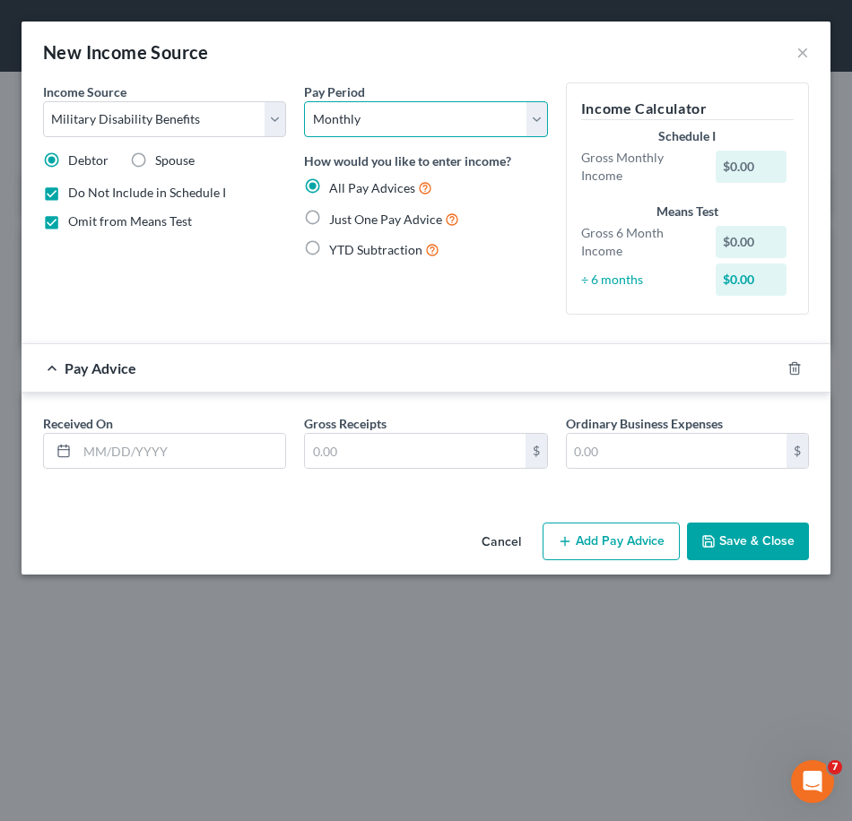
click at [526, 118] on select "Select Monthly Twice Monthly Every Other Week Weekly" at bounding box center [425, 119] width 243 height 36
click at [733, 543] on button "Save & Close" at bounding box center [748, 542] width 122 height 38
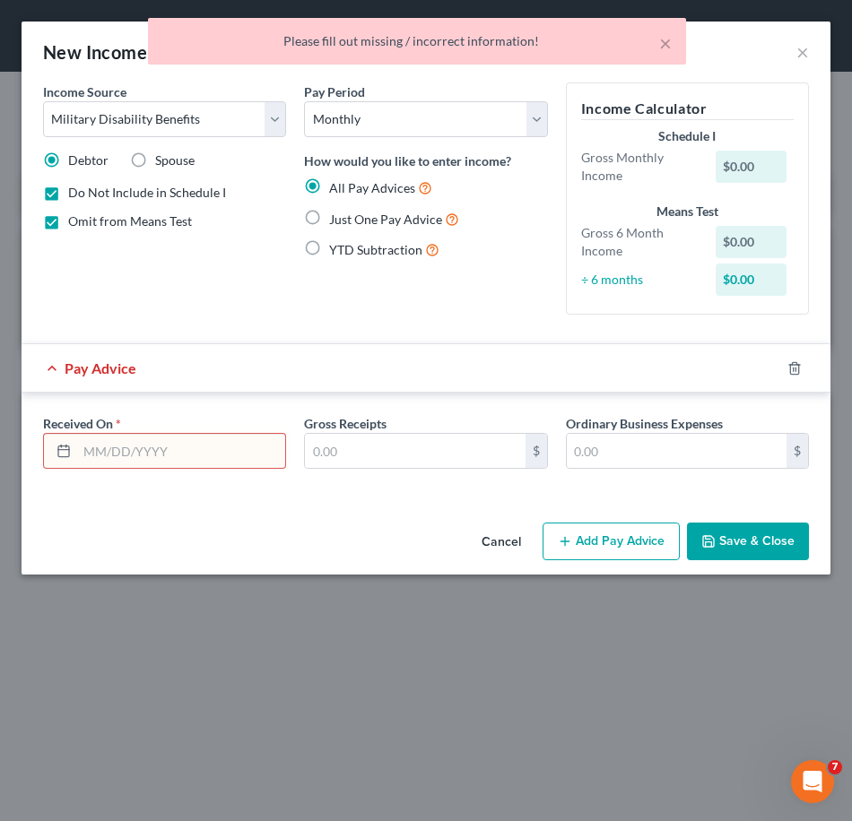
click at [165, 458] on input "text" at bounding box center [181, 451] width 208 height 34
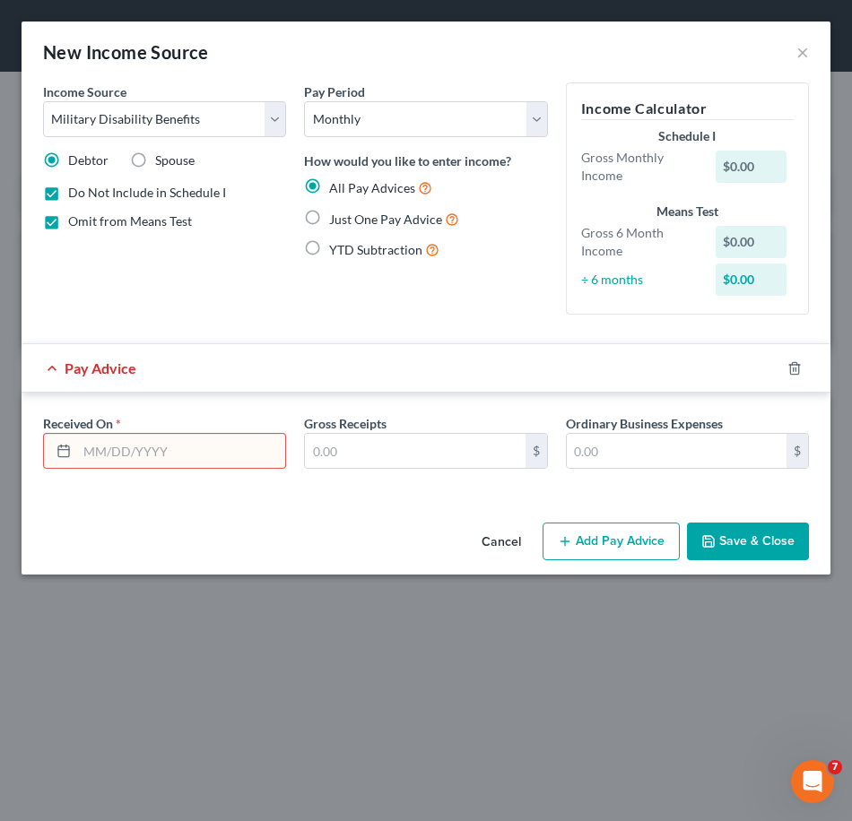
click at [381, 253] on span "YTD Subtraction" at bounding box center [375, 249] width 93 height 15
click at [348, 251] on input "YTD Subtraction" at bounding box center [342, 245] width 12 height 12
radio input "true"
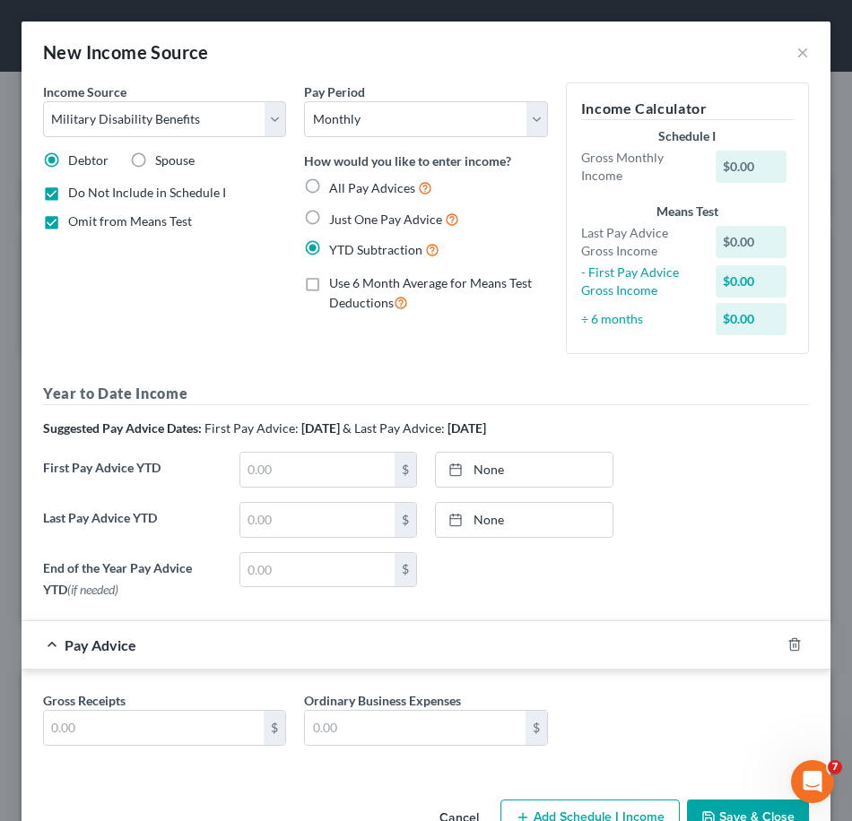
click at [391, 224] on span "Just One Pay Advice" at bounding box center [385, 219] width 113 height 15
click at [348, 221] on input "Just One Pay Advice" at bounding box center [342, 215] width 12 height 12
radio input "true"
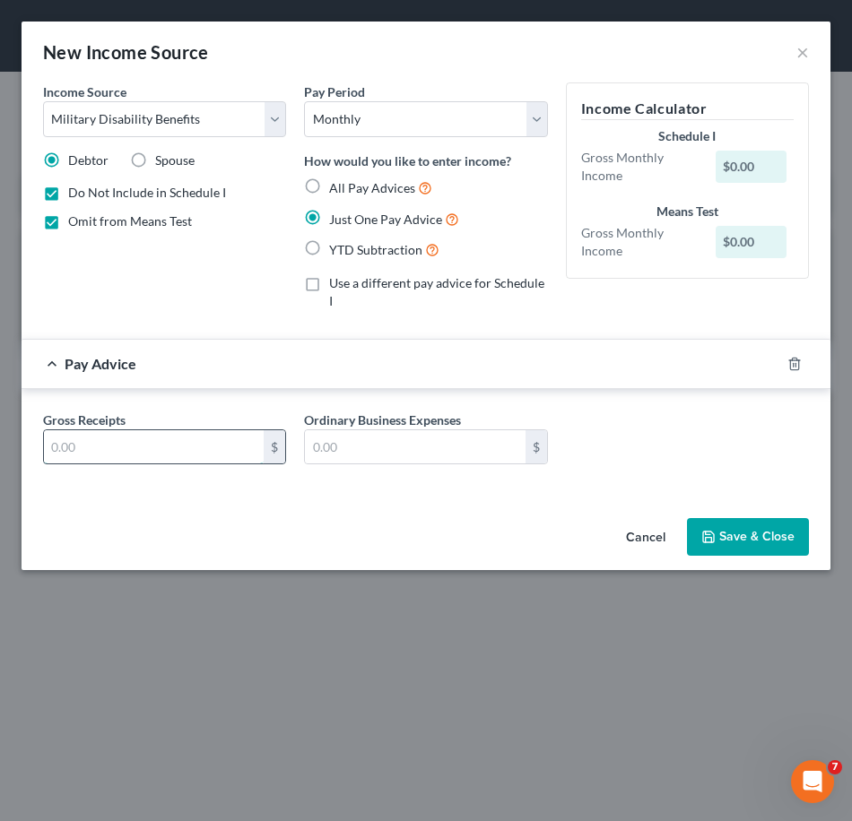
click at [136, 430] on input "text" at bounding box center [154, 447] width 220 height 34
type input "1,395.93"
click at [740, 529] on button "Save & Close" at bounding box center [748, 537] width 122 height 38
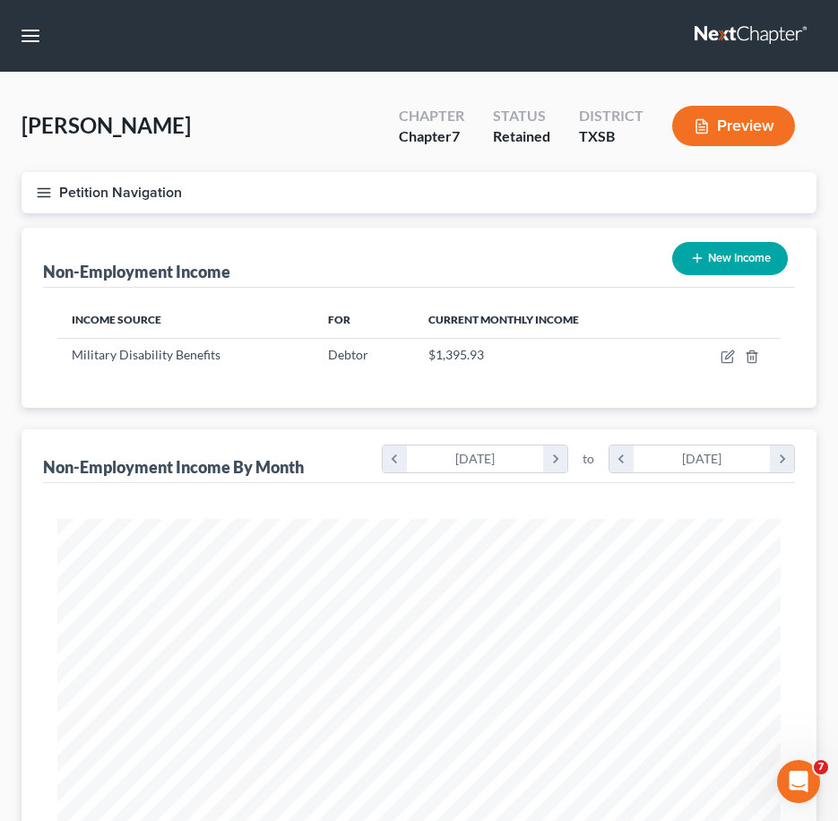
click at [48, 183] on button "Petition Navigation" at bounding box center [419, 192] width 795 height 41
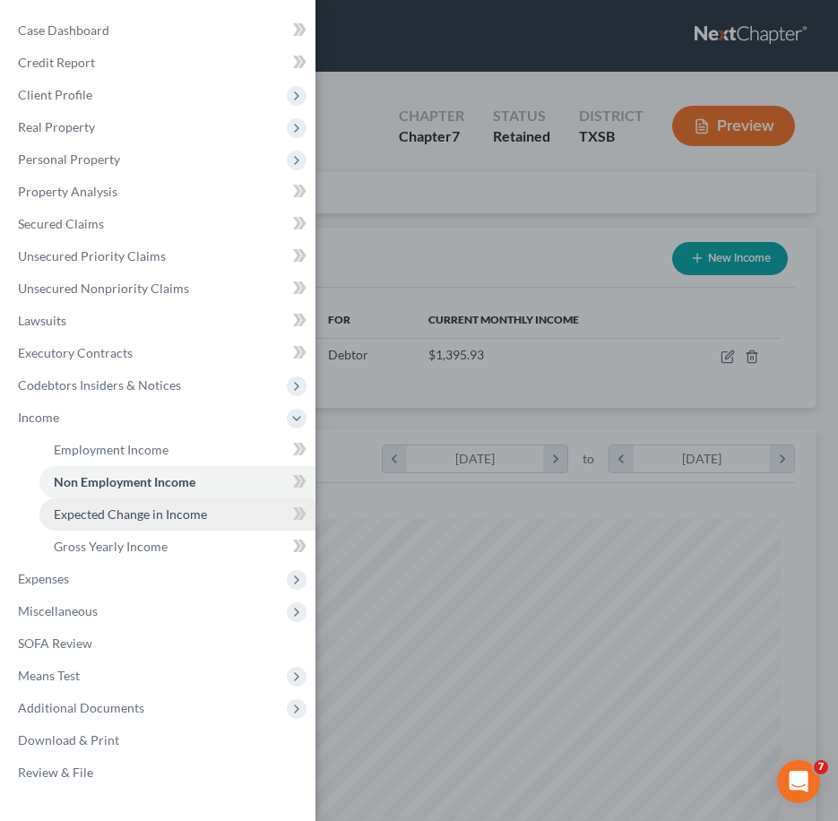
click at [129, 520] on span "Expected Change in Income" at bounding box center [130, 514] width 153 height 15
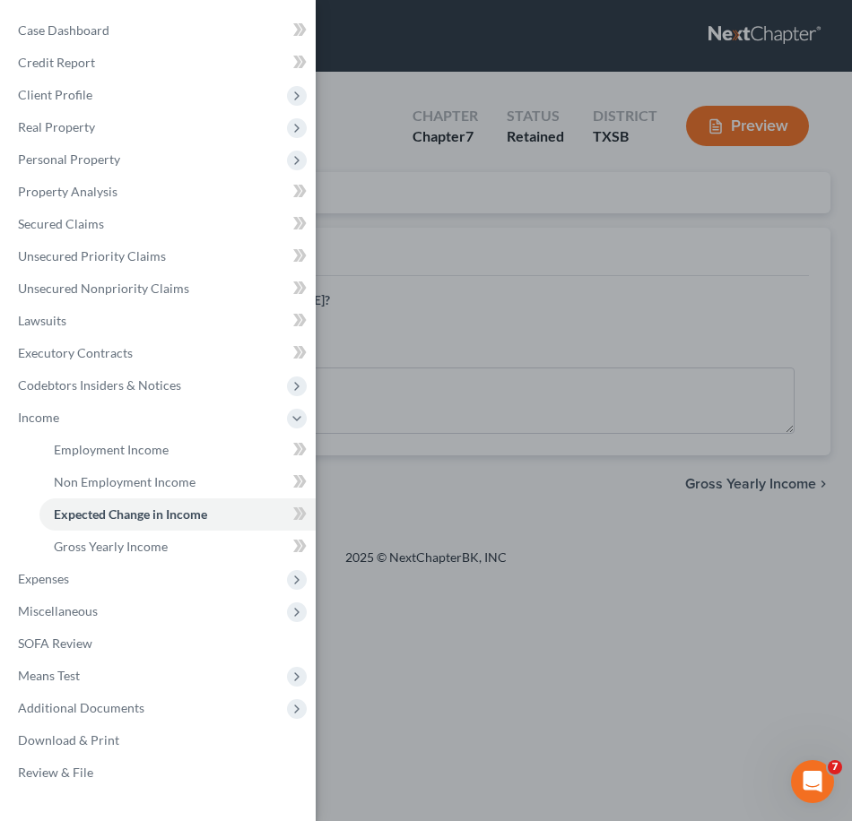
click at [583, 279] on div "Case Dashboard Payments Invoices Payments Payments Credit Report Client Profile" at bounding box center [426, 410] width 852 height 821
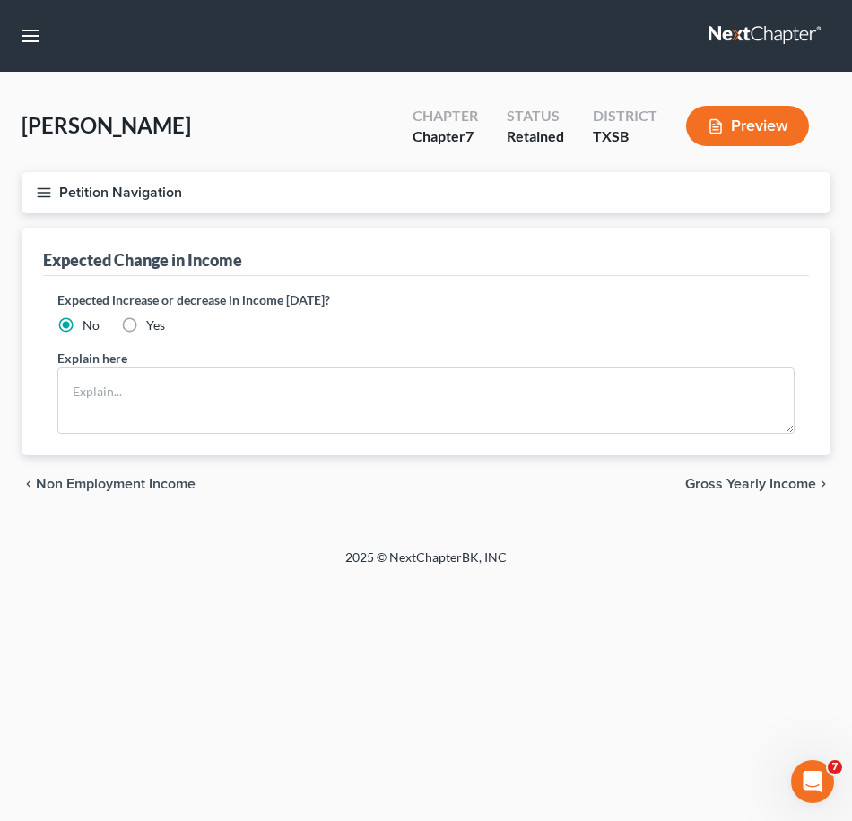
click at [146, 329] on label "Yes" at bounding box center [155, 325] width 19 height 18
click at [153, 328] on input "Yes" at bounding box center [159, 322] width 12 height 12
radio input "true"
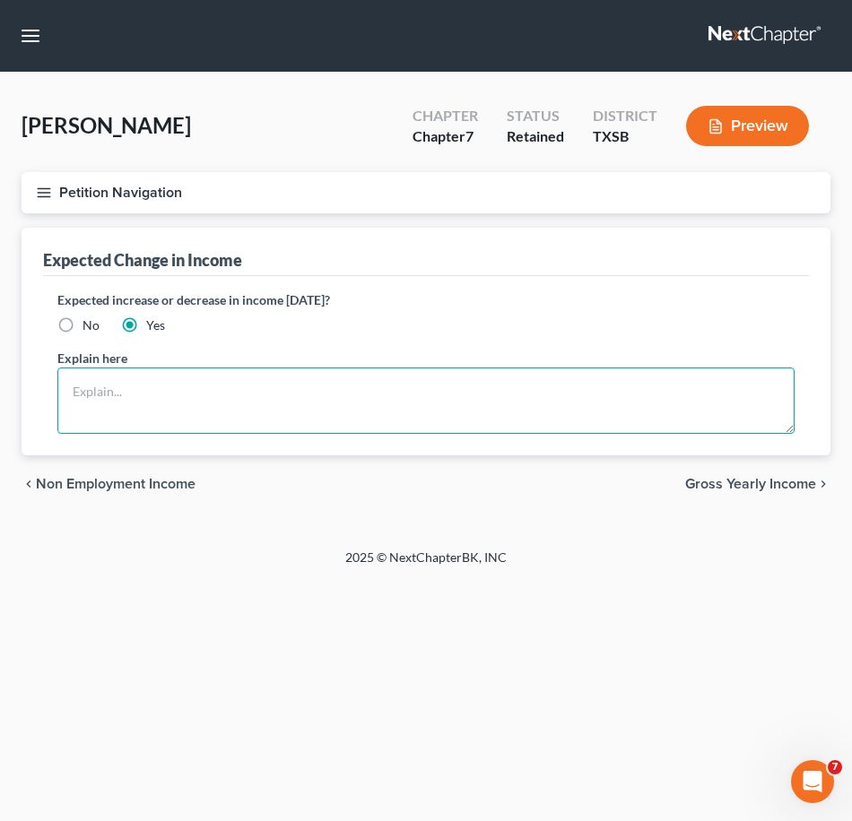
click at [271, 384] on textarea at bounding box center [425, 401] width 737 height 66
type textarea "I"
type textarea "f"
type textarea "I"
type textarea "Applied for SSDI"
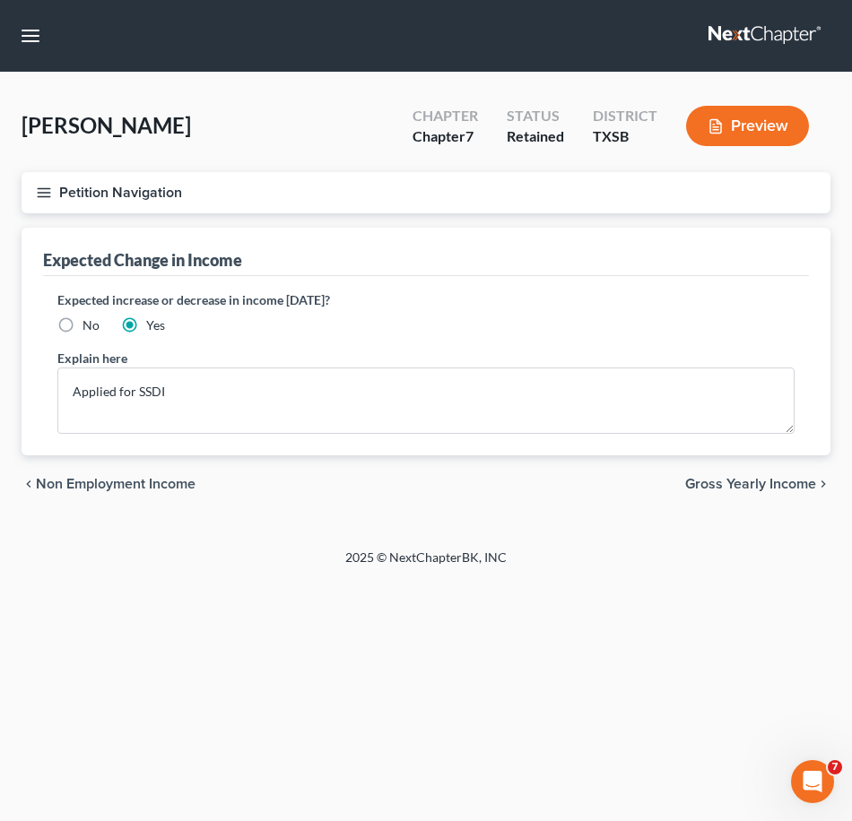
click at [36, 193] on icon "button" at bounding box center [44, 193] width 16 height 16
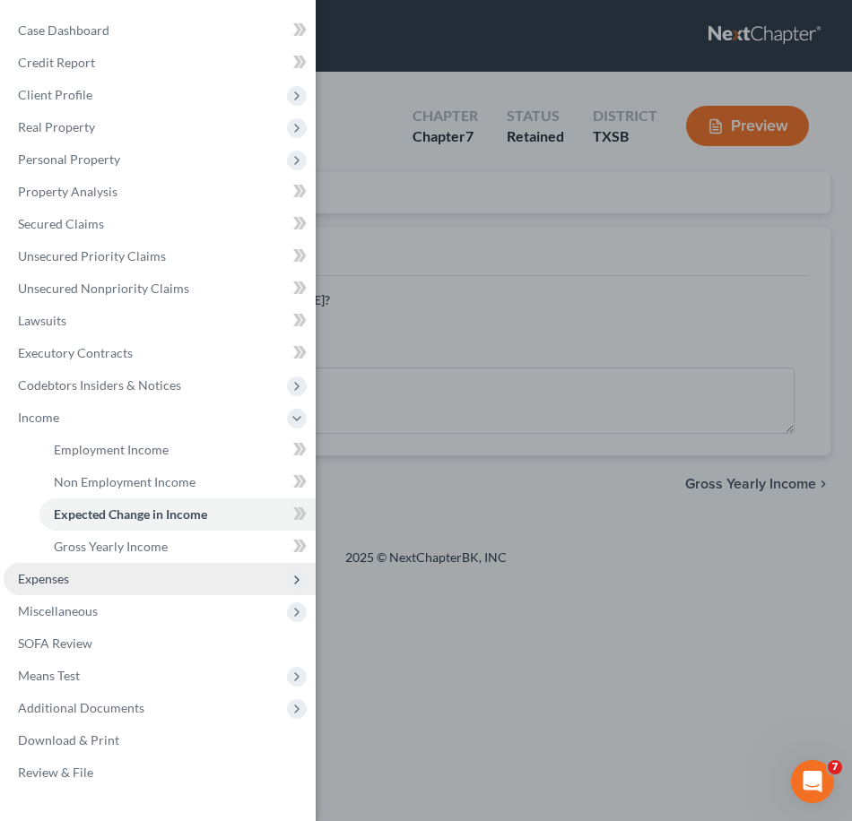
click at [179, 577] on span "Expenses" at bounding box center [160, 579] width 312 height 32
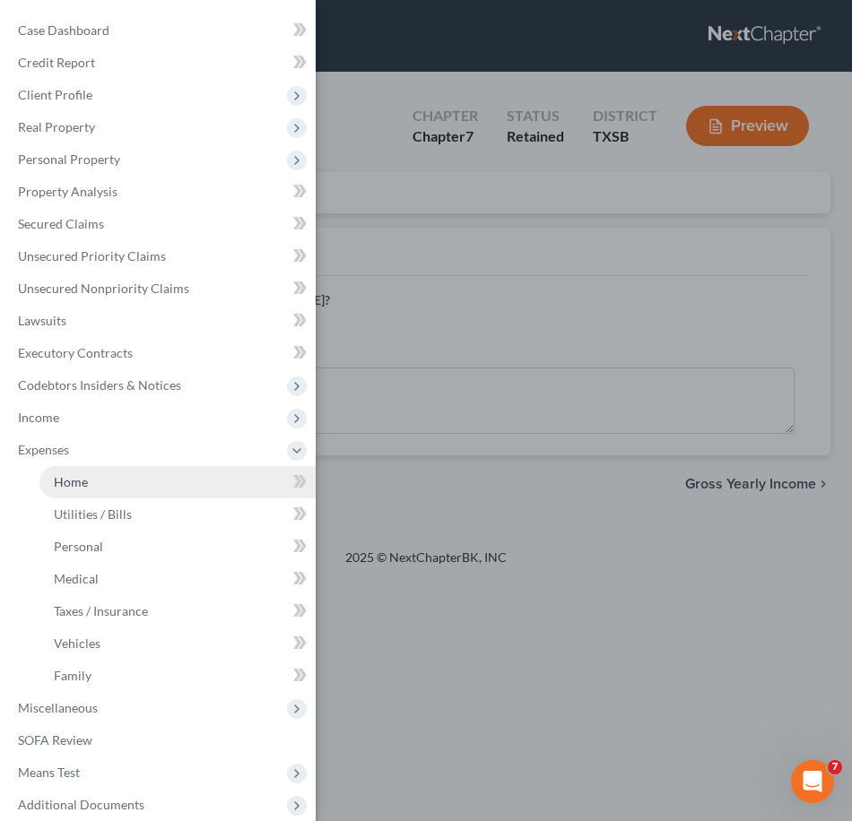
click at [193, 483] on link "Home" at bounding box center [177, 482] width 276 height 32
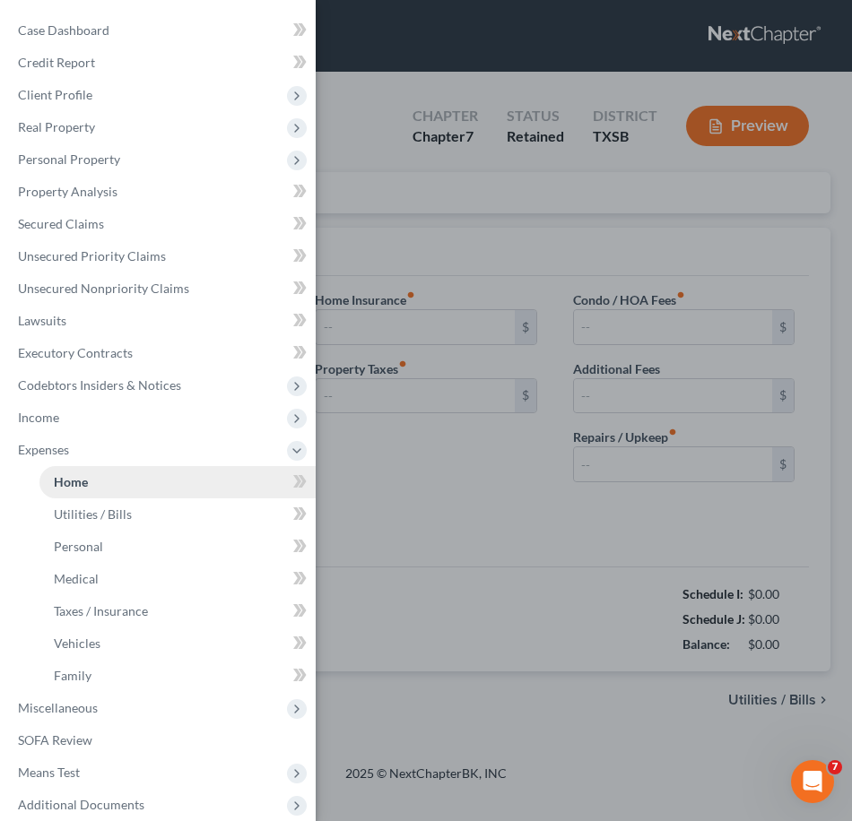
type input "0.00"
radio input "true"
type input "0.00"
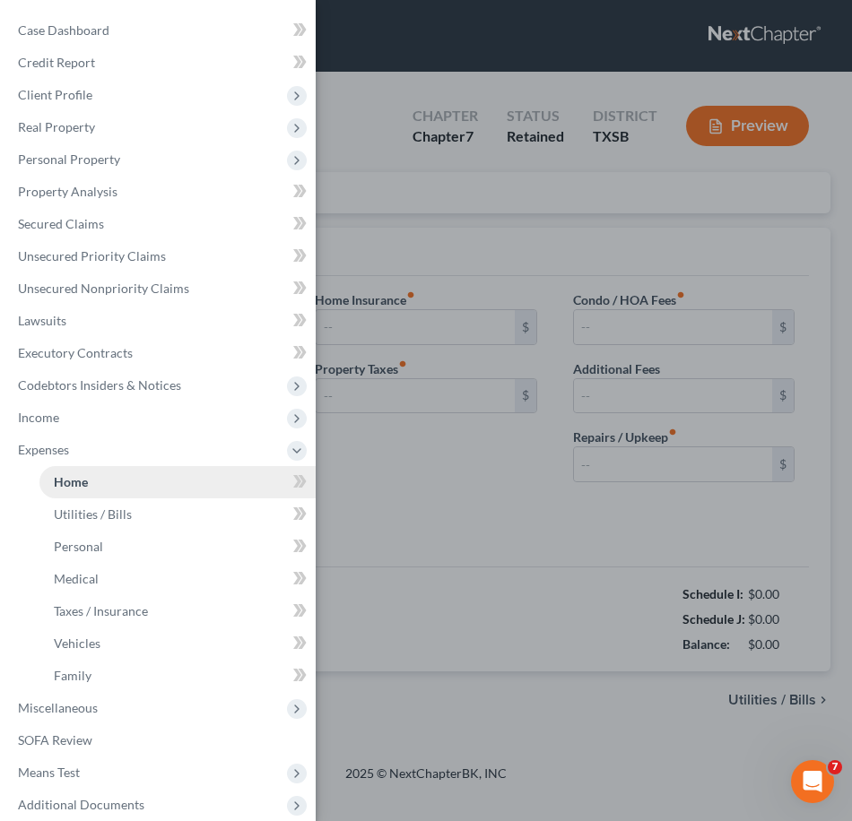
type input "0.00"
click at [456, 435] on div "Case Dashboard Payments Invoices Payments Payments Credit Report Client Profile" at bounding box center [426, 410] width 852 height 821
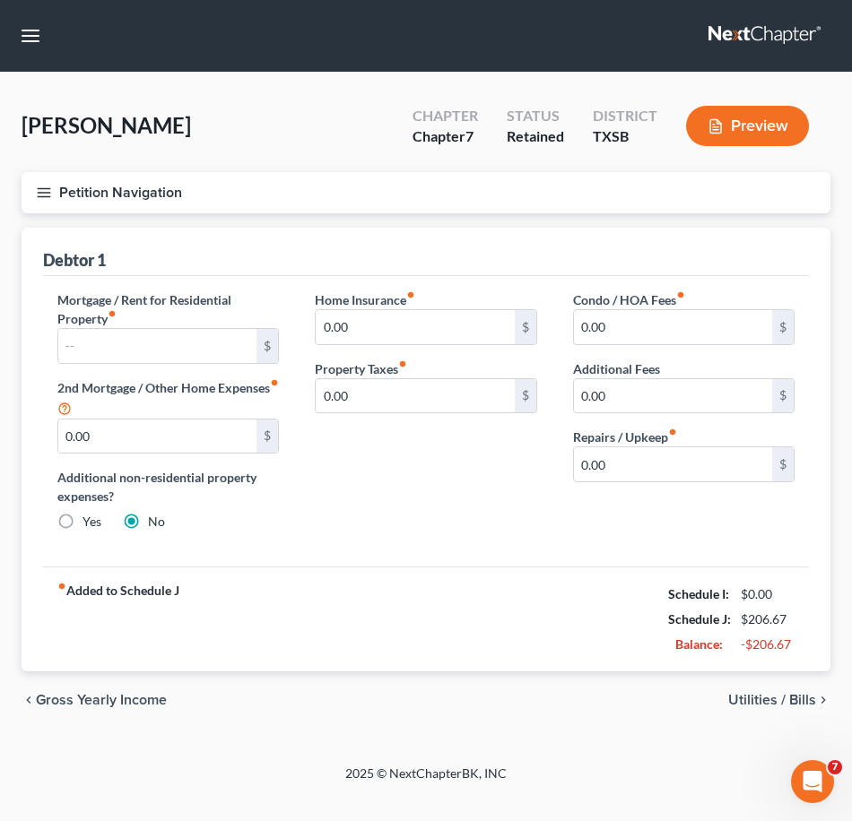
click at [44, 190] on icon "button" at bounding box center [44, 193] width 16 height 16
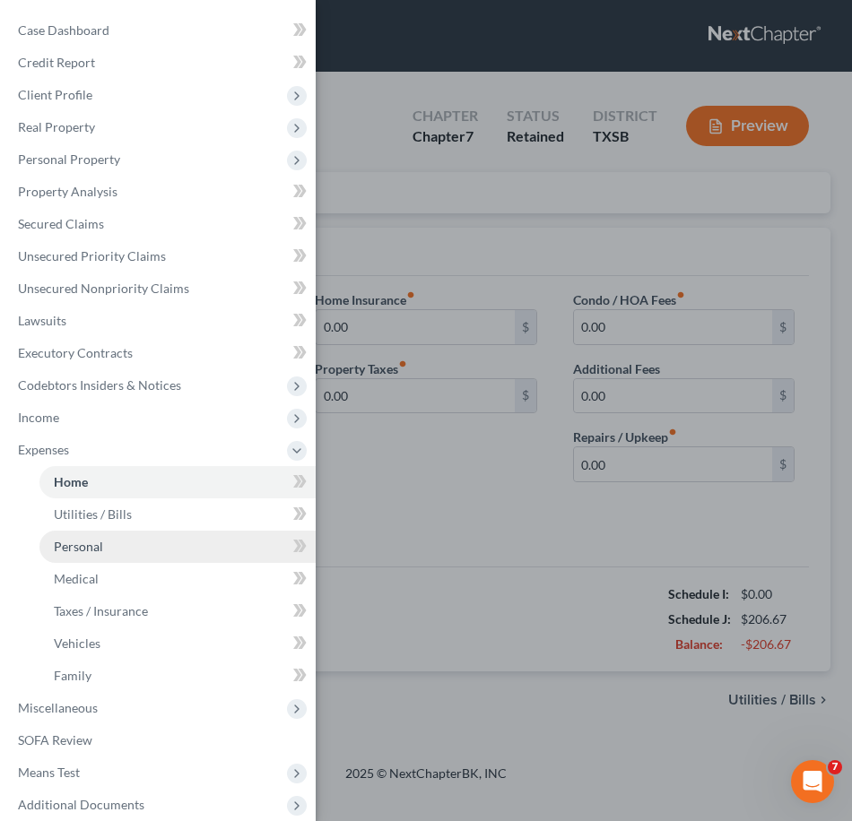
click at [122, 550] on link "Personal" at bounding box center [177, 547] width 276 height 32
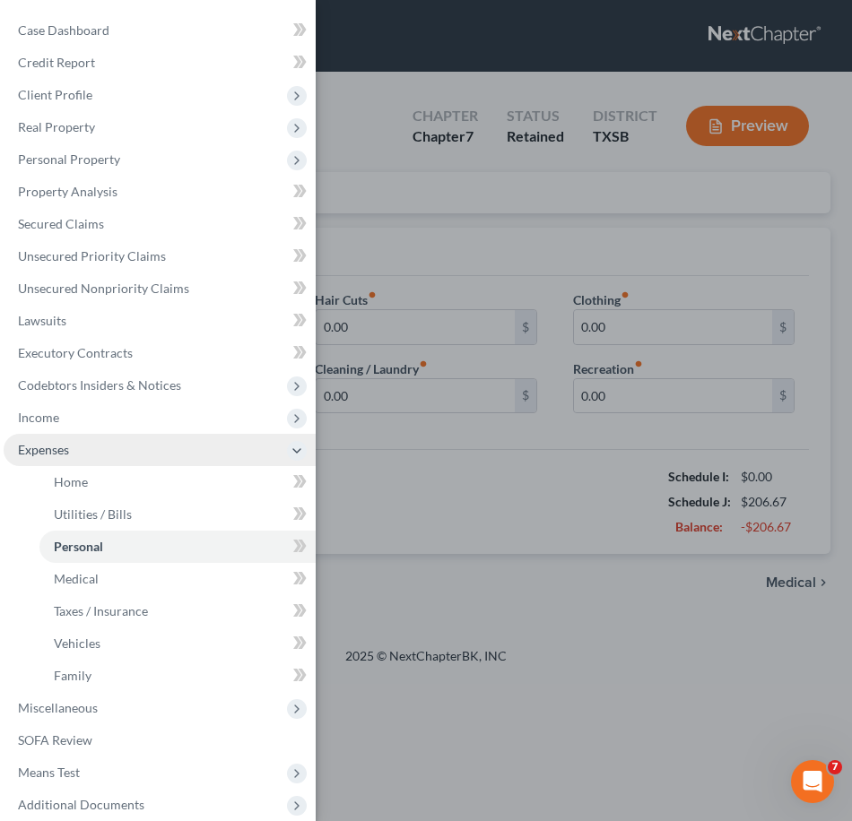
click at [97, 446] on span "Expenses" at bounding box center [160, 450] width 312 height 32
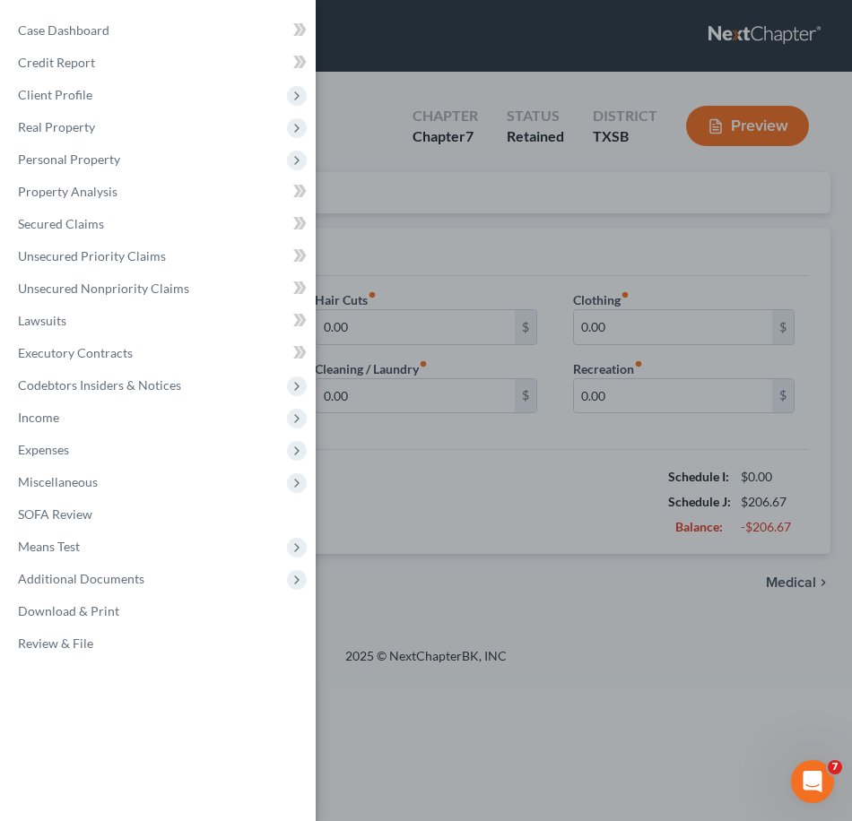
click at [434, 607] on div "Case Dashboard Payments Invoices Payments Payments Credit Report Client Profile" at bounding box center [426, 410] width 852 height 821
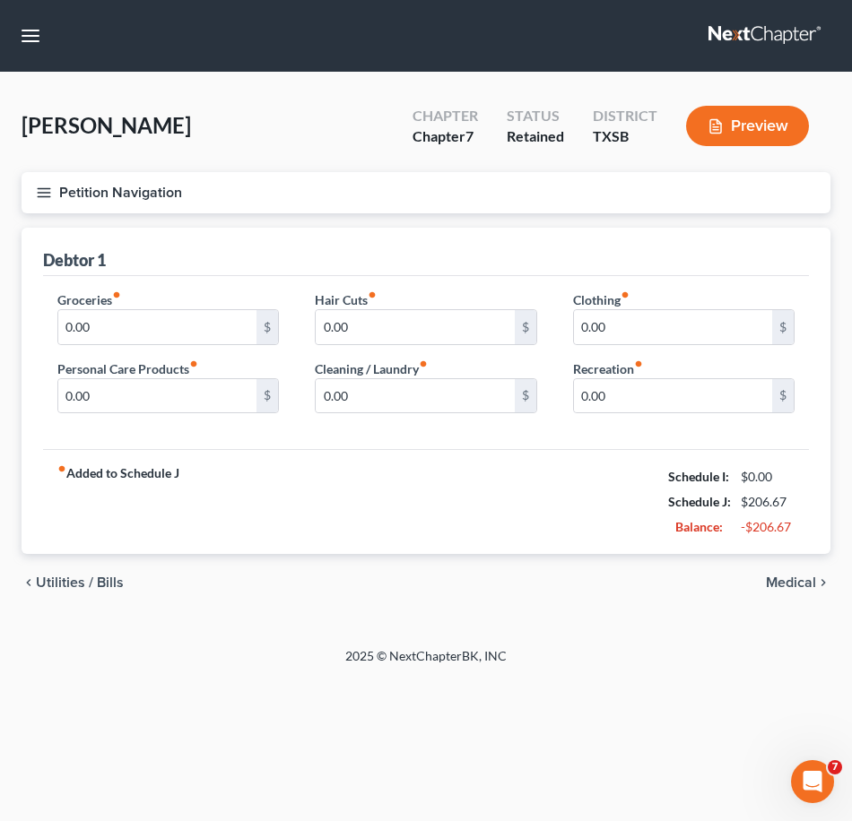
click at [51, 194] on icon "button" at bounding box center [44, 193] width 16 height 16
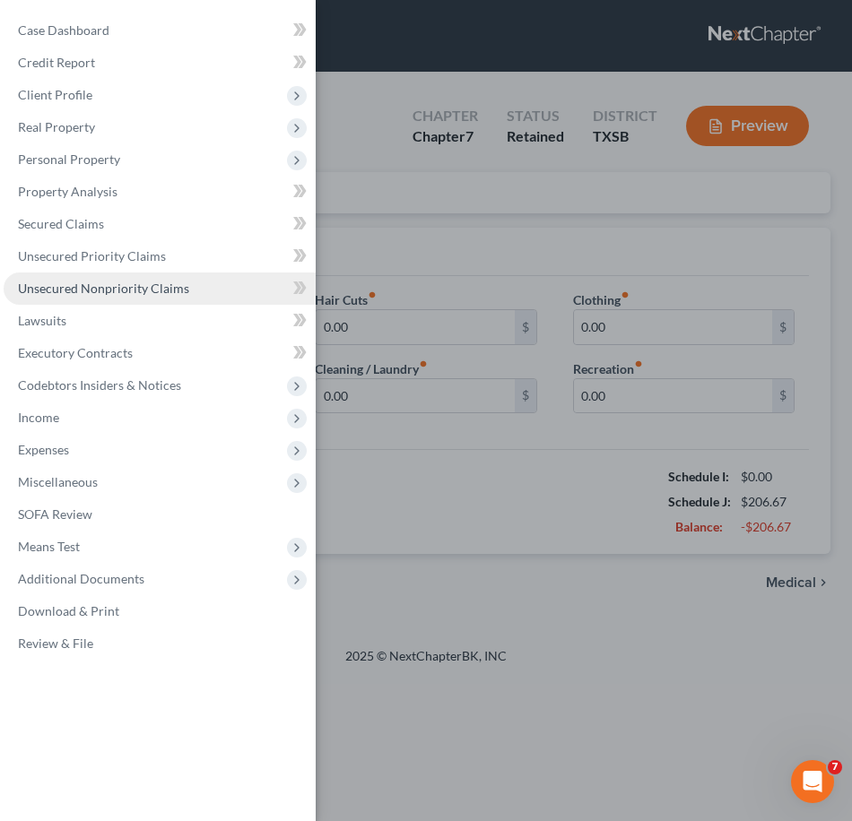
click at [95, 286] on span "Unsecured Nonpriority Claims" at bounding box center [103, 288] width 171 height 15
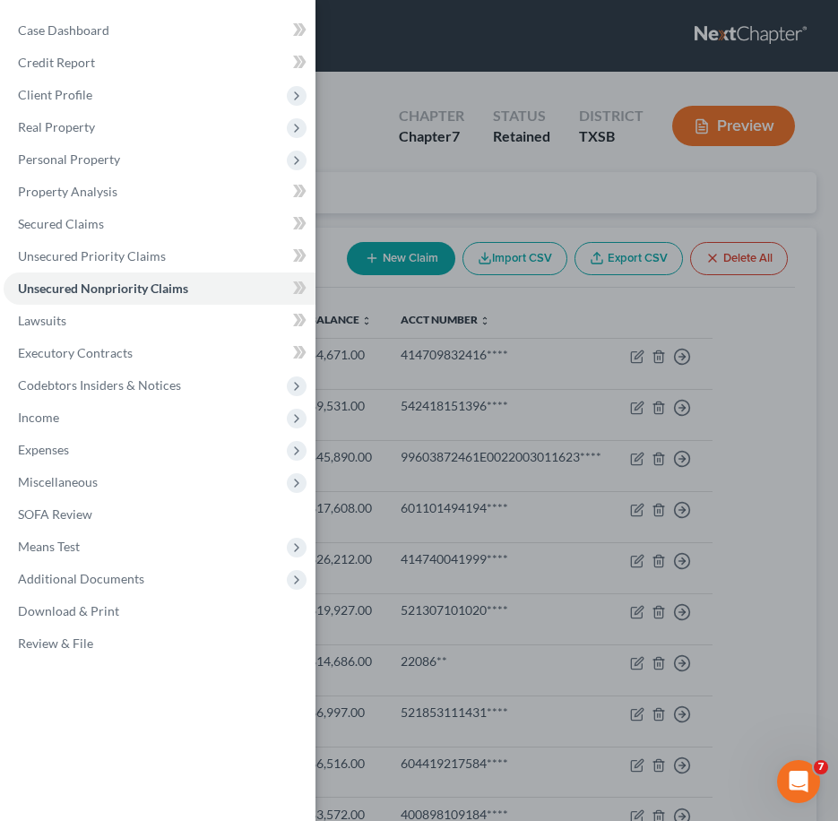
click at [330, 189] on div "Case Dashboard Payments Invoices Payments Payments Credit Report Client Profile" at bounding box center [419, 410] width 838 height 821
